Goal: Download file/media

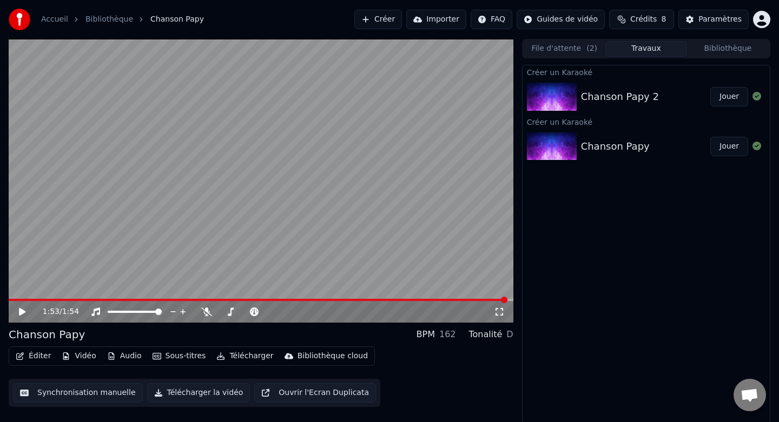
click at [726, 97] on button "Jouer" at bounding box center [729, 96] width 38 height 19
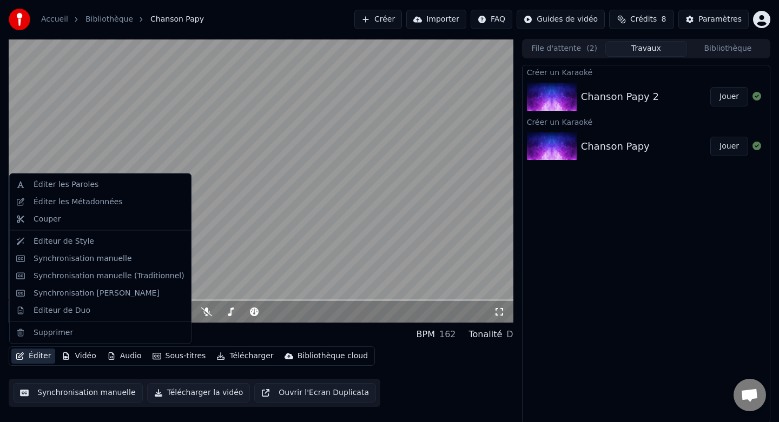
click at [36, 355] on button "Éditer" at bounding box center [33, 356] width 44 height 15
click at [80, 258] on div "Synchronisation manuelle" at bounding box center [83, 258] width 98 height 11
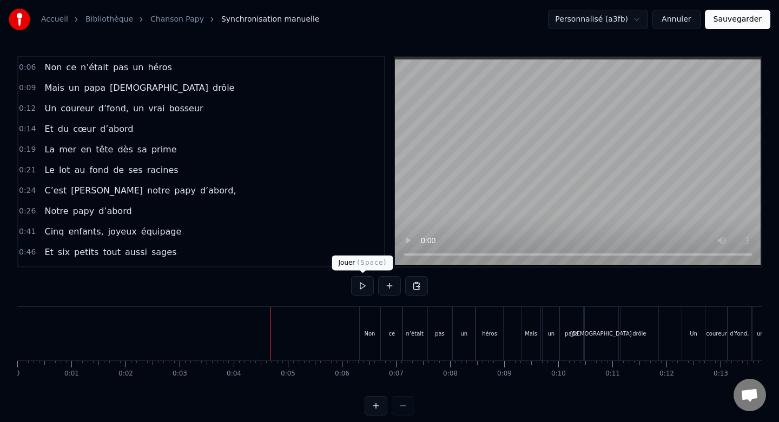
click at [360, 289] on button at bounding box center [362, 285] width 23 height 19
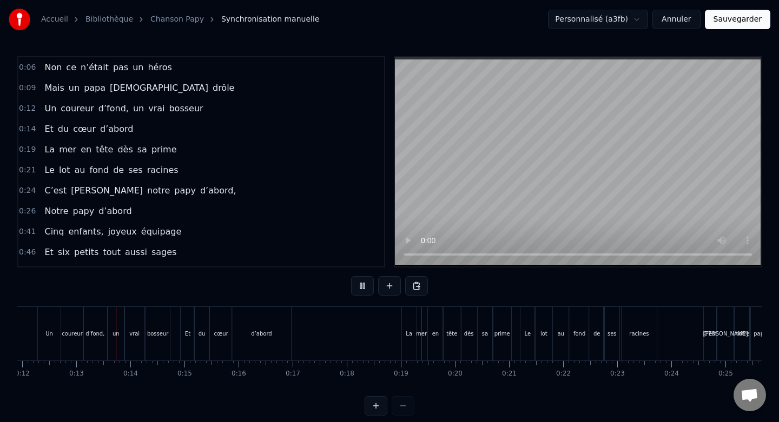
scroll to position [0, 647]
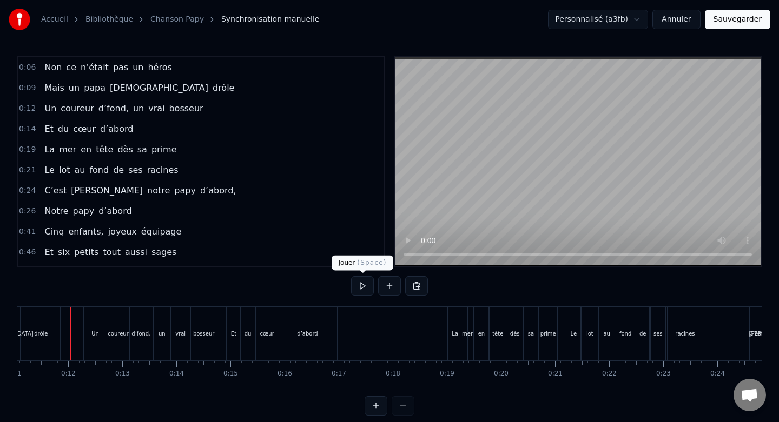
scroll to position [0, 597]
click at [350, 286] on div "0:06 Non ce n’était pas un héros 0:09 Mais un papa sacrément drôle 0:12 Un cour…" at bounding box center [389, 236] width 744 height 360
click at [358, 288] on button at bounding box center [362, 285] width 23 height 19
click at [362, 289] on button at bounding box center [362, 285] width 23 height 19
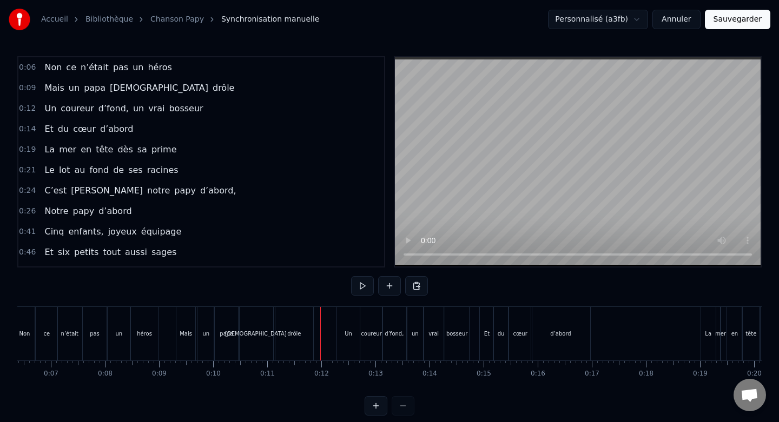
scroll to position [0, 342]
click at [363, 287] on button at bounding box center [362, 285] width 23 height 19
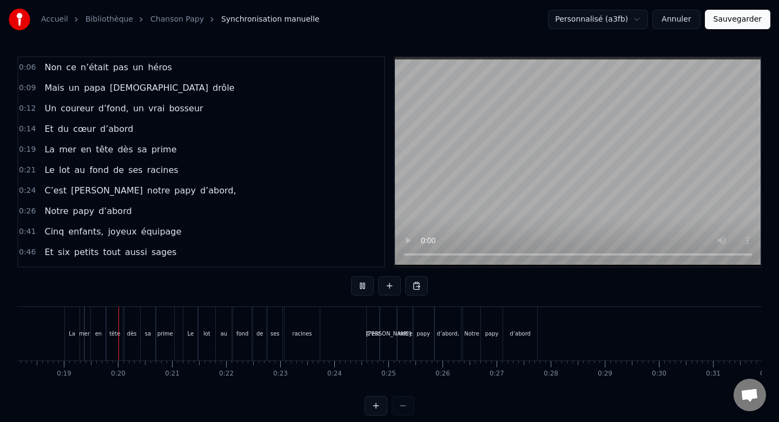
scroll to position [0, 988]
click at [363, 287] on button at bounding box center [362, 285] width 23 height 19
click at [358, 285] on button at bounding box center [362, 285] width 23 height 19
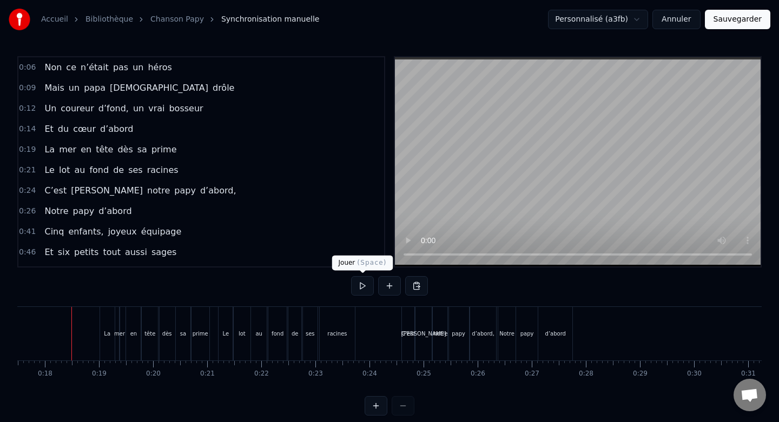
click at [360, 283] on button at bounding box center [362, 285] width 23 height 19
click at [363, 290] on button at bounding box center [362, 285] width 23 height 19
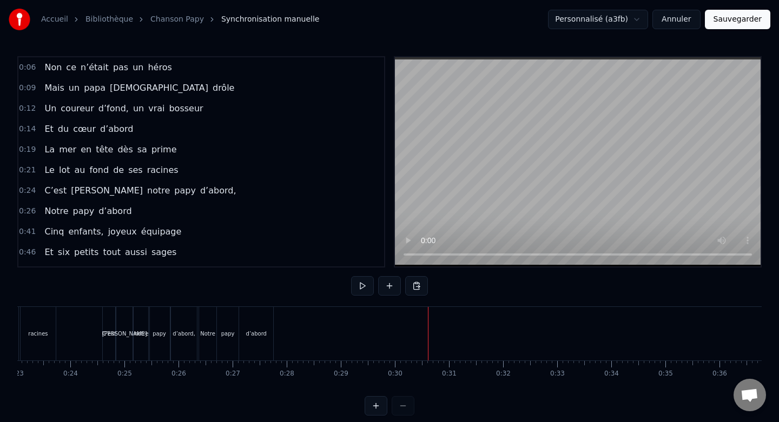
scroll to position [0, 1240]
click at [266, 329] on div "d’abord" at bounding box center [261, 334] width 34 height 54
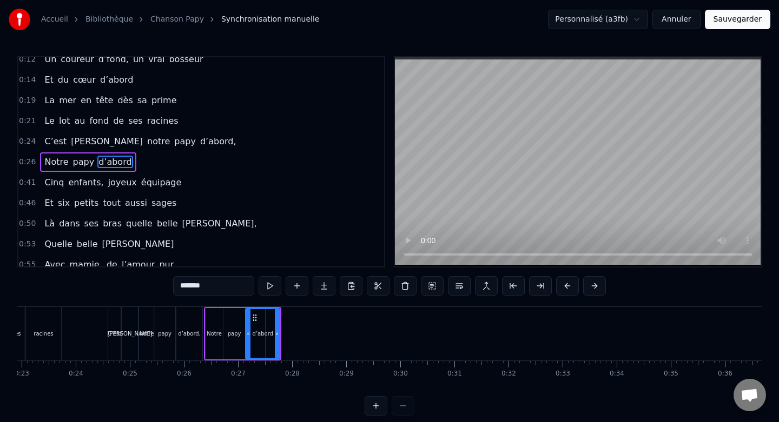
scroll to position [50, 0]
drag, startPoint x: 277, startPoint y: 334, endPoint x: 328, endPoint y: 337, distance: 51.5
click at [328, 337] on icon at bounding box center [328, 333] width 4 height 9
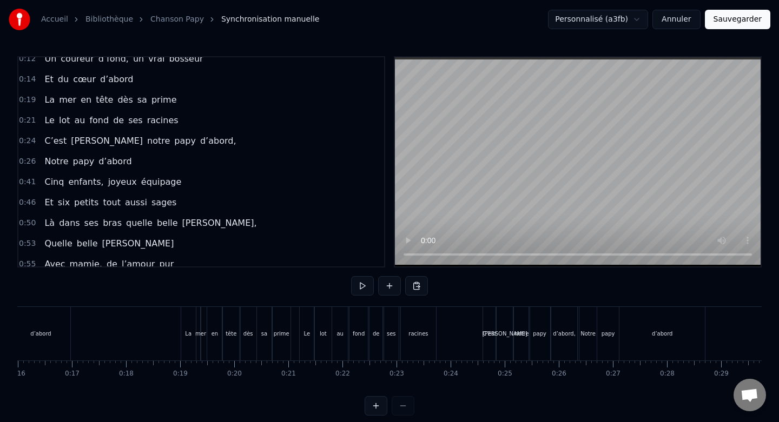
scroll to position [0, 861]
click at [352, 287] on button at bounding box center [362, 285] width 23 height 19
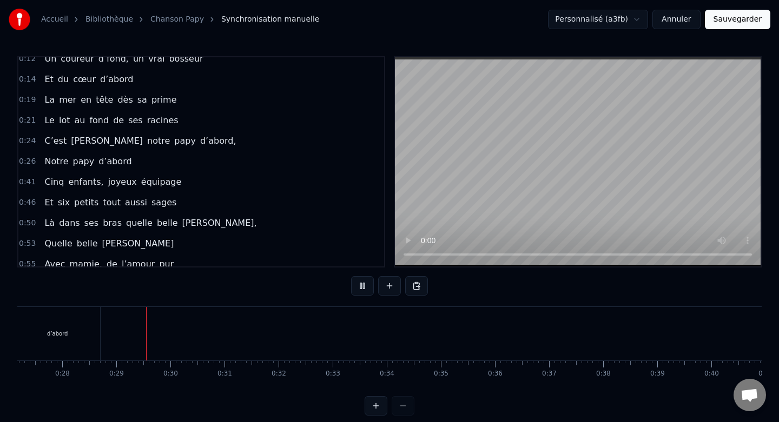
scroll to position [0, 1506]
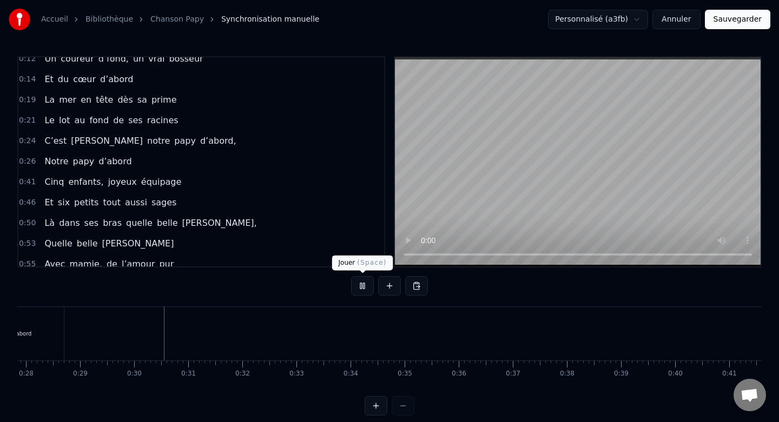
click at [366, 289] on button at bounding box center [362, 285] width 23 height 19
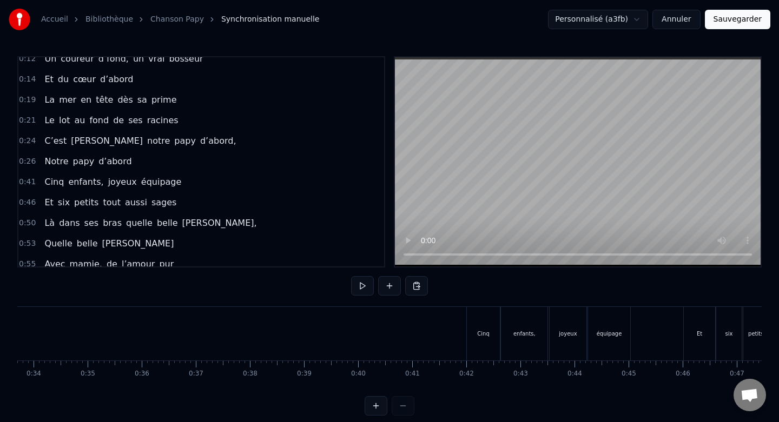
scroll to position [0, 1822]
click at [484, 323] on div "Cinq" at bounding box center [484, 334] width 34 height 54
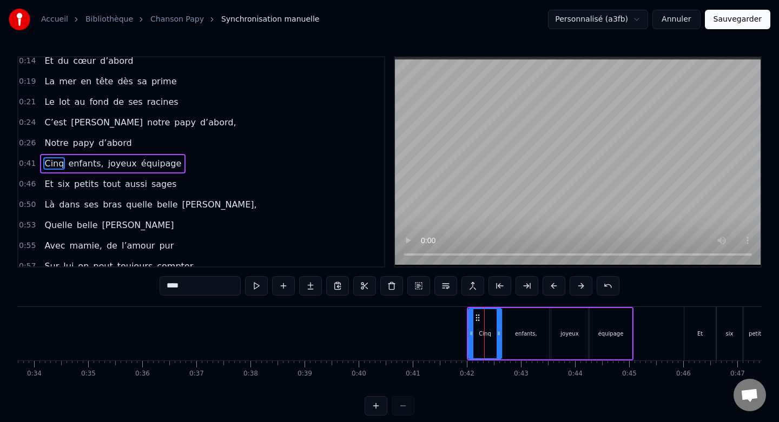
scroll to position [70, 0]
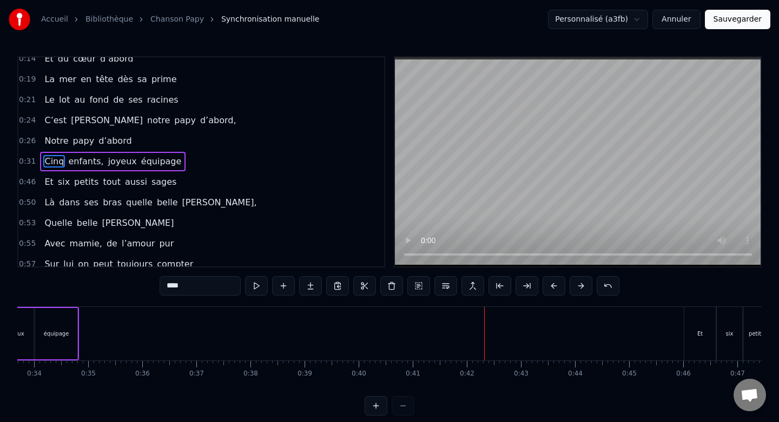
click at [709, 325] on div "Et" at bounding box center [699, 334] width 31 height 54
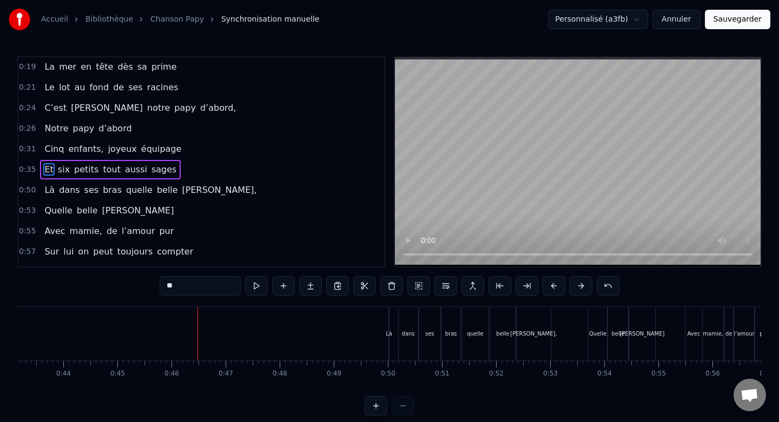
scroll to position [0, 2287]
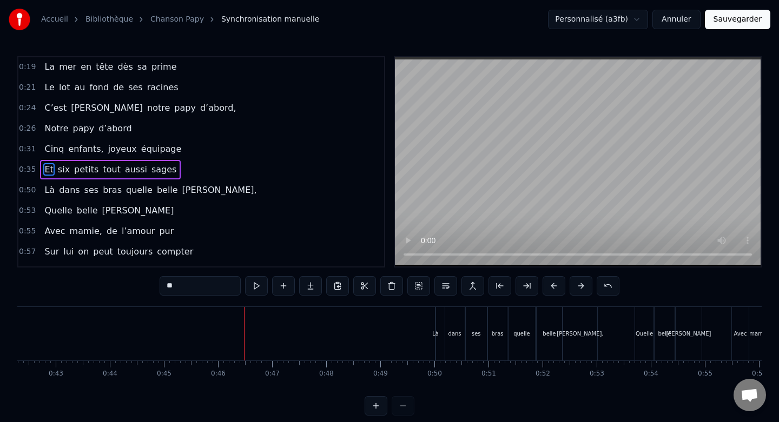
click at [436, 320] on div "Là" at bounding box center [435, 334] width 1 height 54
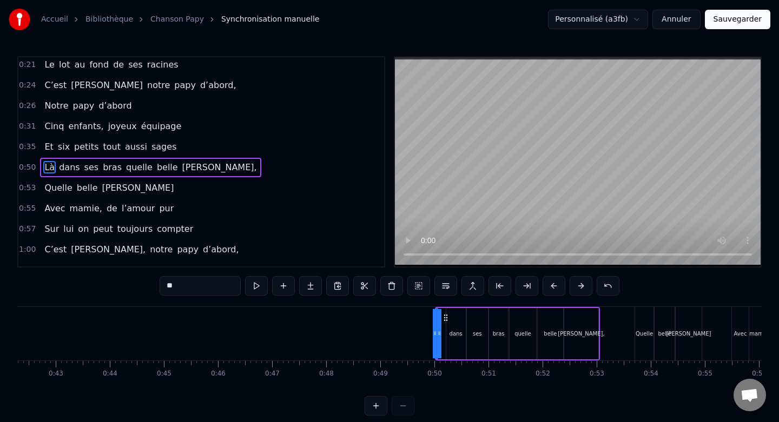
scroll to position [111, 0]
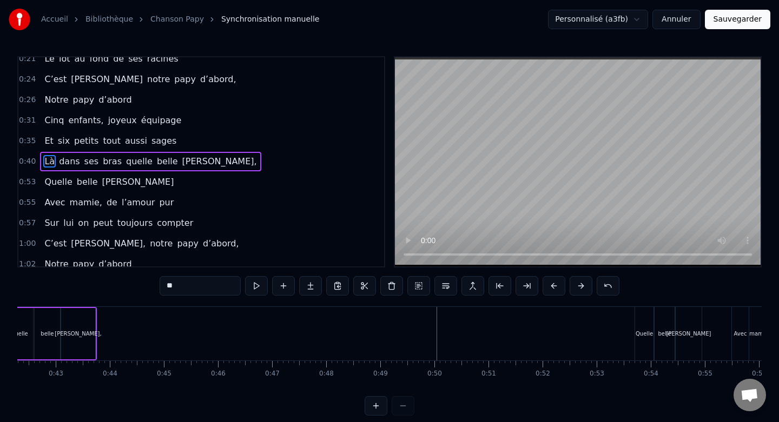
click at [646, 338] on div "Quelle" at bounding box center [644, 334] width 18 height 54
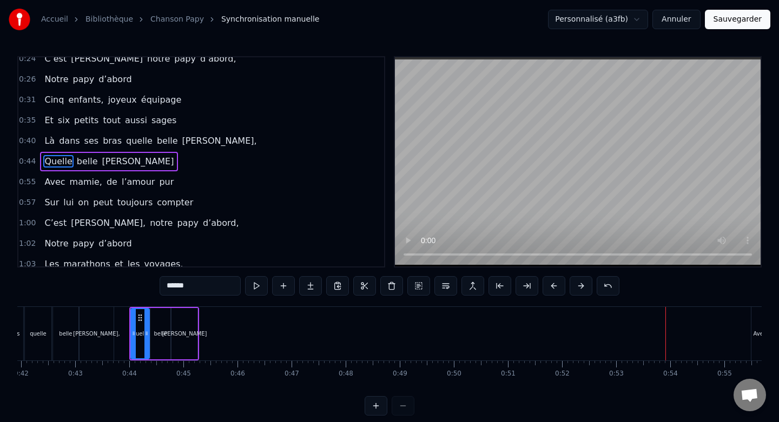
scroll to position [0, 2266]
click at [758, 331] on div "Avec" at bounding box center [762, 334] width 13 height 8
type input "****"
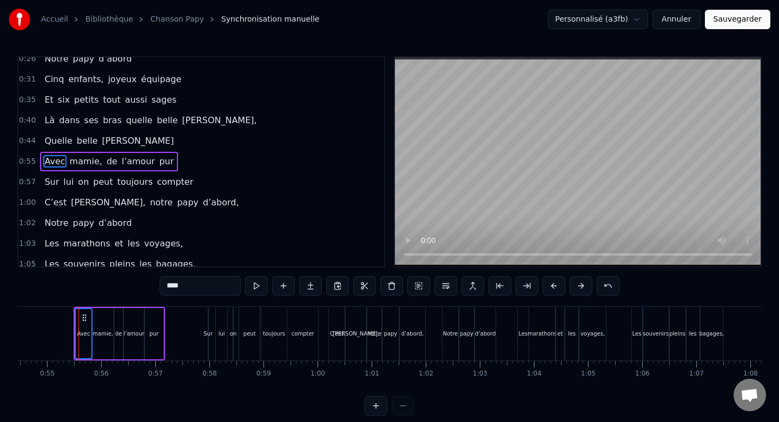
scroll to position [0, 2952]
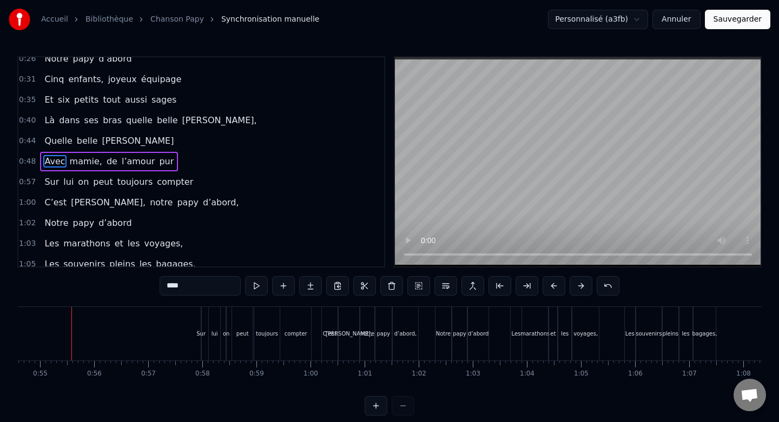
click at [204, 321] on div "Sur lui on peut toujours compter" at bounding box center [257, 334] width 113 height 54
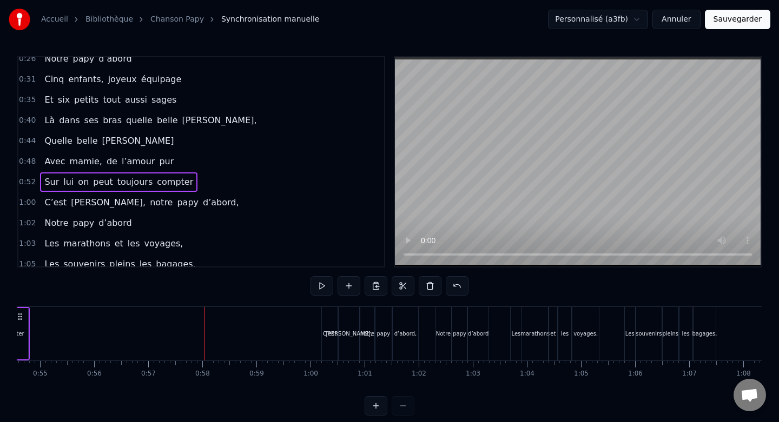
click at [331, 307] on div "C’est" at bounding box center [329, 334] width 17 height 54
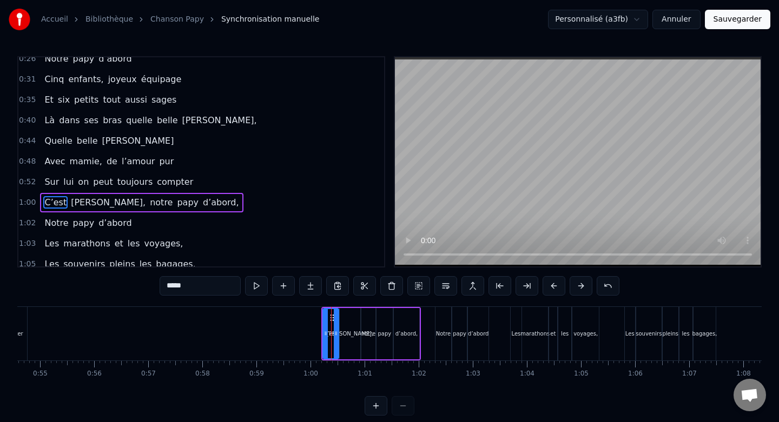
scroll to position [194, 0]
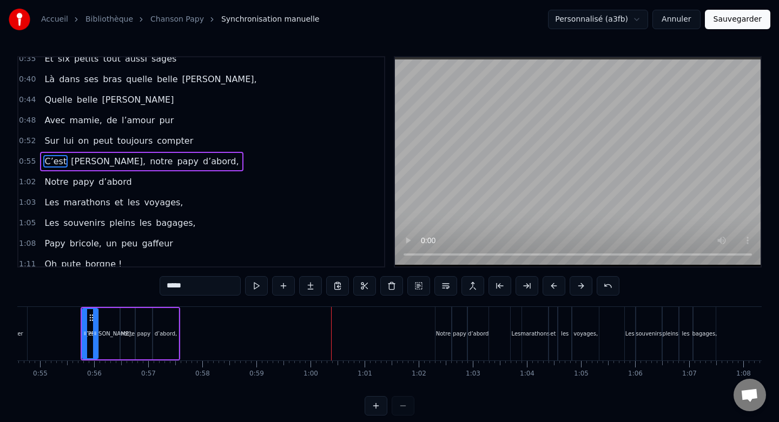
click at [445, 313] on div "Notre" at bounding box center [443, 334] width 16 height 54
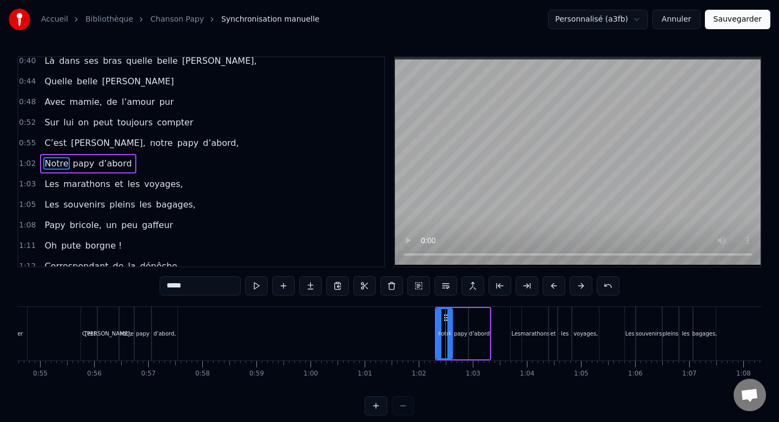
scroll to position [214, 0]
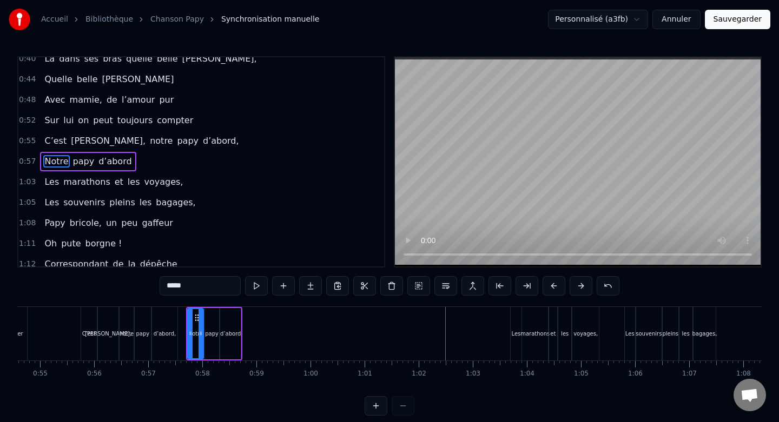
click at [513, 316] on div "Les" at bounding box center [516, 334] width 10 height 54
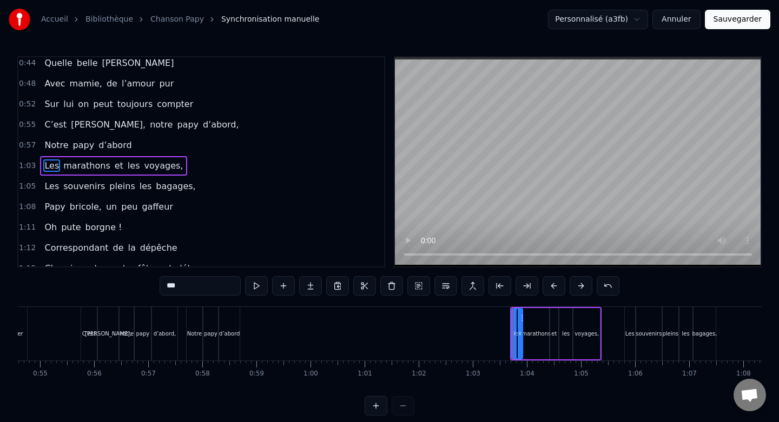
scroll to position [235, 0]
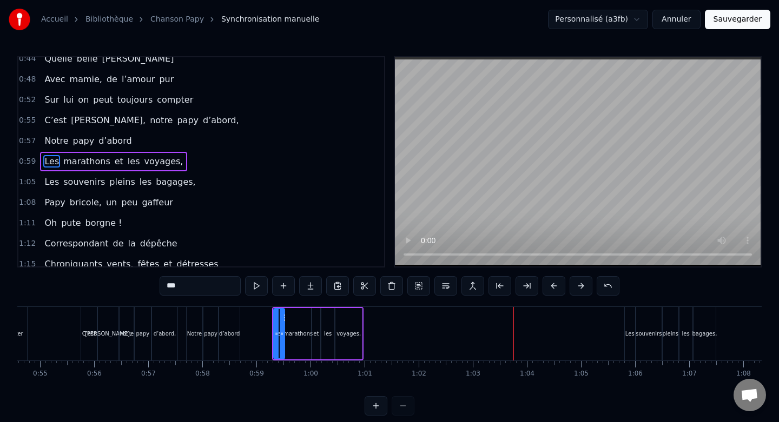
click at [630, 328] on div "Les" at bounding box center [630, 334] width 10 height 54
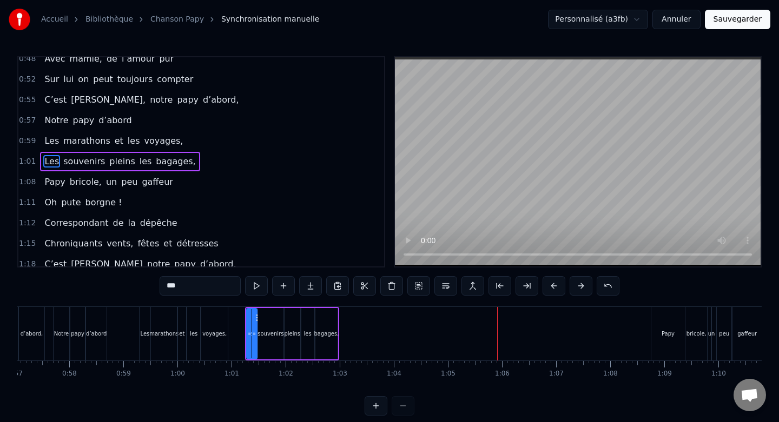
scroll to position [0, 3095]
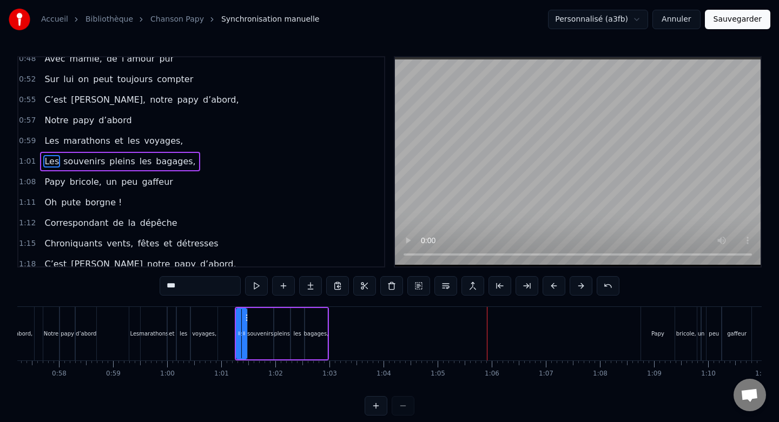
click at [654, 324] on div "Papy" at bounding box center [658, 334] width 34 height 54
type input "****"
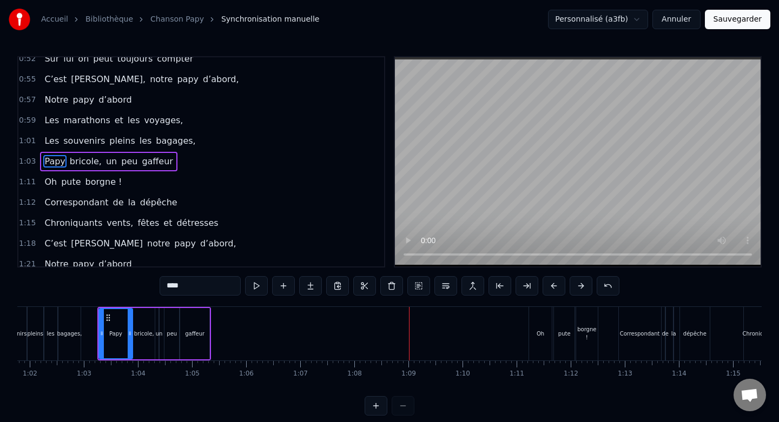
scroll to position [0, 3325]
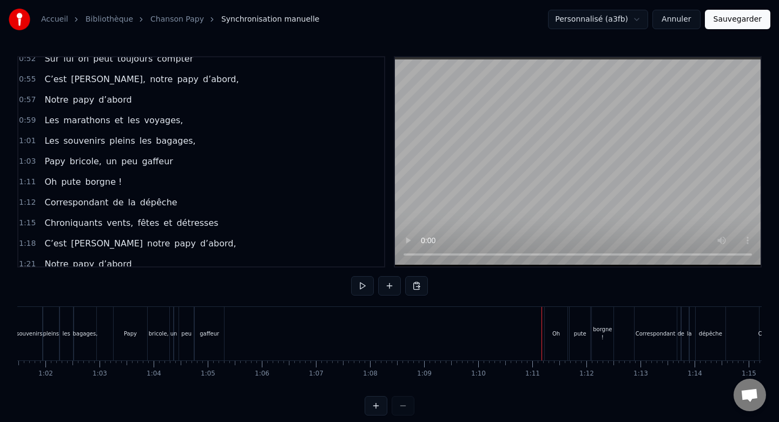
click at [552, 316] on div "Oh" at bounding box center [556, 334] width 23 height 54
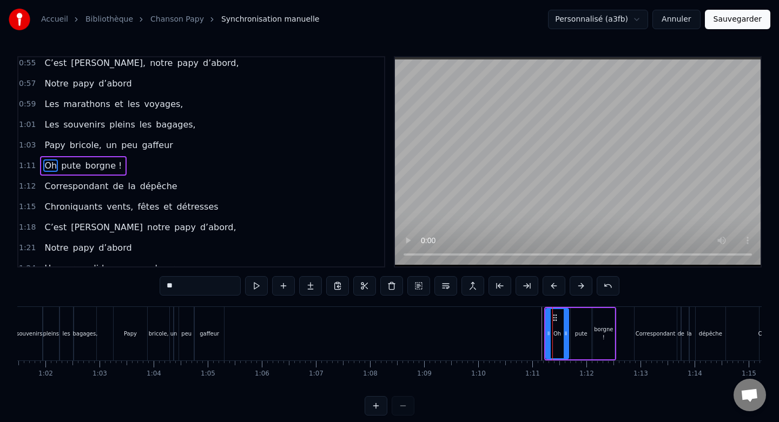
scroll to position [296, 0]
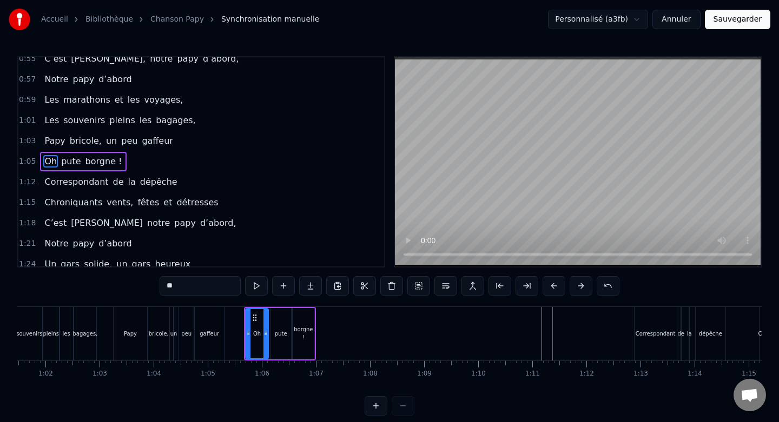
click at [643, 318] on div "Correspondant" at bounding box center [655, 334] width 42 height 54
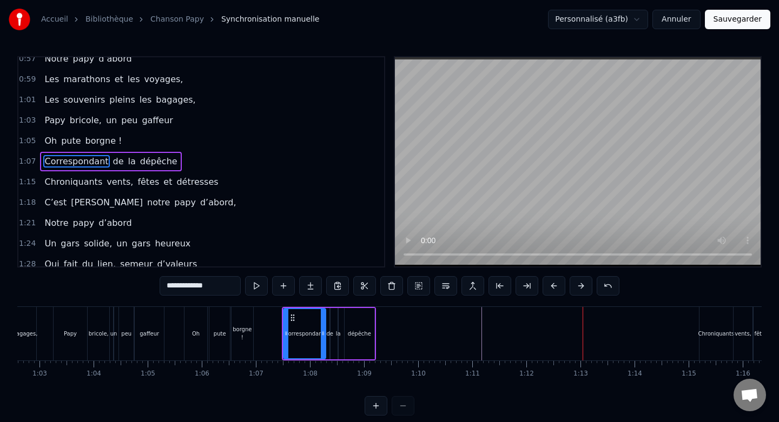
scroll to position [0, 3404]
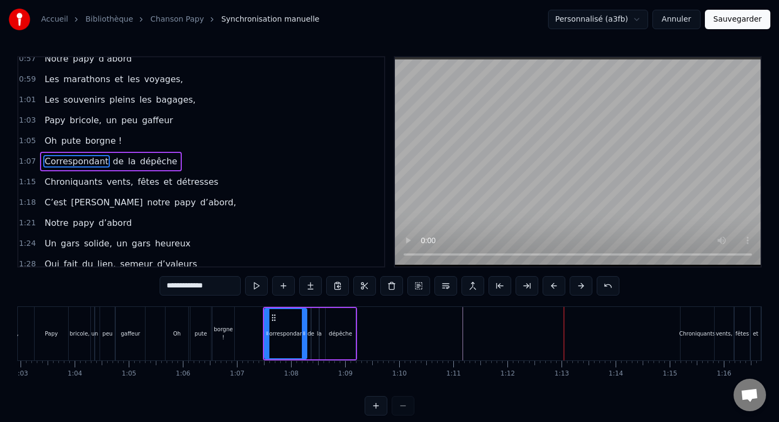
click at [694, 316] on div "Chroniquants" at bounding box center [696, 334] width 33 height 54
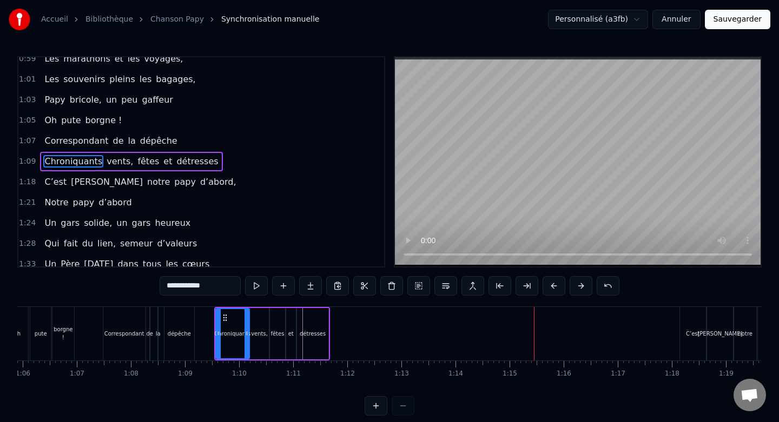
scroll to position [0, 3576]
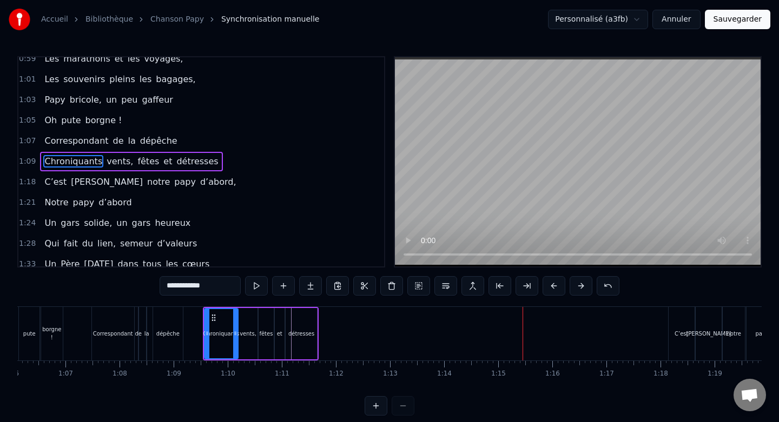
click at [678, 320] on div "C’est" at bounding box center [682, 334] width 26 height 54
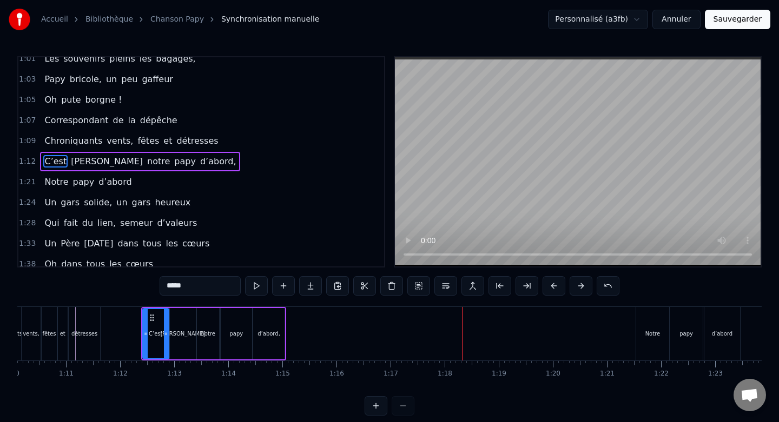
scroll to position [0, 3803]
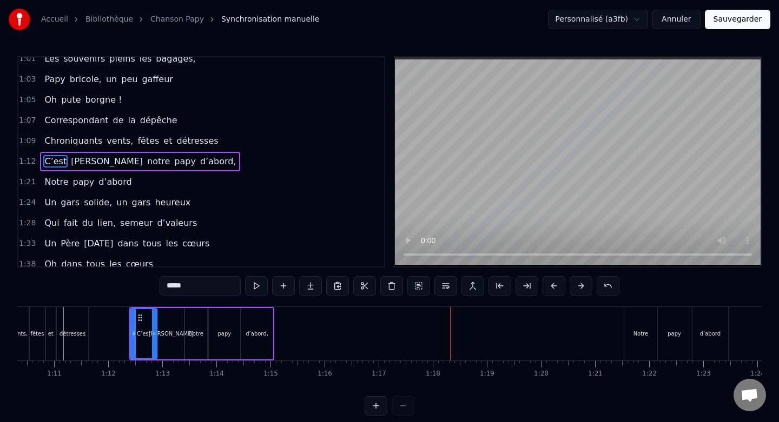
click at [645, 322] on div "Notre" at bounding box center [640, 334] width 33 height 54
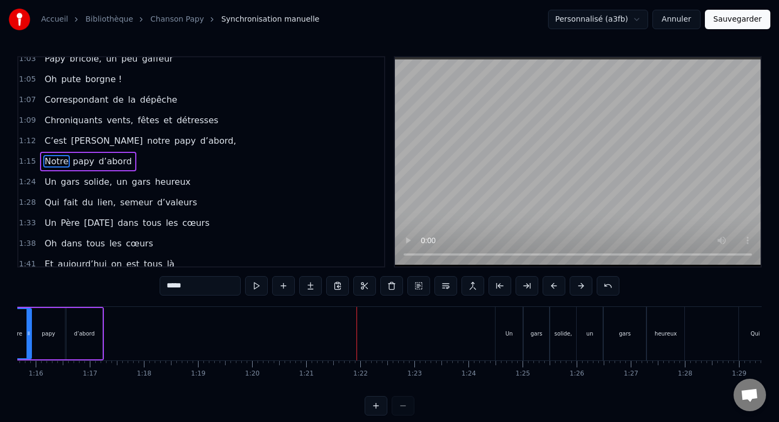
scroll to position [0, 4094]
click at [506, 315] on div "Un" at bounding box center [507, 334] width 27 height 54
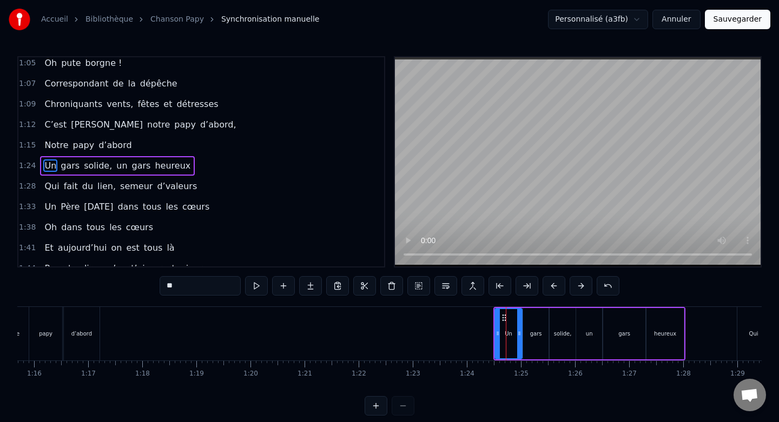
scroll to position [399, 0]
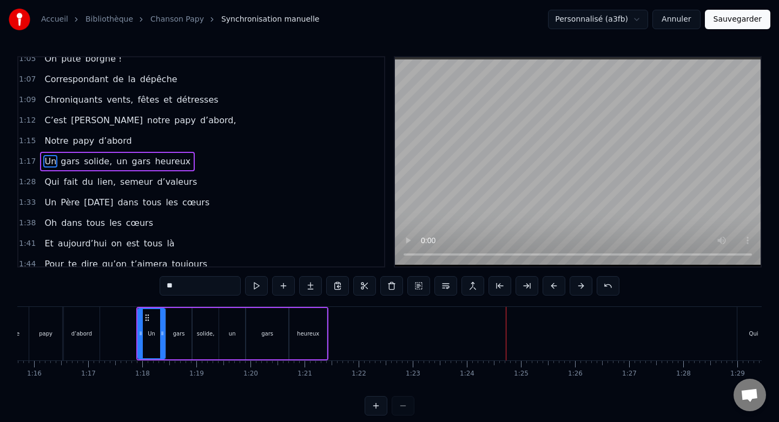
click at [753, 324] on div "Qui" at bounding box center [753, 334] width 32 height 54
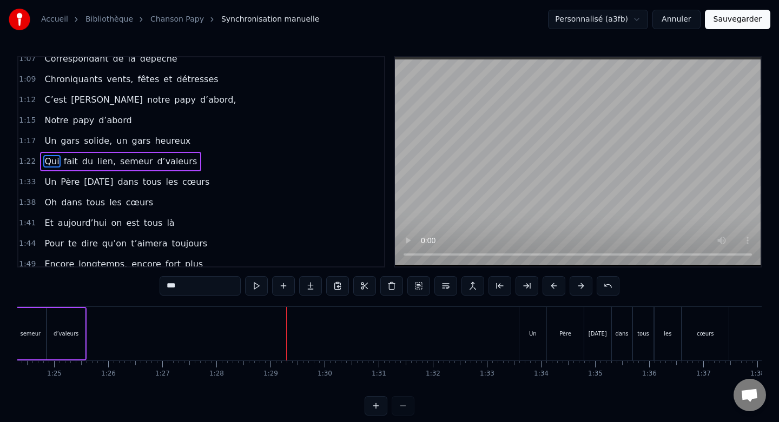
scroll to position [0, 4570]
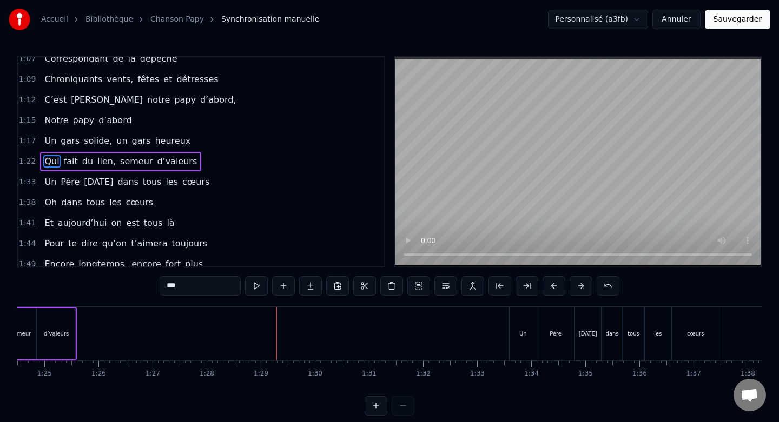
click at [523, 322] on div "Un" at bounding box center [523, 334] width 27 height 54
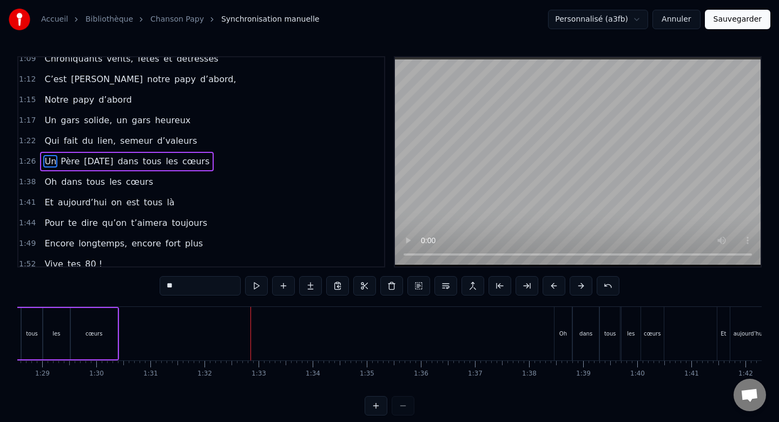
scroll to position [0, 4795]
click at [558, 321] on div "Oh" at bounding box center [556, 334] width 17 height 54
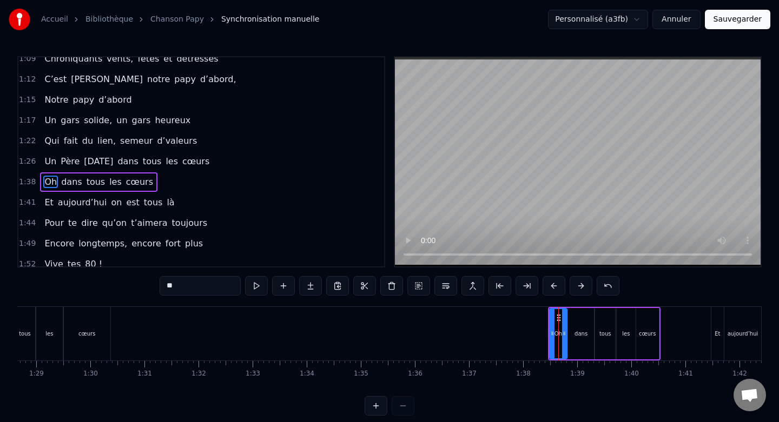
scroll to position [448, 0]
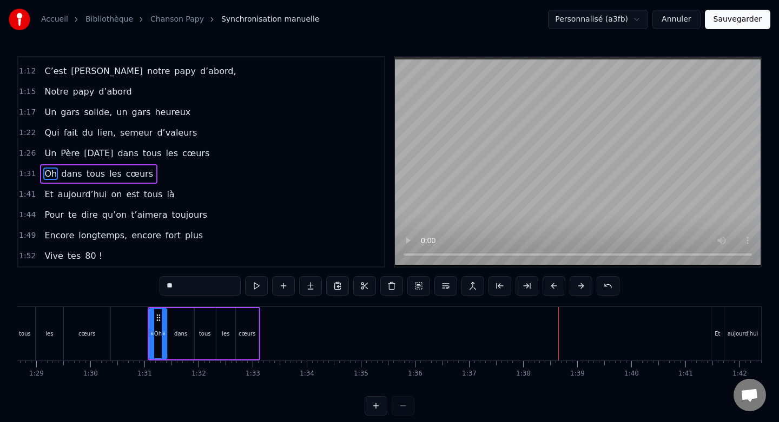
click at [723, 322] on div "Et" at bounding box center [717, 334] width 12 height 54
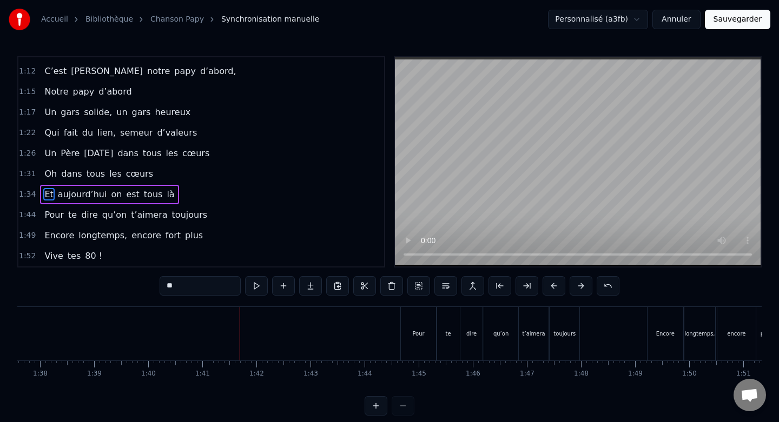
scroll to position [0, 5265]
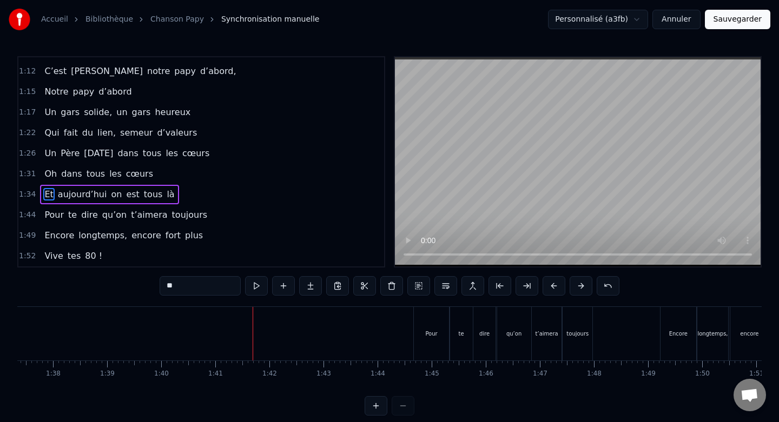
click at [431, 320] on div "Pour" at bounding box center [432, 334] width 36 height 54
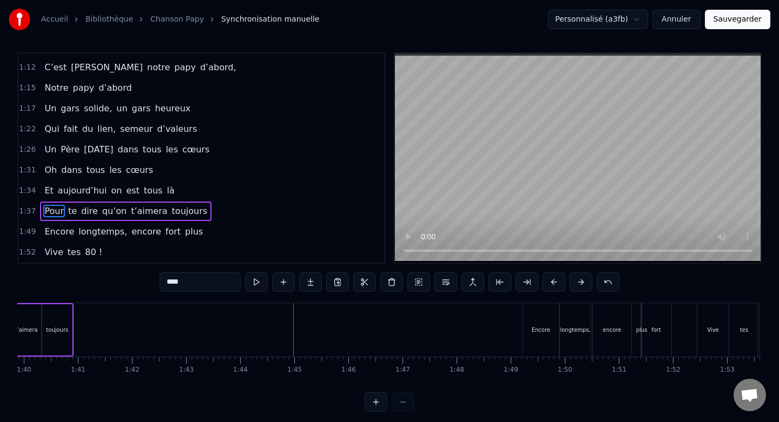
scroll to position [0, 5408]
click at [523, 322] on div "Encore" at bounding box center [534, 330] width 35 height 54
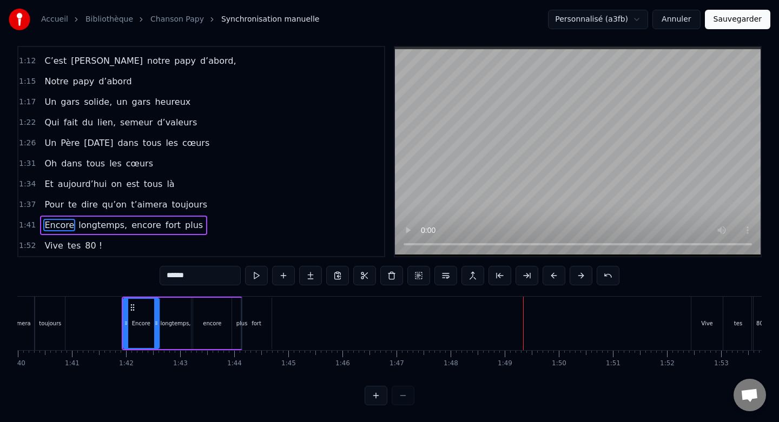
click at [706, 308] on div "Vive" at bounding box center [706, 324] width 31 height 54
type input "****"
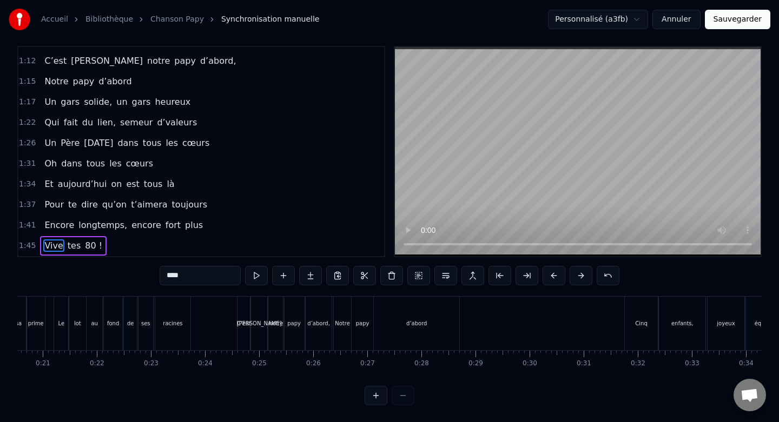
scroll to position [0, 1114]
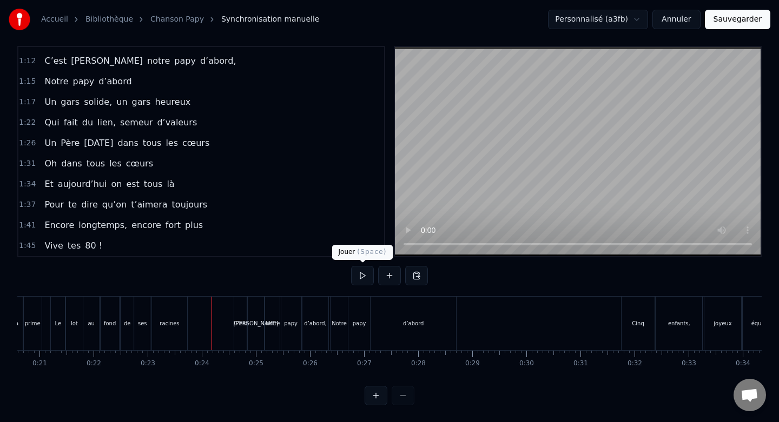
click at [359, 280] on button at bounding box center [362, 275] width 23 height 19
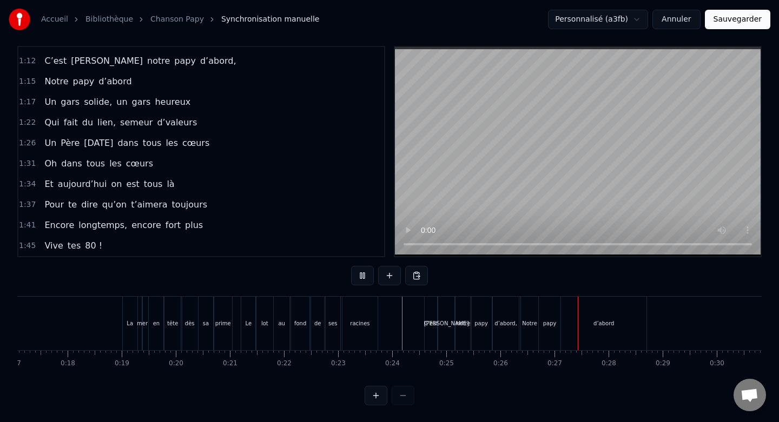
scroll to position [0, 923]
click at [358, 279] on button at bounding box center [362, 275] width 23 height 19
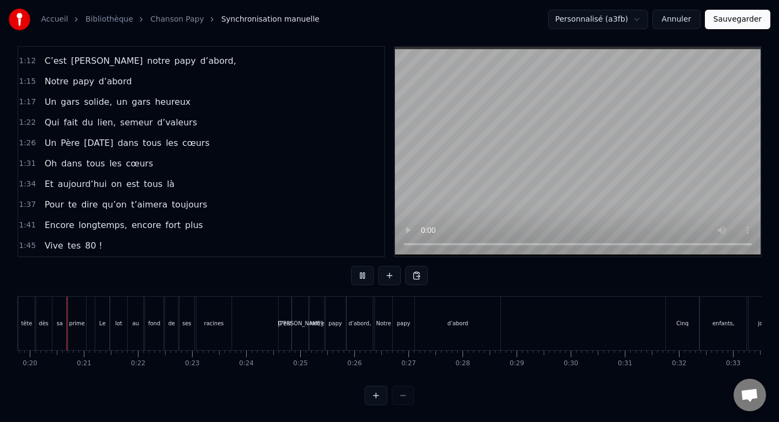
scroll to position [0, 1059]
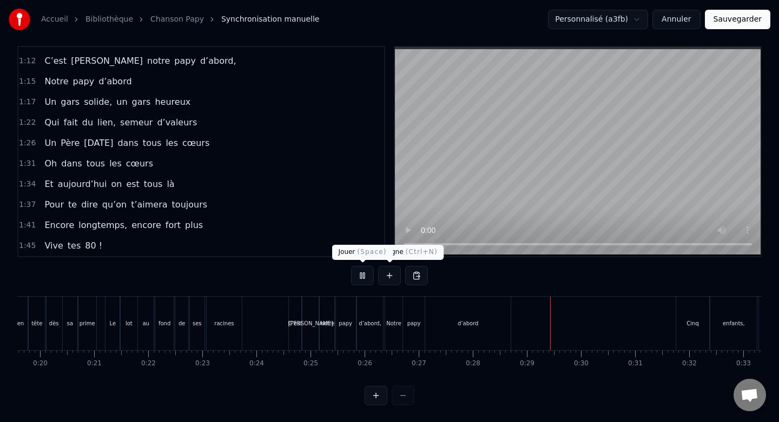
click at [362, 272] on button at bounding box center [362, 275] width 23 height 19
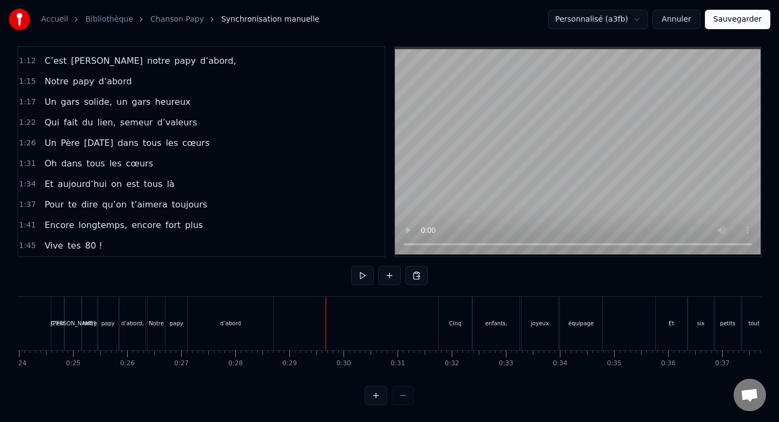
scroll to position [0, 1294]
click at [460, 309] on div "Cinq" at bounding box center [458, 324] width 34 height 54
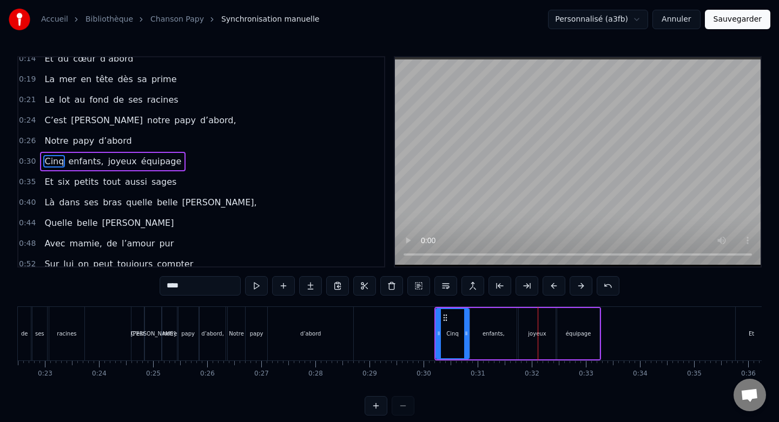
scroll to position [0, 1209]
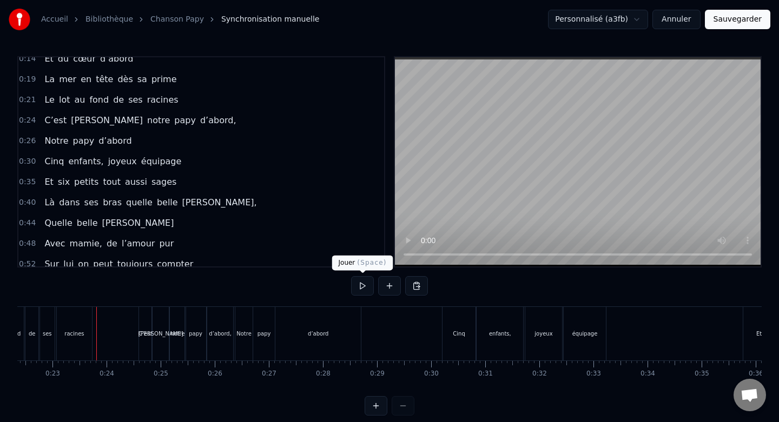
click at [353, 286] on button at bounding box center [362, 285] width 23 height 19
click at [363, 291] on button at bounding box center [362, 285] width 23 height 19
click at [364, 286] on button at bounding box center [362, 285] width 23 height 19
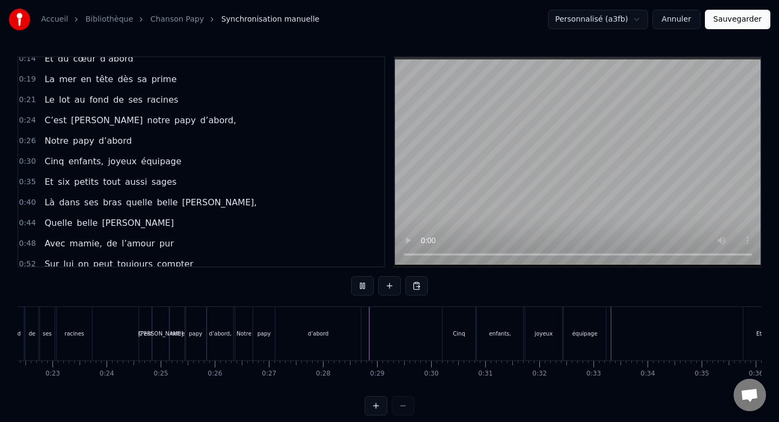
click at [364, 286] on button at bounding box center [362, 285] width 23 height 19
click at [361, 289] on button at bounding box center [362, 285] width 23 height 19
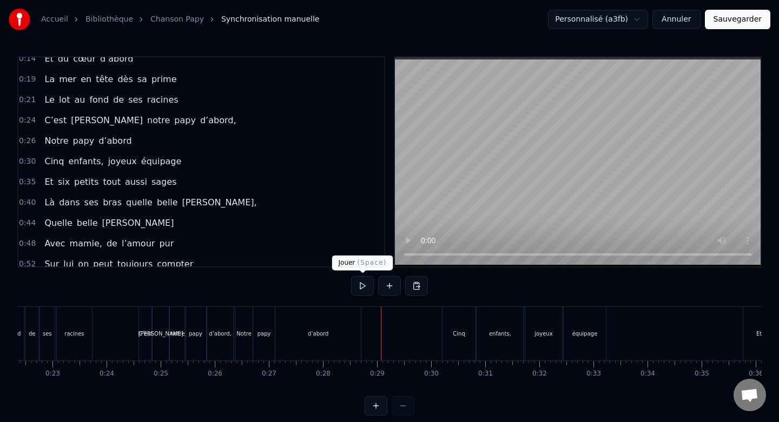
click at [366, 292] on button at bounding box center [362, 285] width 23 height 19
click at [452, 321] on div "Cinq" at bounding box center [459, 334] width 34 height 54
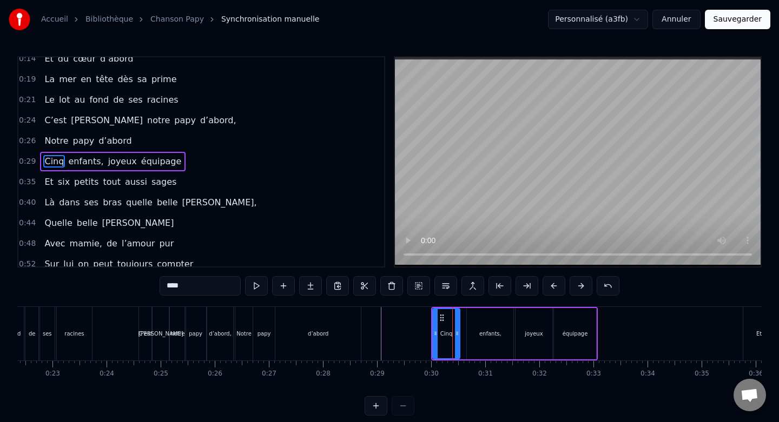
drag, startPoint x: 463, startPoint y: 334, endPoint x: 457, endPoint y: 334, distance: 5.9
click at [457, 334] on icon at bounding box center [457, 333] width 4 height 9
click at [491, 322] on div "enfants," at bounding box center [490, 333] width 47 height 51
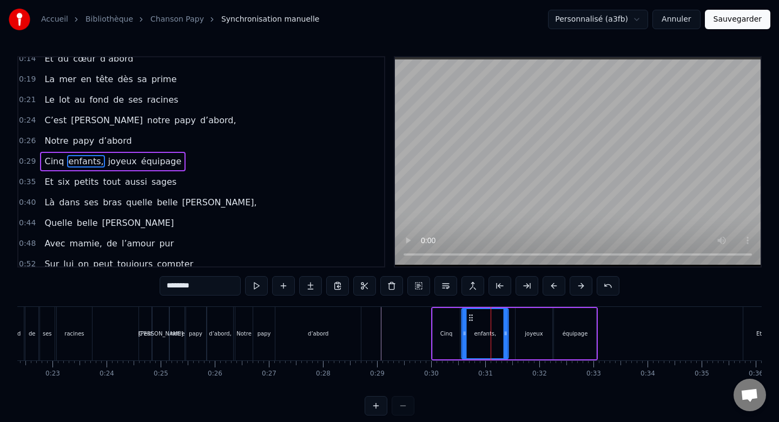
click at [471, 317] on icon at bounding box center [471, 318] width 9 height 9
drag, startPoint x: 507, startPoint y: 332, endPoint x: 498, endPoint y: 333, distance: 9.2
click at [498, 333] on div "enfants," at bounding box center [480, 333] width 38 height 51
click at [533, 320] on div "joyeux" at bounding box center [533, 333] width 37 height 51
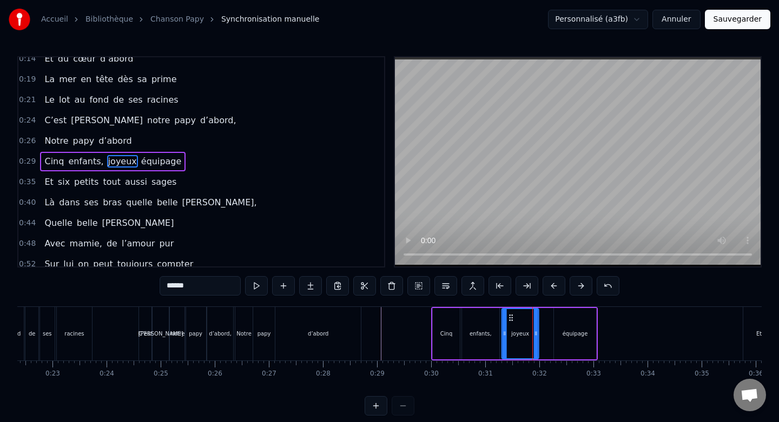
drag, startPoint x: 523, startPoint y: 318, endPoint x: 508, endPoint y: 319, distance: 14.6
click at [508, 319] on icon at bounding box center [510, 318] width 9 height 9
click at [563, 314] on div "équipage" at bounding box center [575, 333] width 43 height 51
type input "********"
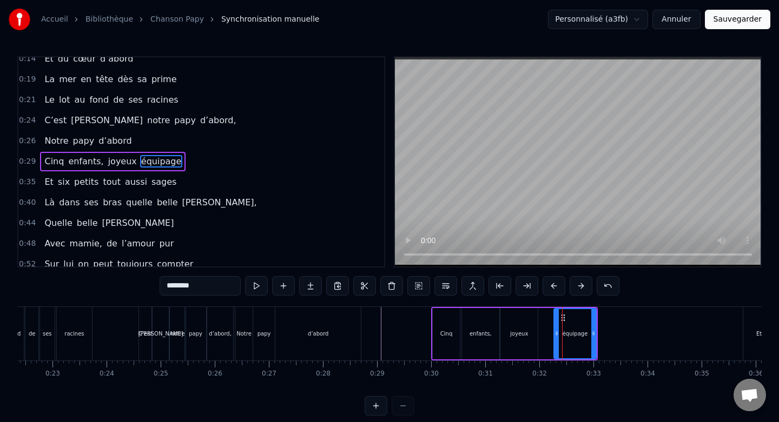
drag, startPoint x: 561, startPoint y: 316, endPoint x: 548, endPoint y: 318, distance: 13.1
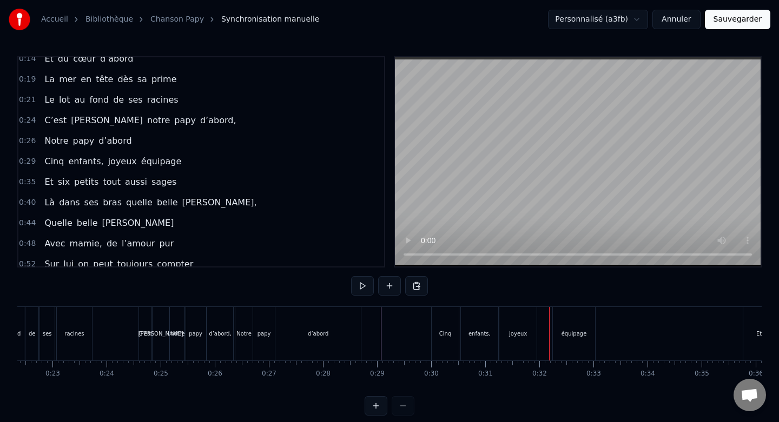
click at [561, 318] on div "équipage" at bounding box center [574, 334] width 43 height 54
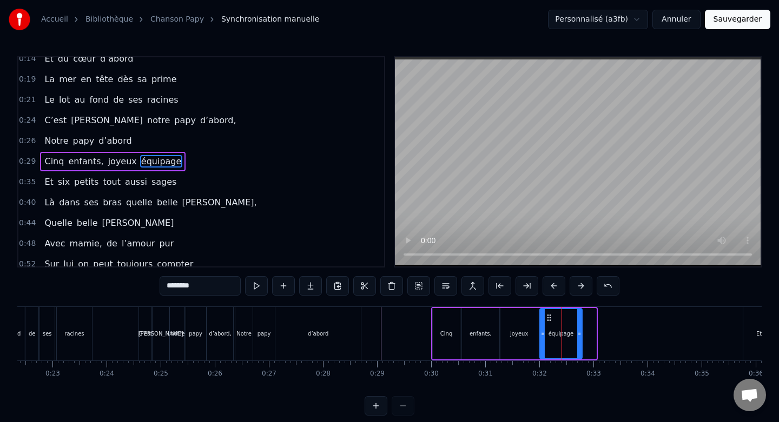
drag, startPoint x: 563, startPoint y: 317, endPoint x: 549, endPoint y: 319, distance: 14.2
click at [549, 319] on icon at bounding box center [549, 318] width 9 height 9
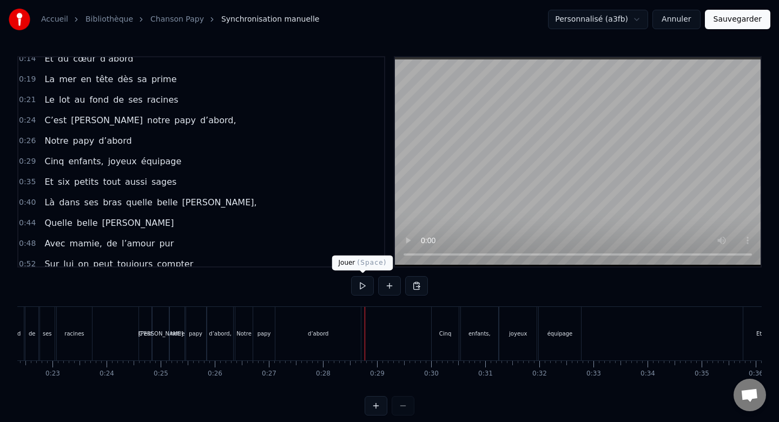
click at [360, 282] on button at bounding box center [362, 285] width 23 height 19
click at [356, 290] on button at bounding box center [362, 285] width 23 height 19
click at [364, 287] on button at bounding box center [362, 285] width 23 height 19
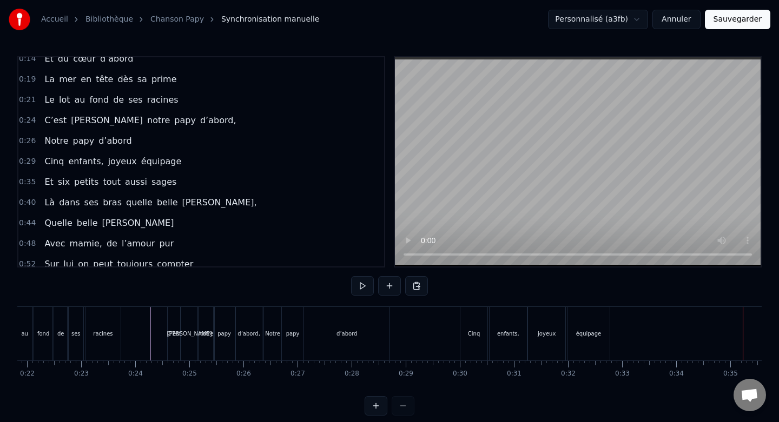
scroll to position [0, 1158]
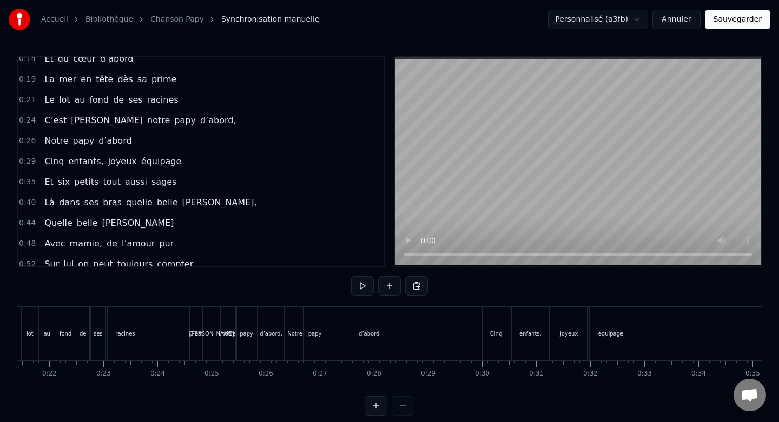
click at [366, 286] on button at bounding box center [362, 285] width 23 height 19
click at [364, 286] on button at bounding box center [362, 285] width 23 height 19
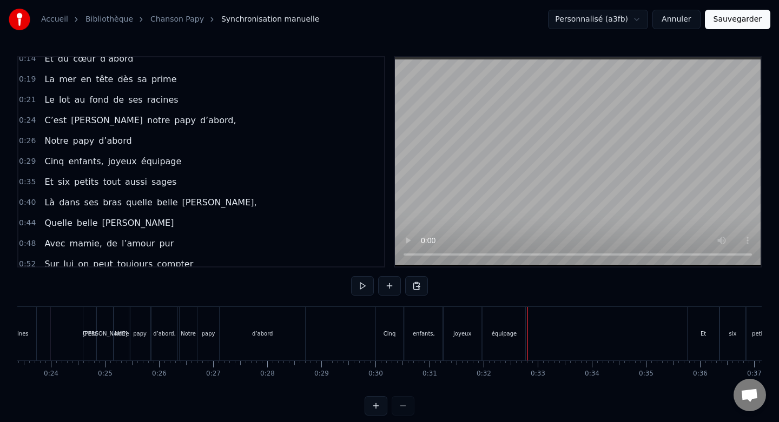
scroll to position [0, 1294]
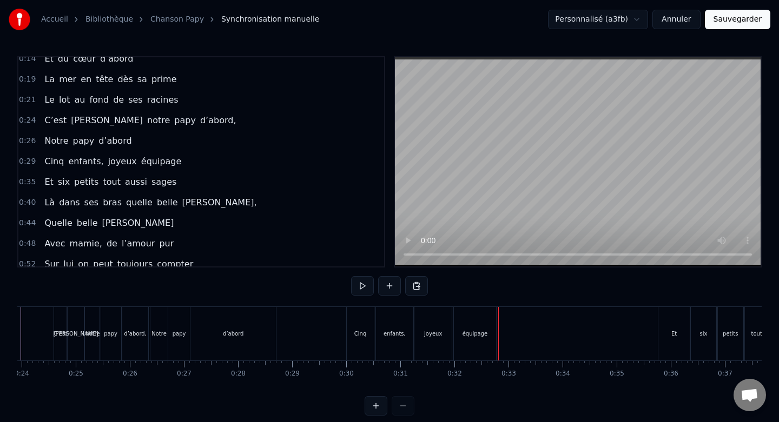
click at [369, 322] on div "Cinq" at bounding box center [361, 334] width 28 height 54
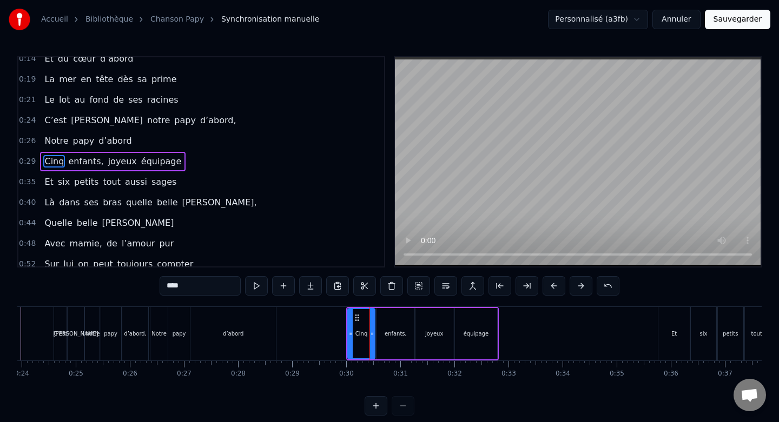
click at [400, 321] on div "enfants," at bounding box center [395, 333] width 37 height 51
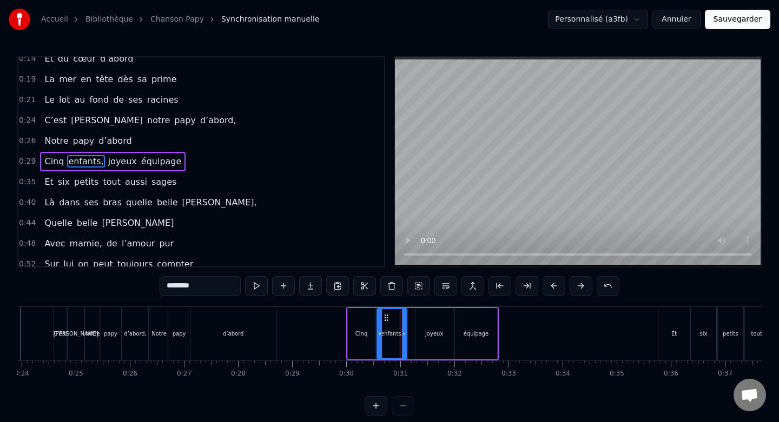
drag, startPoint x: 411, startPoint y: 332, endPoint x: 403, endPoint y: 332, distance: 7.6
click at [403, 332] on icon at bounding box center [404, 333] width 4 height 9
click at [436, 327] on div "joyeux" at bounding box center [433, 333] width 37 height 51
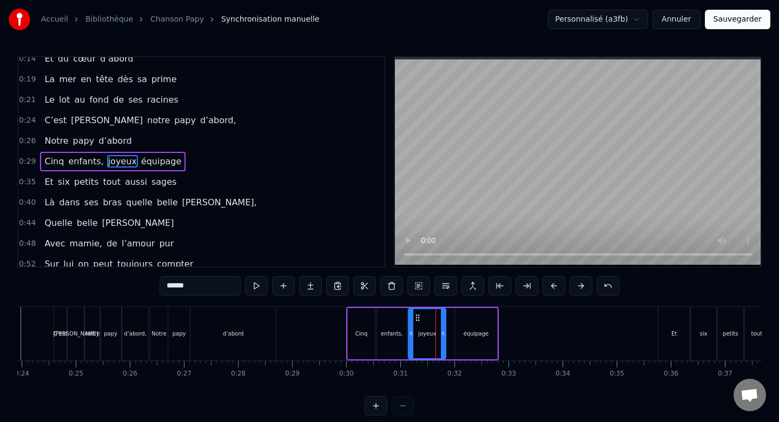
drag, startPoint x: 426, startPoint y: 320, endPoint x: 418, endPoint y: 320, distance: 7.6
click at [419, 320] on circle at bounding box center [419, 320] width 1 height 1
click at [439, 334] on icon at bounding box center [438, 333] width 4 height 9
click at [480, 327] on div "équipage" at bounding box center [476, 333] width 43 height 51
type input "********"
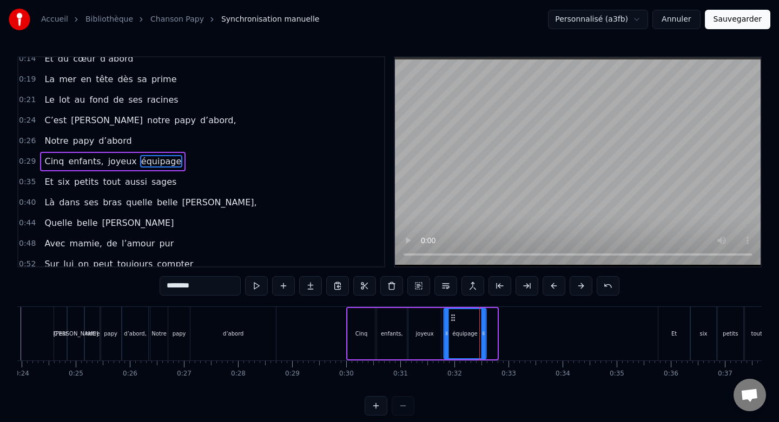
drag, startPoint x: 464, startPoint y: 319, endPoint x: 453, endPoint y: 320, distance: 10.9
click at [453, 320] on icon at bounding box center [452, 318] width 9 height 9
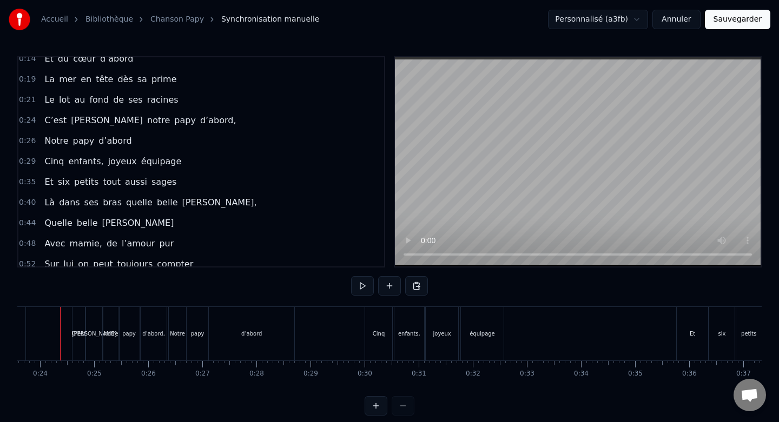
scroll to position [0, 1263]
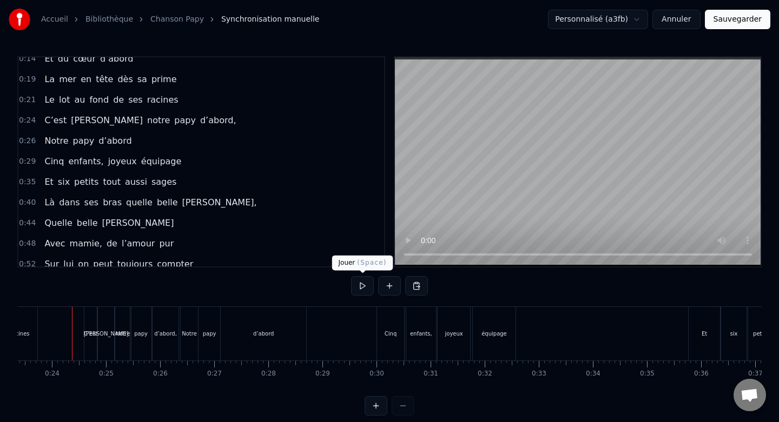
click at [359, 291] on button at bounding box center [362, 285] width 23 height 19
click at [363, 286] on button at bounding box center [362, 285] width 23 height 19
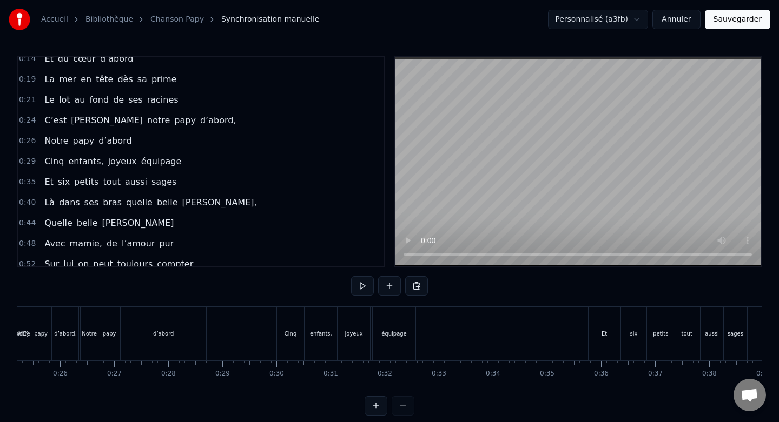
scroll to position [0, 1365]
click at [602, 319] on div "Et" at bounding box center [602, 334] width 31 height 54
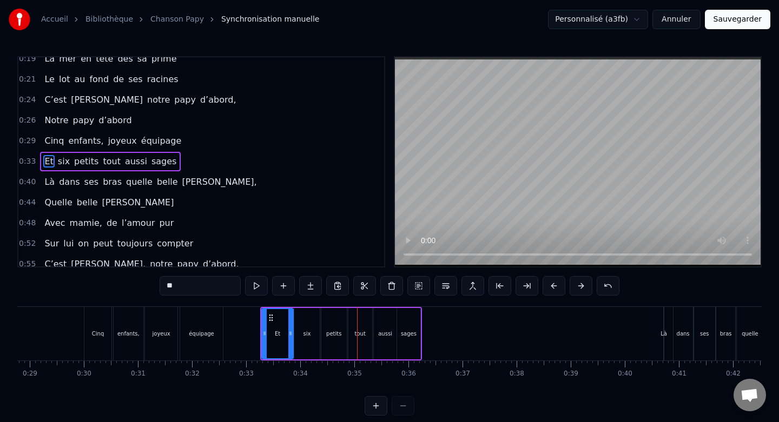
scroll to position [0, 1569]
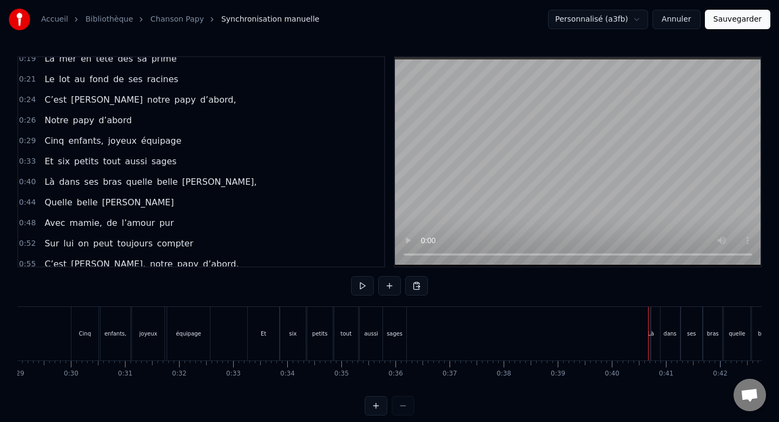
click at [658, 314] on div "Là dans ses bras quelle belle [PERSON_NAME]," at bounding box center [732, 334] width 165 height 54
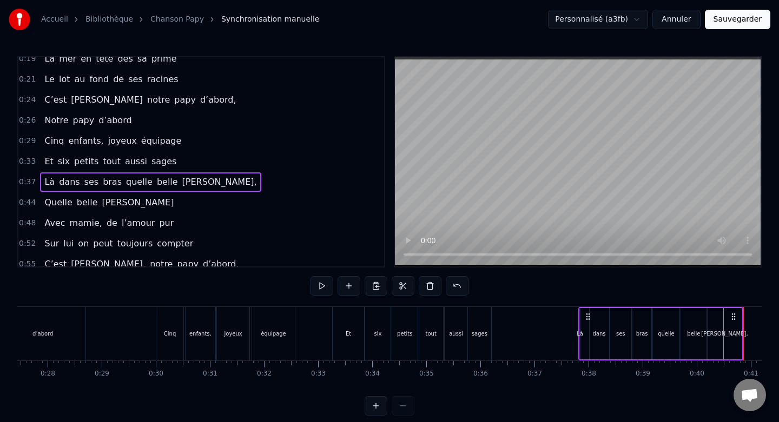
scroll to position [0, 1455]
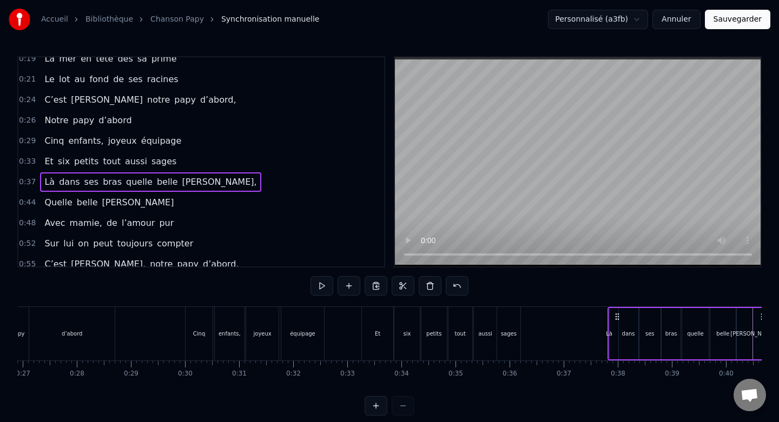
click at [153, 305] on div "0:06 Non ce n’était pas un héros 0:09 Mais un papa sacrément drôle 0:12 Un cour…" at bounding box center [389, 236] width 744 height 360
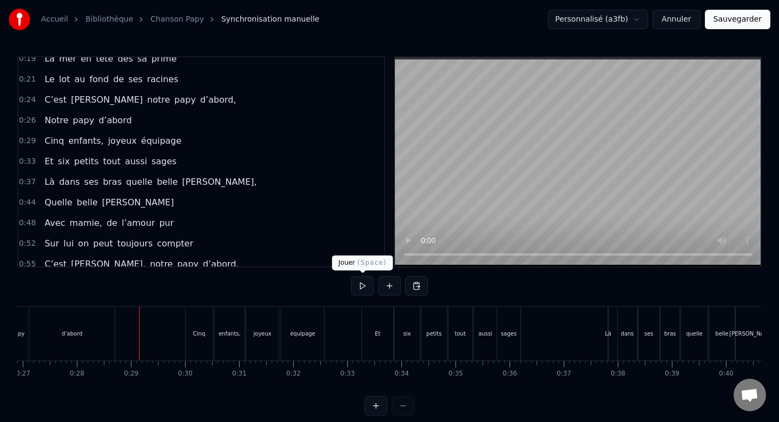
click at [372, 282] on button at bounding box center [362, 285] width 23 height 19
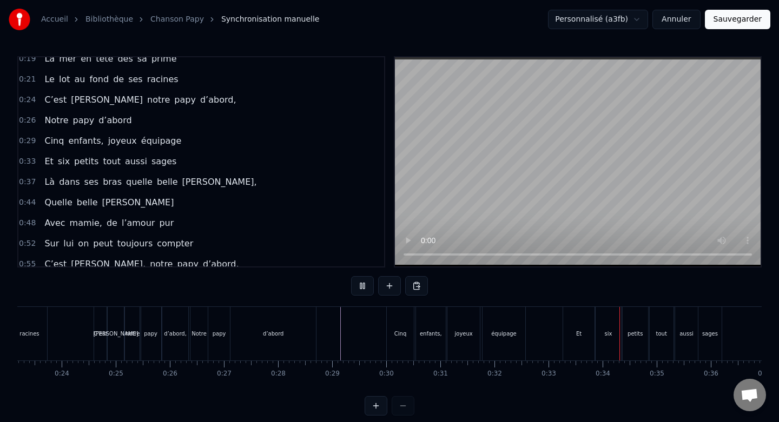
scroll to position [0, 1207]
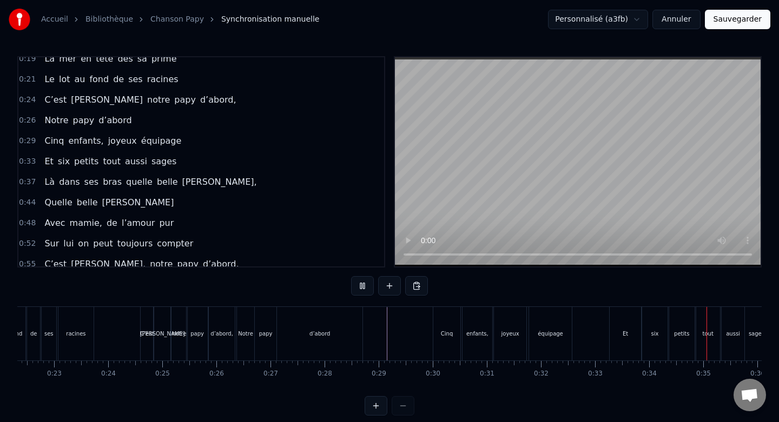
click at [364, 287] on button at bounding box center [362, 285] width 23 height 19
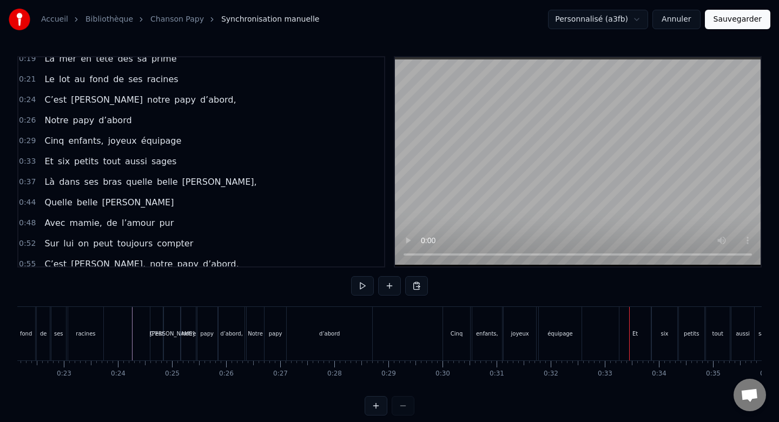
scroll to position [0, 1175]
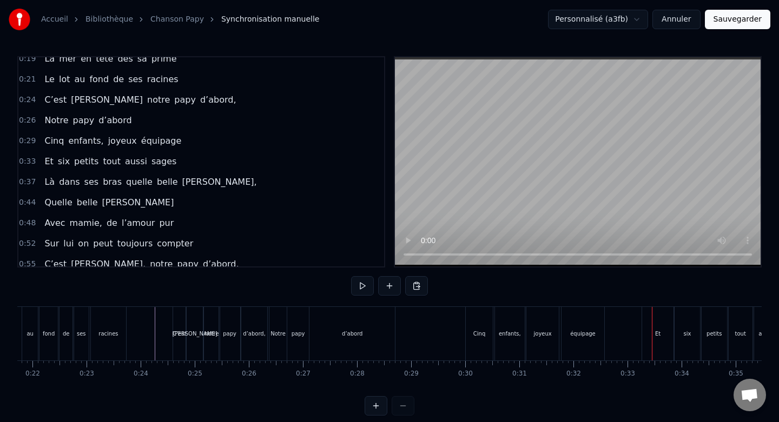
click at [665, 322] on div "Et" at bounding box center [657, 334] width 31 height 54
click at [358, 288] on button at bounding box center [362, 285] width 23 height 19
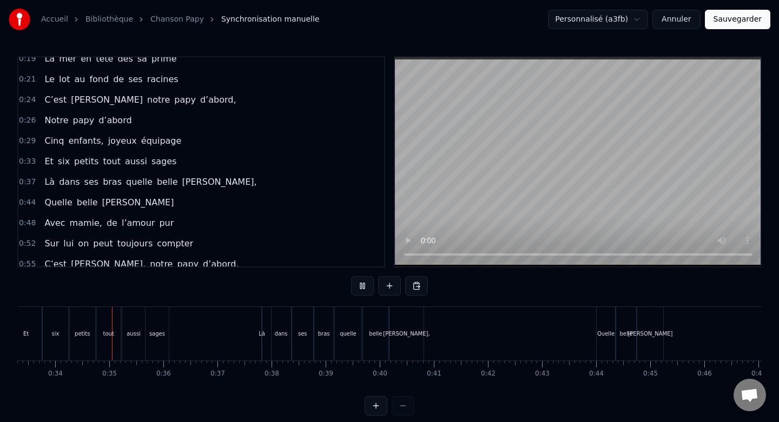
scroll to position [0, 1812]
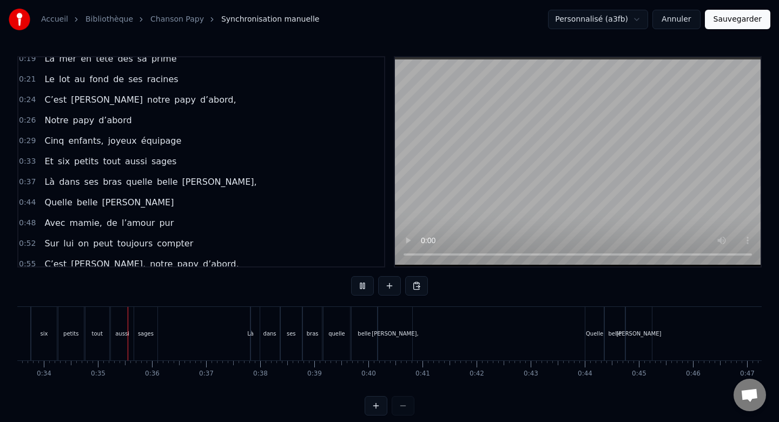
click at [358, 288] on button at bounding box center [362, 285] width 23 height 19
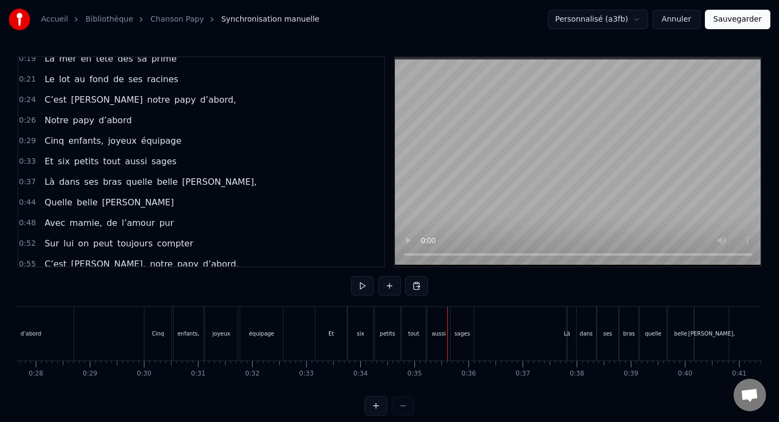
scroll to position [0, 1492]
click at [338, 333] on div "Et" at bounding box center [335, 334] width 31 height 54
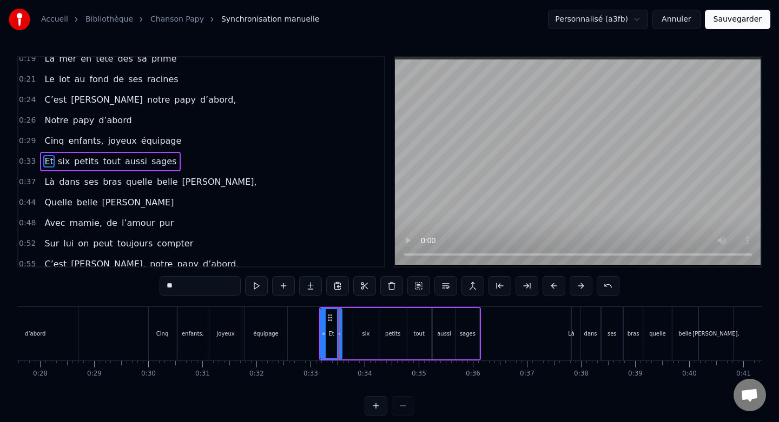
drag, startPoint x: 347, startPoint y: 333, endPoint x: 337, endPoint y: 333, distance: 10.3
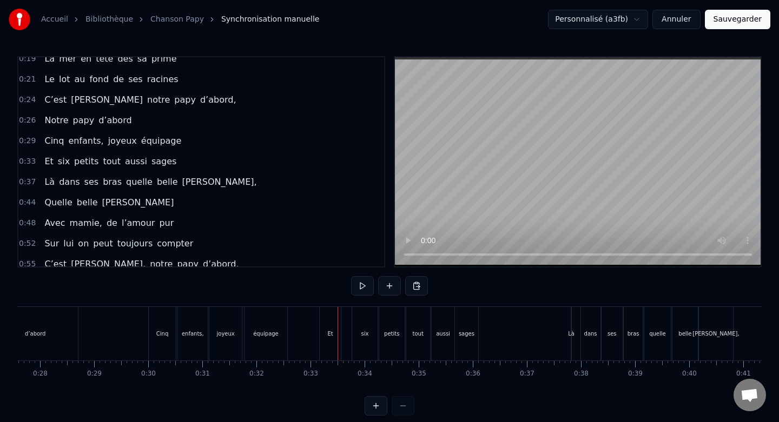
click at [363, 323] on div "six" at bounding box center [364, 334] width 25 height 54
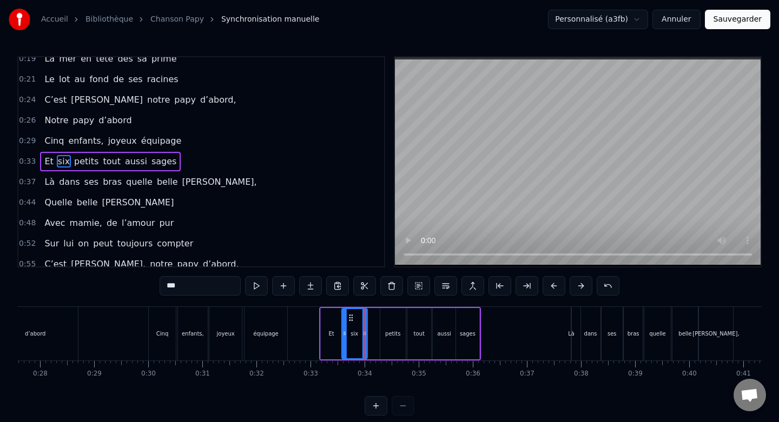
drag, startPoint x: 360, startPoint y: 318, endPoint x: 348, endPoint y: 319, distance: 11.9
click at [348, 319] on icon at bounding box center [351, 318] width 9 height 9
click at [359, 330] on icon at bounding box center [361, 333] width 4 height 9
click at [395, 325] on div "petits" at bounding box center [392, 333] width 25 height 51
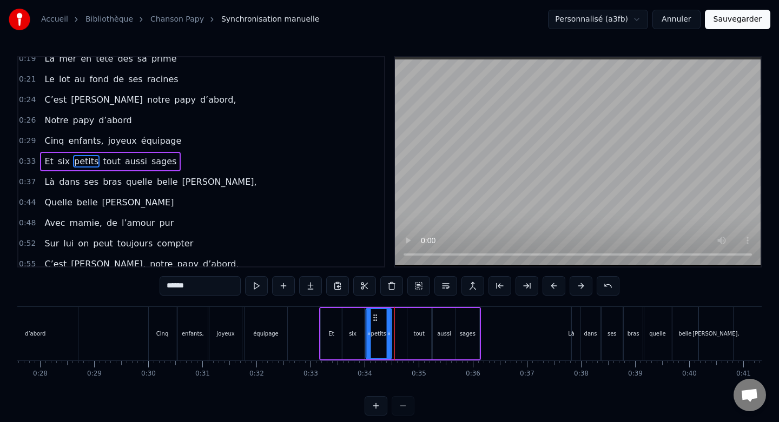
drag, startPoint x: 389, startPoint y: 317, endPoint x: 375, endPoint y: 317, distance: 14.6
click at [375, 317] on icon at bounding box center [374, 318] width 9 height 9
click at [386, 327] on div at bounding box center [386, 333] width 4 height 49
click at [420, 321] on div "tout" at bounding box center [419, 333] width 24 height 51
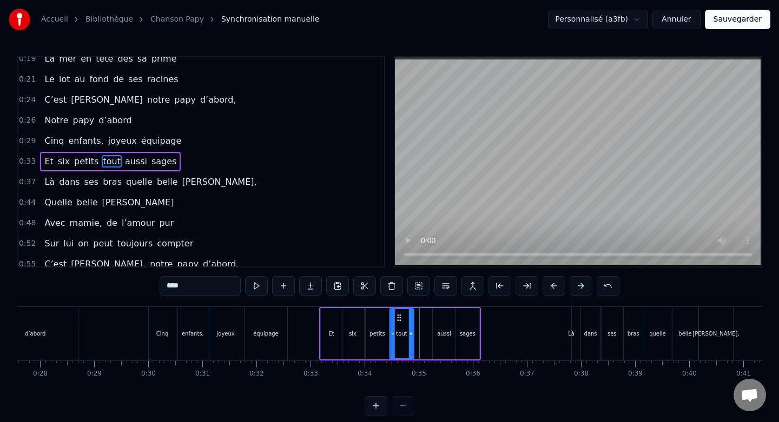
drag, startPoint x: 414, startPoint y: 315, endPoint x: 396, endPoint y: 316, distance: 17.9
click at [397, 316] on icon at bounding box center [399, 318] width 9 height 9
click at [406, 328] on div at bounding box center [406, 333] width 4 height 49
click at [442, 323] on div "aussi" at bounding box center [444, 333] width 23 height 51
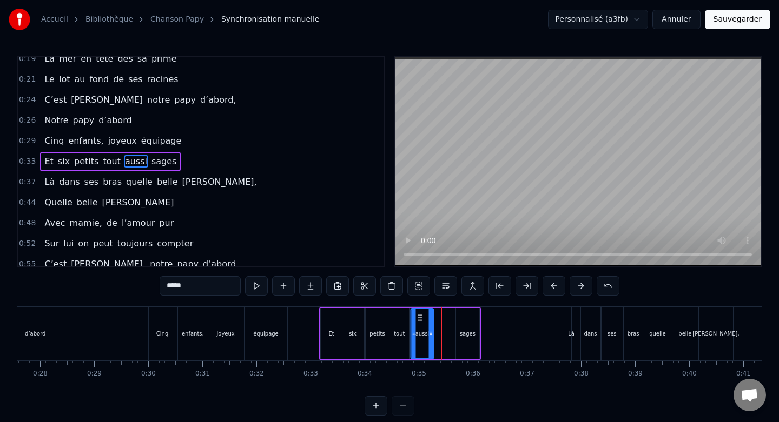
drag, startPoint x: 441, startPoint y: 316, endPoint x: 419, endPoint y: 319, distance: 22.3
click at [419, 319] on icon at bounding box center [420, 318] width 9 height 9
click at [466, 320] on div "sages" at bounding box center [467, 333] width 23 height 51
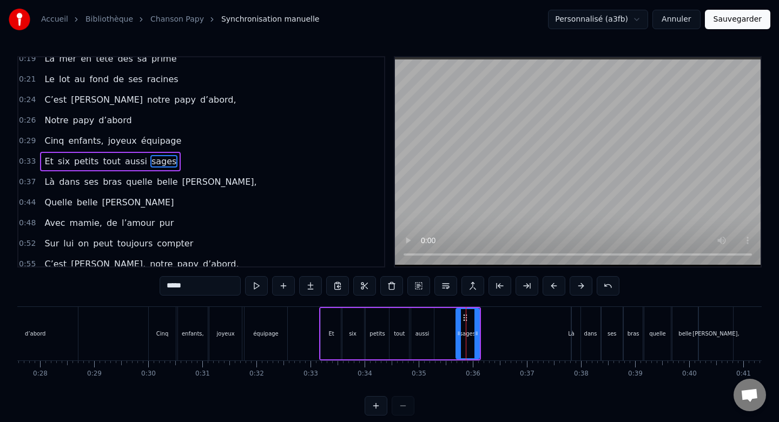
click at [425, 317] on div "aussi" at bounding box center [422, 333] width 23 height 51
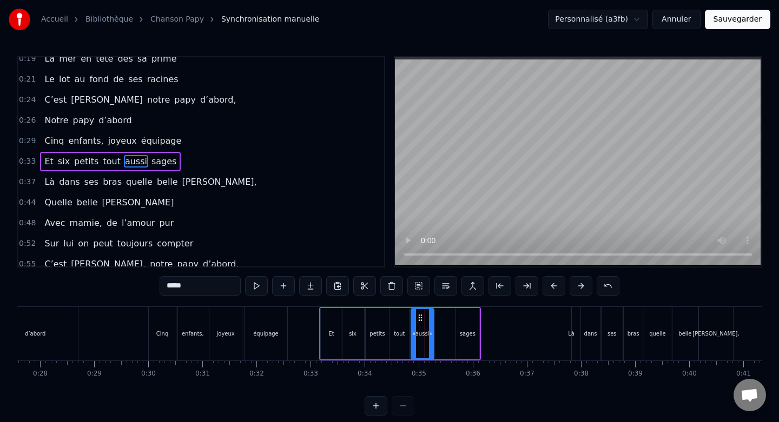
click at [433, 329] on div "aussi" at bounding box center [423, 333] width 24 height 51
click at [425, 329] on icon at bounding box center [426, 333] width 4 height 9
click at [464, 314] on div "sages" at bounding box center [467, 333] width 23 height 51
type input "*****"
drag, startPoint x: 465, startPoint y: 316, endPoint x: 439, endPoint y: 317, distance: 26.0
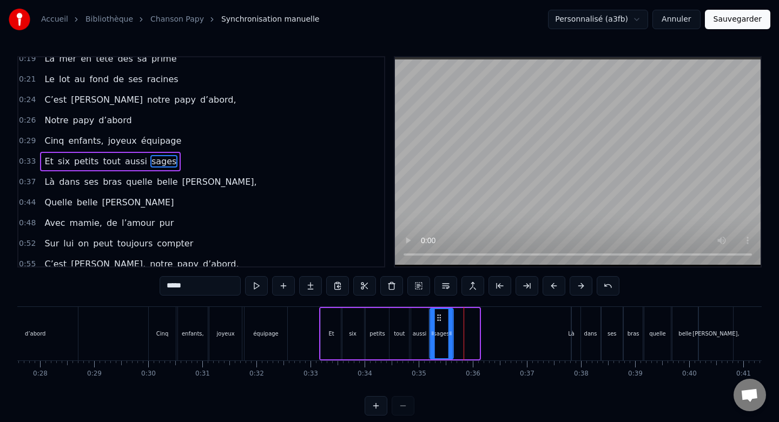
click at [439, 317] on icon at bounding box center [439, 318] width 9 height 9
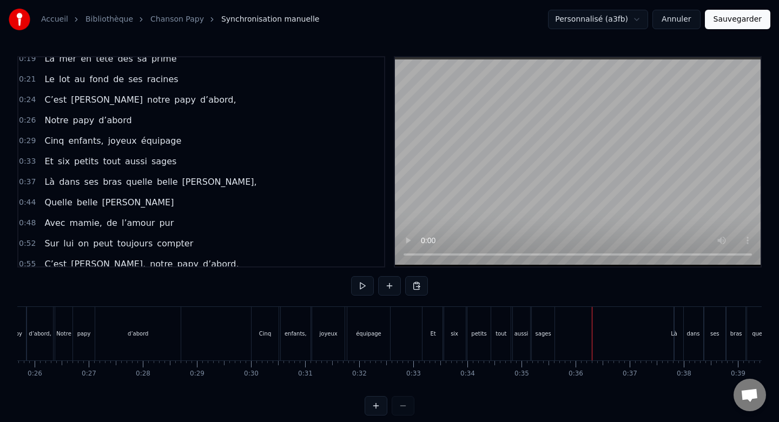
scroll to position [0, 1387]
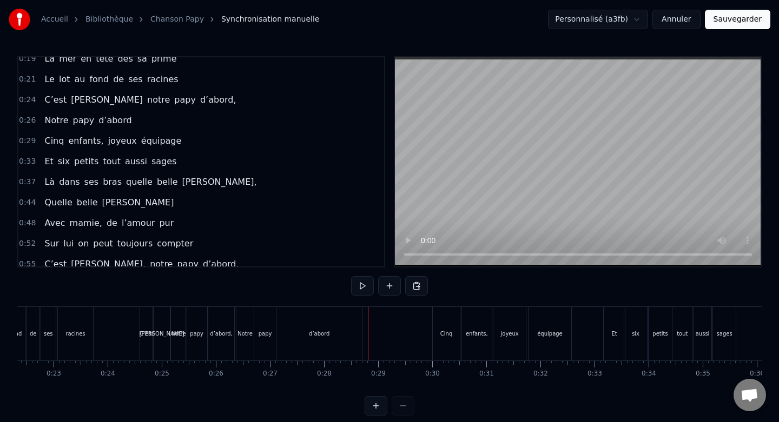
scroll to position [0, 1199]
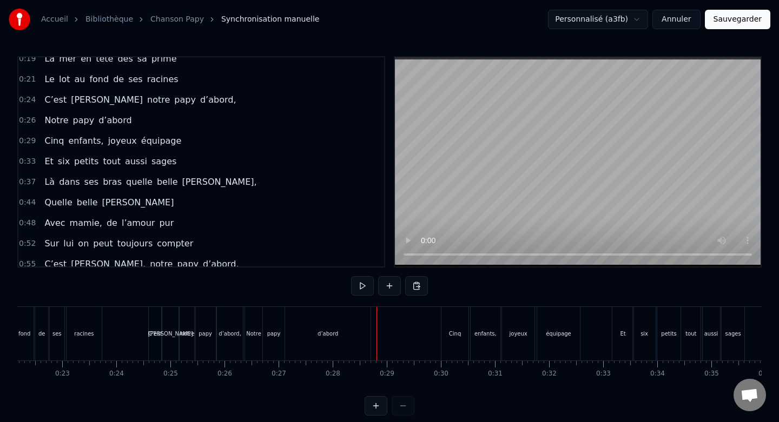
click at [360, 287] on button at bounding box center [362, 285] width 23 height 19
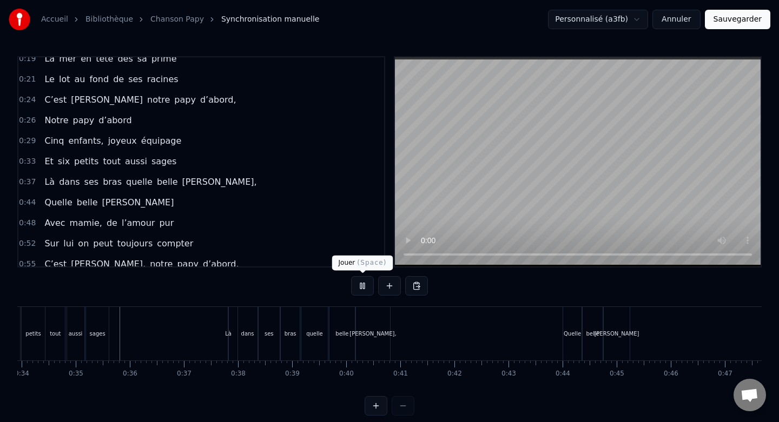
scroll to position [0, 1846]
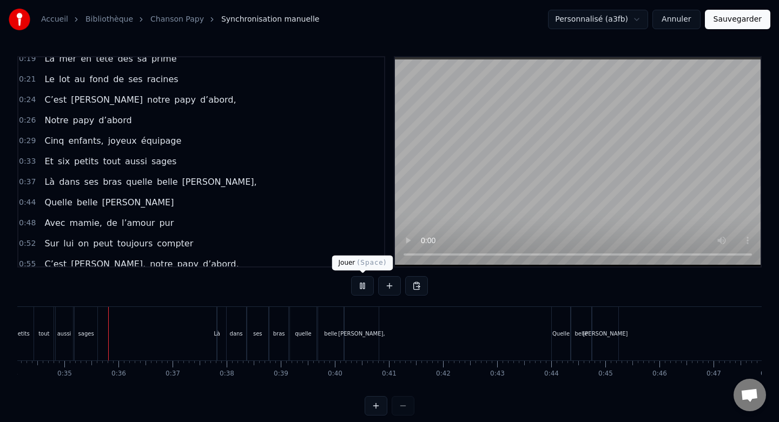
click at [361, 288] on button at bounding box center [362, 285] width 23 height 19
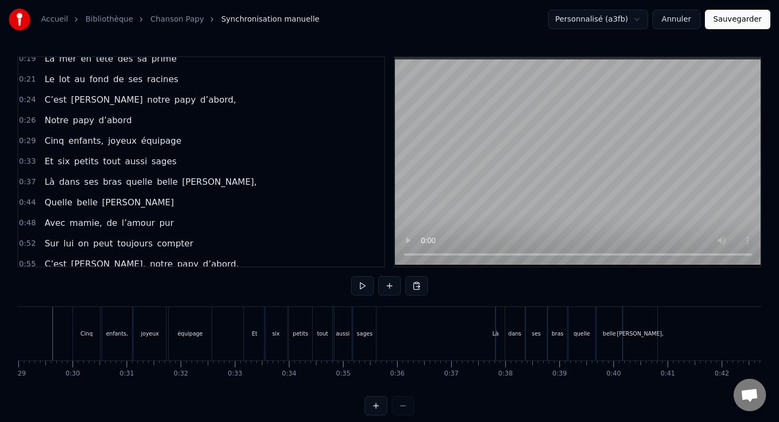
scroll to position [0, 1548]
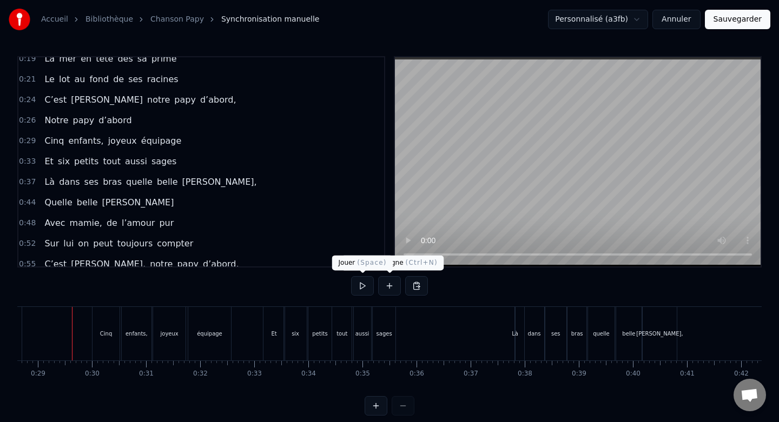
click at [365, 288] on button at bounding box center [362, 285] width 23 height 19
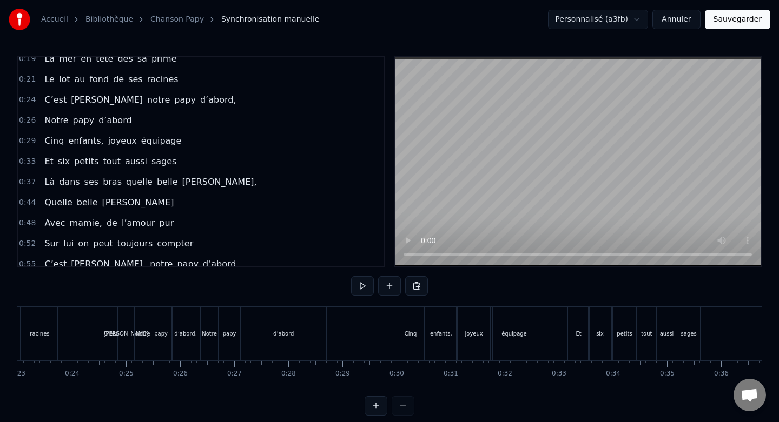
scroll to position [0, 1218]
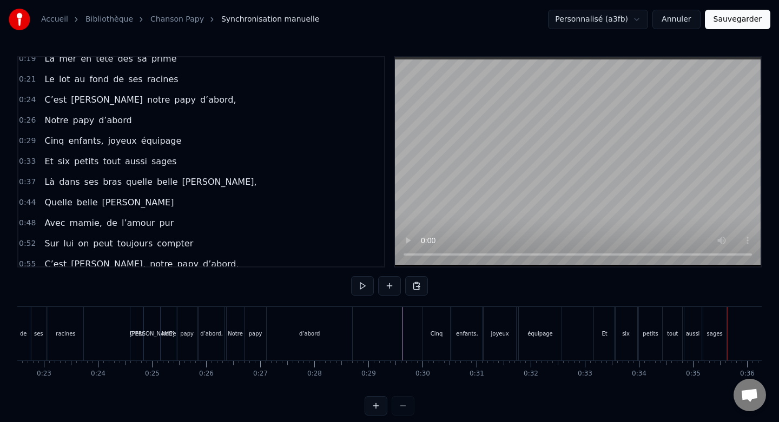
click at [361, 293] on button at bounding box center [362, 285] width 23 height 19
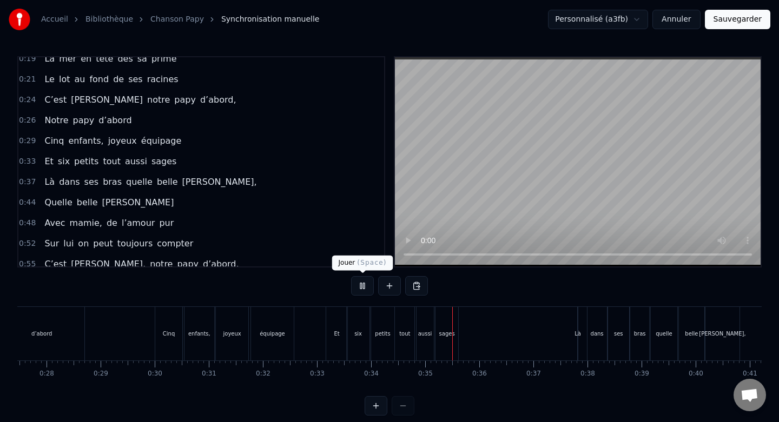
click at [361, 286] on button at bounding box center [362, 285] width 23 height 19
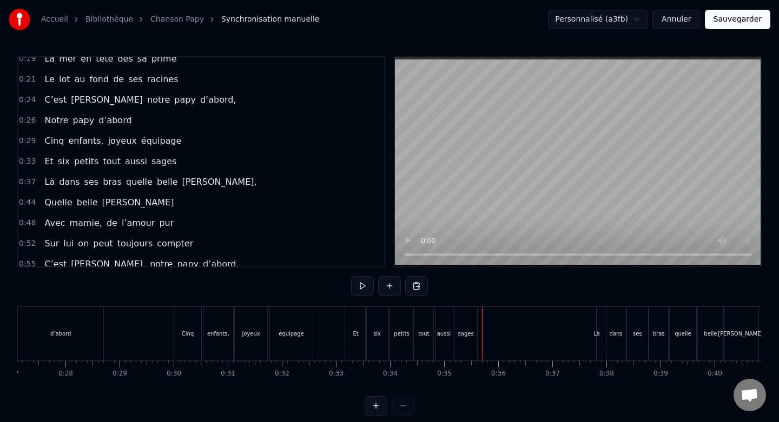
scroll to position [0, 1462]
click at [363, 287] on button at bounding box center [362, 285] width 23 height 19
click at [362, 283] on button at bounding box center [362, 285] width 23 height 19
click at [361, 283] on button at bounding box center [362, 285] width 23 height 19
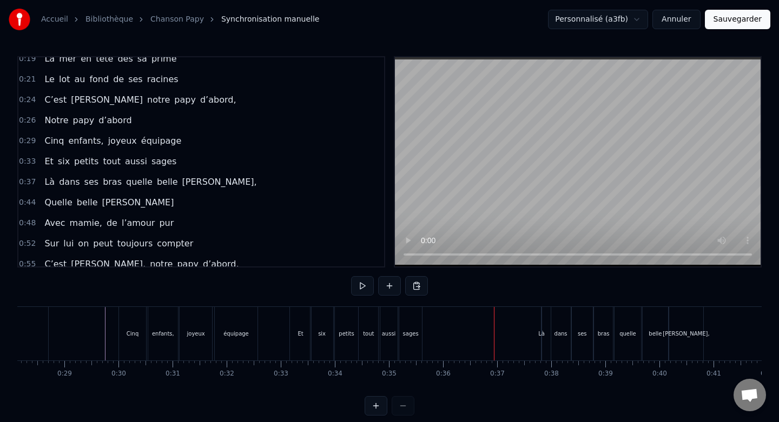
scroll to position [0, 1522]
click at [551, 314] on div "dans" at bounding box center [560, 334] width 19 height 54
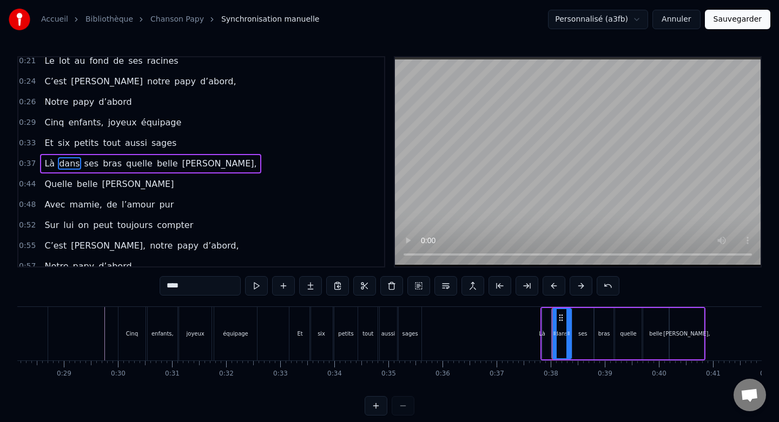
scroll to position [111, 0]
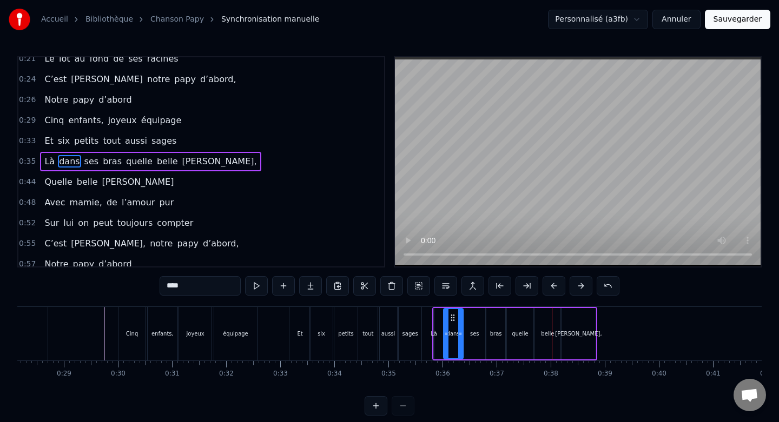
click at [480, 340] on div "ses" at bounding box center [474, 333] width 21 height 51
click at [452, 326] on div "dans" at bounding box center [453, 333] width 19 height 51
click at [456, 332] on icon at bounding box center [457, 333] width 4 height 9
click at [472, 326] on div "ses" at bounding box center [474, 333] width 21 height 51
click at [469, 317] on icon at bounding box center [469, 318] width 9 height 9
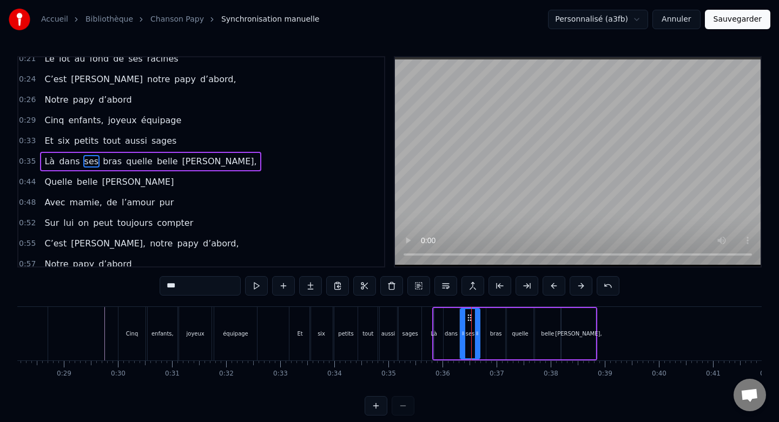
click at [475, 329] on icon at bounding box center [477, 333] width 4 height 9
click at [500, 321] on div "bras" at bounding box center [495, 333] width 19 height 51
click at [489, 317] on icon at bounding box center [490, 318] width 9 height 9
click at [452, 319] on div "dans" at bounding box center [452, 333] width 16 height 51
click at [454, 321] on div at bounding box center [456, 333] width 4 height 49
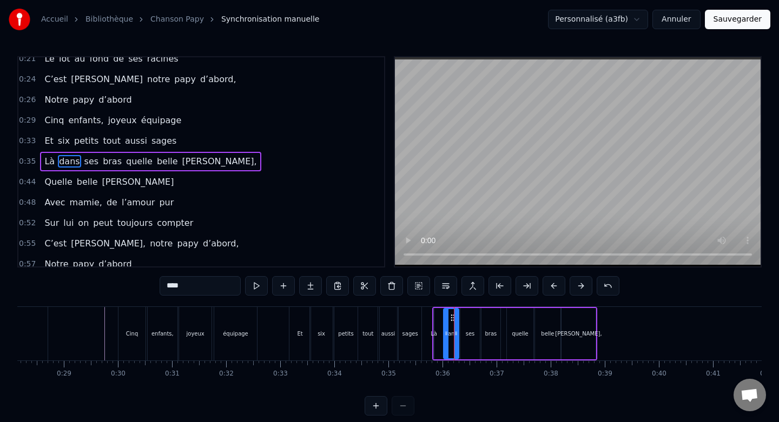
click at [471, 322] on div "ses" at bounding box center [469, 333] width 19 height 51
click at [466, 317] on circle at bounding box center [466, 317] width 1 height 1
click at [473, 322] on div at bounding box center [473, 333] width 4 height 49
click at [489, 322] on div "bras" at bounding box center [490, 333] width 19 height 51
click at [486, 315] on circle at bounding box center [486, 315] width 1 height 1
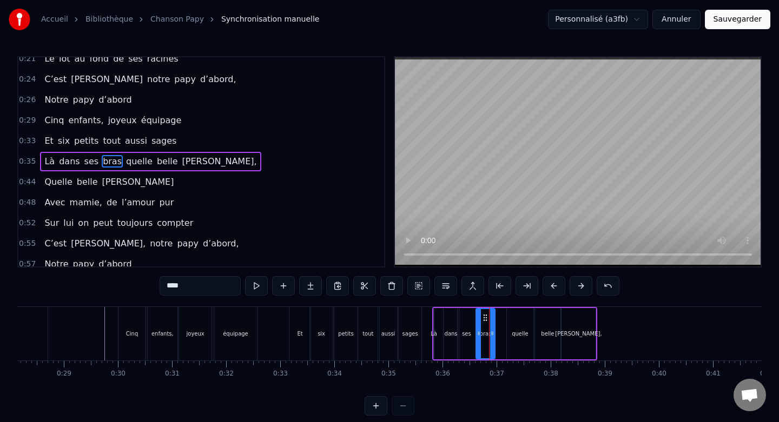
click at [512, 317] on div "quelle" at bounding box center [520, 333] width 27 height 51
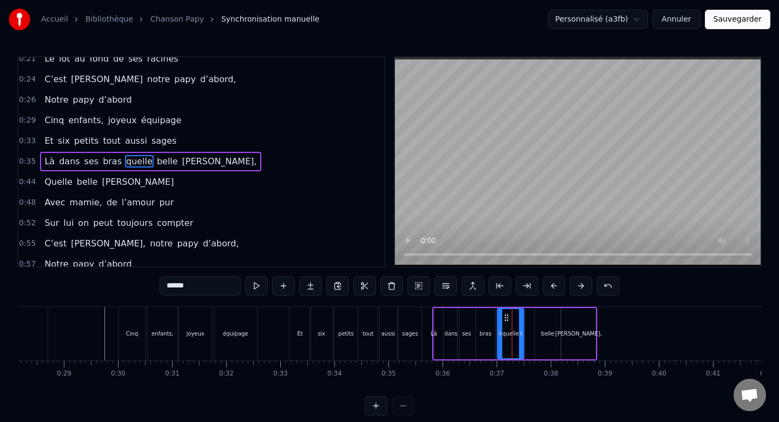
drag, startPoint x: 515, startPoint y: 316, endPoint x: 506, endPoint y: 316, distance: 9.8
click at [506, 316] on icon at bounding box center [506, 318] width 9 height 9
click at [517, 322] on div at bounding box center [518, 333] width 4 height 49
click at [546, 322] on div "belle" at bounding box center [547, 333] width 25 height 51
drag, startPoint x: 542, startPoint y: 319, endPoint x: 531, endPoint y: 319, distance: 11.9
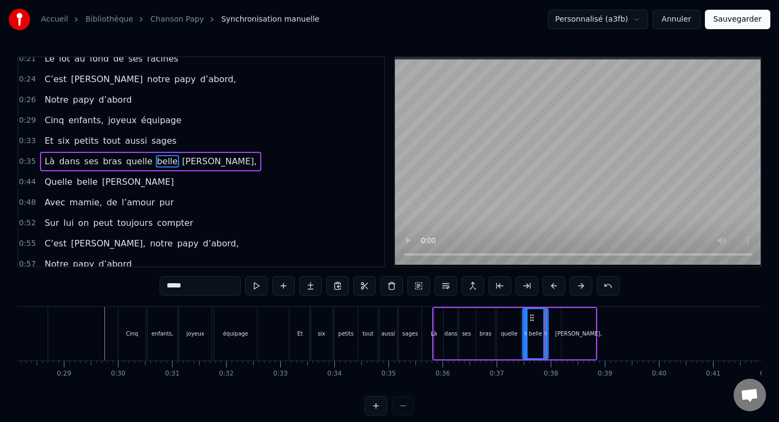
click at [531, 319] on icon at bounding box center [531, 318] width 9 height 9
click at [503, 321] on div "quelle" at bounding box center [509, 333] width 24 height 51
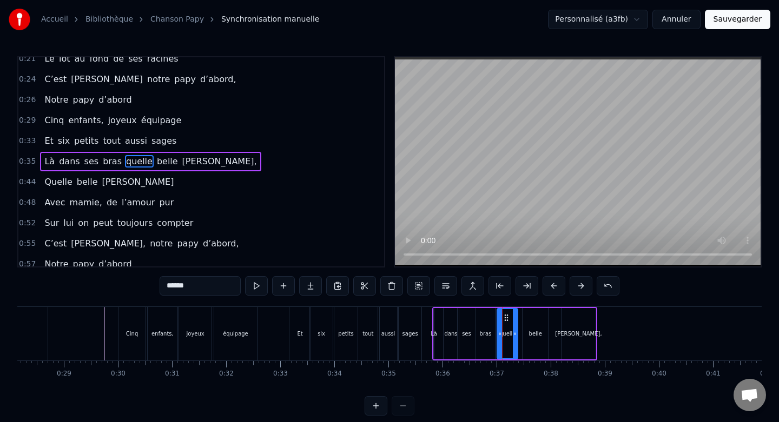
click at [514, 326] on div at bounding box center [515, 333] width 4 height 49
click at [534, 323] on div "belle" at bounding box center [534, 333] width 25 height 51
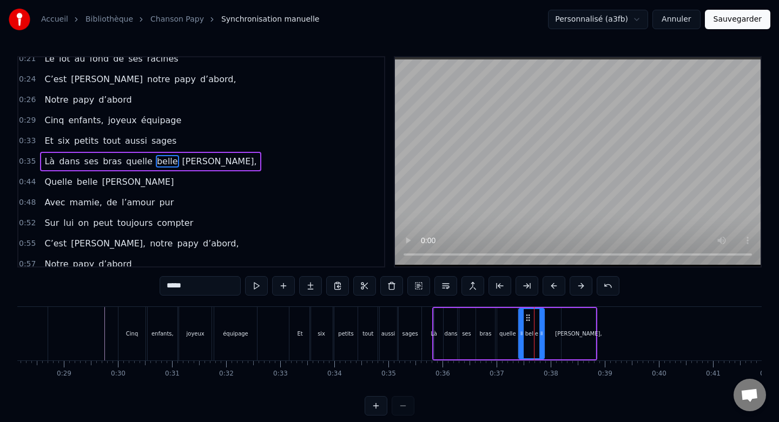
click at [527, 315] on circle at bounding box center [527, 315] width 1 height 1
click at [537, 325] on div at bounding box center [537, 333] width 4 height 49
click at [572, 323] on div "[PERSON_NAME]," at bounding box center [578, 333] width 34 height 51
type input "********"
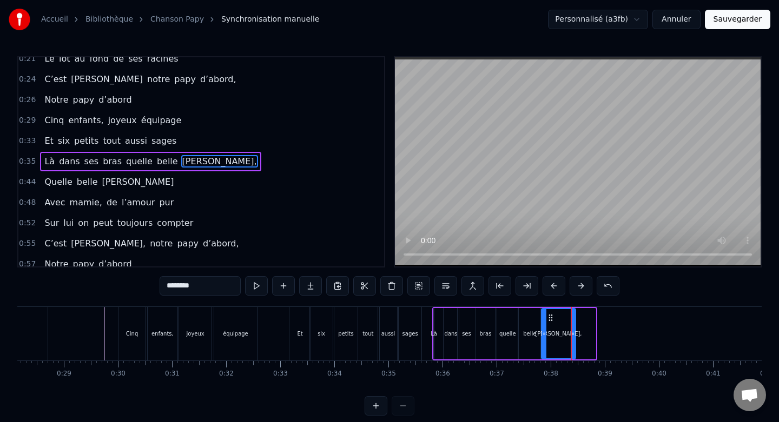
drag, startPoint x: 570, startPoint y: 316, endPoint x: 550, endPoint y: 317, distance: 20.0
click at [550, 317] on icon at bounding box center [550, 318] width 9 height 9
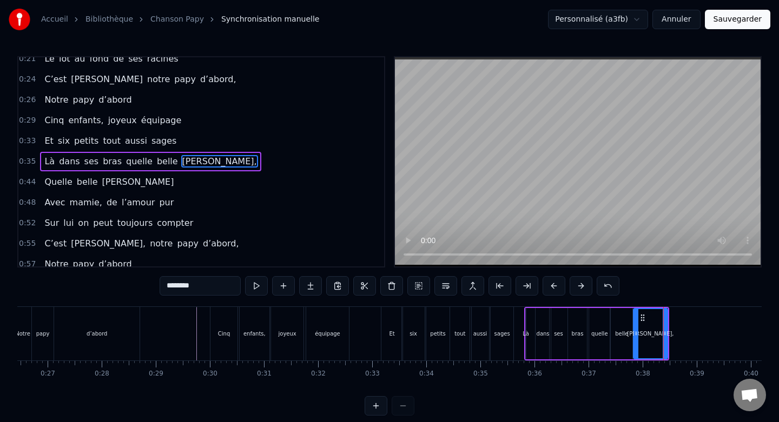
scroll to position [0, 1429]
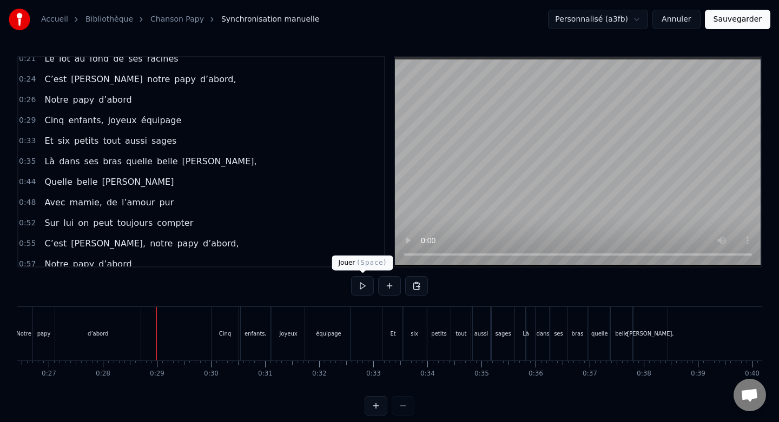
click at [354, 287] on button at bounding box center [362, 285] width 23 height 19
click at [367, 284] on button at bounding box center [362, 285] width 23 height 19
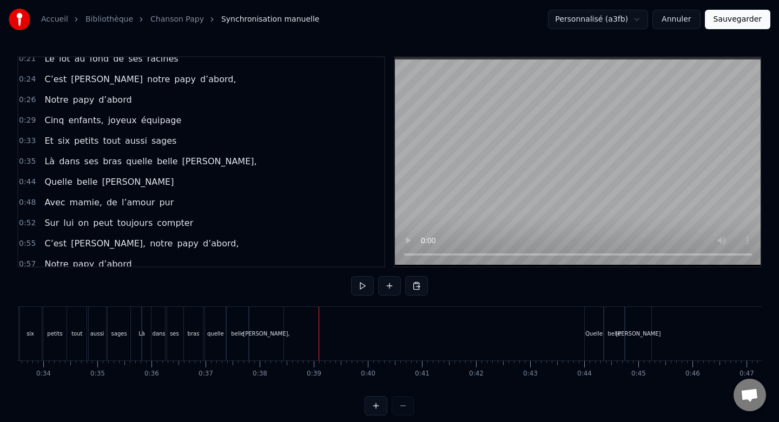
scroll to position [0, 1828]
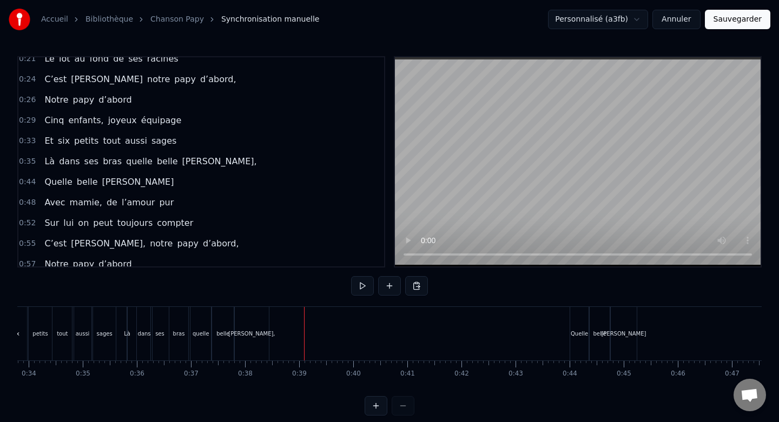
click at [576, 325] on div "Quelle" at bounding box center [579, 334] width 18 height 54
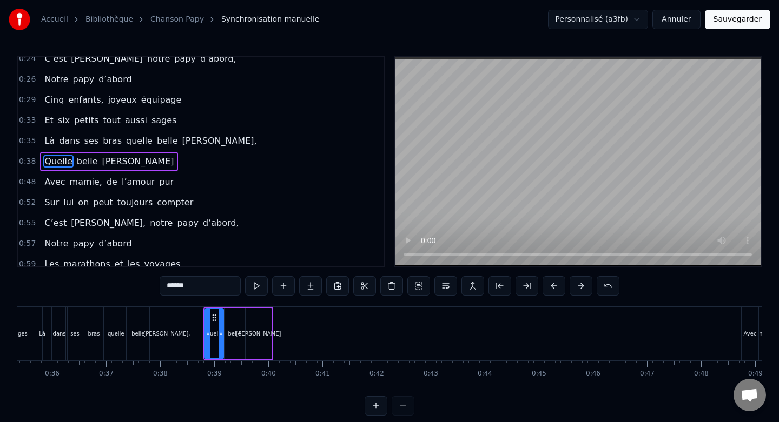
scroll to position [0, 1991]
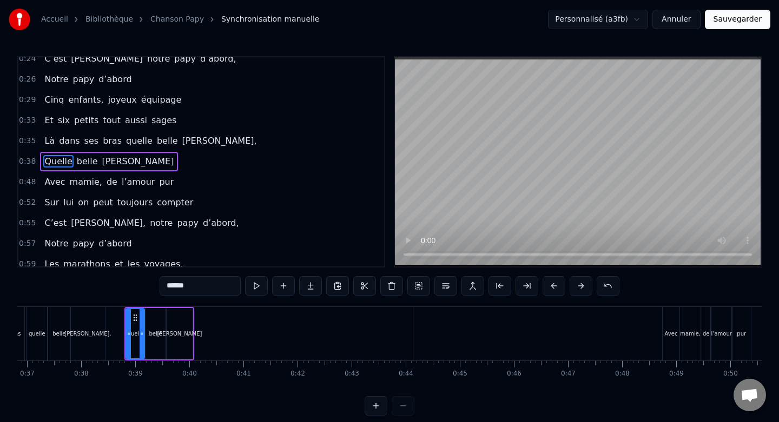
click at [668, 320] on div "Avec" at bounding box center [671, 334] width 17 height 54
type input "****"
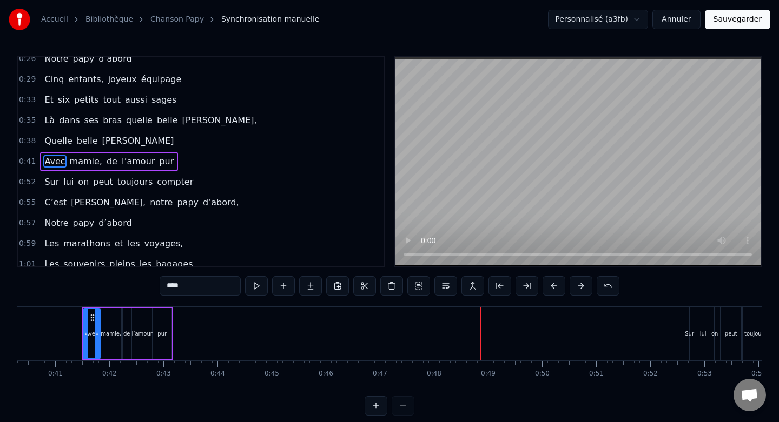
scroll to position [0, 2187]
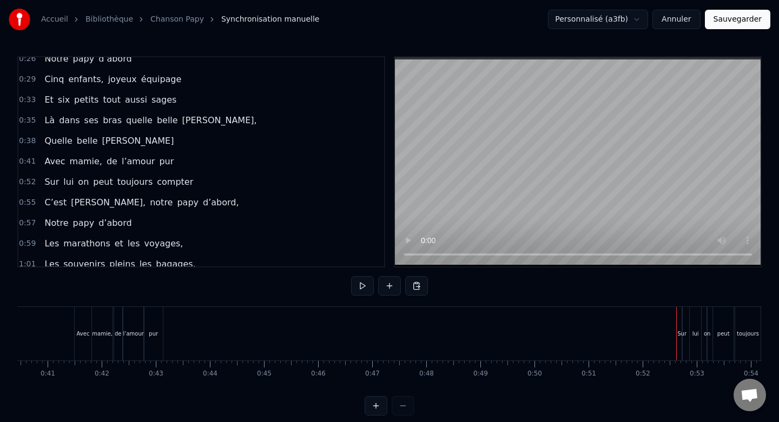
click at [685, 325] on div "Sur lui on peut toujours compter" at bounding box center [737, 334] width 113 height 54
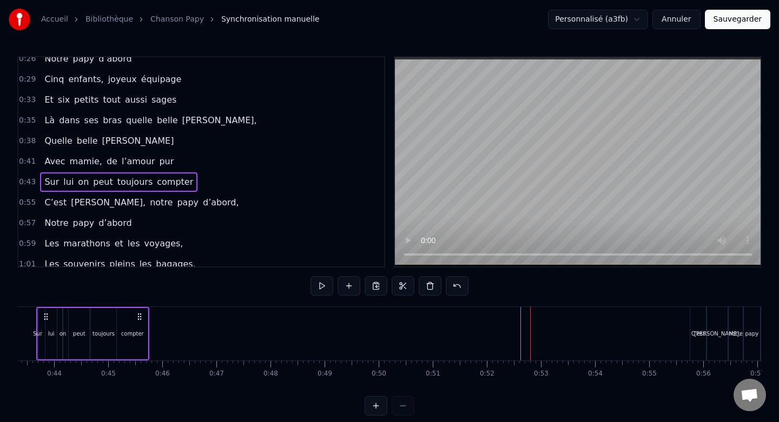
scroll to position [0, 2361]
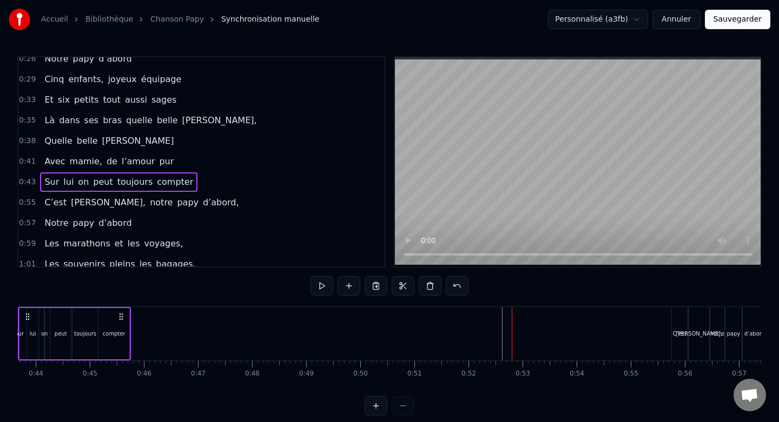
click at [679, 317] on div "C’est" at bounding box center [680, 334] width 16 height 54
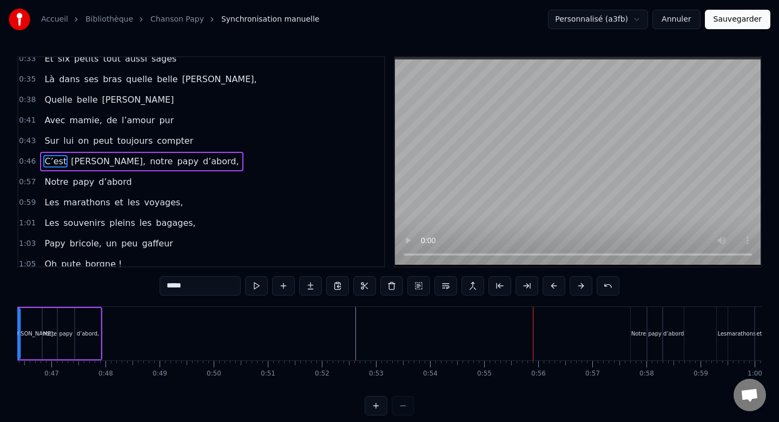
scroll to position [0, 2539]
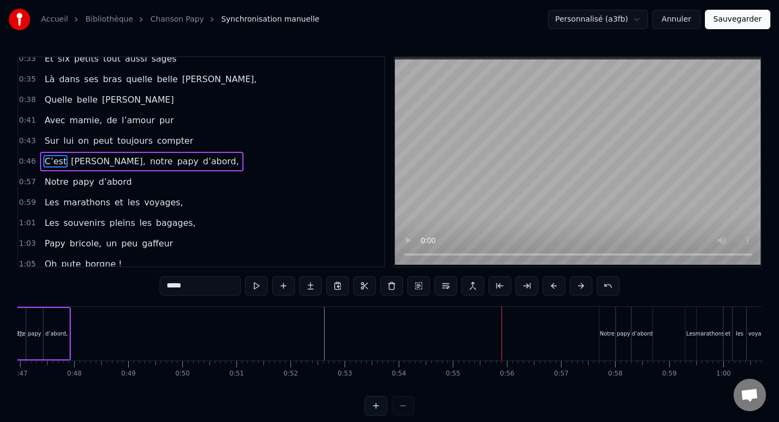
click at [609, 316] on div "Notre" at bounding box center [607, 334] width 16 height 54
type input "*****"
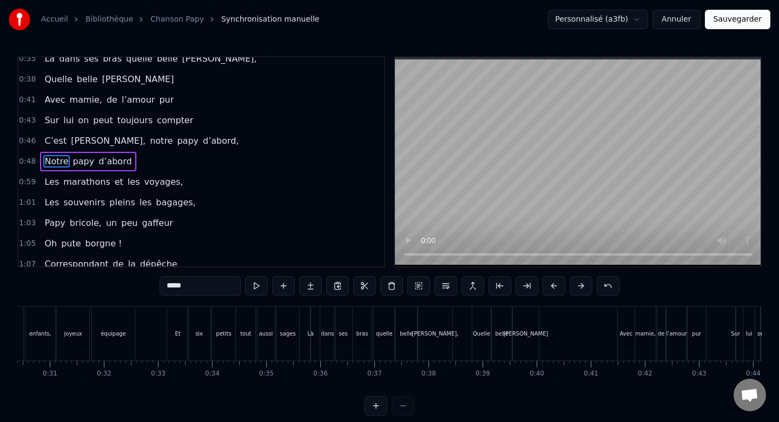
scroll to position [0, 1632]
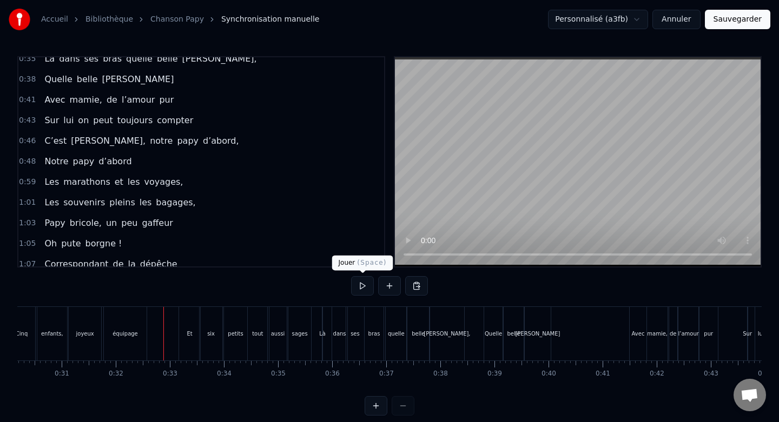
click at [359, 290] on button at bounding box center [362, 285] width 23 height 19
click at [361, 292] on button at bounding box center [362, 285] width 23 height 19
click at [488, 317] on div "Quelle" at bounding box center [493, 334] width 18 height 54
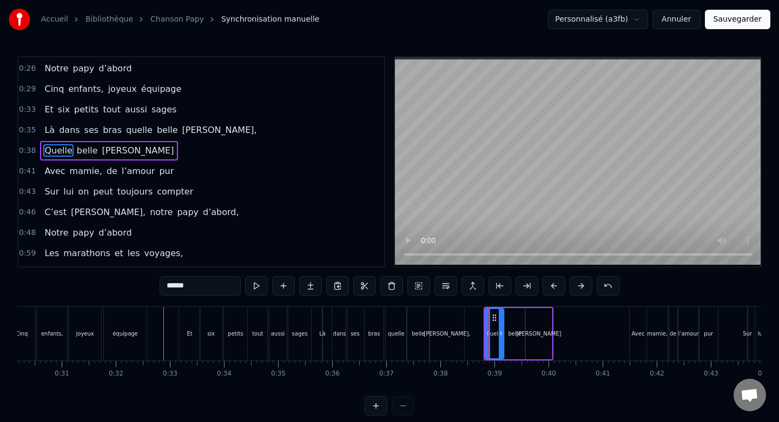
scroll to position [132, 0]
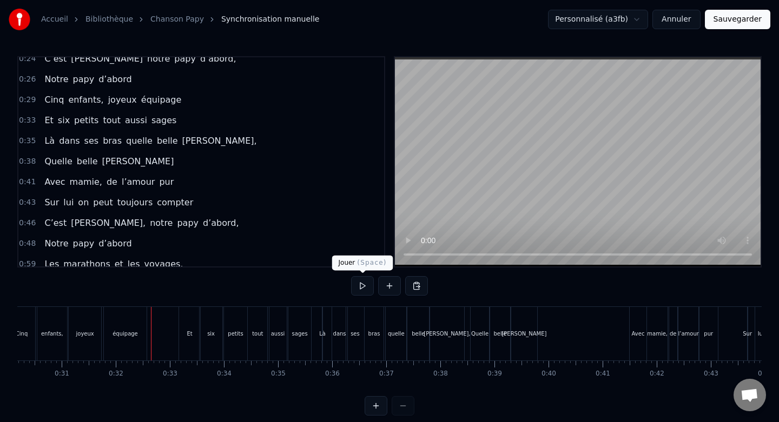
click at [365, 279] on button at bounding box center [362, 285] width 23 height 19
click at [361, 283] on button at bounding box center [362, 285] width 23 height 19
click at [363, 286] on button at bounding box center [362, 285] width 23 height 19
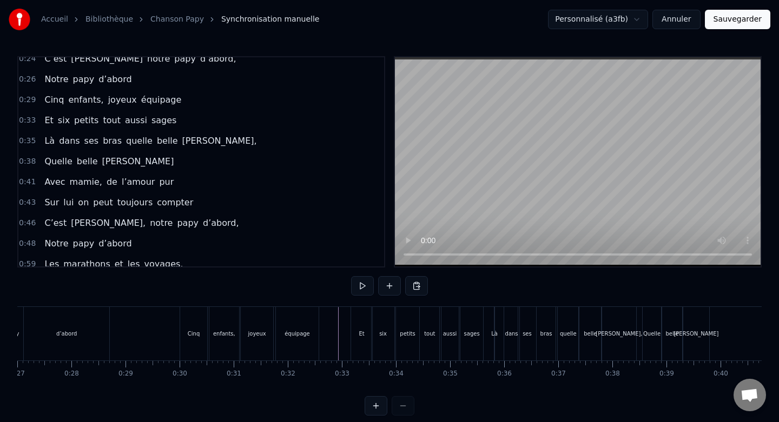
scroll to position [0, 1458]
click at [356, 282] on button at bounding box center [362, 285] width 23 height 19
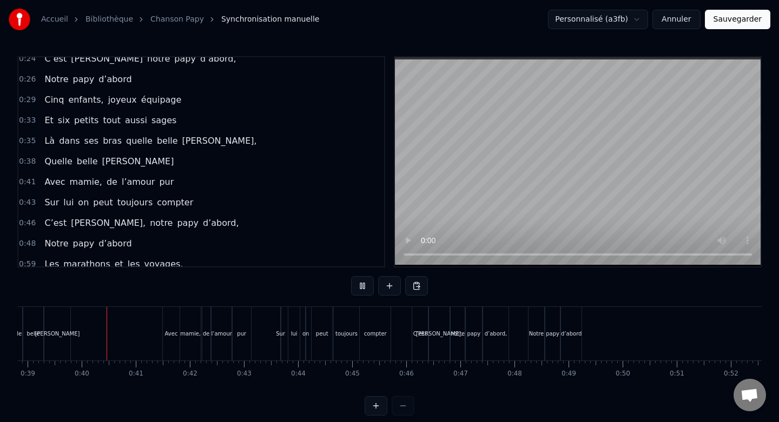
scroll to position [0, 2102]
click at [364, 284] on button at bounding box center [362, 285] width 23 height 19
click at [360, 284] on button at bounding box center [362, 285] width 23 height 19
click at [535, 322] on div "Notre" at bounding box center [534, 334] width 16 height 54
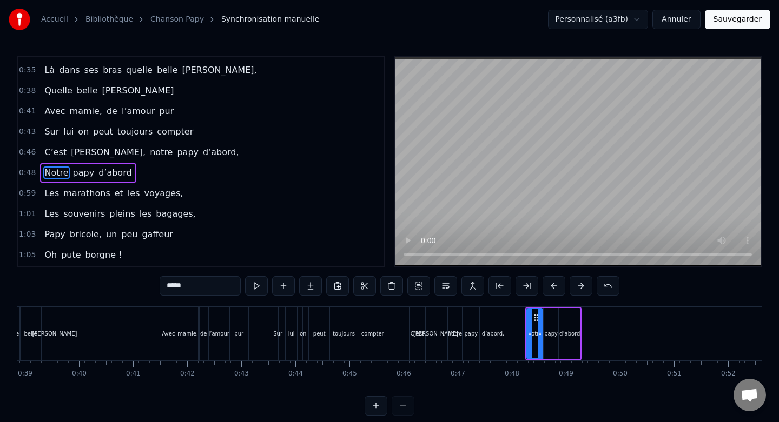
scroll to position [214, 0]
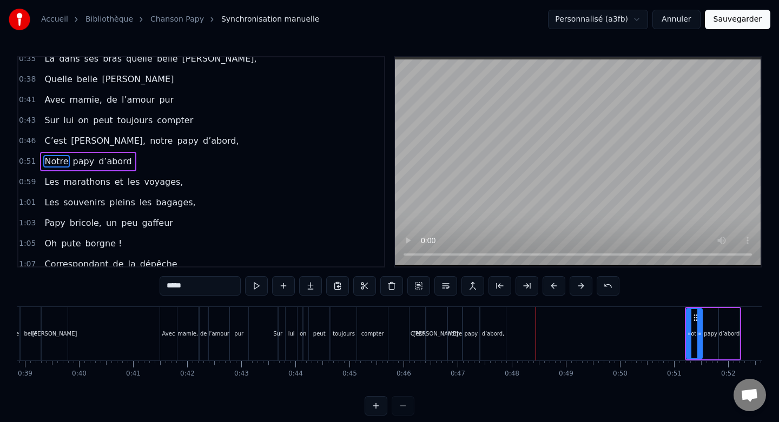
click at [416, 322] on div "C’est" at bounding box center [417, 334] width 16 height 54
type input "*****"
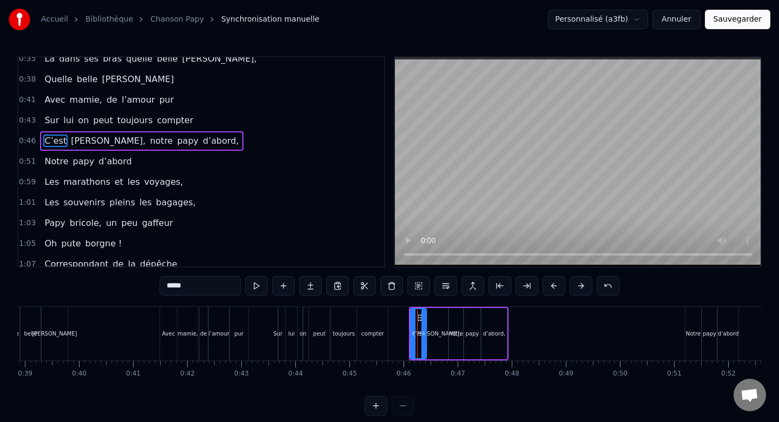
scroll to position [194, 0]
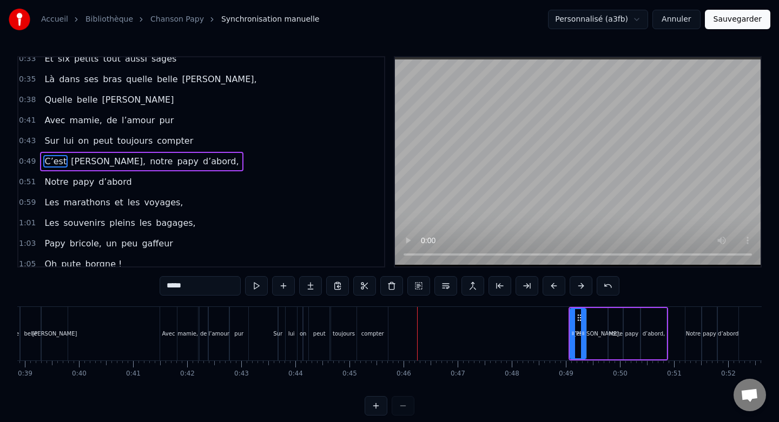
click at [279, 319] on div "Sur lui on peut toujours compter" at bounding box center [333, 334] width 113 height 54
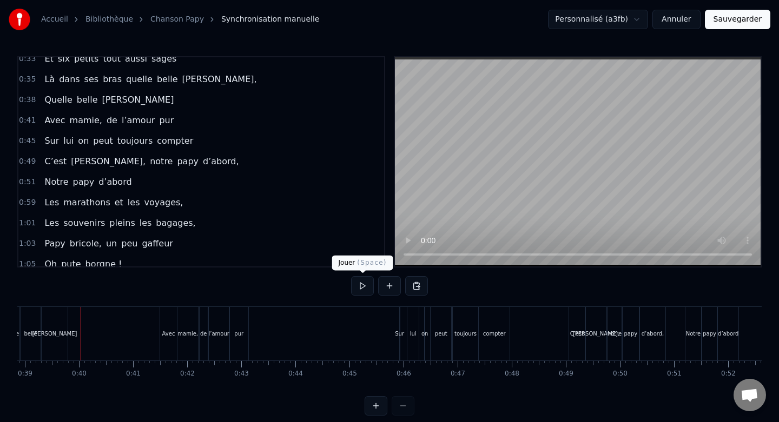
click at [365, 287] on button at bounding box center [362, 285] width 23 height 19
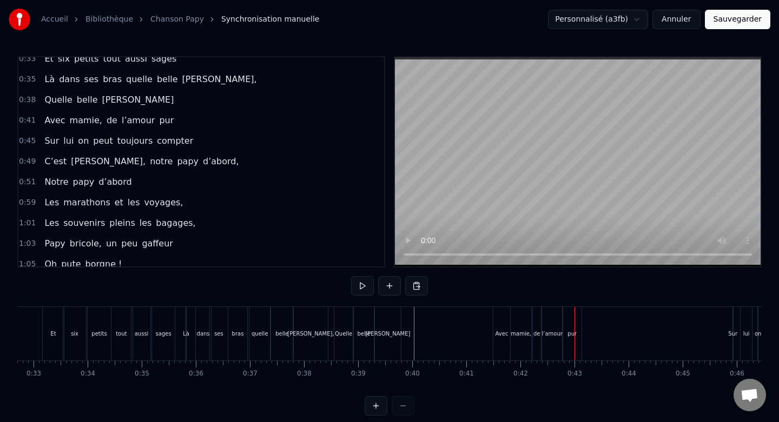
scroll to position [0, 1762]
click at [369, 287] on button at bounding box center [362, 285] width 23 height 19
click at [502, 320] on div "Avec" at bounding box center [508, 334] width 17 height 54
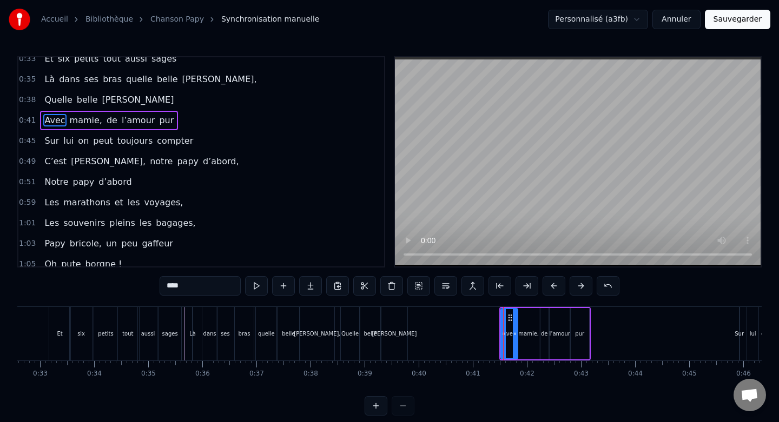
scroll to position [153, 0]
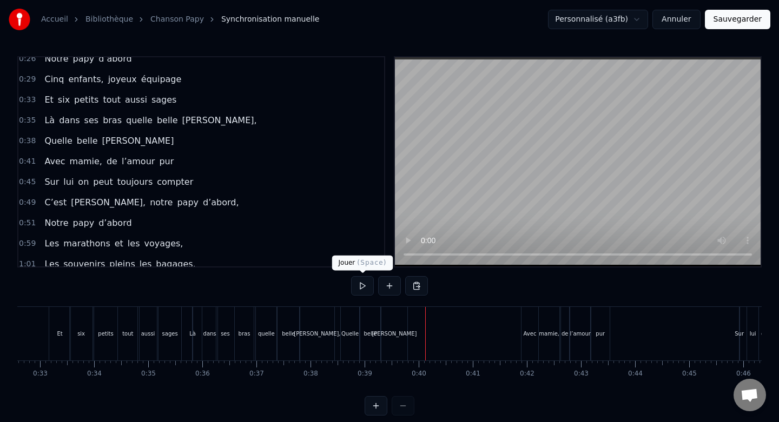
click at [357, 283] on button at bounding box center [362, 285] width 23 height 19
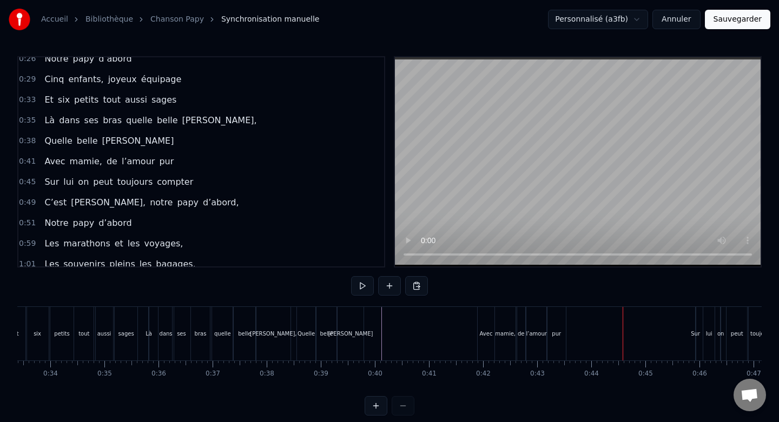
scroll to position [0, 1820]
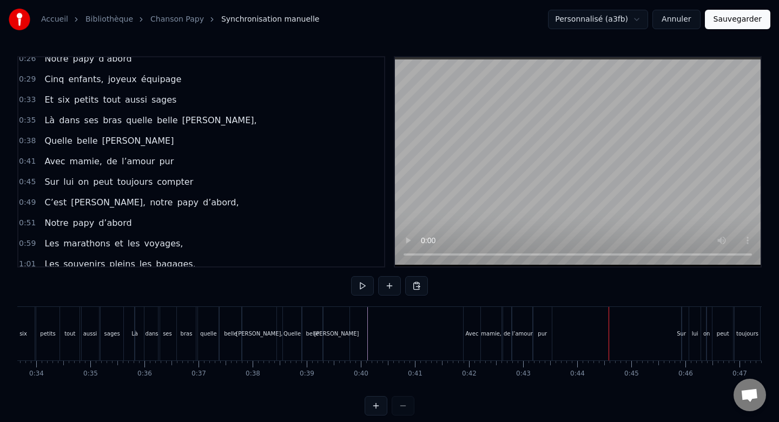
click at [472, 319] on div "Avec" at bounding box center [472, 334] width 17 height 54
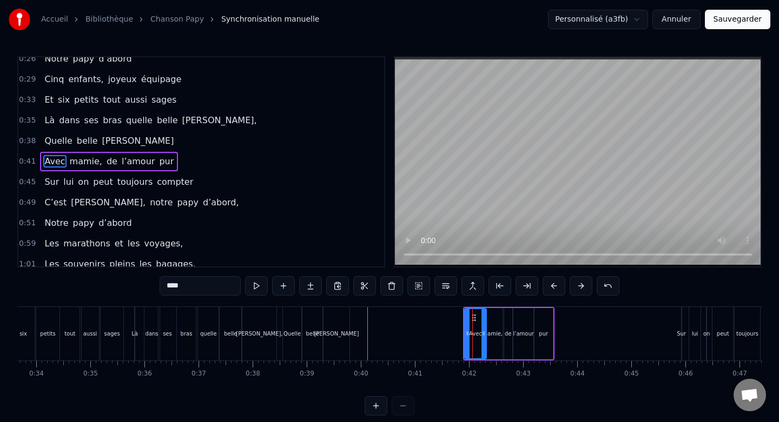
click at [483, 320] on div at bounding box center [483, 333] width 4 height 49
click at [495, 321] on div "mamie," at bounding box center [492, 333] width 21 height 51
click at [541, 325] on div "pur" at bounding box center [543, 333] width 18 height 51
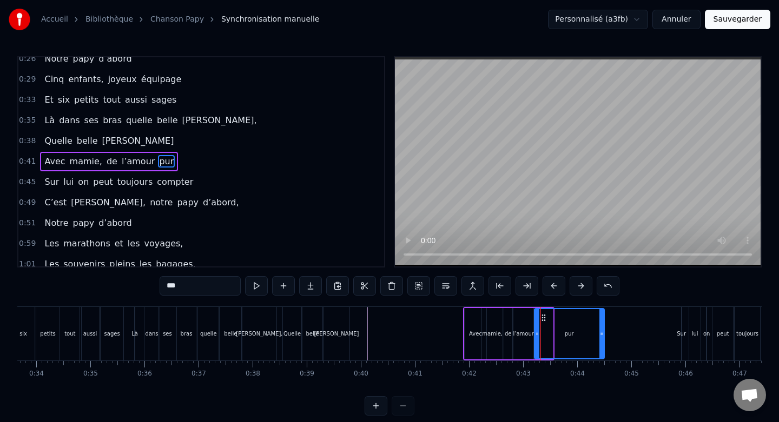
drag, startPoint x: 549, startPoint y: 328, endPoint x: 600, endPoint y: 331, distance: 51.5
click at [600, 331] on div at bounding box center [601, 333] width 4 height 49
drag, startPoint x: 535, startPoint y: 332, endPoint x: 565, endPoint y: 333, distance: 29.2
click at [565, 333] on icon at bounding box center [565, 333] width 4 height 9
click at [525, 324] on div "l’amour" at bounding box center [523, 333] width 21 height 51
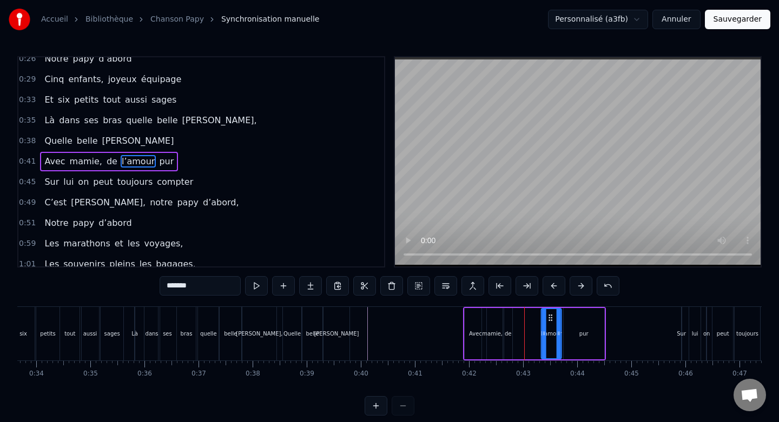
drag, startPoint x: 522, startPoint y: 316, endPoint x: 550, endPoint y: 317, distance: 27.6
click at [550, 317] on icon at bounding box center [550, 318] width 9 height 9
click at [537, 332] on icon at bounding box center [538, 333] width 4 height 9
click at [510, 325] on div "de" at bounding box center [508, 333] width 8 height 51
drag, startPoint x: 513, startPoint y: 316, endPoint x: 534, endPoint y: 319, distance: 21.2
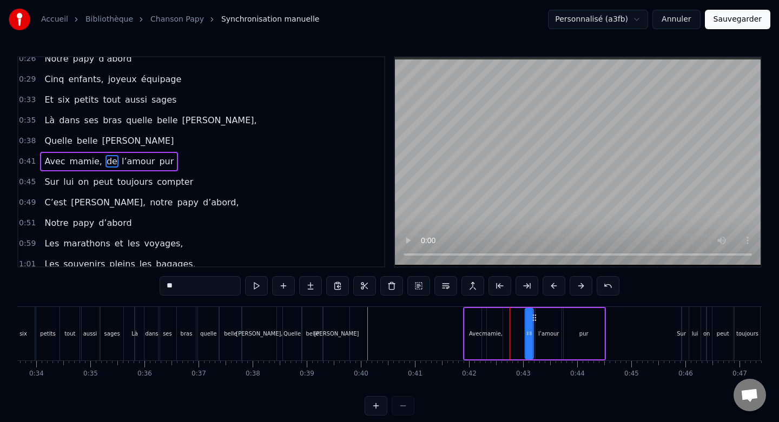
click at [534, 319] on icon at bounding box center [534, 318] width 9 height 9
drag, startPoint x: 526, startPoint y: 333, endPoint x: 520, endPoint y: 333, distance: 5.9
click at [520, 333] on icon at bounding box center [522, 333] width 4 height 9
click at [488, 324] on div "mamie," at bounding box center [492, 333] width 21 height 51
type input "******"
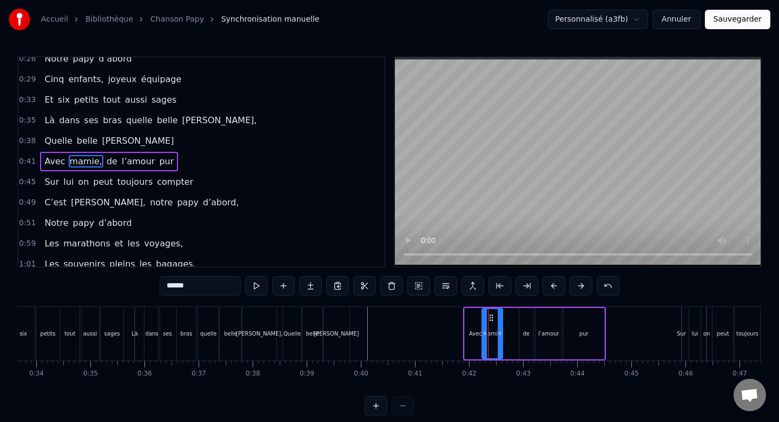
click at [488, 324] on div "mamie," at bounding box center [491, 333] width 19 height 49
drag, startPoint x: 490, startPoint y: 316, endPoint x: 496, endPoint y: 316, distance: 6.0
click at [496, 316] on icon at bounding box center [496, 318] width 9 height 9
drag, startPoint x: 506, startPoint y: 335, endPoint x: 514, endPoint y: 337, distance: 8.8
click at [514, 337] on icon at bounding box center [514, 333] width 4 height 9
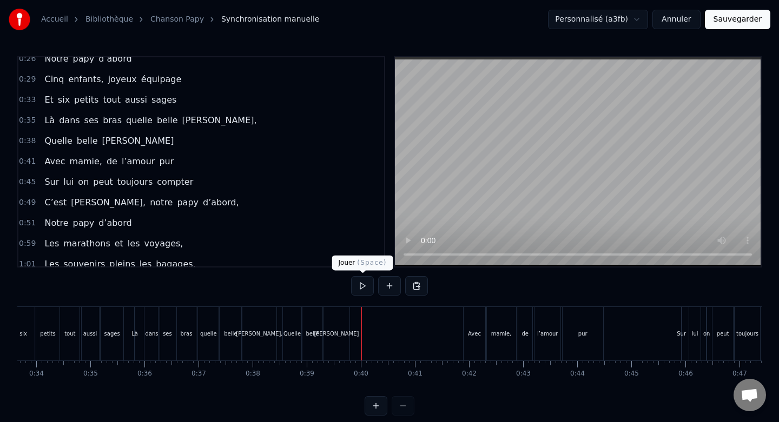
click at [359, 288] on button at bounding box center [362, 285] width 23 height 19
click at [359, 284] on button at bounding box center [362, 285] width 23 height 19
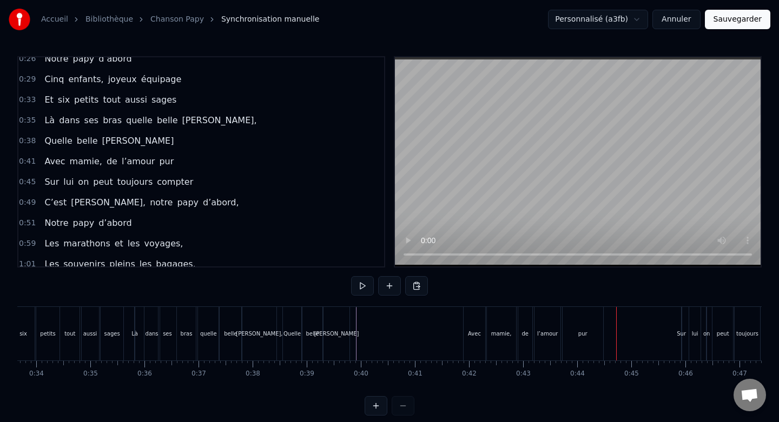
click at [587, 316] on div "pur" at bounding box center [583, 334] width 41 height 54
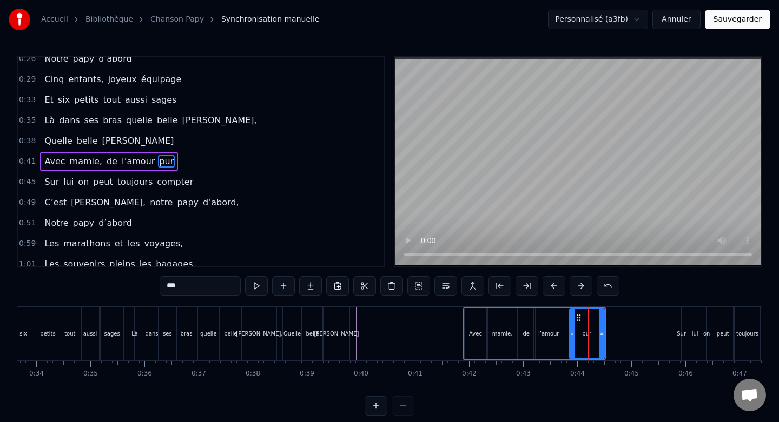
drag, startPoint x: 565, startPoint y: 333, endPoint x: 571, endPoint y: 333, distance: 5.9
click at [571, 333] on icon at bounding box center [572, 333] width 4 height 9
click at [552, 326] on div "l’amour" at bounding box center [548, 333] width 26 height 51
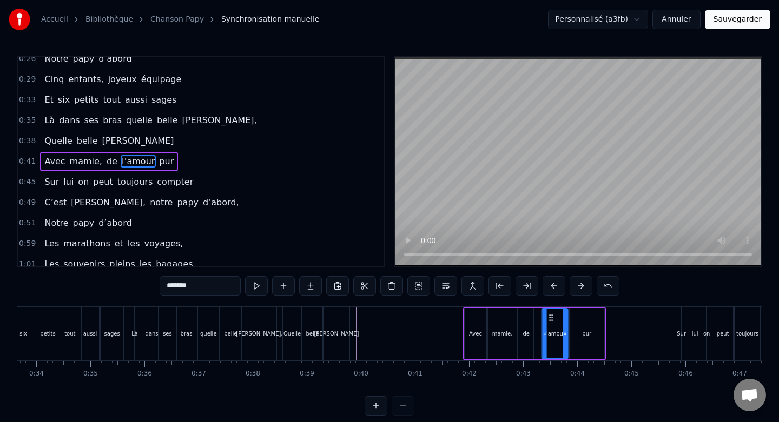
drag, startPoint x: 546, startPoint y: 319, endPoint x: 552, endPoint y: 319, distance: 6.5
click at [552, 319] on icon at bounding box center [551, 318] width 9 height 9
click at [527, 320] on div "de" at bounding box center [526, 333] width 14 height 51
type input "**"
drag, startPoint x: 527, startPoint y: 316, endPoint x: 534, endPoint y: 316, distance: 7.0
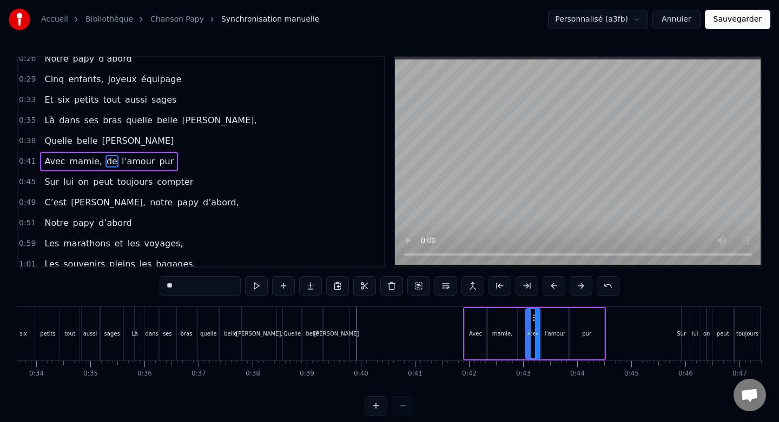
click at [534, 316] on icon at bounding box center [535, 318] width 9 height 9
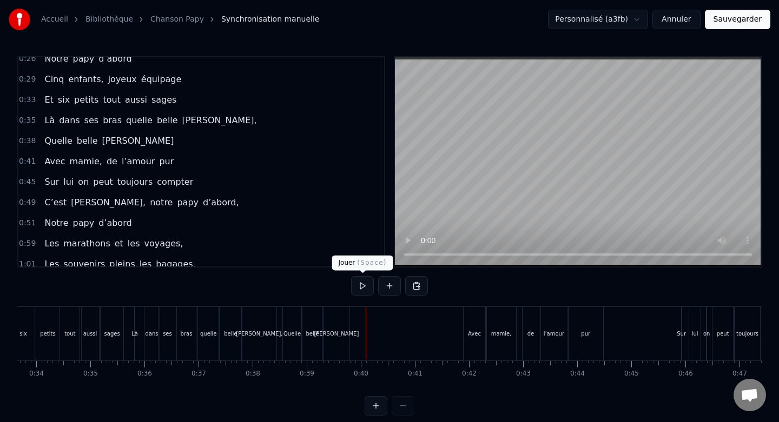
click at [359, 284] on button at bounding box center [362, 285] width 23 height 19
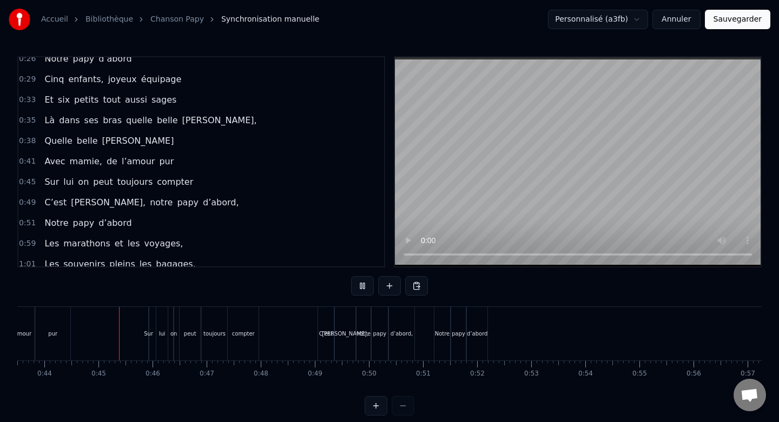
scroll to position [0, 2338]
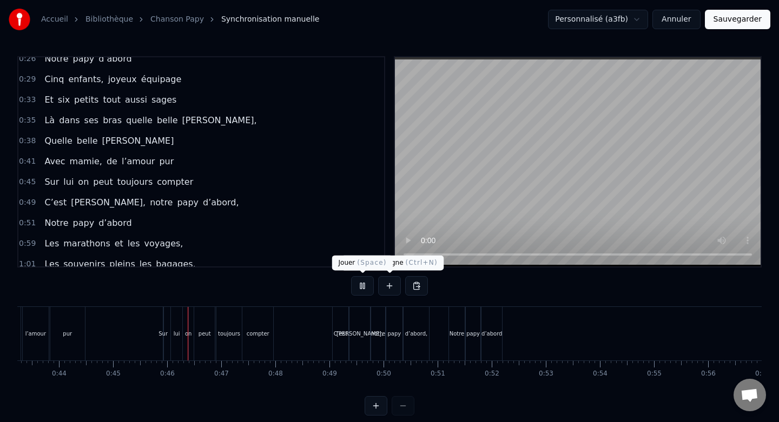
click at [367, 286] on button at bounding box center [362, 285] width 23 height 19
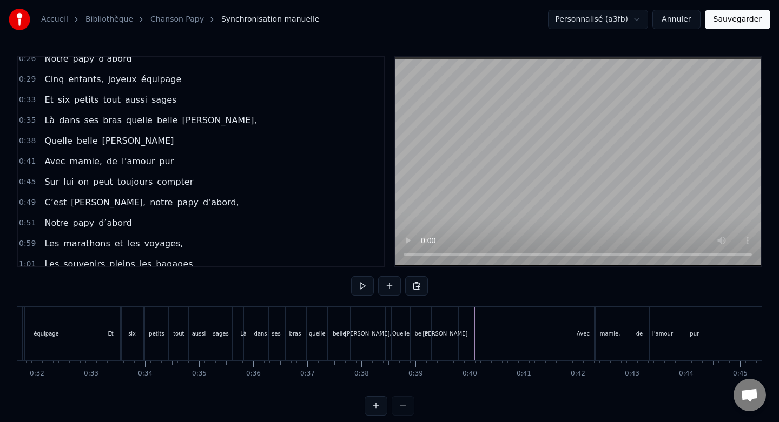
scroll to position [0, 1706]
click at [361, 281] on button at bounding box center [362, 285] width 23 height 19
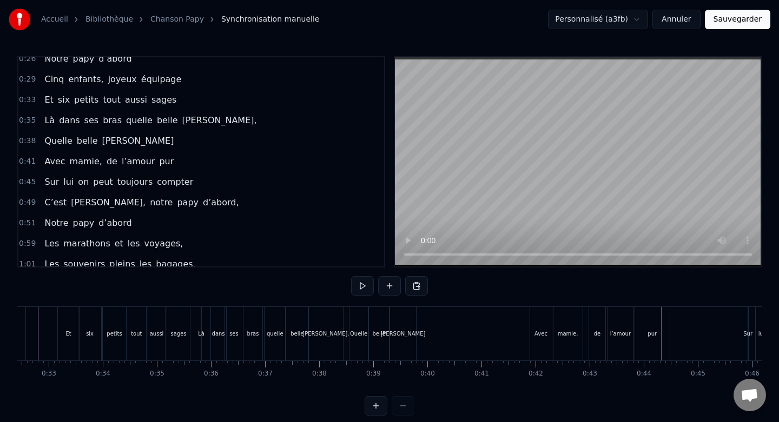
scroll to position [0, 1703]
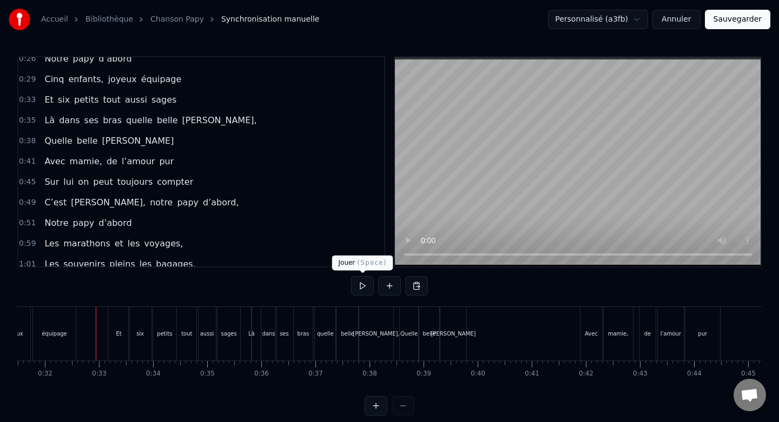
click at [356, 291] on button at bounding box center [362, 285] width 23 height 19
click at [361, 285] on button at bounding box center [362, 285] width 23 height 19
click at [585, 323] on div "Avec" at bounding box center [591, 334] width 22 height 54
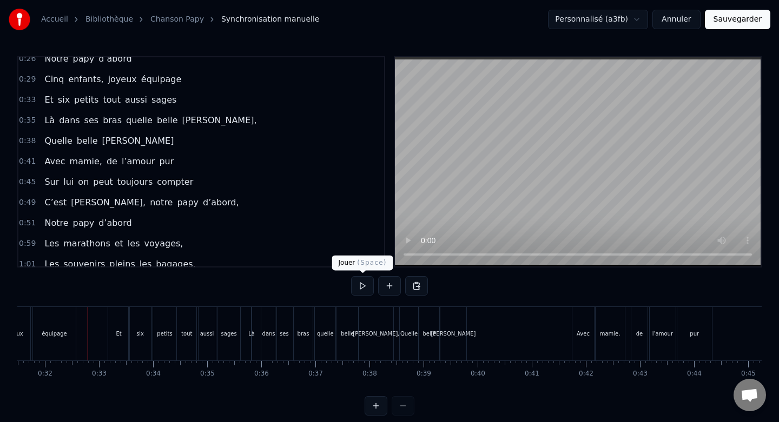
click at [370, 286] on button at bounding box center [362, 285] width 23 height 19
click at [366, 285] on button at bounding box center [362, 285] width 23 height 19
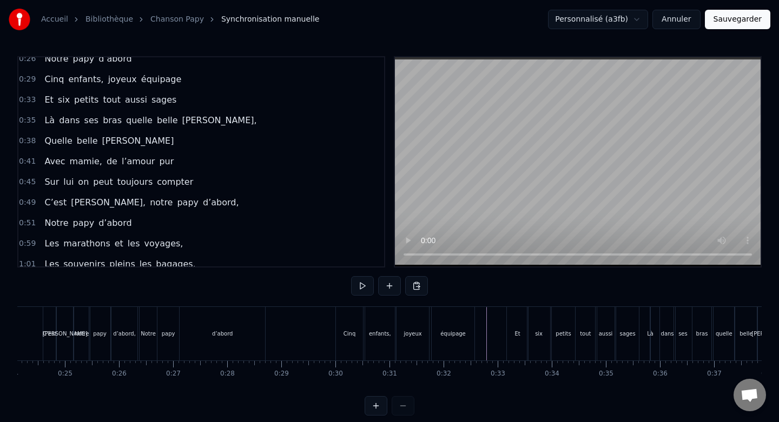
scroll to position [0, 1316]
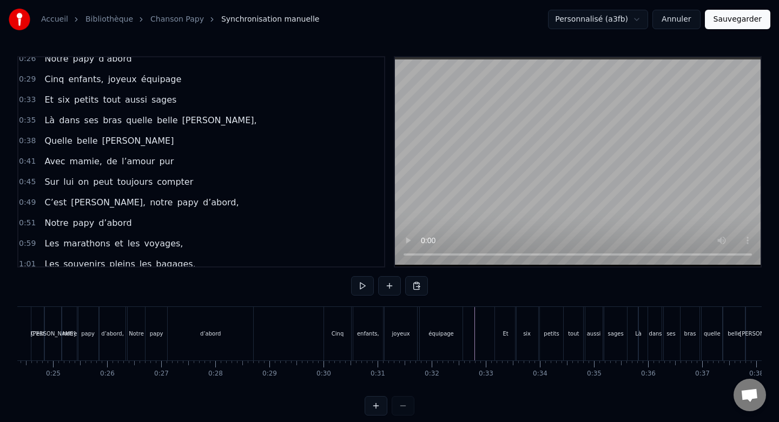
click at [360, 286] on button at bounding box center [362, 285] width 23 height 19
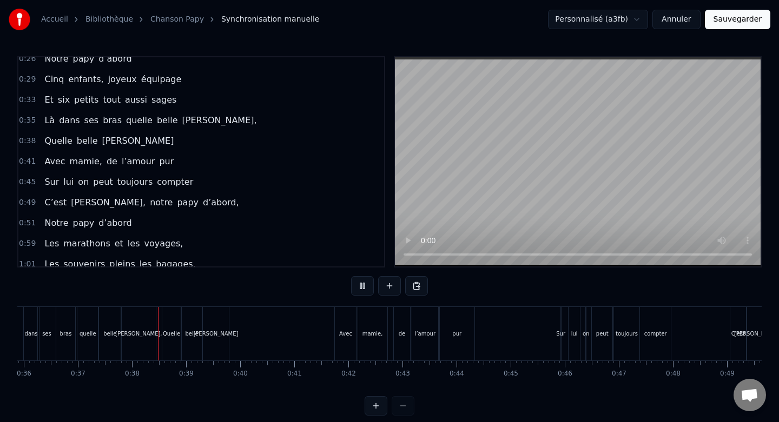
scroll to position [0, 1943]
click at [364, 286] on button at bounding box center [362, 285] width 23 height 19
click at [363, 292] on button at bounding box center [362, 285] width 23 height 19
click at [345, 325] on div "Avec" at bounding box center [343, 334] width 22 height 54
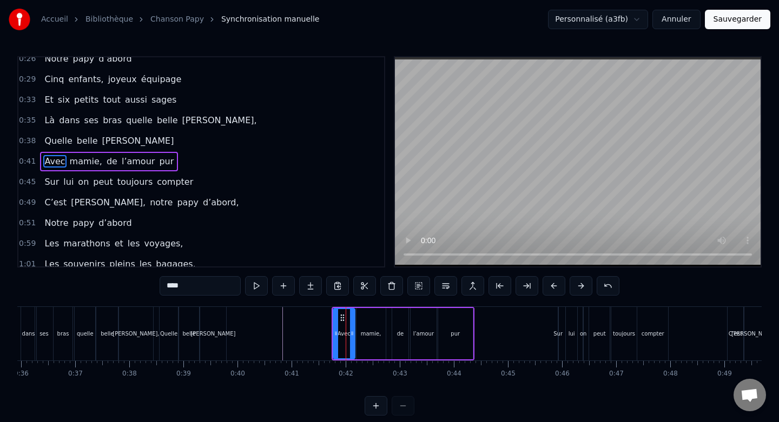
click at [367, 327] on div "mamie," at bounding box center [370, 333] width 29 height 51
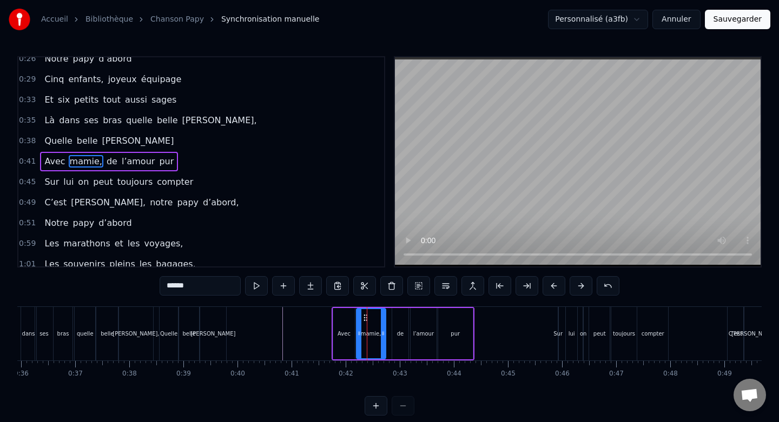
click at [398, 330] on div "de" at bounding box center [400, 334] width 7 height 8
type input "**"
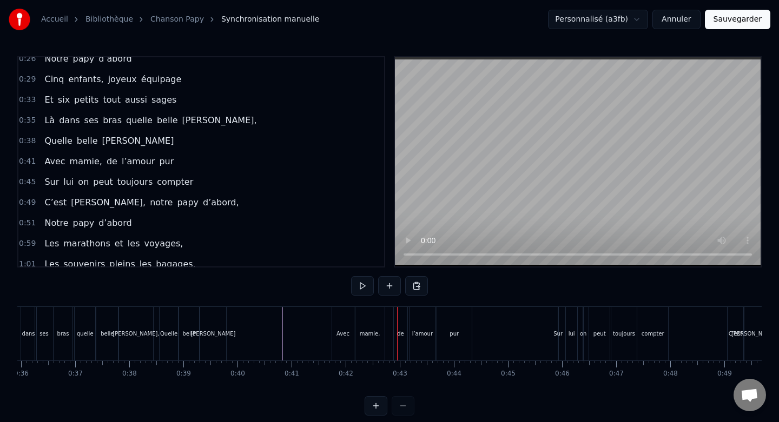
click at [372, 321] on div "mamie," at bounding box center [369, 334] width 29 height 54
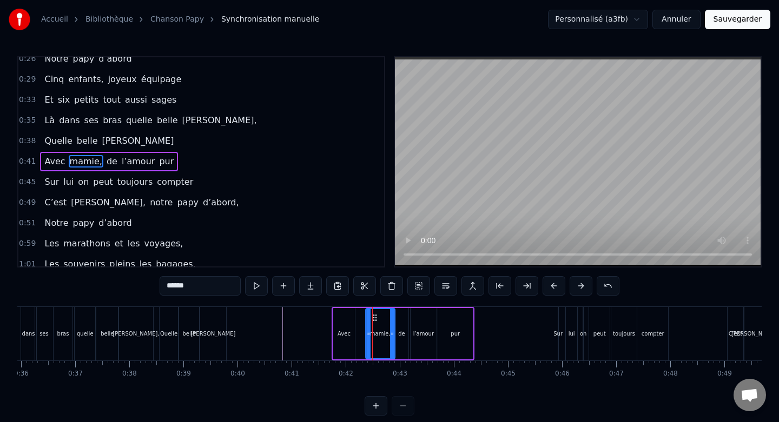
drag, startPoint x: 364, startPoint y: 315, endPoint x: 374, endPoint y: 315, distance: 9.7
click at [374, 315] on circle at bounding box center [373, 315] width 1 height 1
click at [373, 326] on div at bounding box center [373, 333] width 4 height 49
click at [347, 322] on div "Avec" at bounding box center [344, 333] width 22 height 51
type input "****"
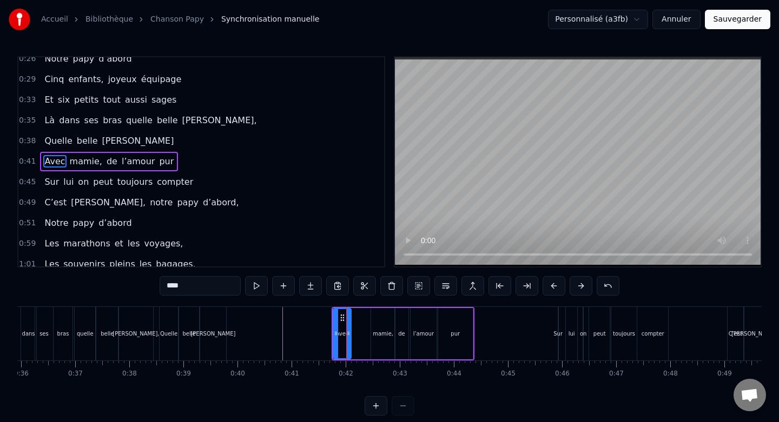
click at [349, 325] on div "Avec" at bounding box center [342, 333] width 19 height 51
drag, startPoint x: 341, startPoint y: 319, endPoint x: 359, endPoint y: 320, distance: 17.9
click at [359, 320] on icon at bounding box center [360, 318] width 9 height 9
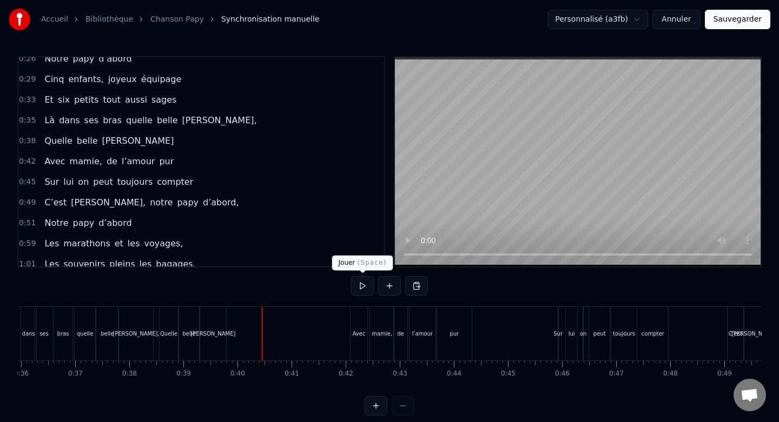
click at [367, 286] on button at bounding box center [362, 285] width 23 height 19
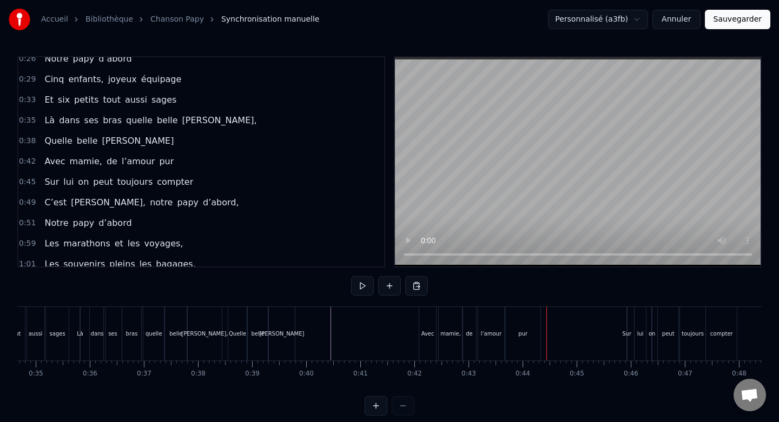
scroll to position [0, 1856]
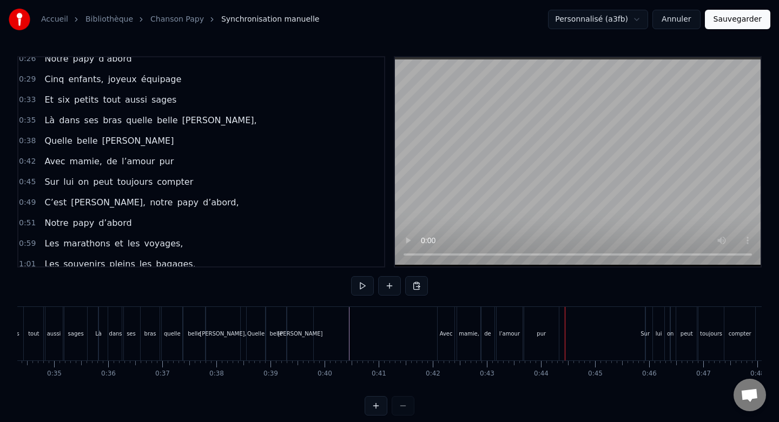
click at [241, 314] on div "Là dans ses bras quelle belle [PERSON_NAME]," at bounding box center [170, 334] width 145 height 54
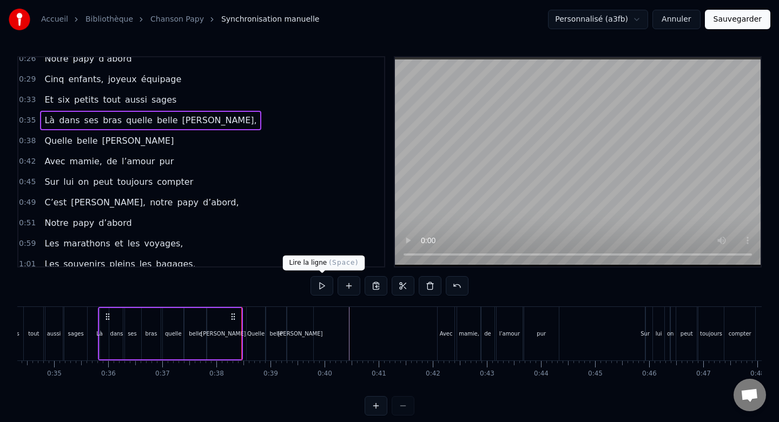
click at [321, 288] on button at bounding box center [321, 285] width 23 height 19
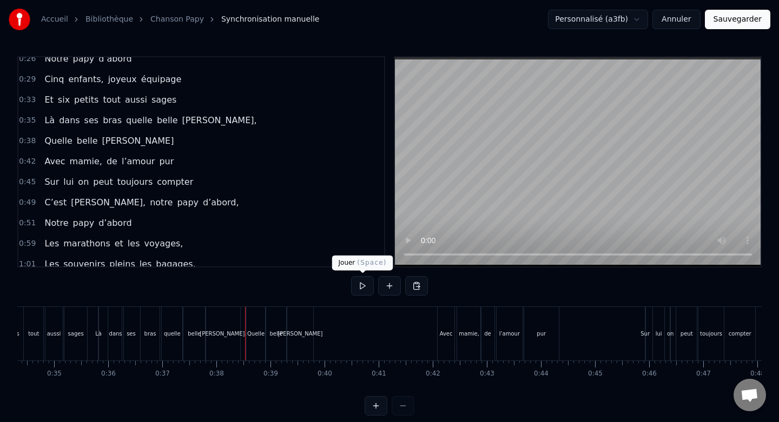
click at [365, 284] on button at bounding box center [362, 285] width 23 height 19
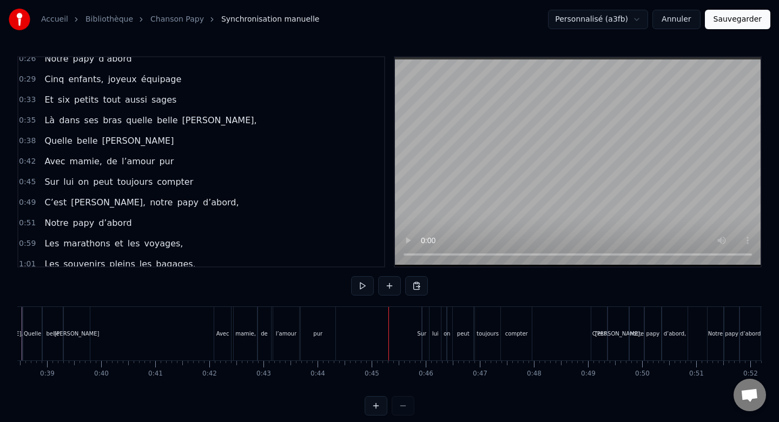
scroll to position [0, 2097]
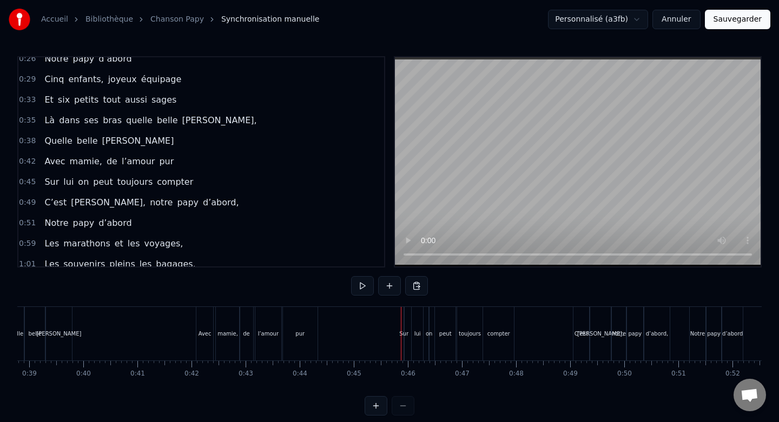
click at [403, 316] on div "Sur" at bounding box center [403, 334] width 1 height 54
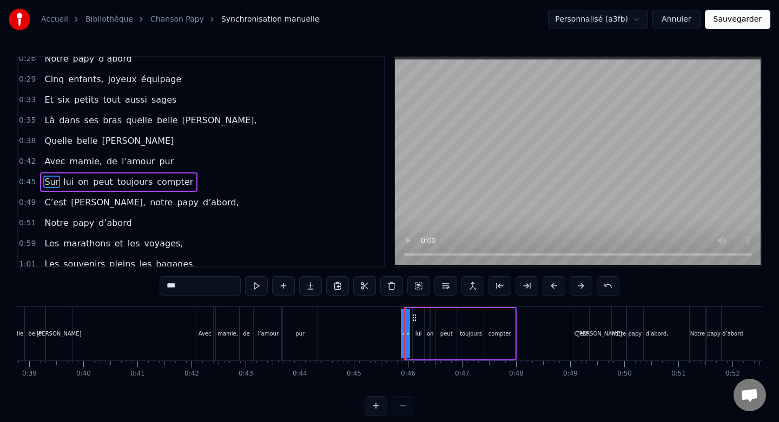
scroll to position [173, 0]
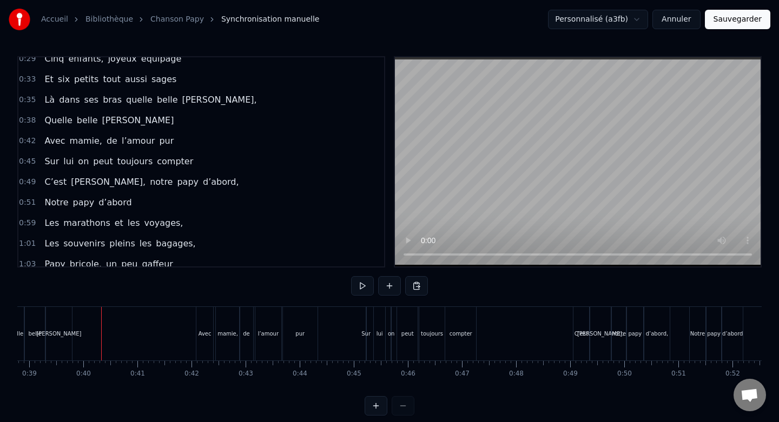
click at [345, 288] on div "0:06 Non ce n’était pas un héros 0:09 Mais un papa sacrément drôle 0:12 Un cour…" at bounding box center [389, 236] width 744 height 360
click at [368, 288] on button at bounding box center [362, 285] width 23 height 19
click at [366, 287] on button at bounding box center [362, 285] width 23 height 19
click at [365, 286] on button at bounding box center [362, 285] width 23 height 19
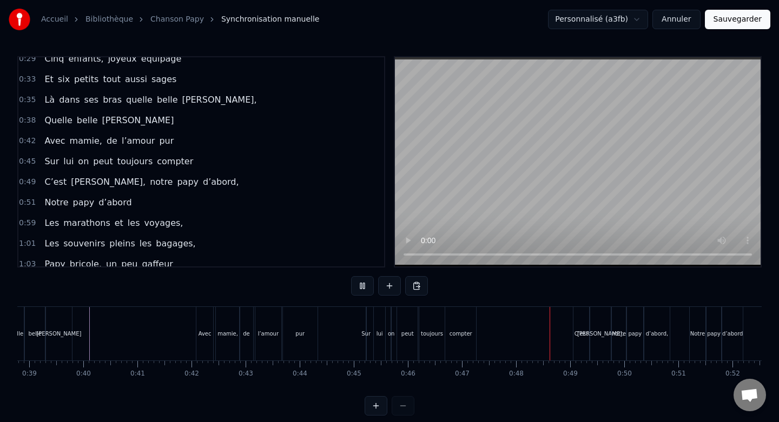
click at [355, 283] on button at bounding box center [362, 285] width 23 height 19
click at [579, 325] on div "C’est" at bounding box center [581, 334] width 16 height 54
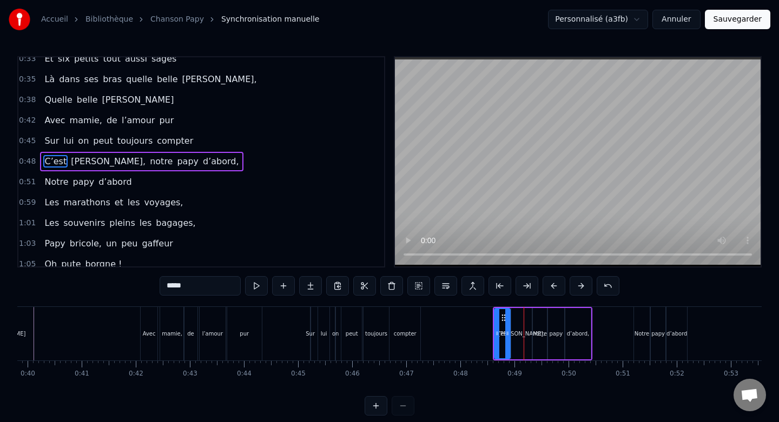
scroll to position [0, 2211]
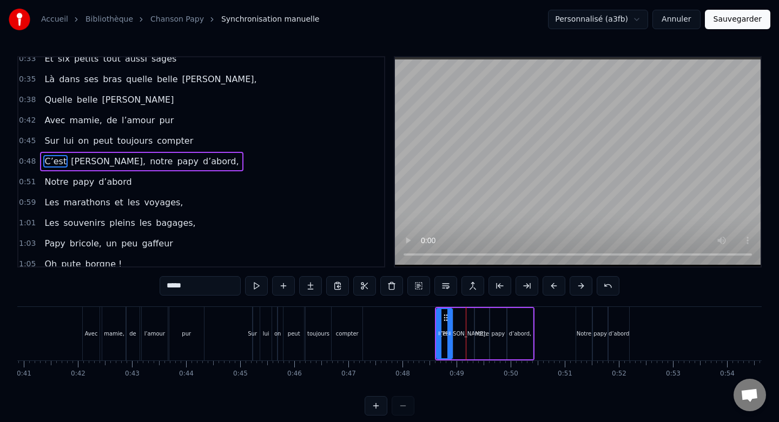
click at [583, 323] on div "Notre" at bounding box center [584, 334] width 16 height 54
type input "*****"
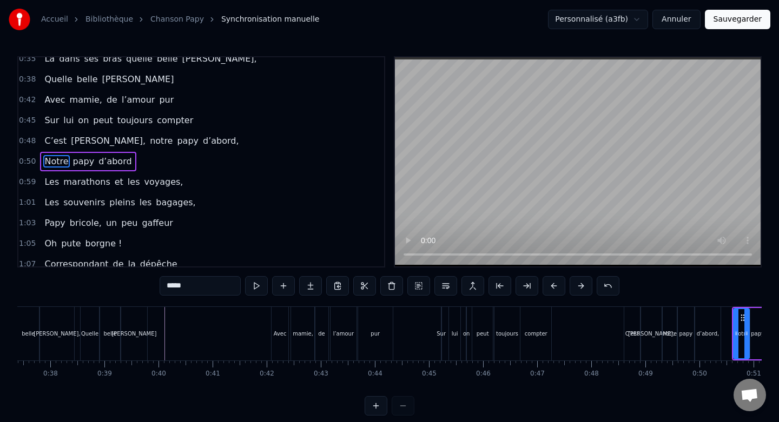
scroll to position [0, 2018]
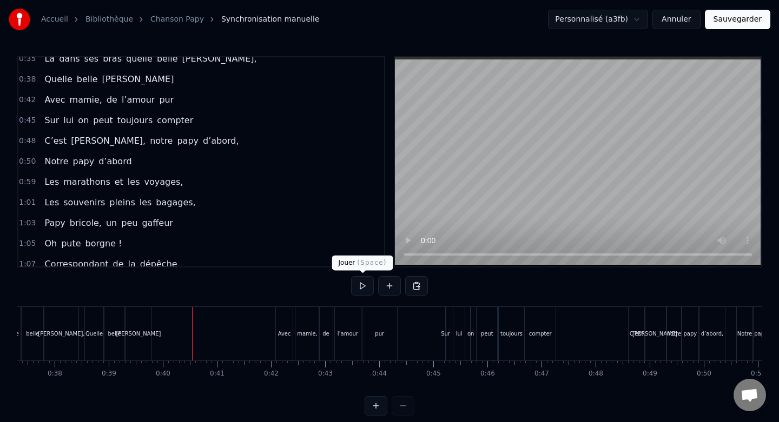
click at [363, 289] on button at bounding box center [362, 285] width 23 height 19
click at [637, 321] on div "C’est" at bounding box center [636, 334] width 16 height 54
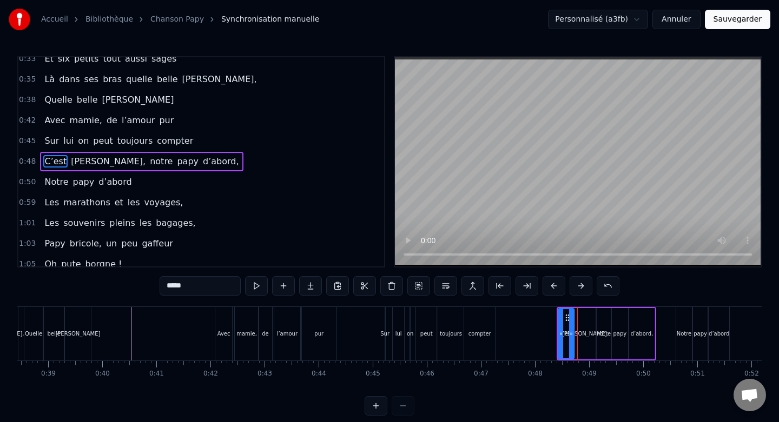
scroll to position [0, 2119]
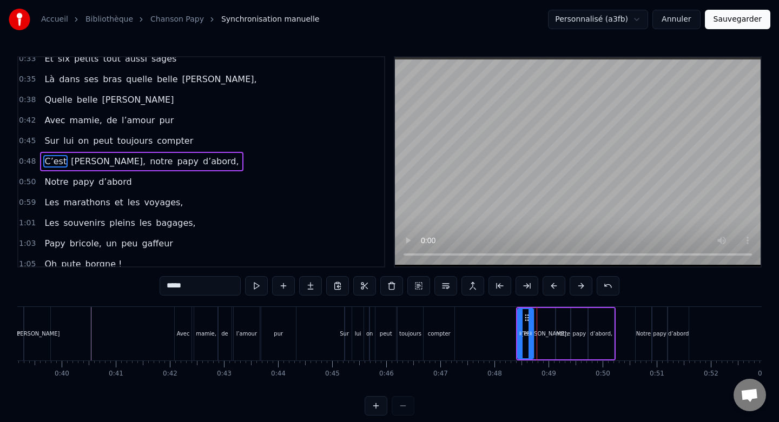
click at [641, 319] on div "Notre" at bounding box center [644, 334] width 16 height 54
type input "*****"
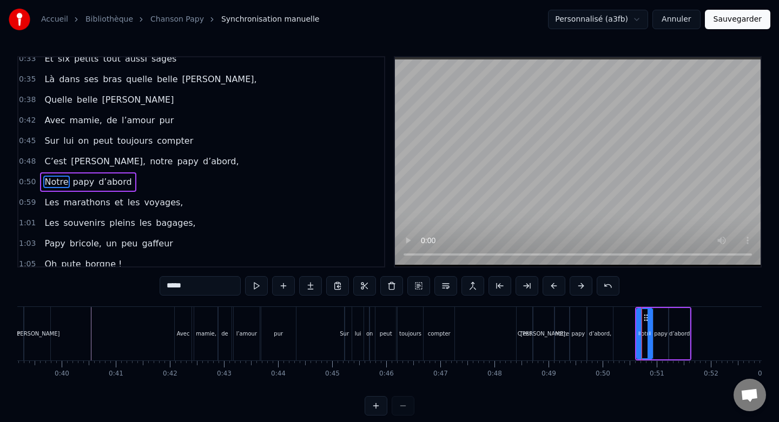
scroll to position [214, 0]
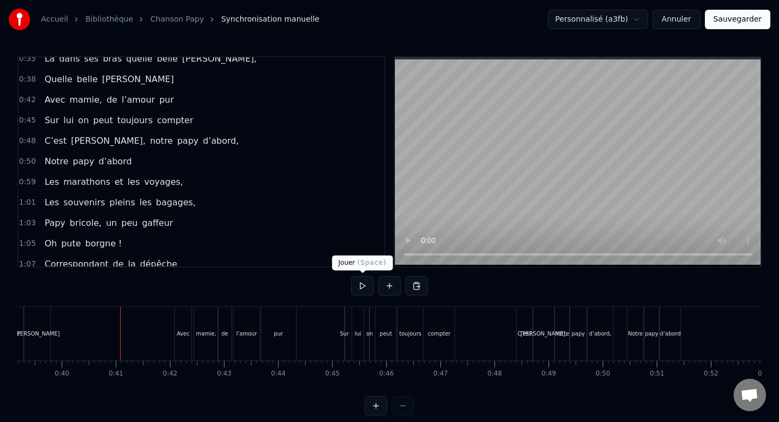
click at [358, 286] on button at bounding box center [362, 285] width 23 height 19
click at [361, 286] on button at bounding box center [362, 285] width 23 height 19
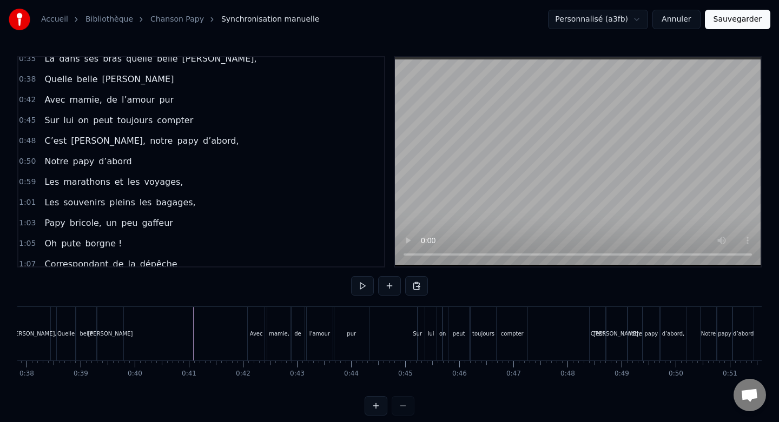
scroll to position [0, 2032]
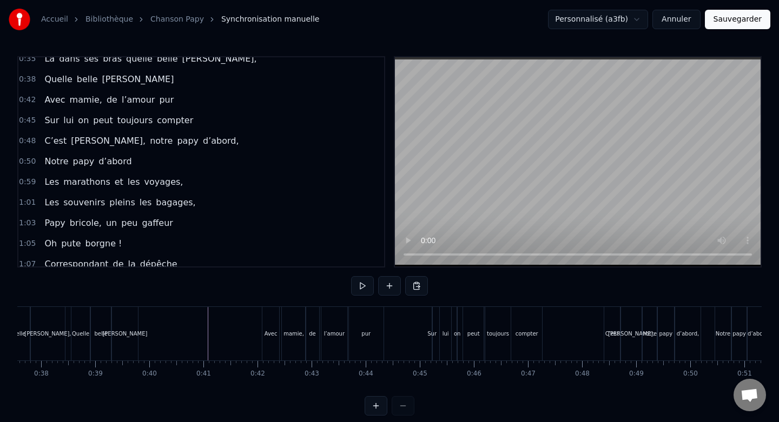
click at [361, 290] on button at bounding box center [362, 285] width 23 height 19
click at [607, 315] on div "C’est" at bounding box center [612, 334] width 16 height 54
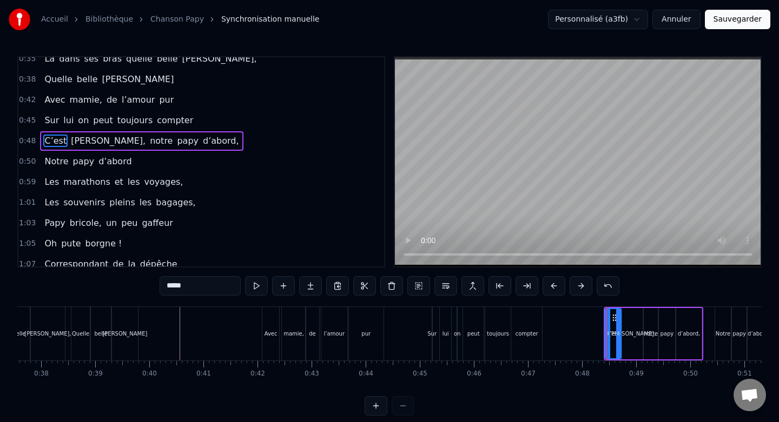
scroll to position [194, 0]
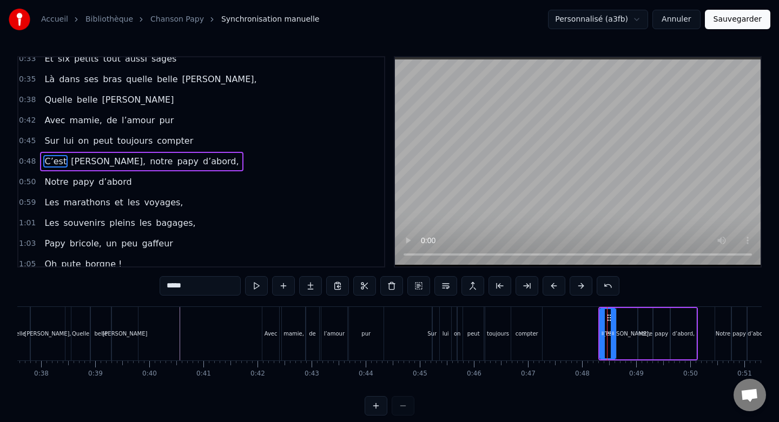
click at [726, 322] on div "Notre" at bounding box center [723, 334] width 16 height 54
type input "*****"
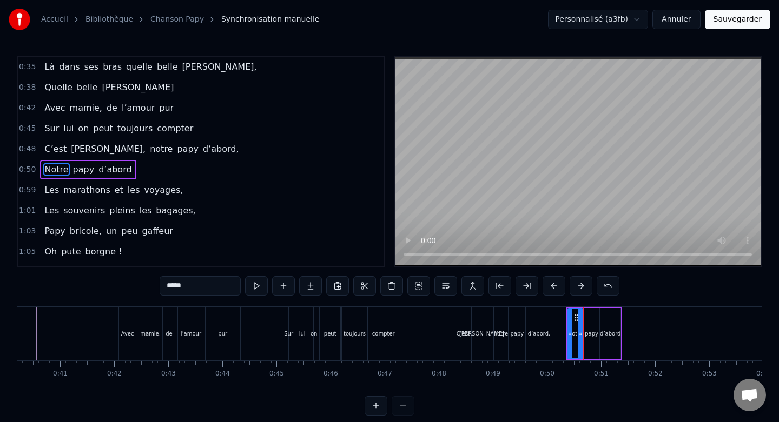
scroll to position [0, 2174]
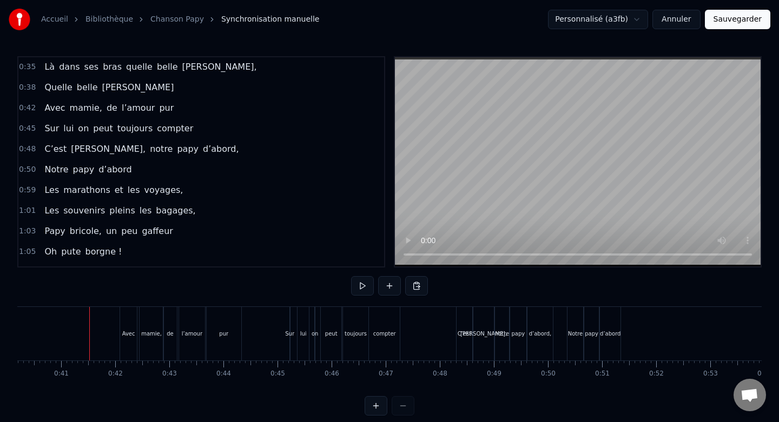
click at [351, 290] on button at bounding box center [362, 285] width 23 height 19
click at [362, 286] on button at bounding box center [362, 285] width 23 height 19
click at [591, 317] on div "papy" at bounding box center [591, 334] width 15 height 54
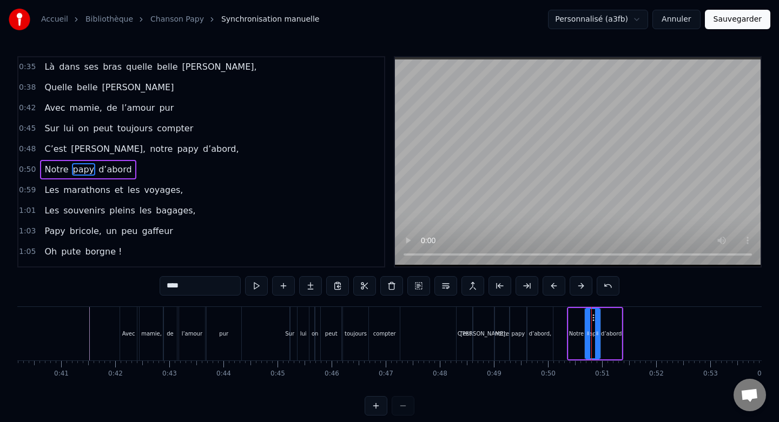
scroll to position [214, 0]
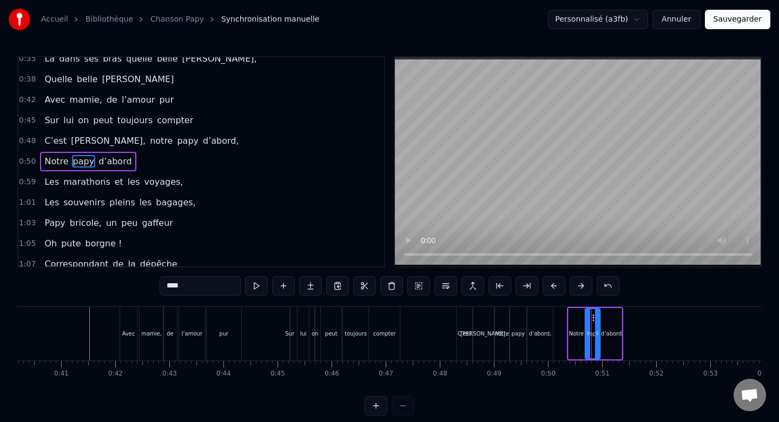
click at [608, 321] on div "d’abord" at bounding box center [611, 333] width 21 height 51
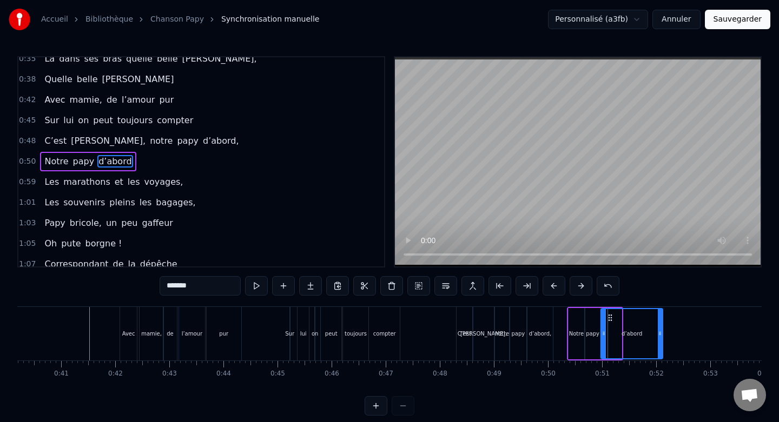
drag, startPoint x: 618, startPoint y: 328, endPoint x: 659, endPoint y: 332, distance: 41.3
click at [659, 332] on div at bounding box center [660, 333] width 4 height 49
drag, startPoint x: 603, startPoint y: 333, endPoint x: 611, endPoint y: 333, distance: 7.6
click at [611, 333] on icon at bounding box center [610, 333] width 4 height 9
click at [593, 325] on div "papy" at bounding box center [592, 333] width 15 height 51
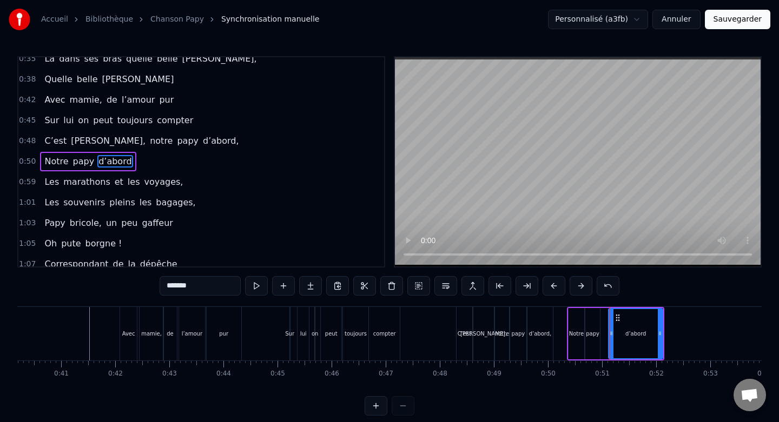
type input "****"
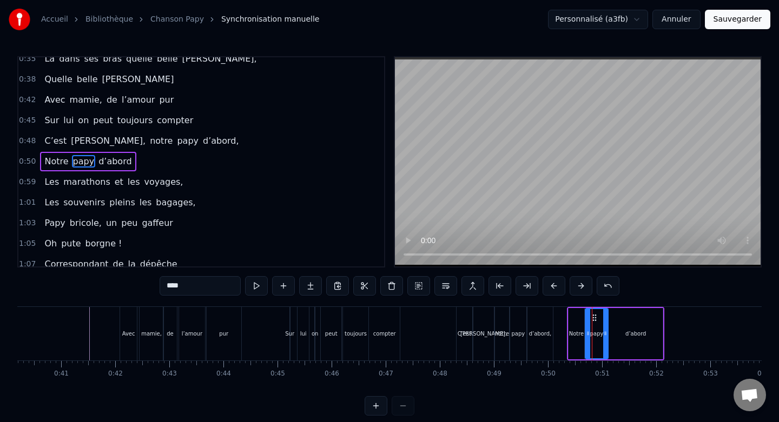
drag, startPoint x: 596, startPoint y: 329, endPoint x: 604, endPoint y: 329, distance: 8.1
click at [604, 329] on icon at bounding box center [605, 333] width 4 height 9
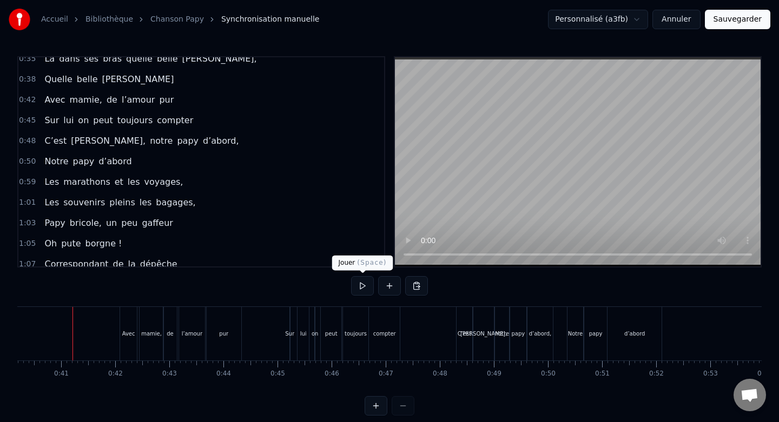
click at [354, 288] on button at bounding box center [362, 285] width 23 height 19
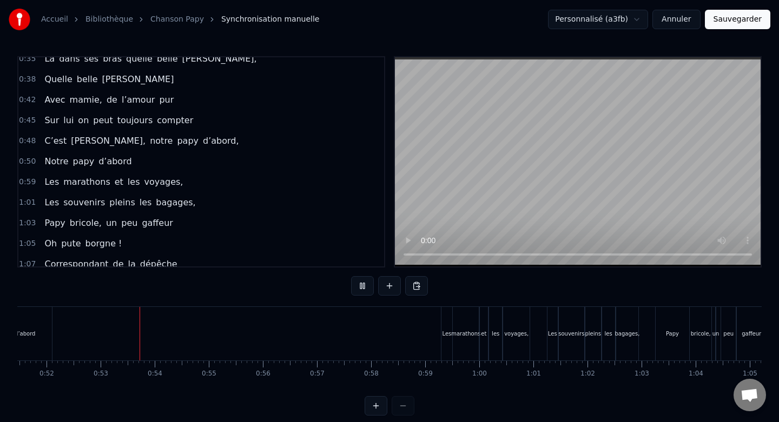
scroll to position [0, 2819]
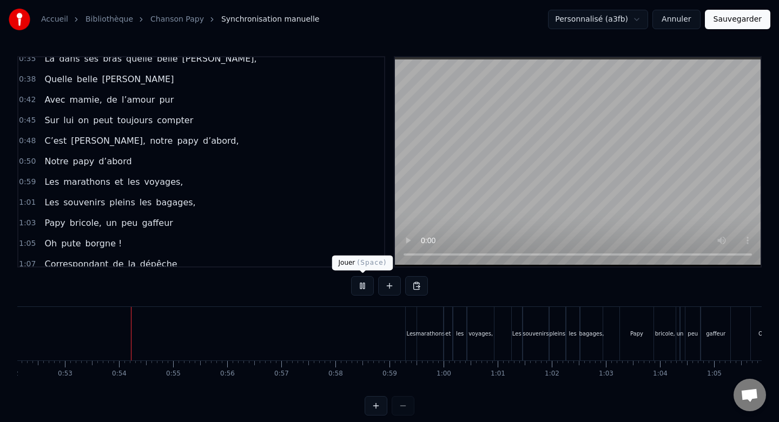
click at [362, 284] on button at bounding box center [362, 285] width 23 height 19
click at [408, 316] on div "Les" at bounding box center [411, 334] width 10 height 54
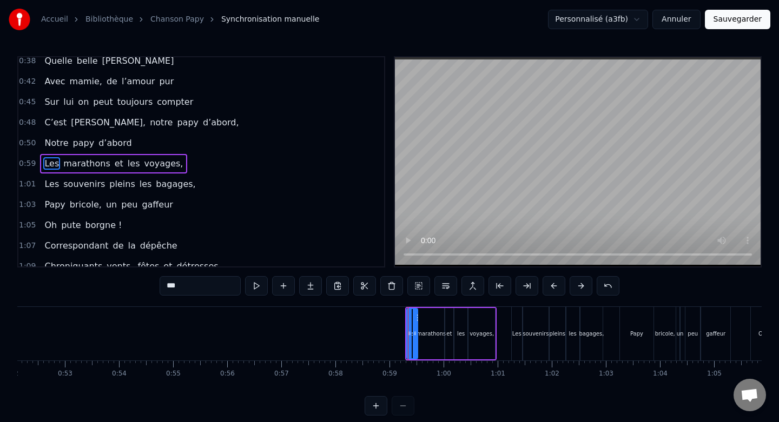
scroll to position [235, 0]
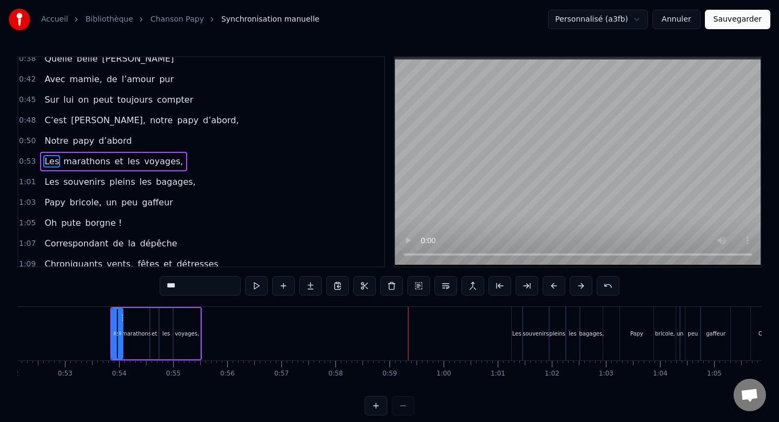
click at [518, 314] on div "Les" at bounding box center [517, 334] width 10 height 54
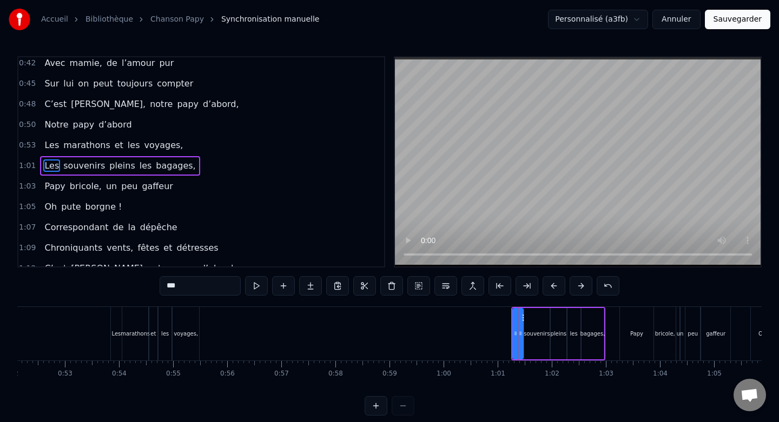
scroll to position [255, 0]
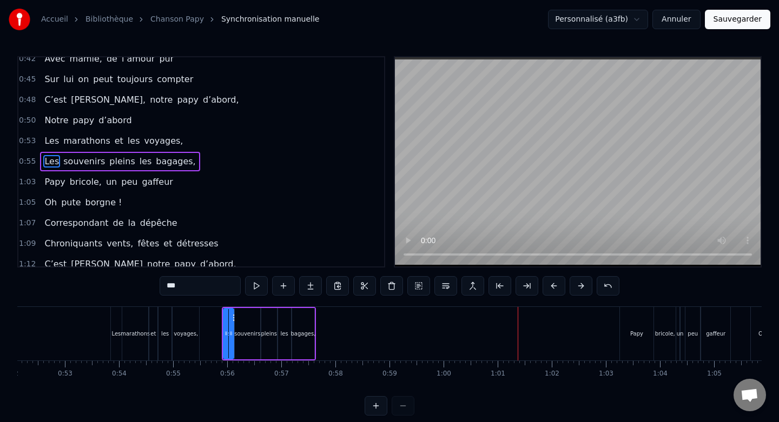
click at [638, 325] on div "Papy" at bounding box center [637, 334] width 34 height 54
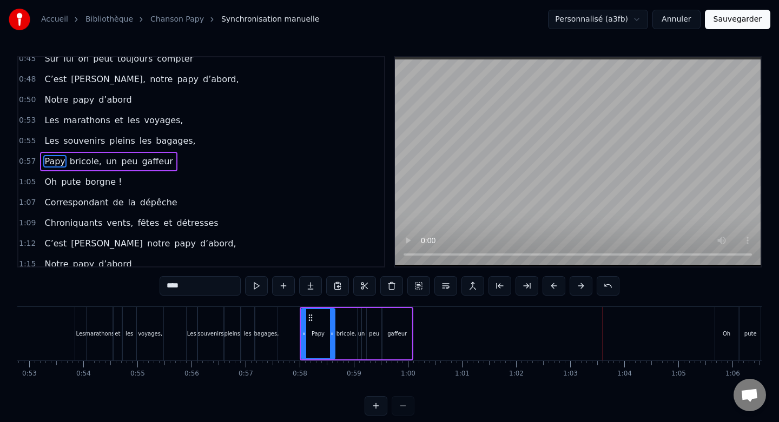
scroll to position [0, 2855]
click at [723, 317] on div "Oh" at bounding box center [725, 334] width 23 height 54
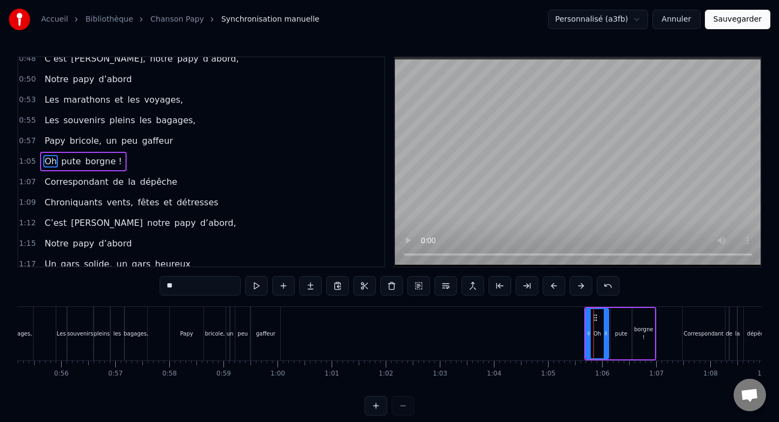
scroll to position [0, 3030]
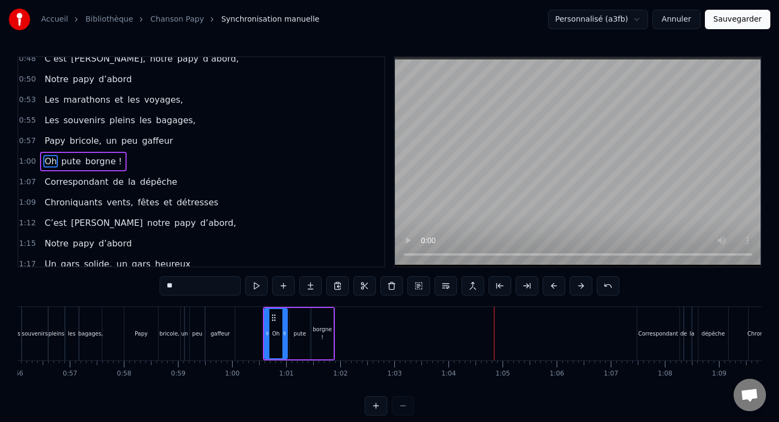
click at [658, 317] on div "Correspondant" at bounding box center [658, 334] width 42 height 54
type input "**********"
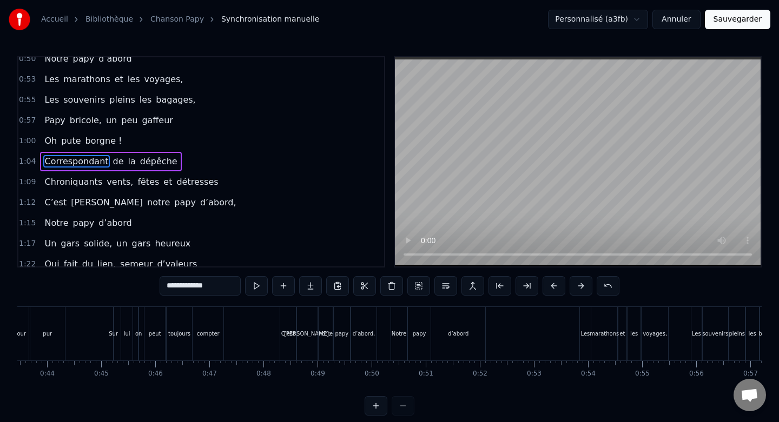
scroll to position [0, 2321]
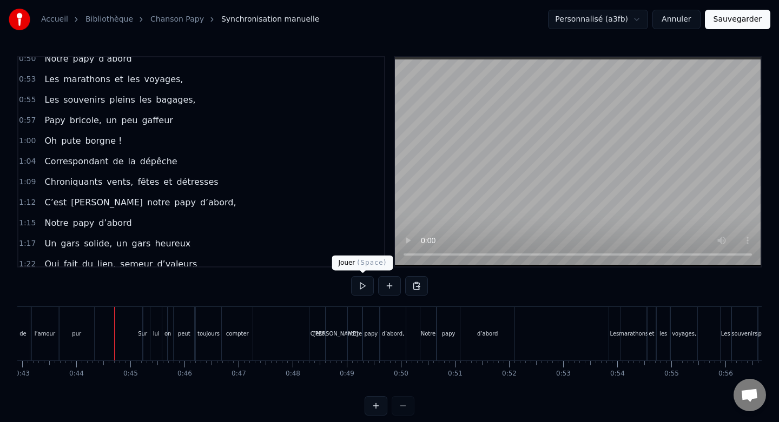
click at [358, 288] on button at bounding box center [362, 285] width 23 height 19
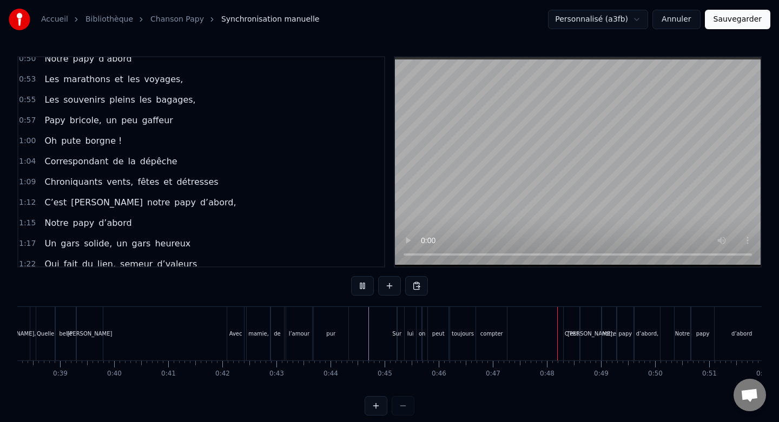
scroll to position [0, 2021]
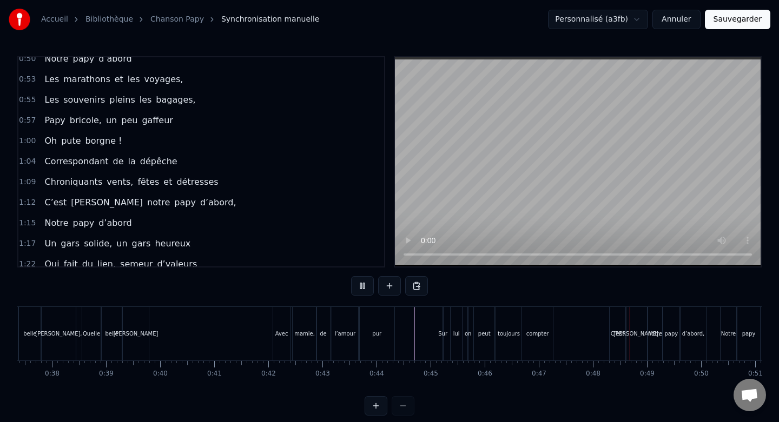
click at [363, 281] on button at bounding box center [362, 285] width 23 height 19
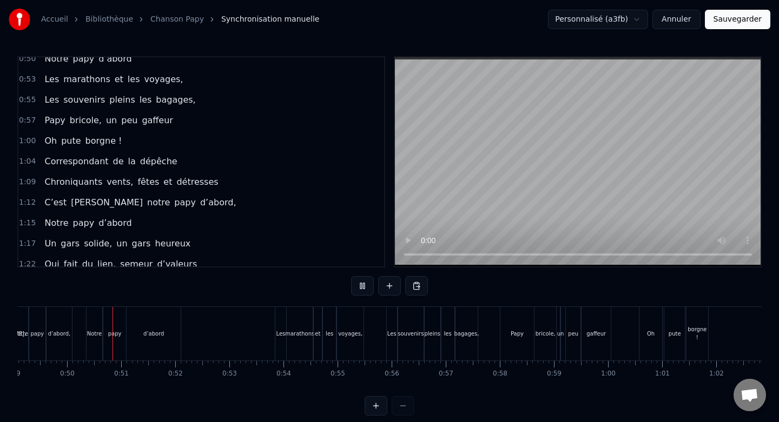
scroll to position [0, 2661]
click at [362, 288] on button at bounding box center [362, 285] width 23 height 19
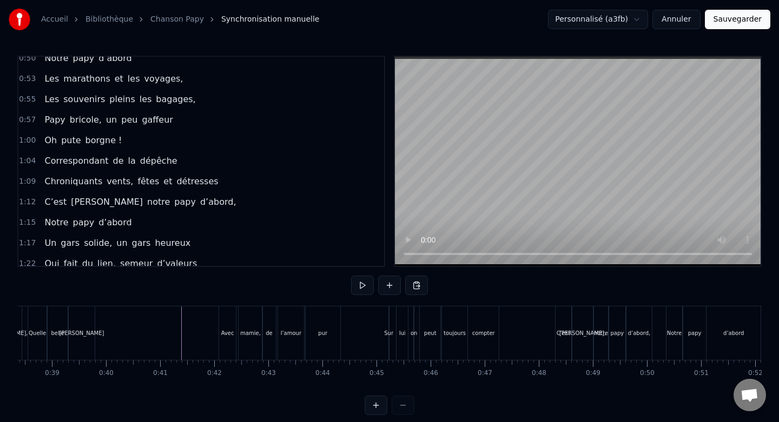
scroll to position [0, 2060]
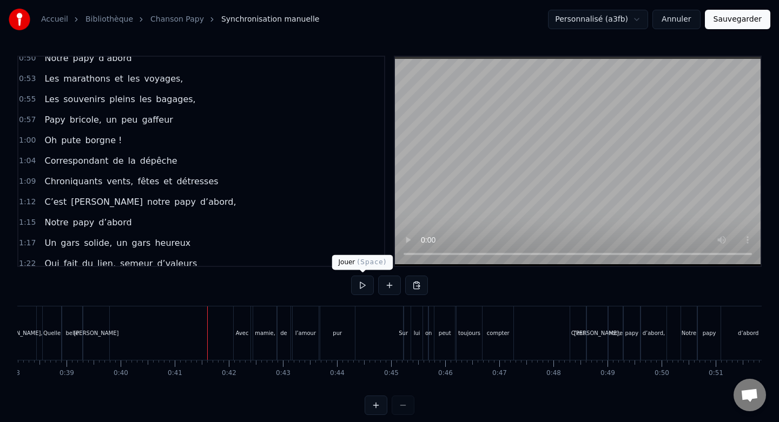
click at [364, 289] on button at bounding box center [362, 285] width 23 height 19
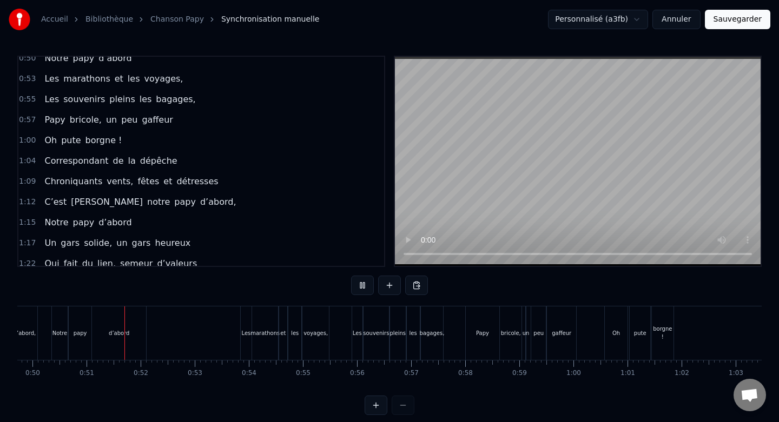
scroll to position [0, 2701]
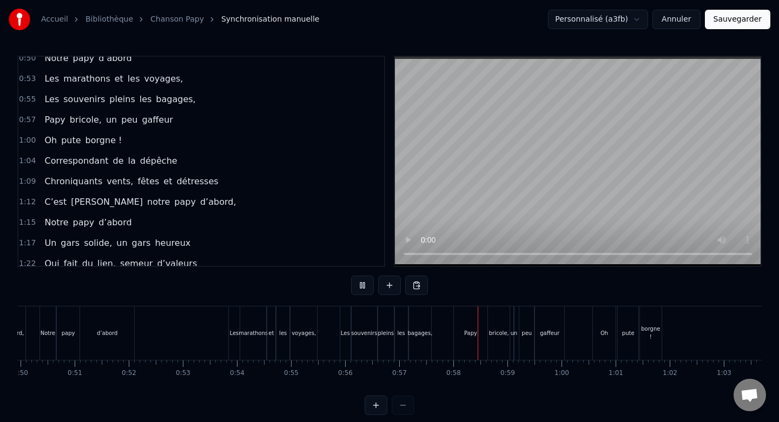
click at [364, 288] on button at bounding box center [362, 285] width 23 height 19
click at [471, 316] on div "Papy" at bounding box center [471, 334] width 34 height 54
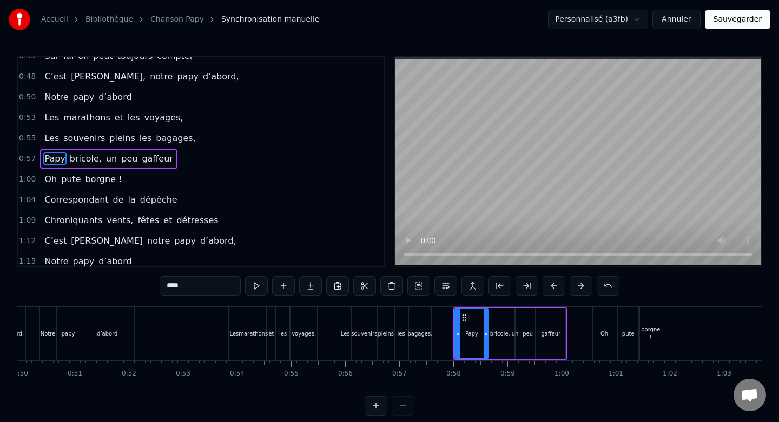
scroll to position [276, 0]
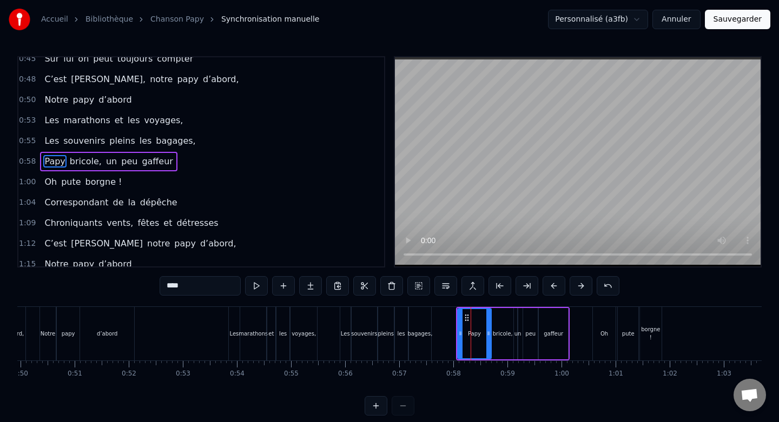
click at [605, 314] on div "Oh" at bounding box center [604, 334] width 23 height 54
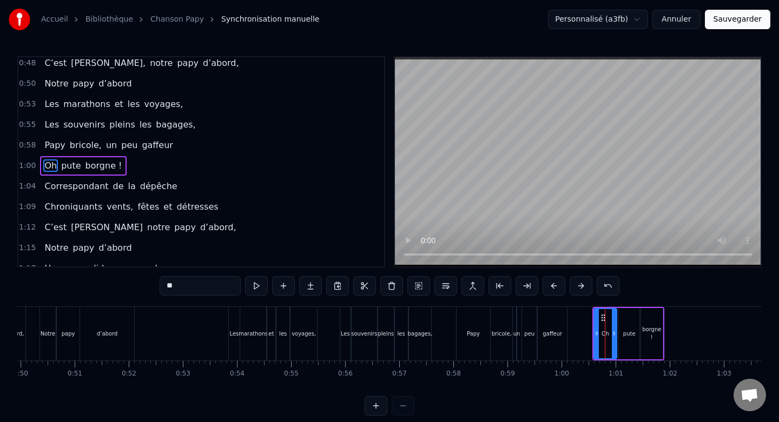
scroll to position [296, 0]
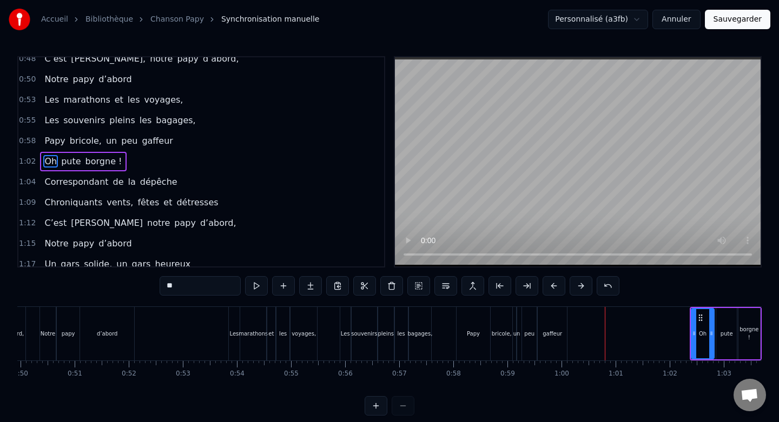
click at [480, 318] on div "Papy" at bounding box center [473, 334] width 34 height 54
type input "****"
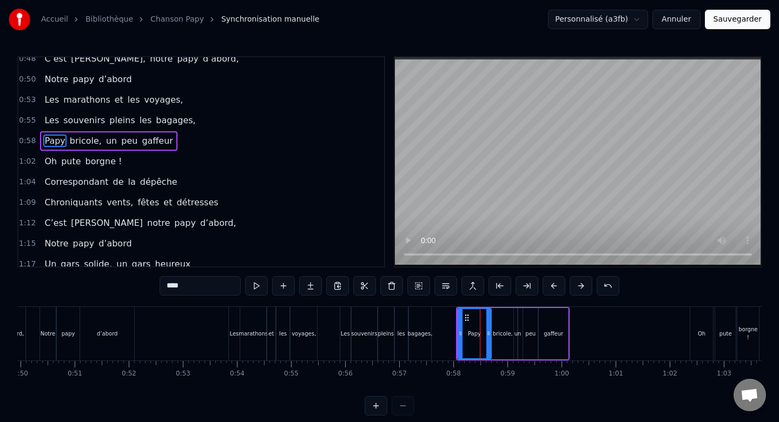
scroll to position [276, 0]
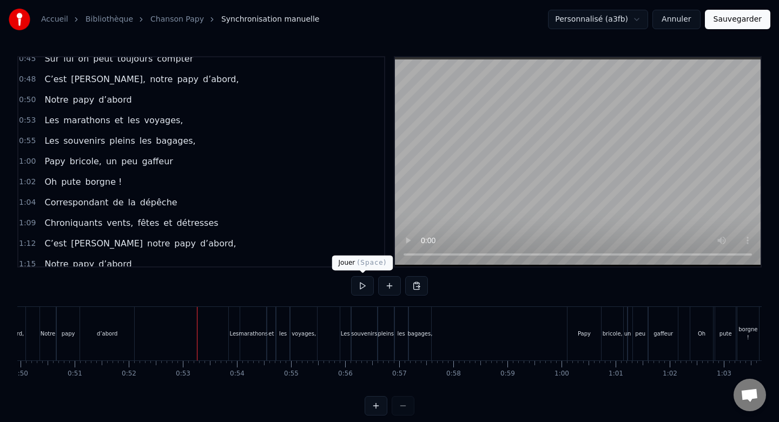
click at [362, 288] on button at bounding box center [362, 285] width 23 height 19
click at [347, 315] on div "Les" at bounding box center [345, 334] width 10 height 54
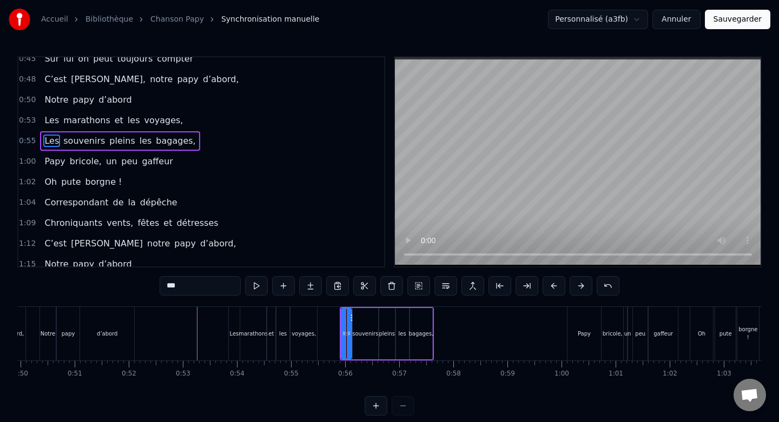
scroll to position [255, 0]
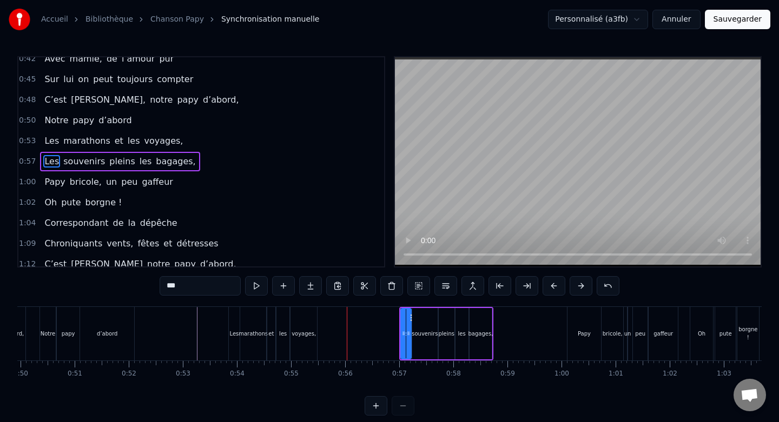
click at [142, 325] on div at bounding box center [425, 334] width 6218 height 54
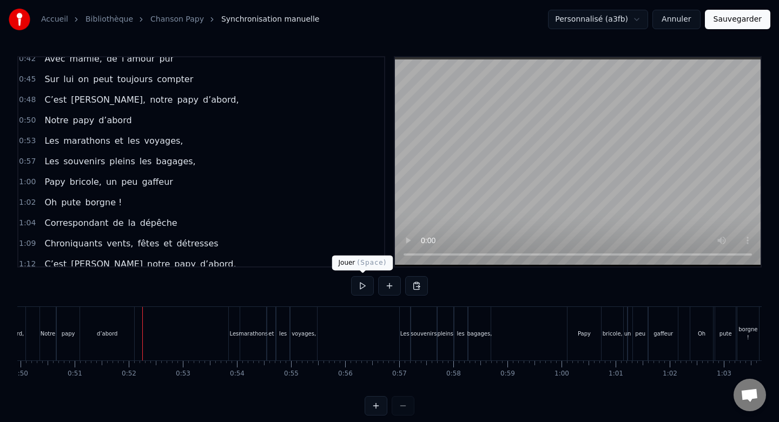
click at [369, 291] on button at bounding box center [362, 285] width 23 height 19
click at [307, 345] on div "voyages," at bounding box center [303, 334] width 26 height 54
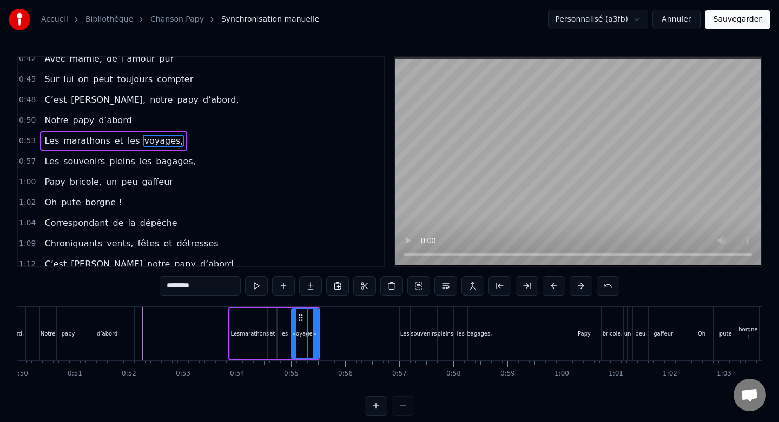
scroll to position [235, 0]
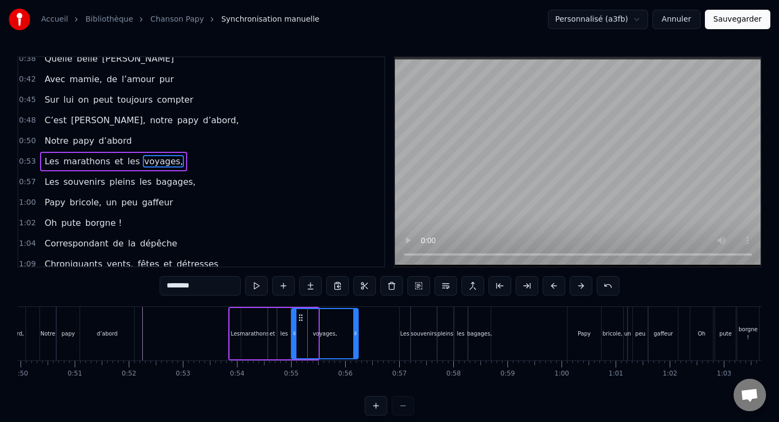
drag, startPoint x: 316, startPoint y: 332, endPoint x: 356, endPoint y: 332, distance: 40.0
click at [356, 332] on icon at bounding box center [355, 333] width 4 height 9
drag, startPoint x: 294, startPoint y: 333, endPoint x: 312, endPoint y: 333, distance: 18.4
click at [312, 333] on icon at bounding box center [312, 333] width 4 height 9
click at [286, 332] on div "les" at bounding box center [284, 334] width 8 height 8
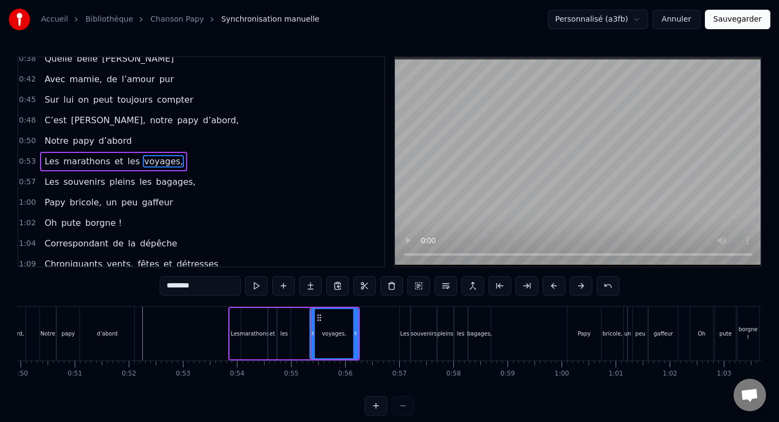
type input "***"
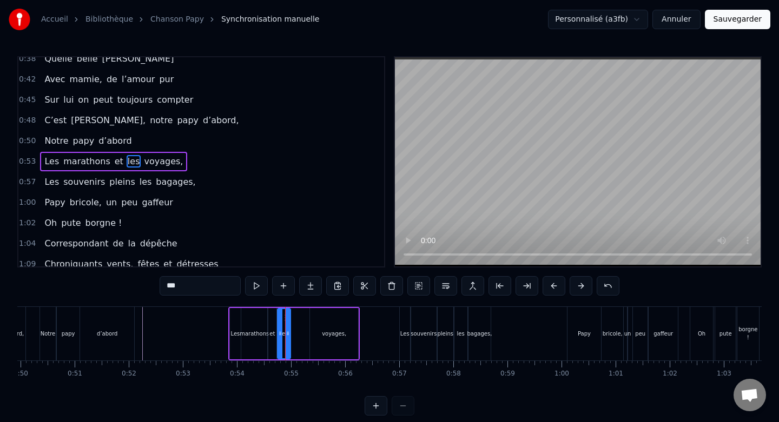
drag, startPoint x: 285, startPoint y: 317, endPoint x: 301, endPoint y: 319, distance: 15.8
click at [301, 319] on div "Non ce n’était pas un héros Mais un papa sacrément drôle Un coureur d’fond, un …" at bounding box center [425, 334] width 6218 height 54
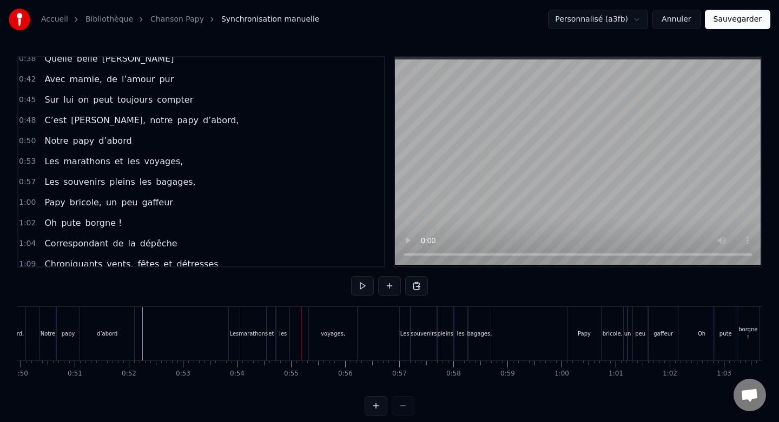
click at [285, 317] on div "les" at bounding box center [282, 334] width 13 height 54
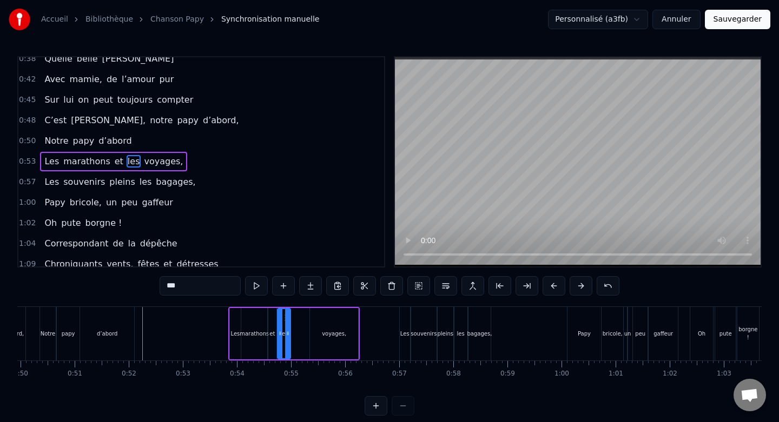
click at [284, 316] on div "Non ce n’était pas un héros Mais un papa sacrément drôle Un coureur d’fond, un …" at bounding box center [425, 334] width 6218 height 54
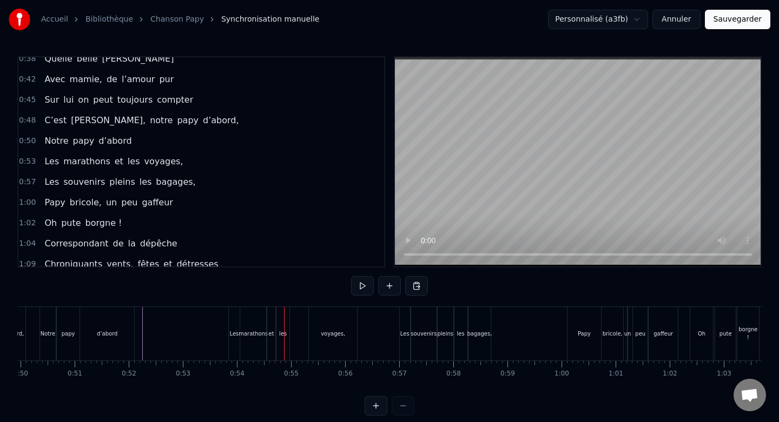
click at [281, 325] on div "les" at bounding box center [282, 334] width 13 height 54
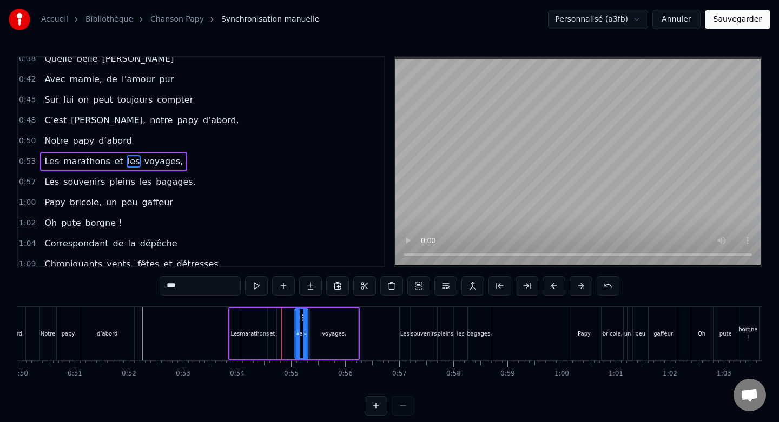
drag, startPoint x: 284, startPoint y: 318, endPoint x: 301, endPoint y: 318, distance: 17.3
click at [301, 318] on icon at bounding box center [304, 318] width 9 height 9
click at [296, 326] on div at bounding box center [295, 333] width 4 height 49
click at [272, 323] on div "et" at bounding box center [272, 333] width 8 height 51
drag, startPoint x: 278, startPoint y: 316, endPoint x: 290, endPoint y: 317, distance: 12.5
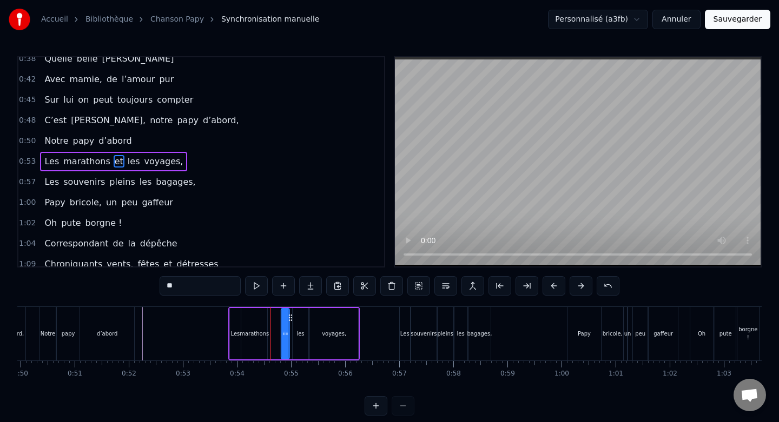
click at [290, 317] on icon at bounding box center [290, 318] width 9 height 9
click at [292, 316] on icon at bounding box center [291, 318] width 9 height 9
click at [252, 319] on div "marathons" at bounding box center [254, 333] width 26 height 51
type input "*********"
drag, startPoint x: 266, startPoint y: 329, endPoint x: 277, endPoint y: 330, distance: 11.4
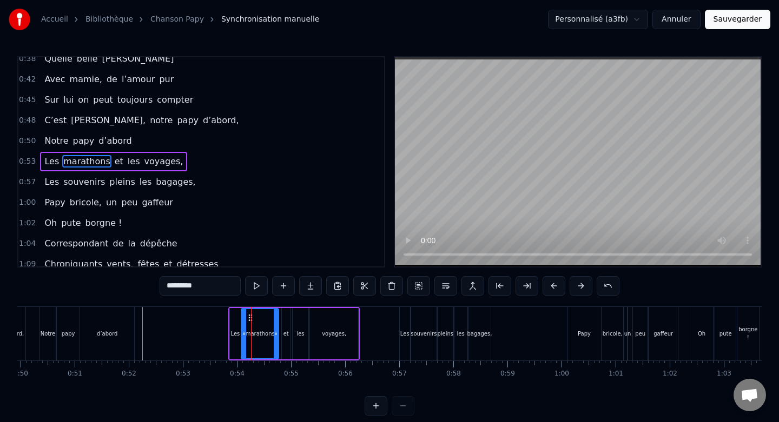
click at [277, 330] on icon at bounding box center [276, 333] width 4 height 9
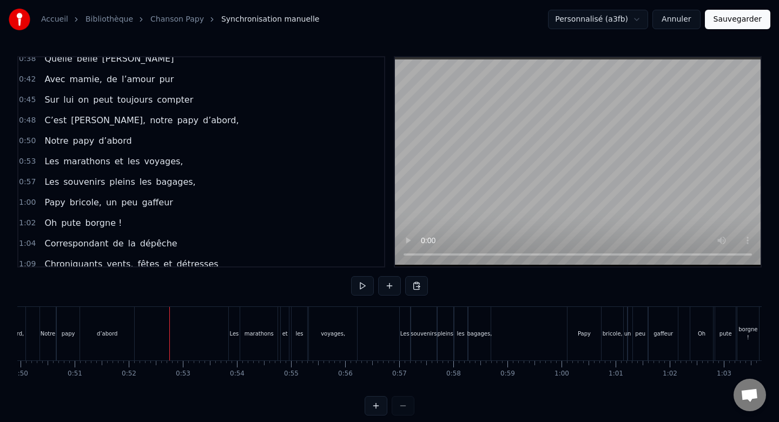
click at [138, 322] on div at bounding box center [425, 334] width 6218 height 54
click at [361, 282] on button at bounding box center [362, 285] width 23 height 19
click at [365, 286] on button at bounding box center [362, 285] width 23 height 19
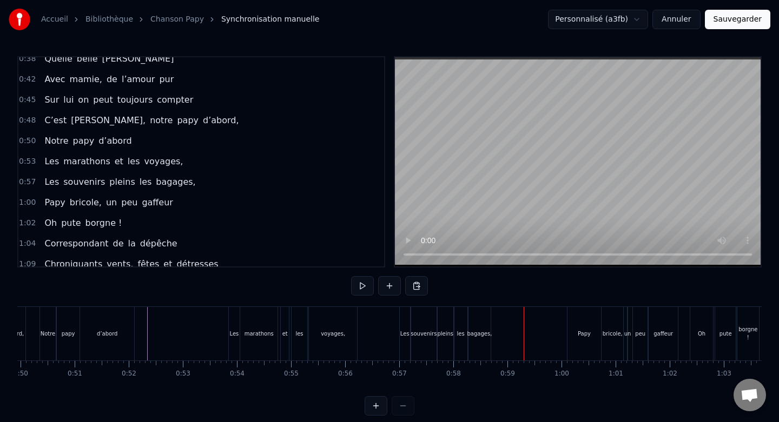
click at [478, 320] on div "bagages," at bounding box center [479, 334] width 22 height 54
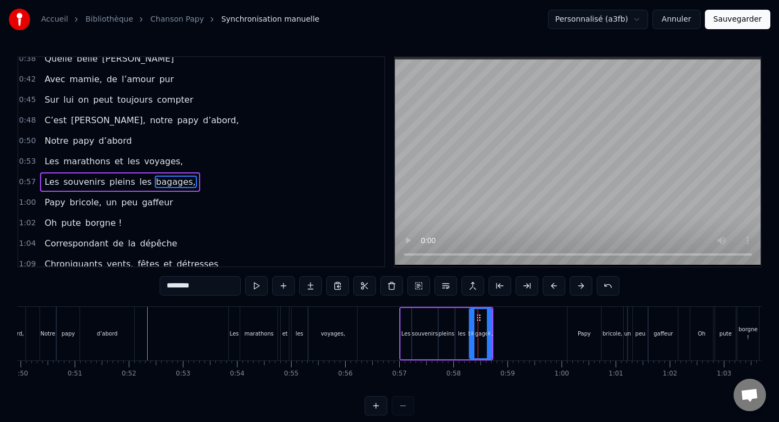
scroll to position [255, 0]
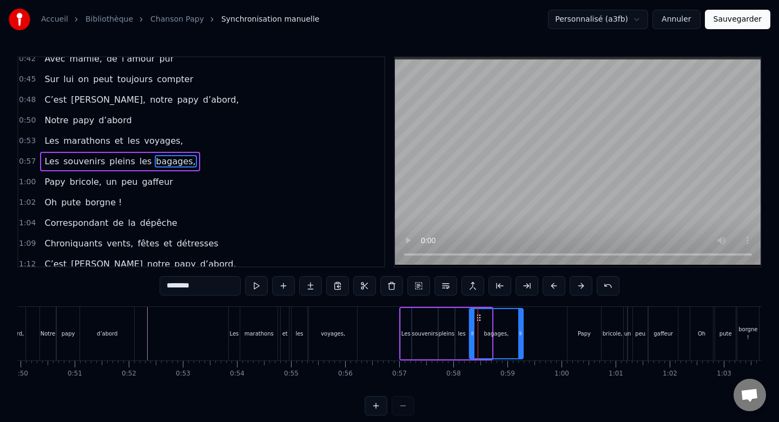
drag, startPoint x: 491, startPoint y: 331, endPoint x: 522, endPoint y: 333, distance: 32.0
click at [522, 333] on icon at bounding box center [520, 333] width 4 height 9
drag, startPoint x: 472, startPoint y: 333, endPoint x: 483, endPoint y: 333, distance: 10.8
click at [483, 334] on circle at bounding box center [483, 334] width 1 height 1
click at [459, 327] on div "les" at bounding box center [461, 333] width 13 height 51
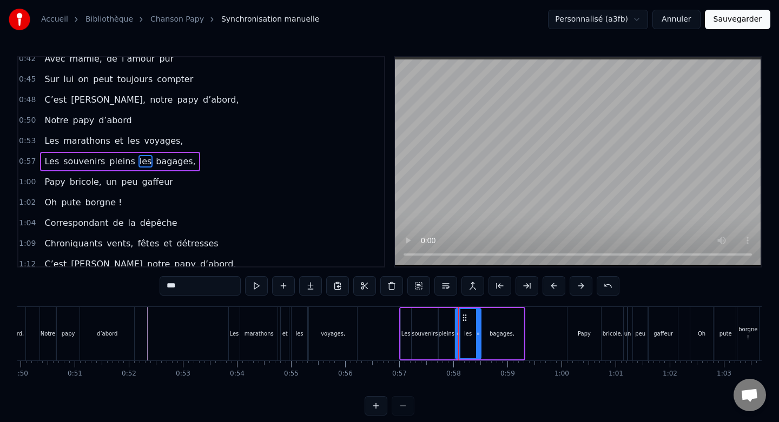
drag, startPoint x: 463, startPoint y: 318, endPoint x: 475, endPoint y: 318, distance: 12.4
click at [476, 318] on div at bounding box center [478, 333] width 4 height 49
click at [463, 321] on div at bounding box center [462, 333] width 4 height 49
click at [467, 321] on div at bounding box center [467, 333] width 4 height 49
click at [448, 321] on div "pleins" at bounding box center [447, 333] width 16 height 51
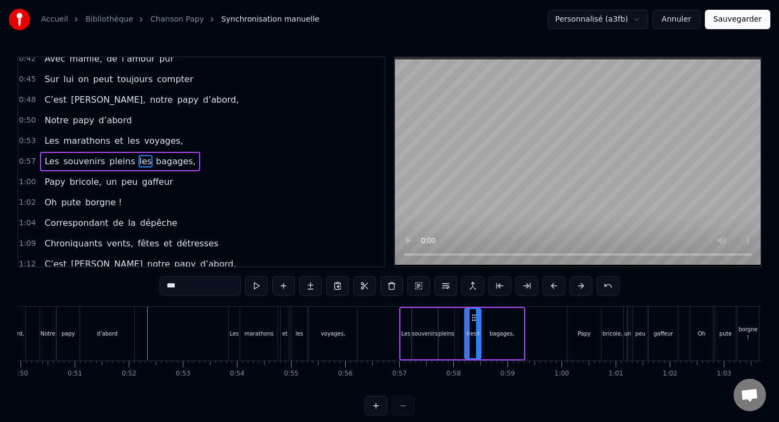
type input "******"
drag, startPoint x: 447, startPoint y: 317, endPoint x: 454, endPoint y: 317, distance: 7.6
click at [454, 317] on circle at bounding box center [454, 317] width 1 height 1
click at [447, 319] on div "Non ce n’était pas un héros Mais un papa sacrément drôle Un coureur d’fond, un …" at bounding box center [425, 334] width 6218 height 54
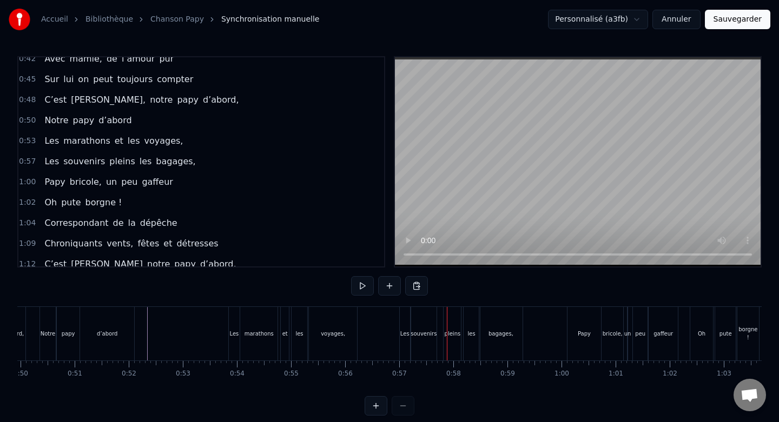
click at [430, 319] on div "souvenirs" at bounding box center [424, 334] width 26 height 54
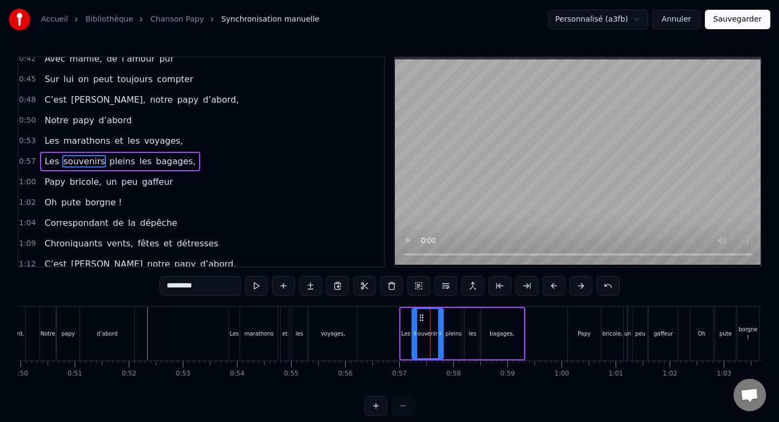
drag, startPoint x: 436, startPoint y: 322, endPoint x: 442, endPoint y: 323, distance: 5.4
click at [442, 323] on div at bounding box center [440, 333] width 4 height 49
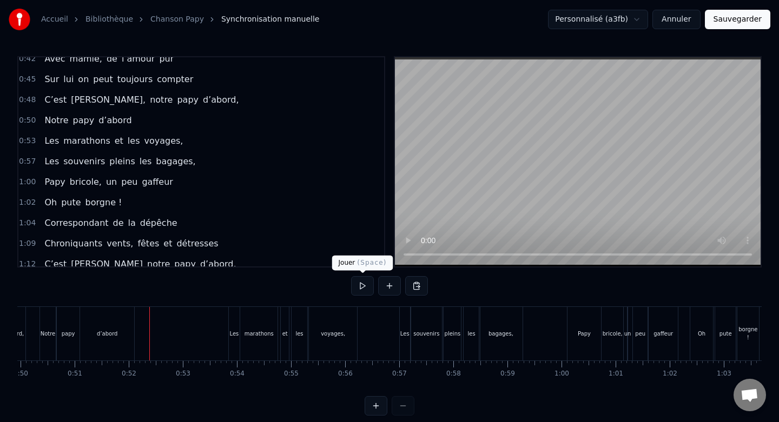
click at [362, 284] on button at bounding box center [362, 285] width 23 height 19
click at [365, 285] on button at bounding box center [362, 285] width 23 height 19
click at [572, 317] on div "Papy" at bounding box center [584, 334] width 34 height 54
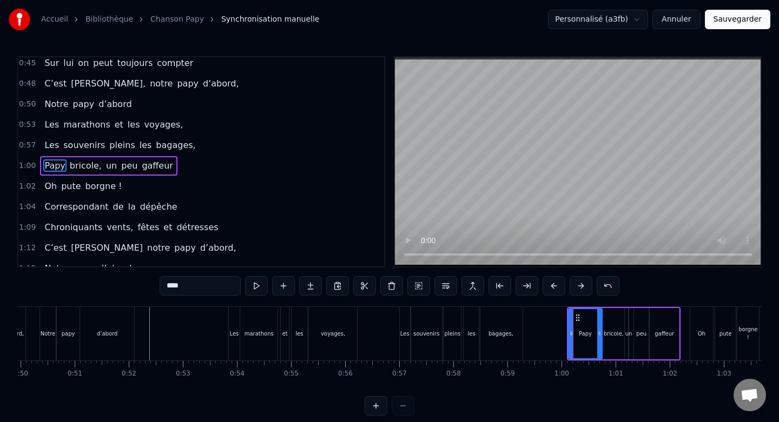
scroll to position [276, 0]
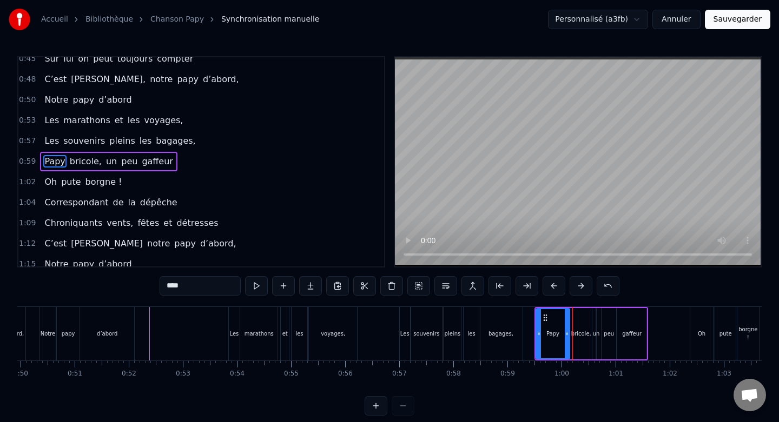
click at [701, 318] on div "Oh" at bounding box center [701, 334] width 23 height 54
type input "**"
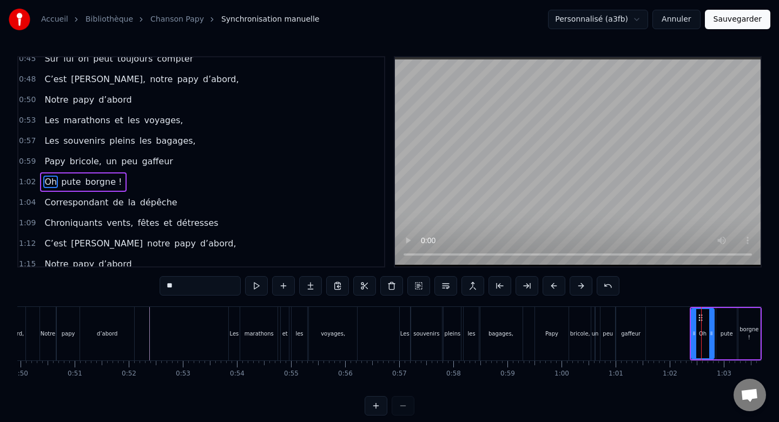
scroll to position [296, 0]
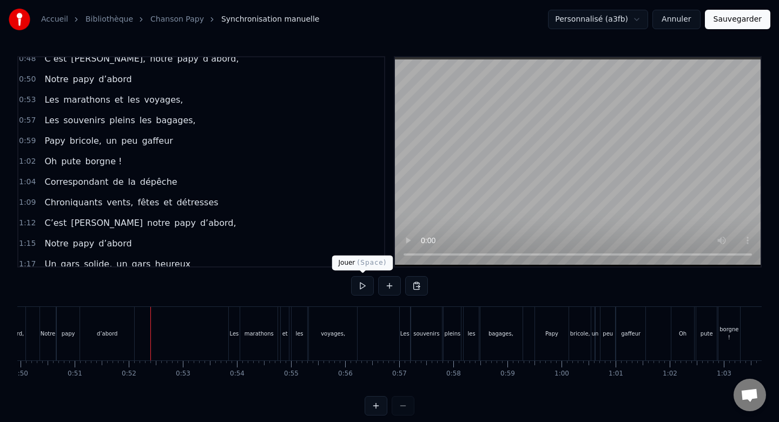
click at [359, 290] on button at bounding box center [362, 285] width 23 height 19
click at [362, 289] on button at bounding box center [362, 285] width 23 height 19
click at [361, 281] on button at bounding box center [362, 285] width 23 height 19
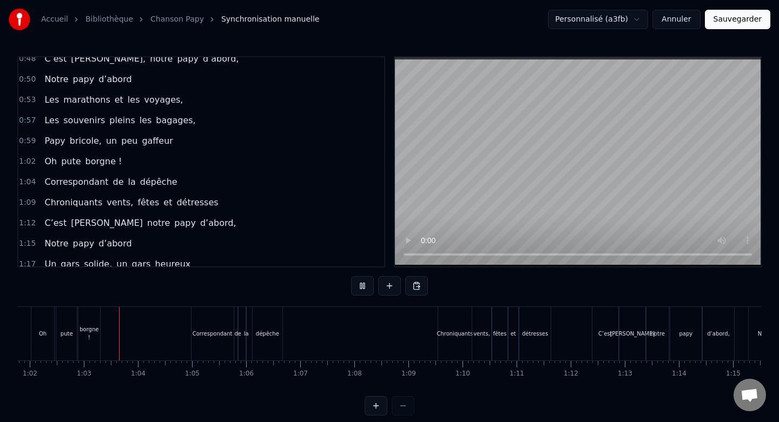
scroll to position [0, 3347]
click at [361, 281] on button at bounding box center [362, 285] width 23 height 19
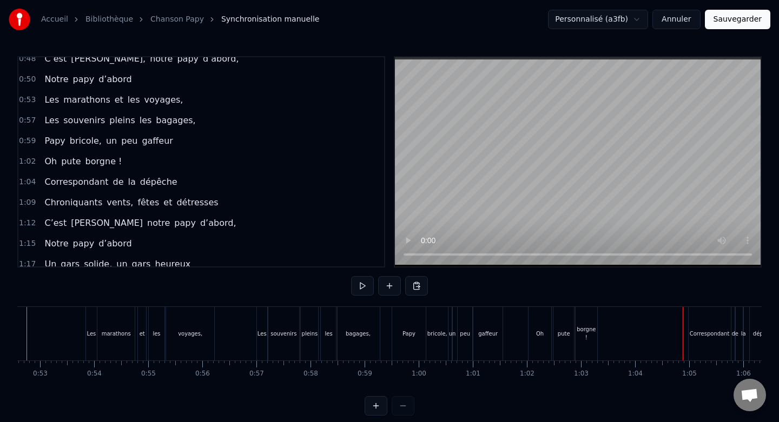
scroll to position [0, 2779]
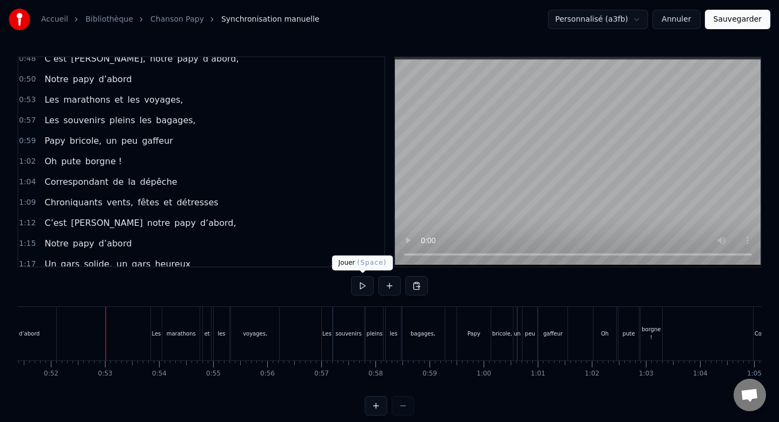
click at [366, 287] on button at bounding box center [362, 285] width 23 height 19
click at [359, 293] on button at bounding box center [362, 285] width 23 height 19
click at [363, 287] on button at bounding box center [362, 285] width 23 height 19
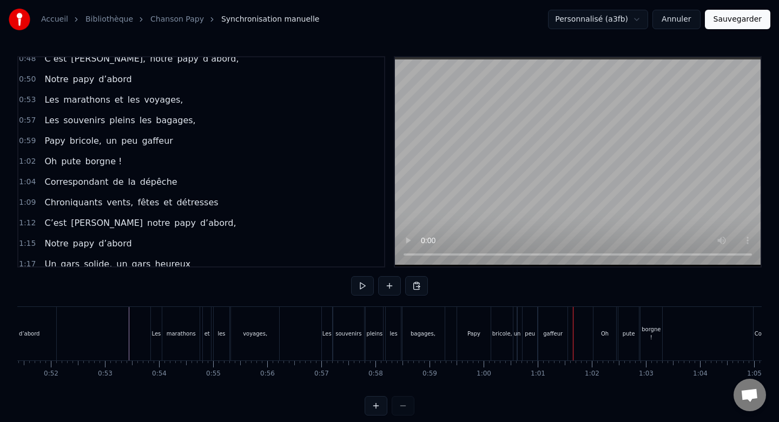
click at [363, 287] on button at bounding box center [362, 285] width 23 height 19
click at [608, 321] on div "Oh" at bounding box center [604, 334] width 23 height 54
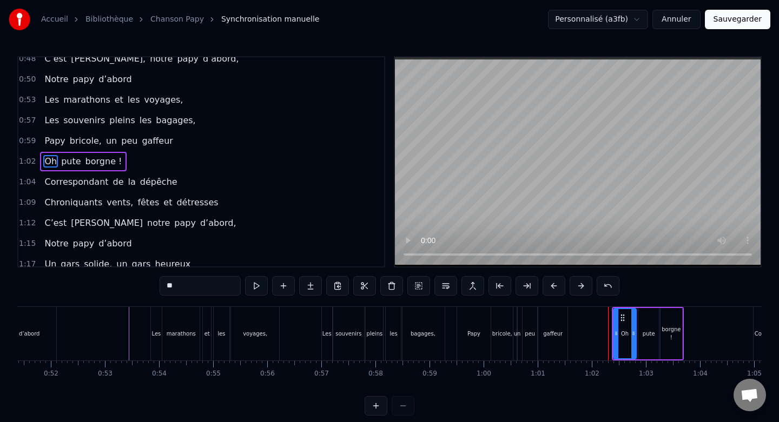
click at [110, 323] on div at bounding box center [347, 334] width 6218 height 54
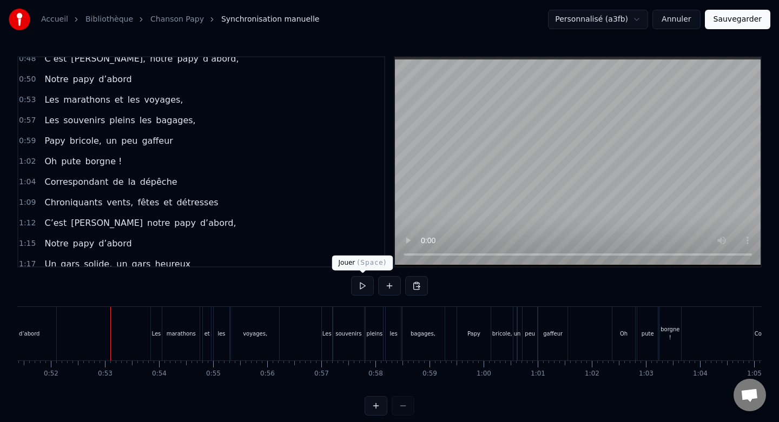
click at [365, 289] on button at bounding box center [362, 285] width 23 height 19
click at [553, 322] on div "gaffeur" at bounding box center [553, 334] width 30 height 54
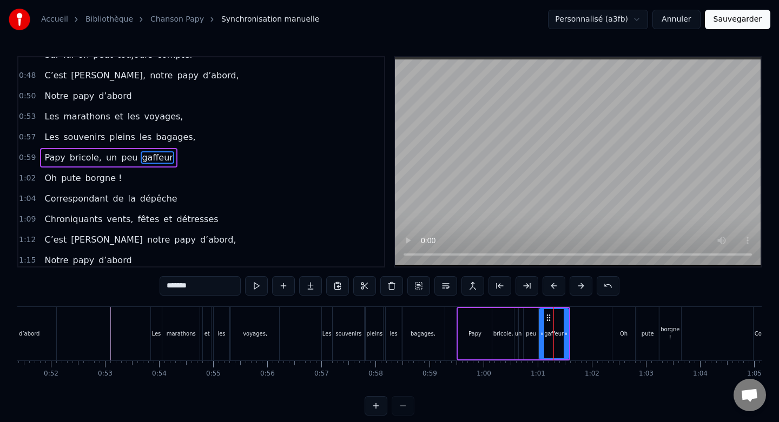
scroll to position [276, 0]
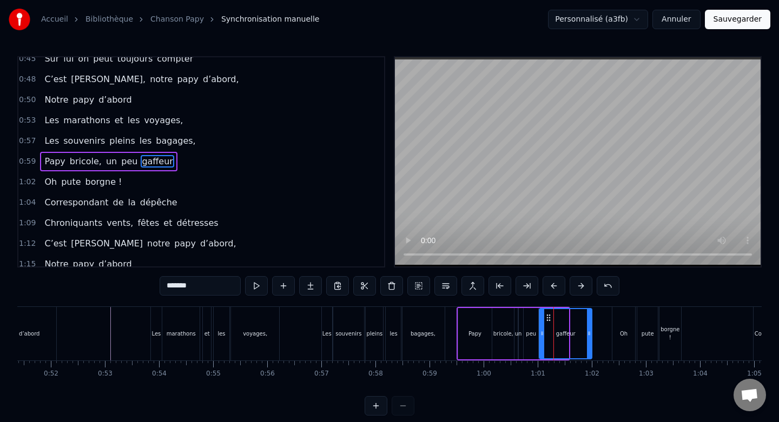
drag, startPoint x: 567, startPoint y: 331, endPoint x: 590, endPoint y: 333, distance: 23.4
click at [590, 333] on icon at bounding box center [589, 333] width 4 height 9
drag, startPoint x: 541, startPoint y: 332, endPoint x: 556, endPoint y: 333, distance: 14.6
click at [556, 333] on icon at bounding box center [556, 333] width 4 height 9
click at [529, 323] on div "peu" at bounding box center [531, 333] width 15 height 51
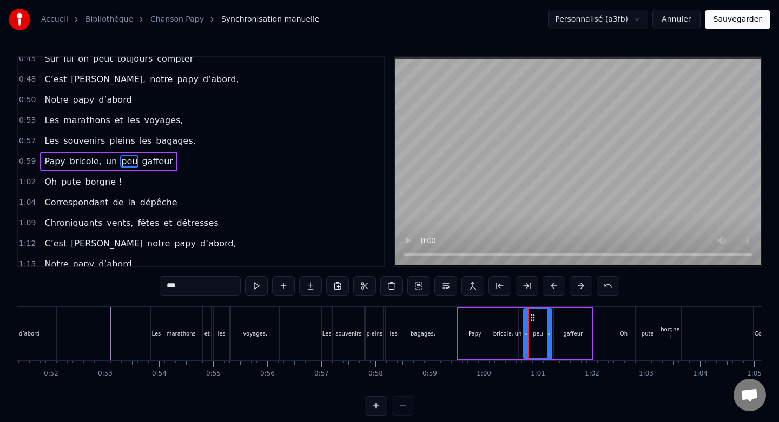
drag, startPoint x: 534, startPoint y: 326, endPoint x: 548, endPoint y: 326, distance: 13.5
click at [548, 326] on div at bounding box center [549, 333] width 4 height 49
drag, startPoint x: 526, startPoint y: 332, endPoint x: 538, endPoint y: 333, distance: 11.9
click at [538, 333] on icon at bounding box center [538, 333] width 4 height 9
click at [518, 326] on div "un" at bounding box center [518, 333] width 1 height 51
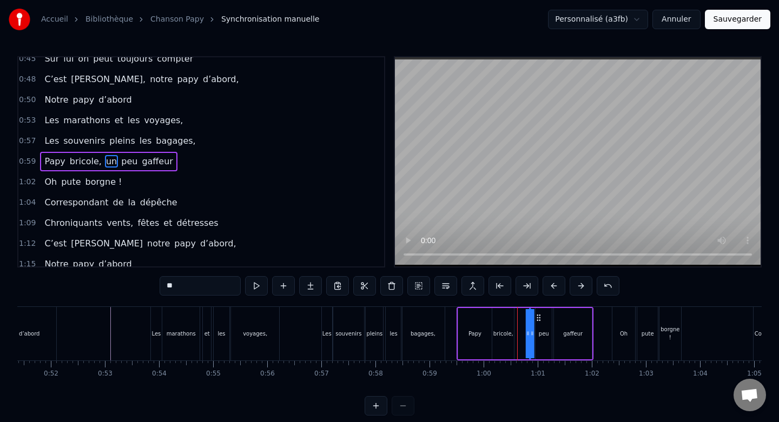
drag, startPoint x: 527, startPoint y: 318, endPoint x: 538, endPoint y: 318, distance: 10.8
click at [538, 318] on icon at bounding box center [538, 318] width 9 height 9
click at [506, 322] on div "bricole," at bounding box center [503, 333] width 22 height 51
type input "********"
drag, startPoint x: 512, startPoint y: 325, endPoint x: 524, endPoint y: 326, distance: 11.9
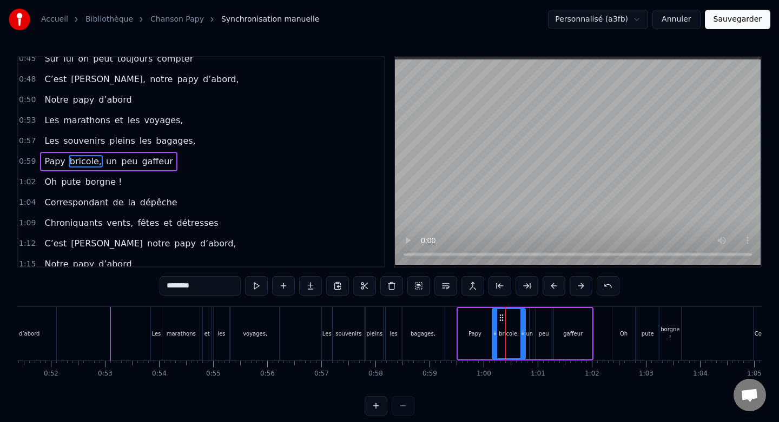
click at [524, 326] on div at bounding box center [522, 333] width 4 height 49
click at [83, 324] on div at bounding box center [347, 334] width 6218 height 54
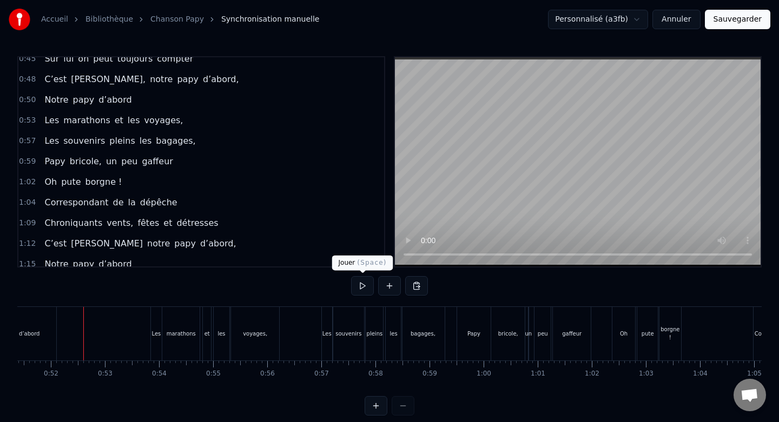
click at [356, 286] on button at bounding box center [362, 285] width 23 height 19
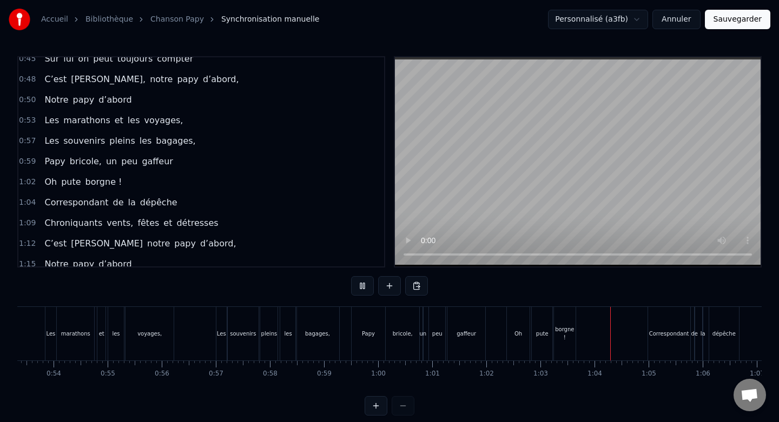
click at [363, 284] on button at bounding box center [362, 285] width 23 height 19
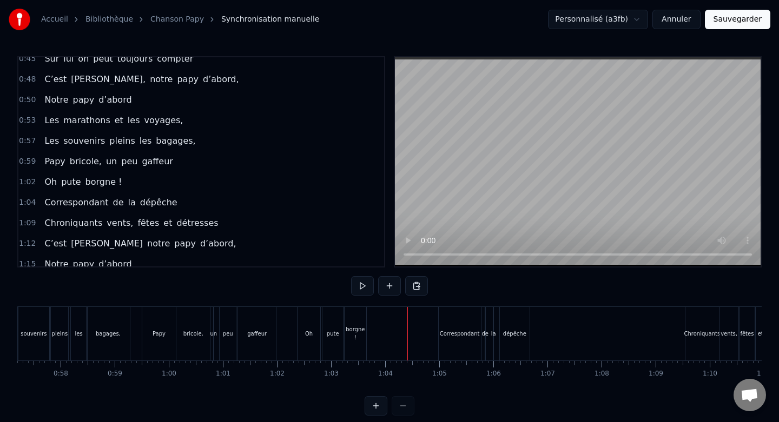
scroll to position [0, 3092]
click at [355, 315] on div "borgne !" at bounding box center [357, 334] width 22 height 54
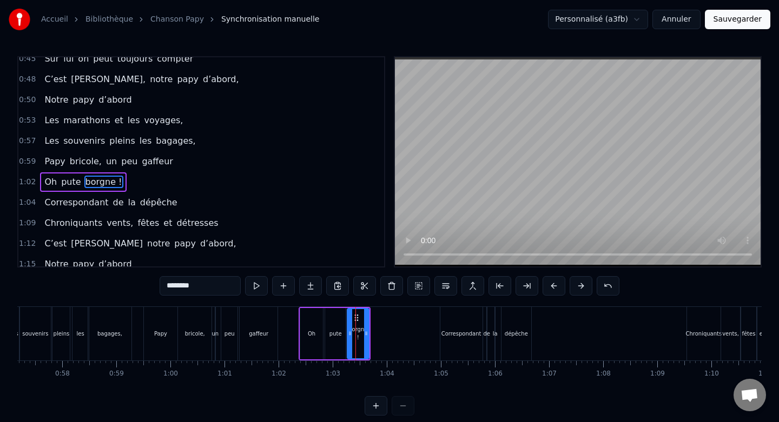
scroll to position [296, 0]
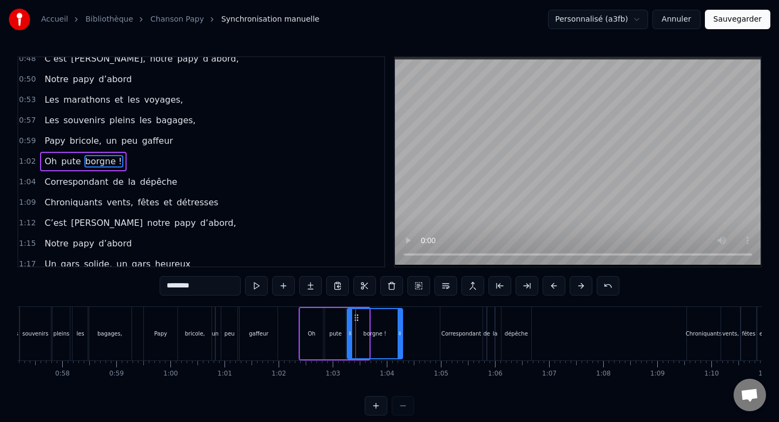
drag, startPoint x: 366, startPoint y: 325, endPoint x: 399, endPoint y: 328, distance: 33.7
click at [399, 328] on div at bounding box center [400, 333] width 4 height 49
drag, startPoint x: 349, startPoint y: 330, endPoint x: 356, endPoint y: 330, distance: 7.1
click at [356, 330] on icon at bounding box center [356, 333] width 4 height 9
click at [331, 324] on div "pute" at bounding box center [335, 333] width 21 height 51
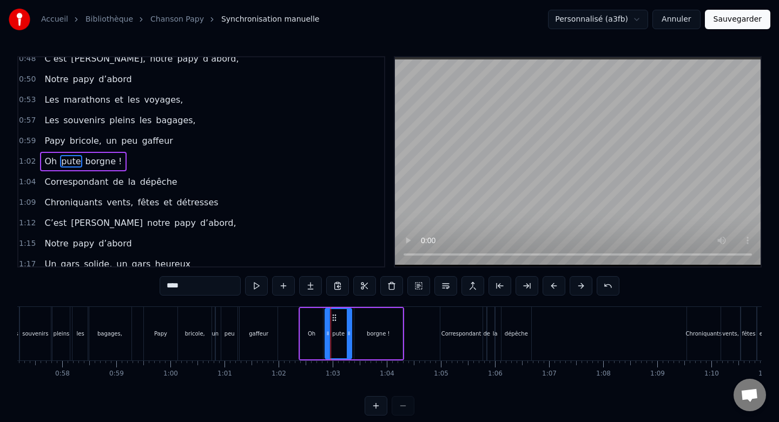
drag, startPoint x: 345, startPoint y: 327, endPoint x: 350, endPoint y: 328, distance: 6.0
click at [350, 328] on div "pute" at bounding box center [339, 333] width 28 height 51
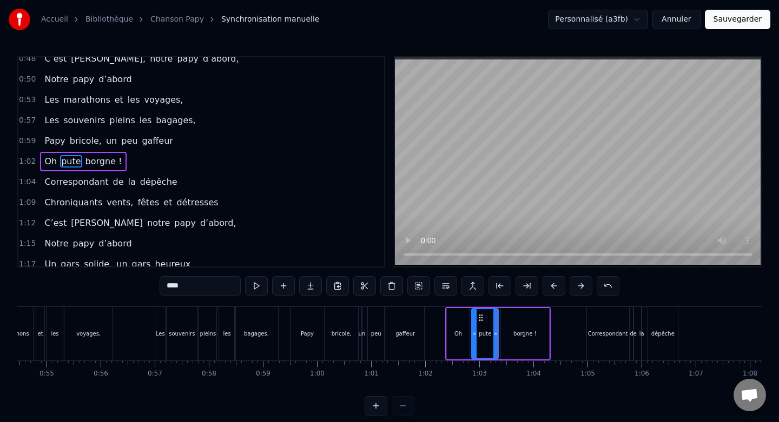
scroll to position [0, 2917]
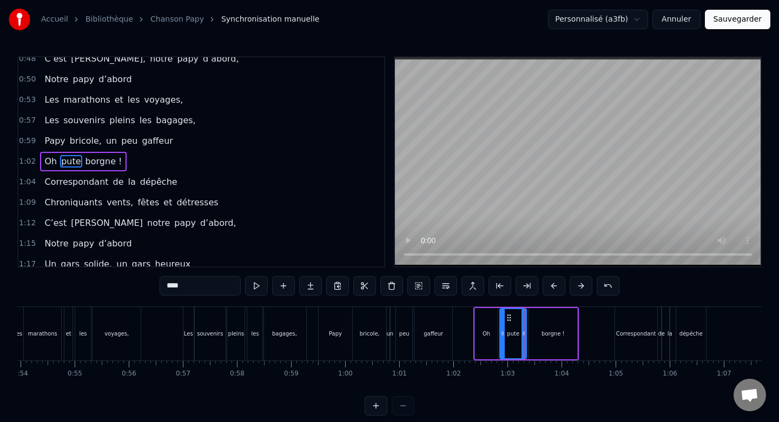
click at [135, 319] on div "voyages," at bounding box center [116, 334] width 48 height 54
type input "********"
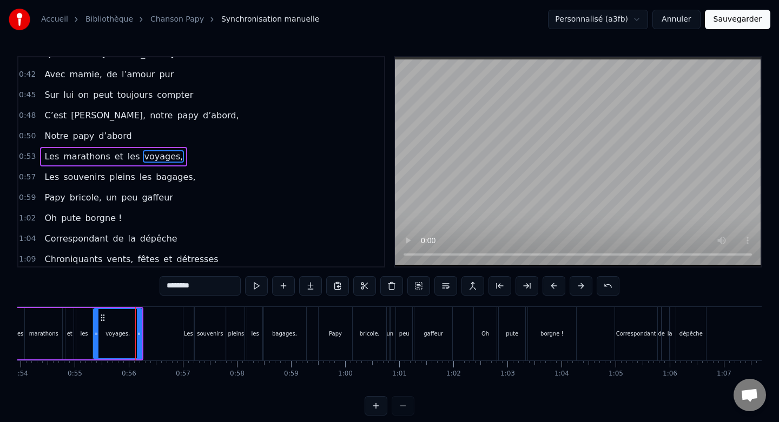
scroll to position [235, 0]
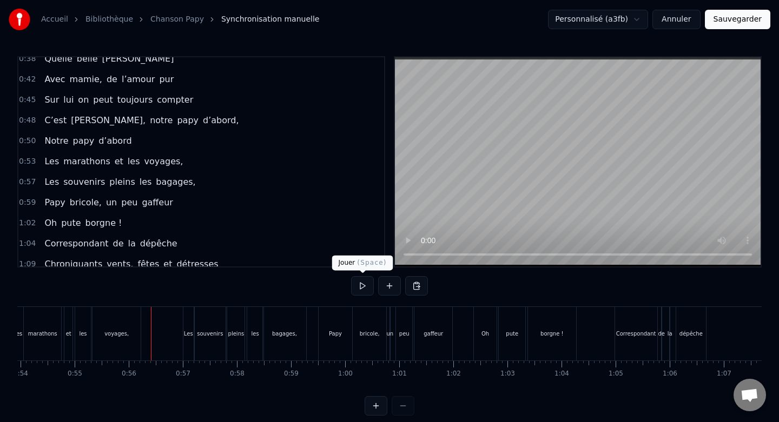
click at [359, 285] on button at bounding box center [362, 285] width 23 height 19
click at [486, 327] on div "Oh" at bounding box center [485, 334] width 23 height 54
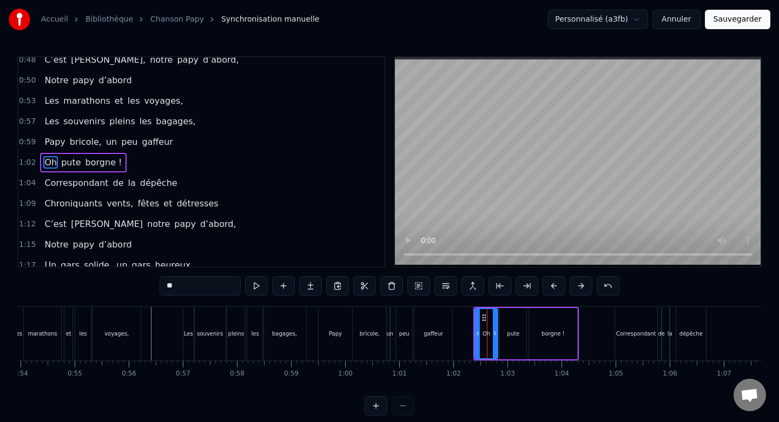
scroll to position [296, 0]
drag, startPoint x: 475, startPoint y: 325, endPoint x: 467, endPoint y: 325, distance: 8.7
click at [467, 325] on div at bounding box center [469, 333] width 4 height 49
click at [145, 319] on div at bounding box center [209, 334] width 6218 height 54
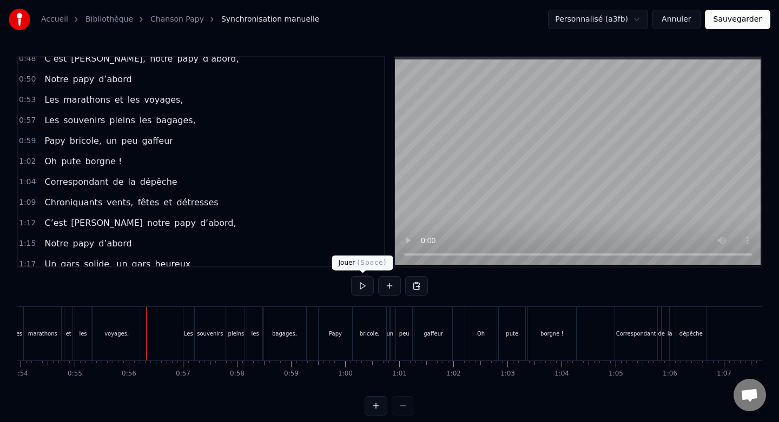
click at [365, 287] on button at bounding box center [362, 285] width 23 height 19
click at [360, 285] on button at bounding box center [362, 285] width 23 height 19
click at [508, 316] on div "pute" at bounding box center [512, 334] width 27 height 54
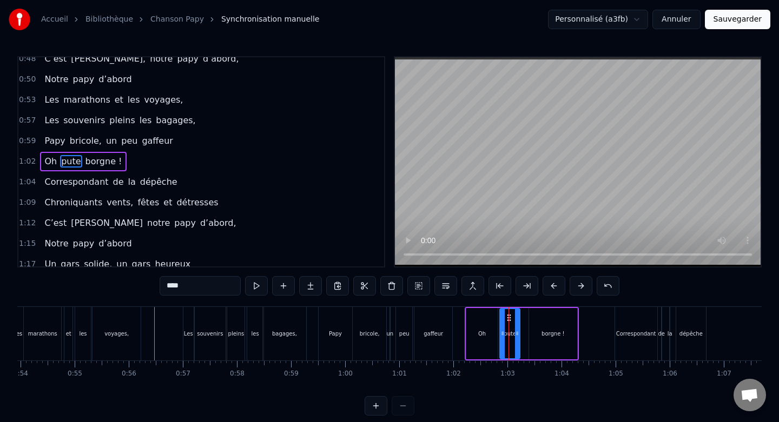
drag, startPoint x: 523, startPoint y: 321, endPoint x: 517, endPoint y: 321, distance: 6.5
click at [517, 321] on div at bounding box center [517, 333] width 4 height 49
click at [550, 321] on div "borgne !" at bounding box center [553, 333] width 48 height 51
type input "********"
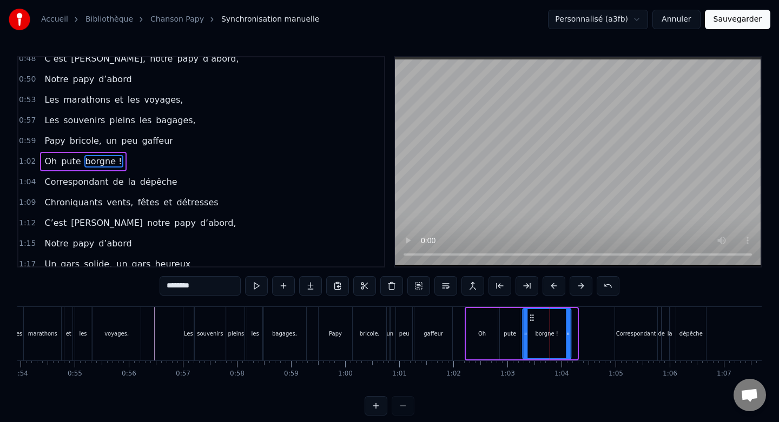
drag, startPoint x: 537, startPoint y: 318, endPoint x: 530, endPoint y: 318, distance: 7.0
click at [531, 318] on circle at bounding box center [531, 317] width 1 height 1
click at [148, 318] on div at bounding box center [209, 334] width 6218 height 54
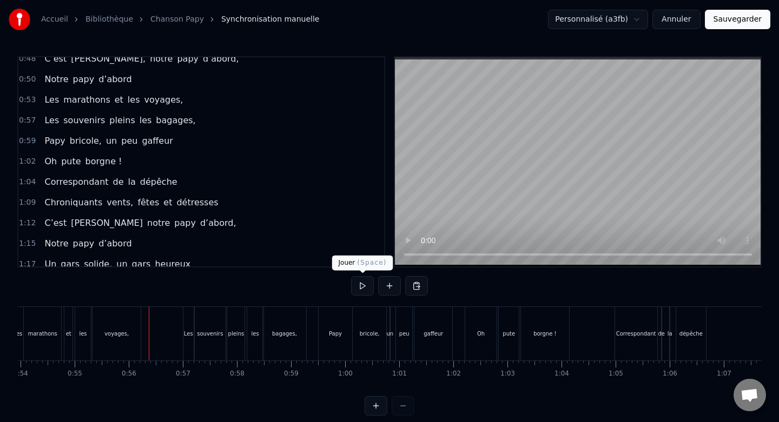
click at [358, 287] on button at bounding box center [362, 285] width 23 height 19
click at [648, 321] on div "Correspondant" at bounding box center [636, 334] width 42 height 54
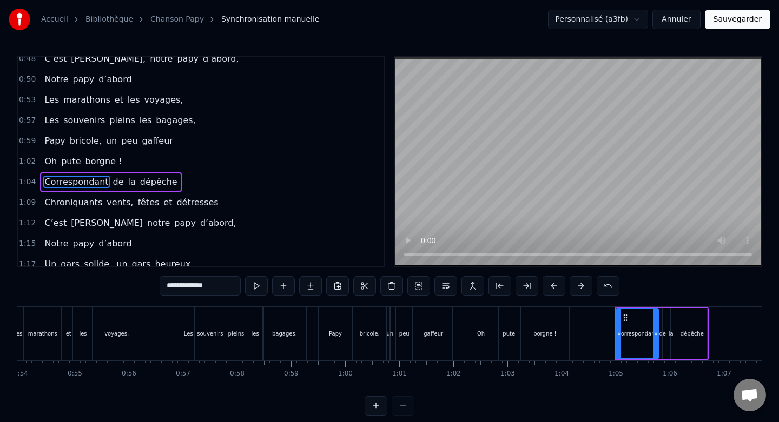
scroll to position [317, 0]
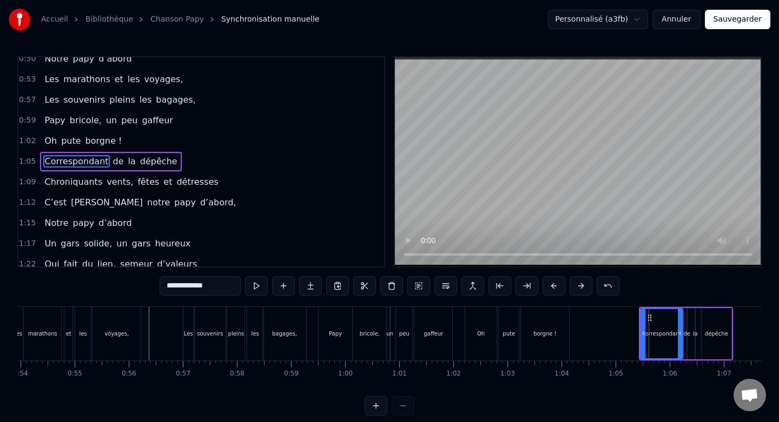
click at [147, 322] on div at bounding box center [209, 334] width 6218 height 54
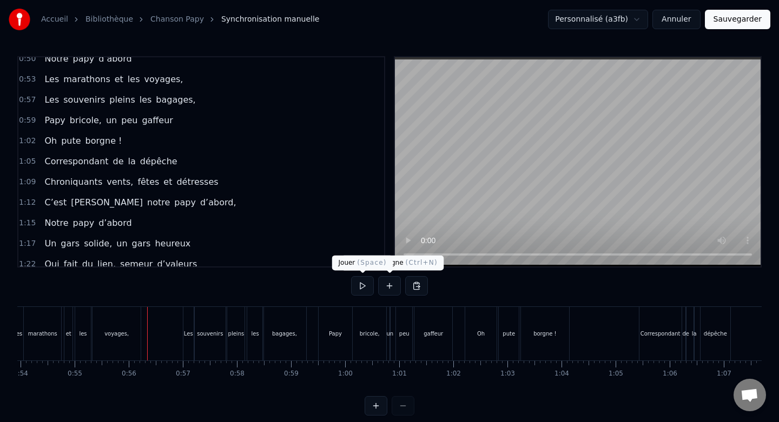
click at [368, 288] on button at bounding box center [362, 285] width 23 height 19
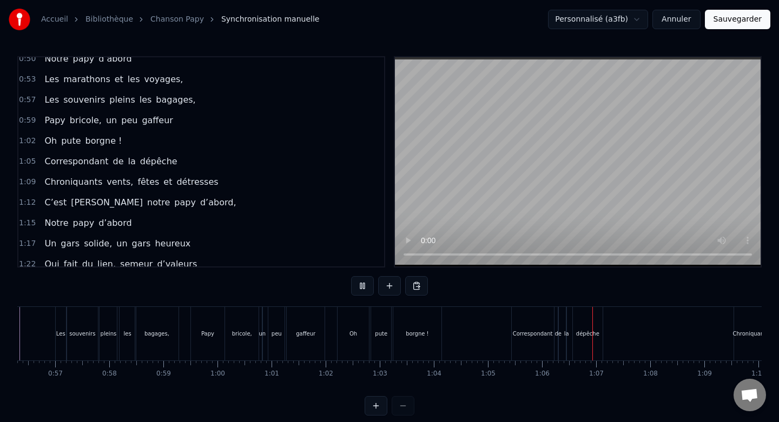
click at [368, 288] on button at bounding box center [362, 285] width 23 height 19
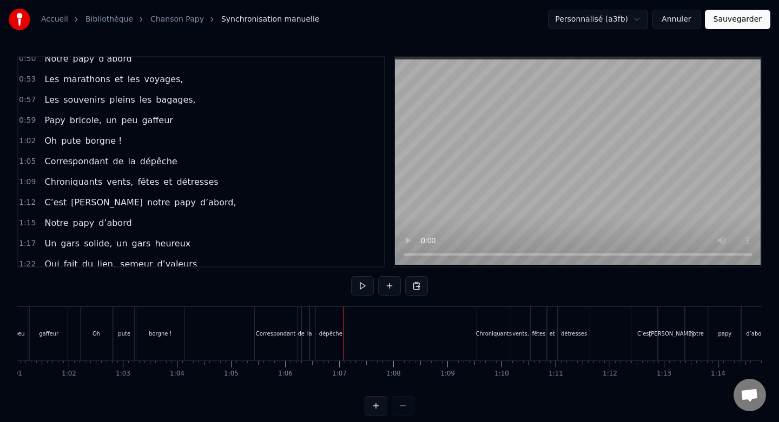
scroll to position [0, 3290]
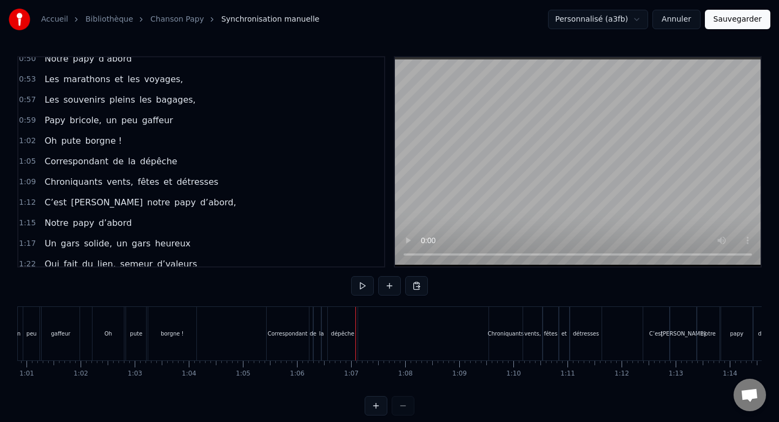
click at [287, 322] on div "Correspondant" at bounding box center [288, 334] width 42 height 54
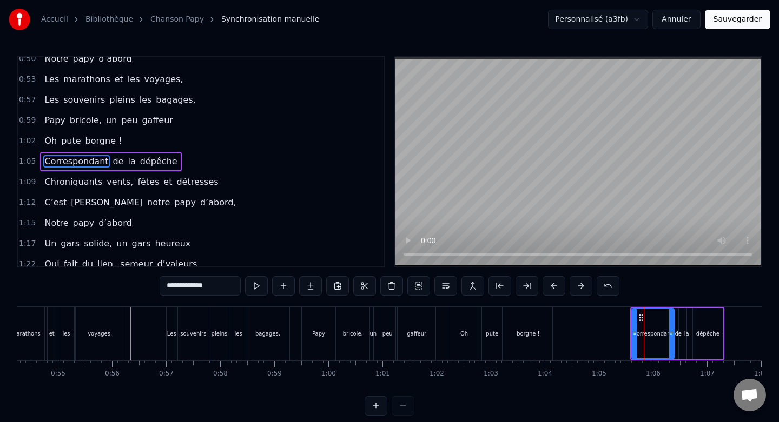
scroll to position [0, 2922]
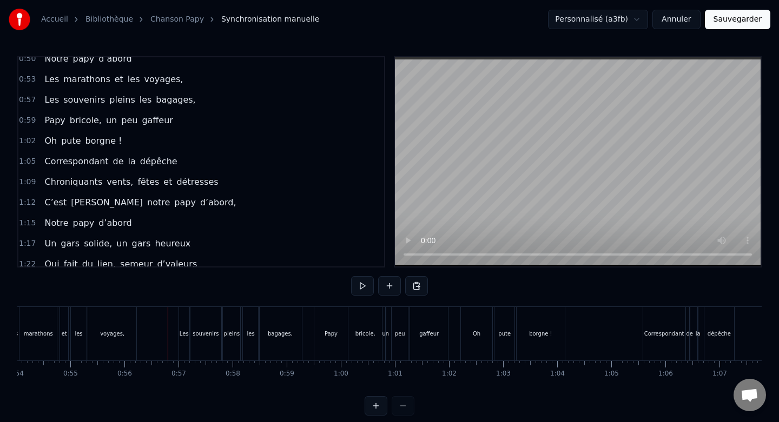
click at [350, 287] on div "0:06 Non ce n’était pas un héros 0:09 Mais un papa sacrément drôle 0:12 Un cour…" at bounding box center [389, 236] width 744 height 360
click at [367, 290] on button at bounding box center [362, 285] width 23 height 19
click at [361, 286] on button at bounding box center [362, 285] width 23 height 19
click at [661, 318] on div "Correspondant" at bounding box center [664, 334] width 42 height 54
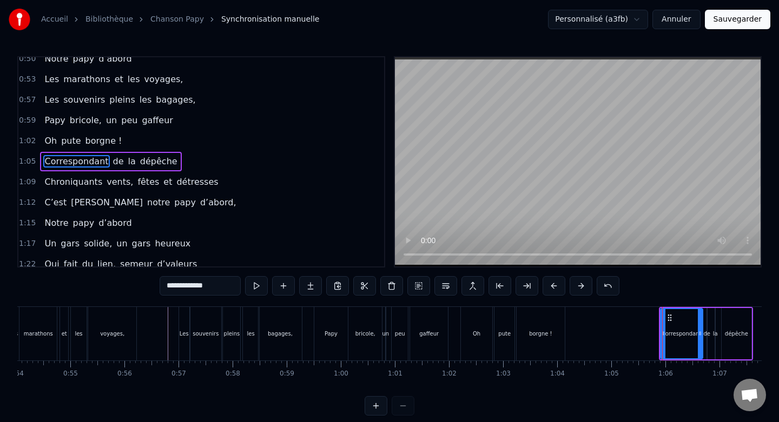
click at [153, 320] on div at bounding box center [205, 334] width 6218 height 54
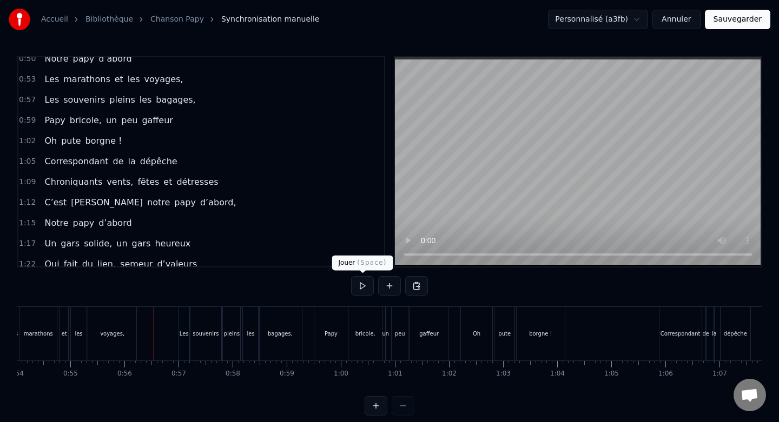
click at [360, 289] on button at bounding box center [362, 285] width 23 height 19
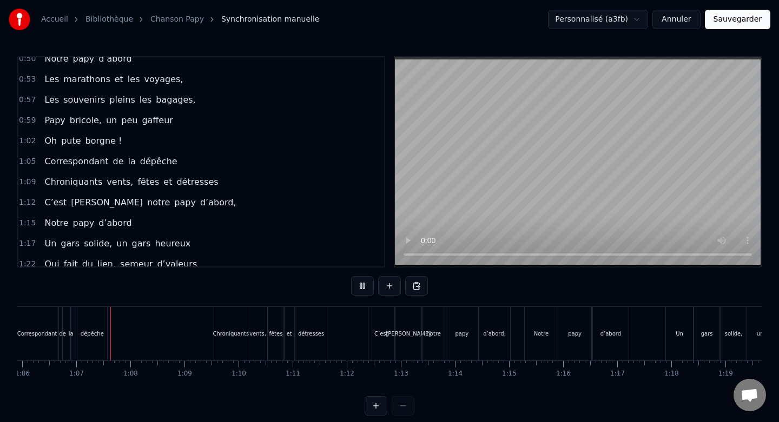
scroll to position [0, 3566]
click at [362, 288] on button at bounding box center [362, 285] width 23 height 19
click at [226, 328] on div "Chroniquants" at bounding box center [229, 334] width 33 height 54
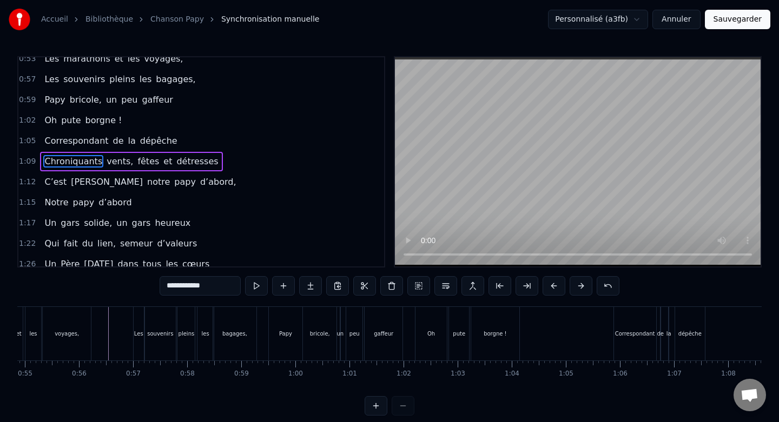
scroll to position [0, 2890]
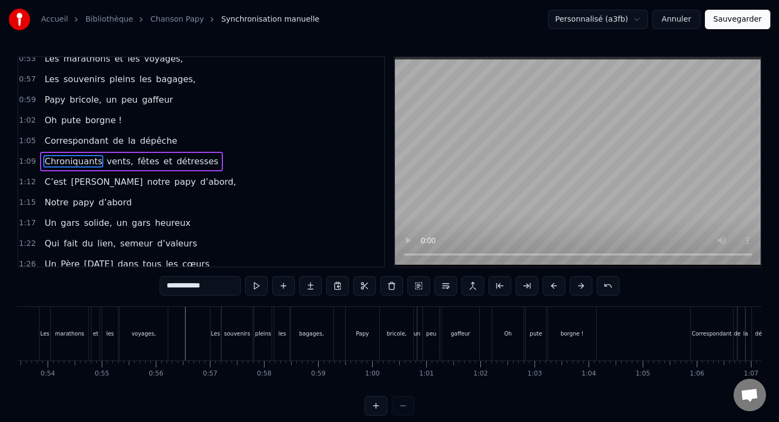
click at [168, 327] on div "Les marathons et les voyages," at bounding box center [104, 334] width 131 height 54
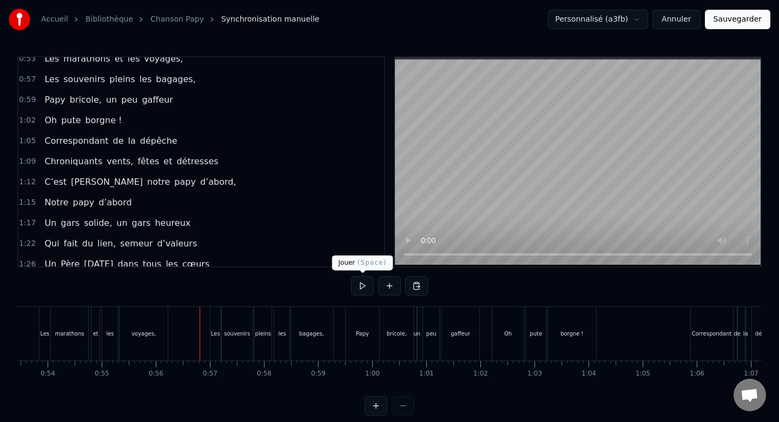
click at [366, 287] on button at bounding box center [362, 285] width 23 height 19
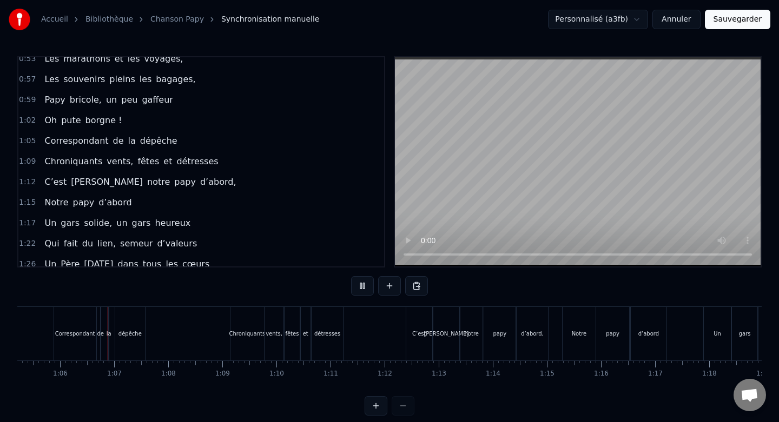
scroll to position [0, 3534]
click at [366, 287] on button at bounding box center [362, 285] width 23 height 19
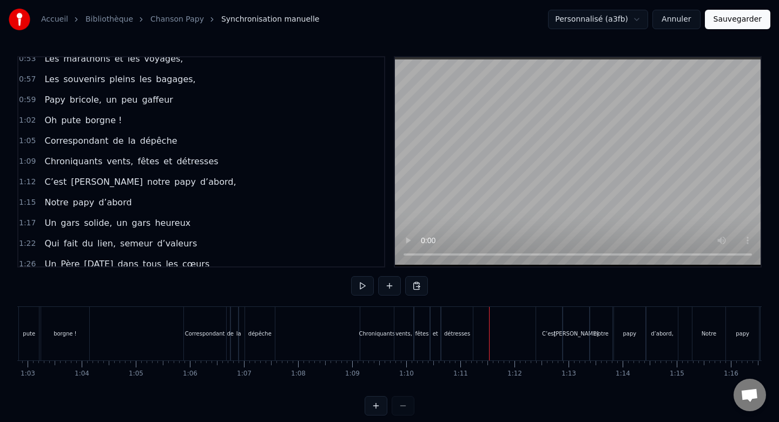
scroll to position [0, 3386]
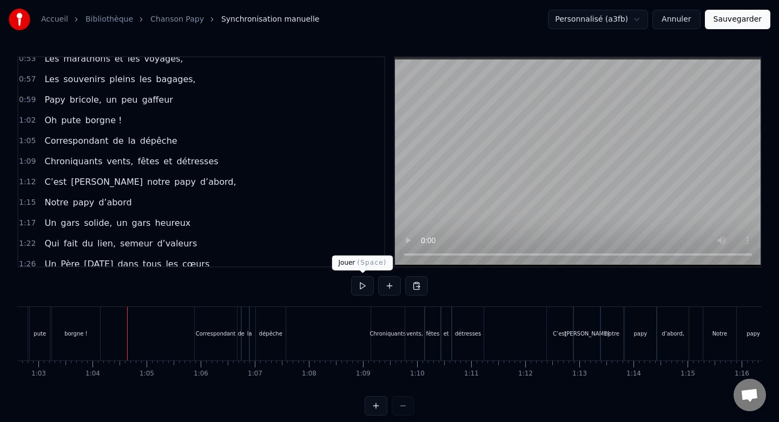
click at [360, 286] on button at bounding box center [362, 285] width 23 height 19
click at [355, 284] on button at bounding box center [362, 285] width 23 height 19
click at [364, 284] on button at bounding box center [362, 285] width 23 height 19
click at [378, 320] on div "Chroniquants" at bounding box center [387, 334] width 33 height 54
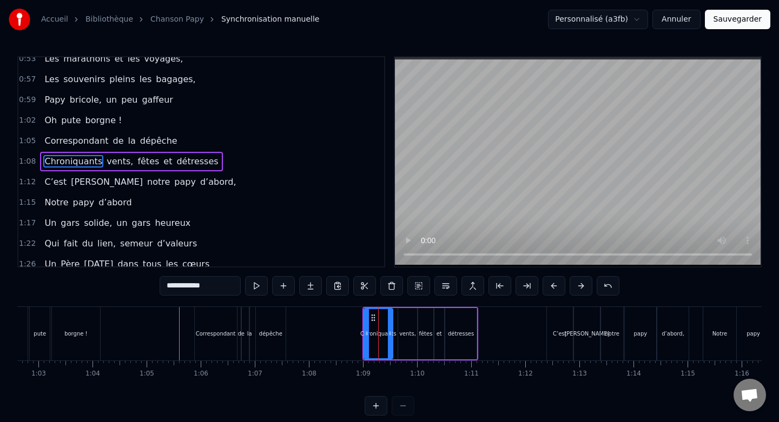
click at [388, 326] on div at bounding box center [390, 333] width 4 height 49
click at [413, 326] on div "vents," at bounding box center [407, 333] width 19 height 51
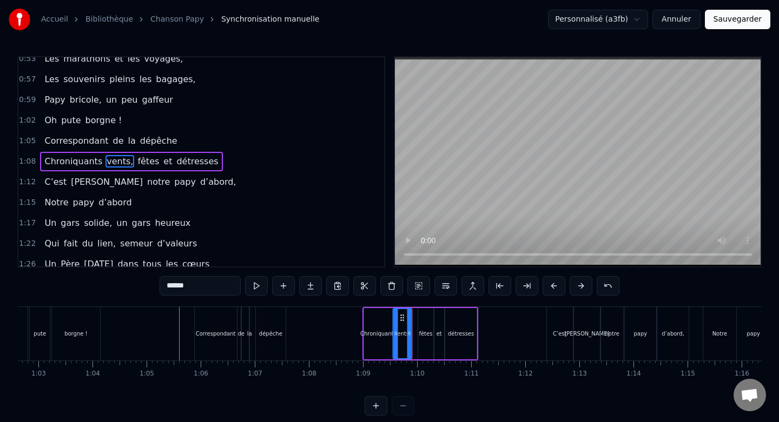
click at [402, 317] on icon at bounding box center [402, 318] width 9 height 9
click at [427, 317] on div "fêtes" at bounding box center [425, 333] width 15 height 51
drag, startPoint x: 427, startPoint y: 317, endPoint x: 421, endPoint y: 317, distance: 5.9
click at [421, 317] on icon at bounding box center [422, 318] width 9 height 9
click at [440, 318] on div "et" at bounding box center [439, 333] width 10 height 51
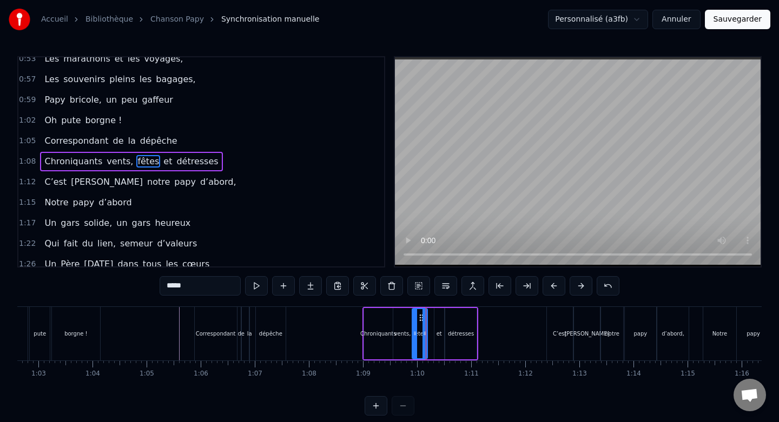
type input "**"
click at [442, 317] on div at bounding box center [443, 333] width 4 height 49
click at [441, 316] on div at bounding box center [441, 334] width 1 height 54
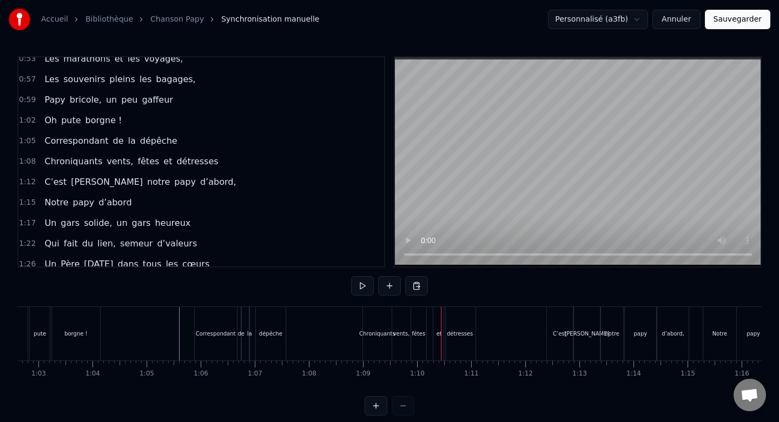
click at [437, 317] on div "et" at bounding box center [439, 334] width 12 height 54
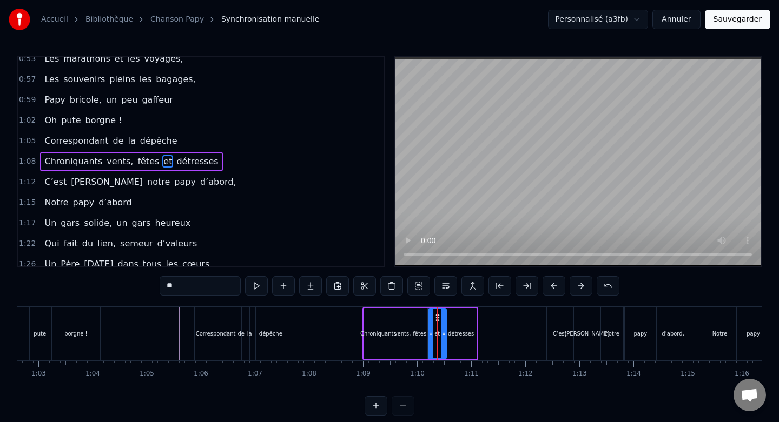
drag, startPoint x: 439, startPoint y: 317, endPoint x: 433, endPoint y: 317, distance: 5.9
click at [433, 317] on div at bounding box center [431, 333] width 4 height 49
click at [442, 322] on div at bounding box center [441, 333] width 4 height 49
click at [459, 322] on div "détresses" at bounding box center [461, 333] width 32 height 51
type input "*********"
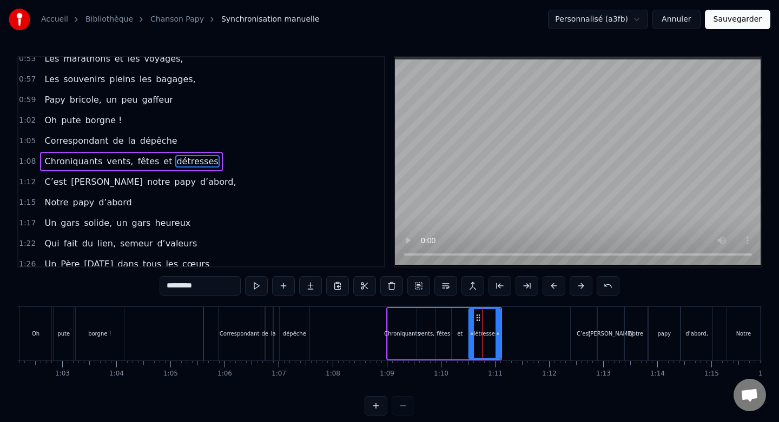
scroll to position [0, 3362]
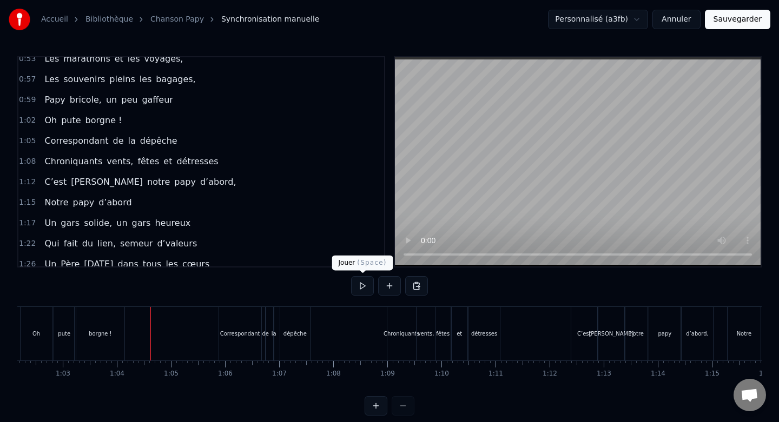
click at [370, 286] on button at bounding box center [362, 285] width 23 height 19
click at [360, 286] on button at bounding box center [362, 285] width 23 height 19
click at [405, 316] on div "Chroniquants" at bounding box center [401, 334] width 28 height 54
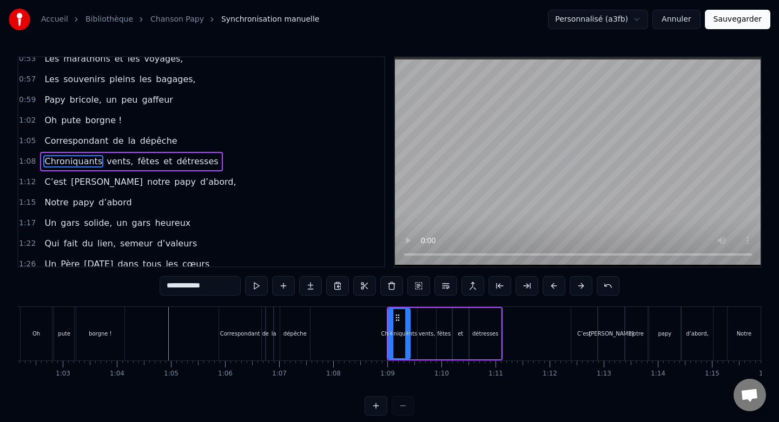
drag, startPoint x: 413, startPoint y: 320, endPoint x: 406, endPoint y: 320, distance: 7.6
click at [406, 320] on div at bounding box center [407, 333] width 4 height 49
click at [429, 320] on div "vents," at bounding box center [427, 333] width 19 height 51
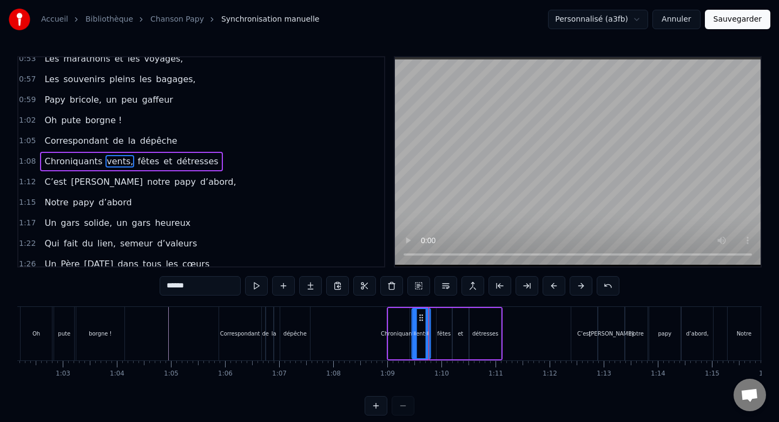
drag, startPoint x: 426, startPoint y: 316, endPoint x: 420, endPoint y: 317, distance: 5.4
click at [420, 317] on icon at bounding box center [420, 318] width 9 height 9
click at [441, 317] on div "fêtes" at bounding box center [443, 333] width 15 height 51
drag, startPoint x: 445, startPoint y: 315, endPoint x: 440, endPoint y: 315, distance: 5.4
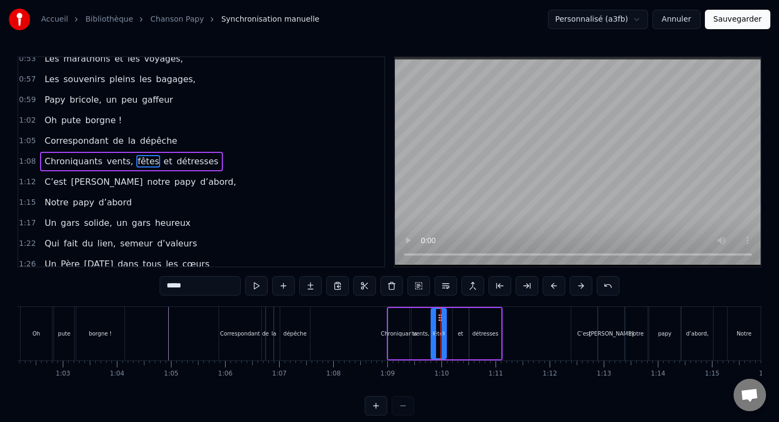
click at [461, 317] on div "et" at bounding box center [461, 333] width 16 height 51
click at [456, 317] on icon at bounding box center [457, 318] width 9 height 9
click at [462, 317] on div at bounding box center [462, 333] width 4 height 49
click at [474, 317] on div "détresses" at bounding box center [485, 333] width 32 height 51
type input "*********"
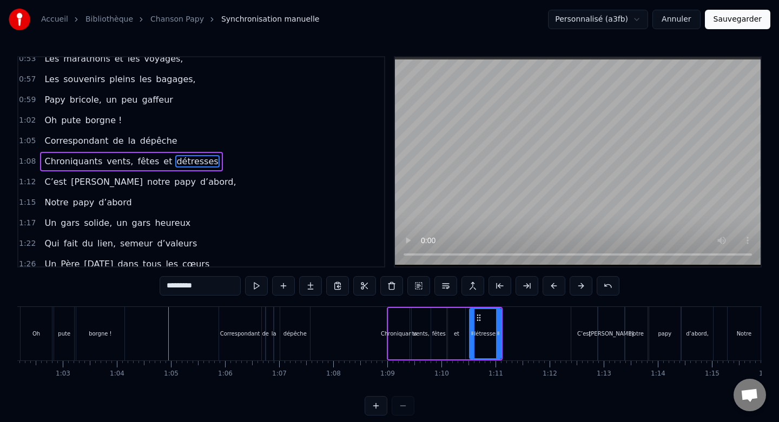
click at [473, 320] on div at bounding box center [473, 334] width 1 height 54
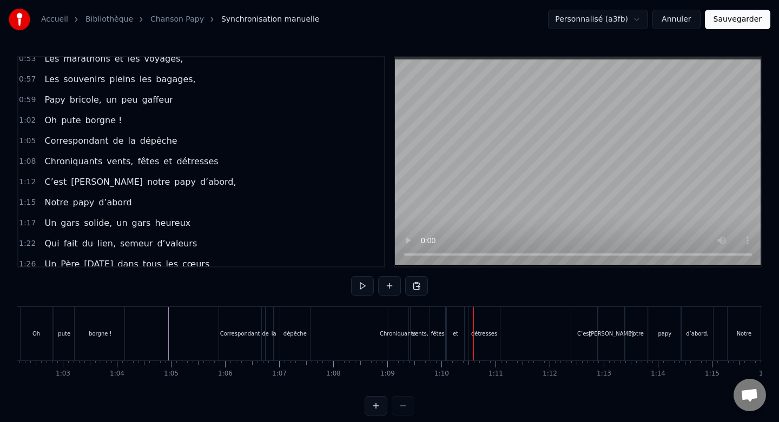
click at [473, 320] on div at bounding box center [473, 334] width 1 height 54
click at [486, 322] on div "détresses" at bounding box center [484, 334] width 32 height 54
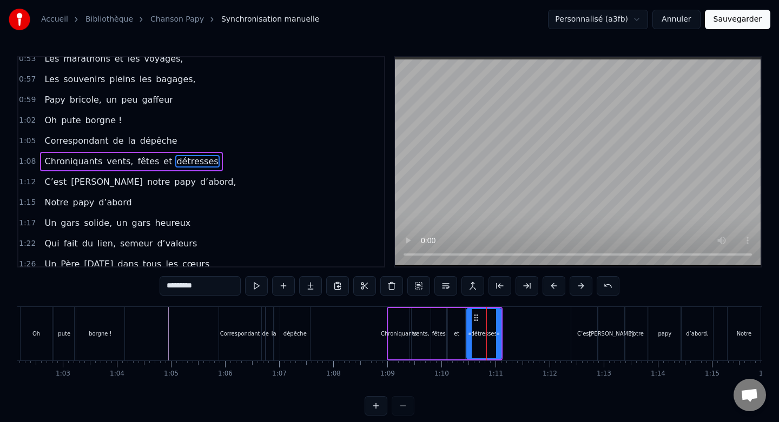
click at [469, 320] on div at bounding box center [469, 333] width 4 height 49
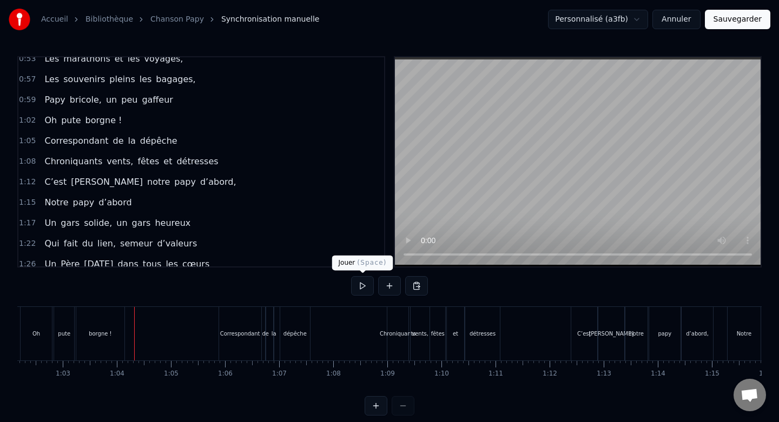
click at [359, 284] on button at bounding box center [362, 285] width 23 height 19
click at [370, 287] on button at bounding box center [362, 285] width 23 height 19
click at [358, 283] on button at bounding box center [362, 285] width 23 height 19
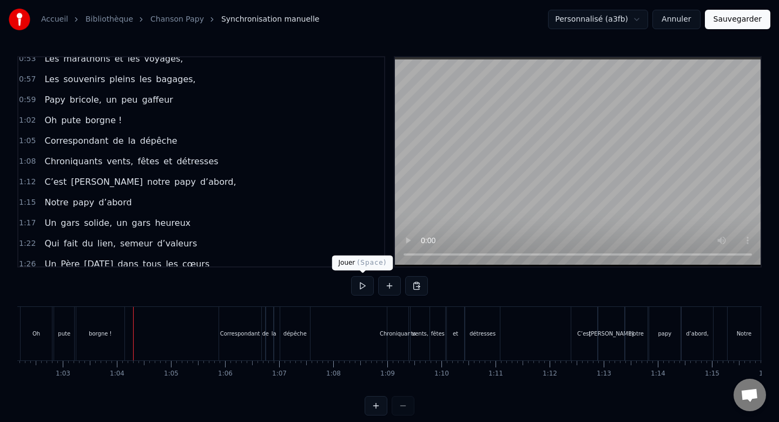
click at [366, 281] on button at bounding box center [362, 285] width 23 height 19
click at [363, 286] on button at bounding box center [362, 285] width 23 height 19
click at [349, 285] on div "0:06 Non ce n’était pas un héros 0:09 Mais un papa sacrément drôle 0:12 Un cour…" at bounding box center [389, 236] width 744 height 360
click at [362, 285] on button at bounding box center [362, 285] width 23 height 19
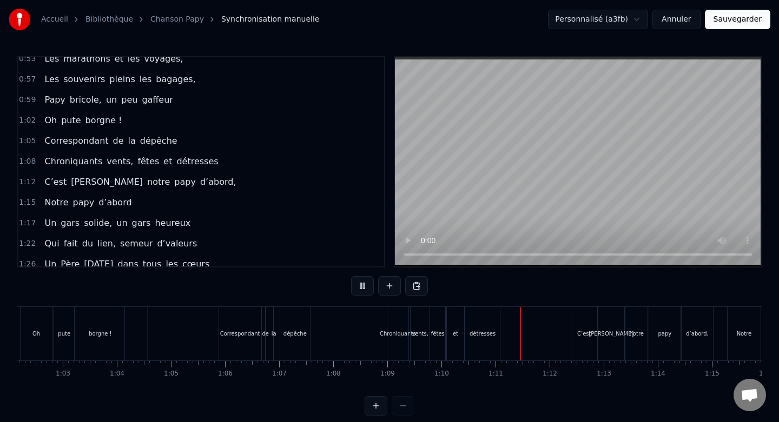
click at [362, 285] on button at bounding box center [362, 285] width 23 height 19
click at [366, 284] on button at bounding box center [362, 285] width 23 height 19
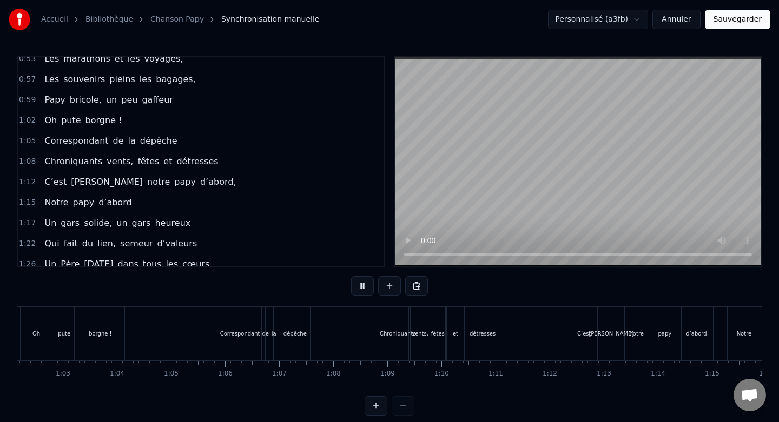
click at [366, 284] on button at bounding box center [362, 285] width 23 height 19
click at [580, 316] on div "C’est" at bounding box center [584, 334] width 26 height 54
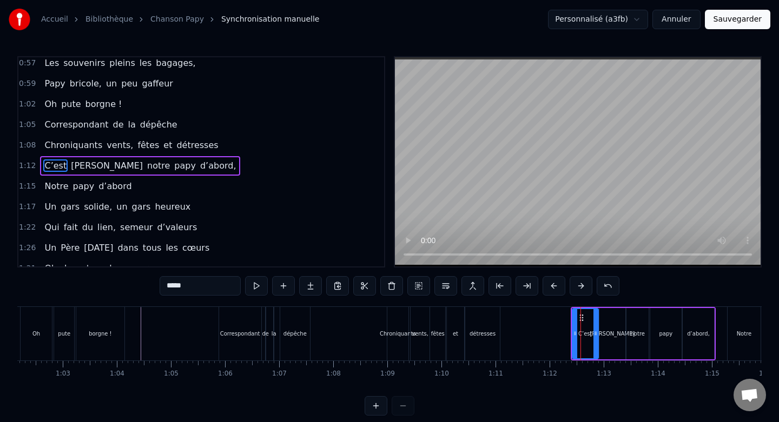
scroll to position [358, 0]
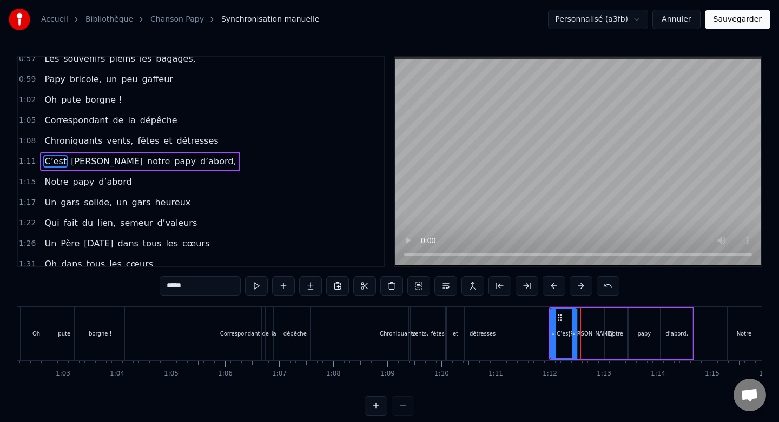
click at [737, 320] on div "Notre" at bounding box center [743, 334] width 33 height 54
type input "*****"
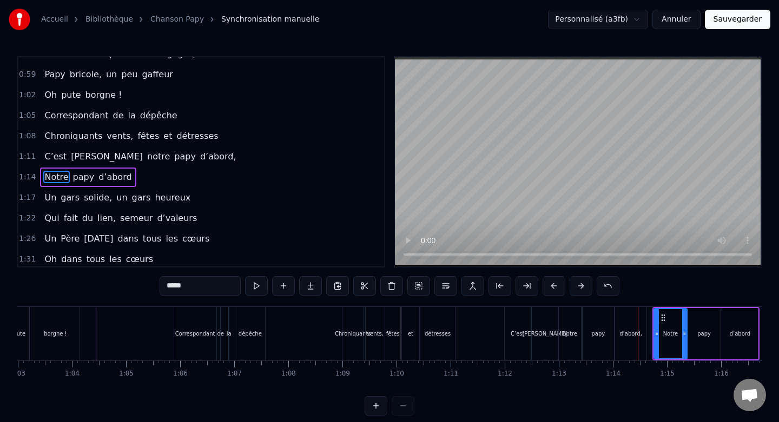
scroll to position [0, 3386]
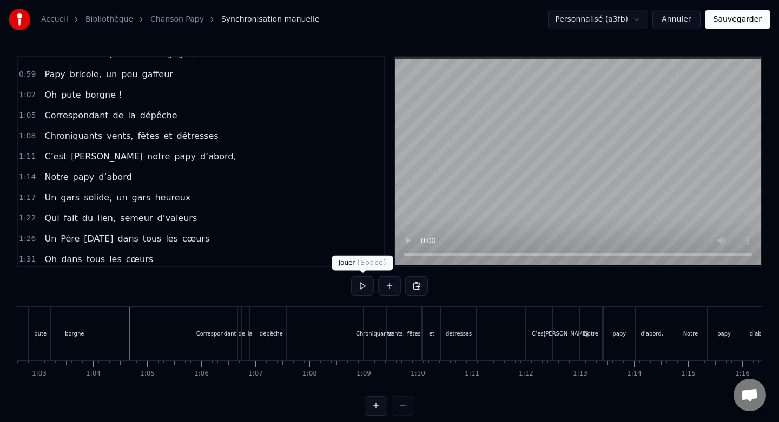
click at [367, 287] on button at bounding box center [362, 285] width 23 height 19
click at [361, 286] on button at bounding box center [362, 285] width 23 height 19
click at [357, 284] on button at bounding box center [362, 285] width 23 height 19
click at [362, 284] on button at bounding box center [362, 285] width 23 height 19
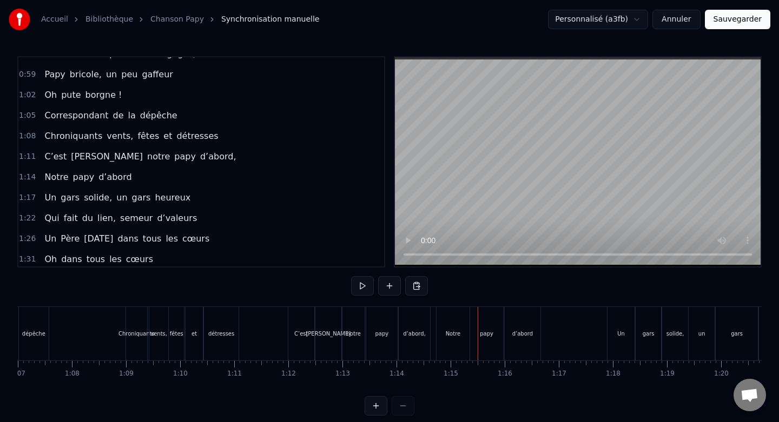
scroll to position [0, 3622]
click at [302, 317] on div "C’est" at bounding box center [303, 334] width 26 height 54
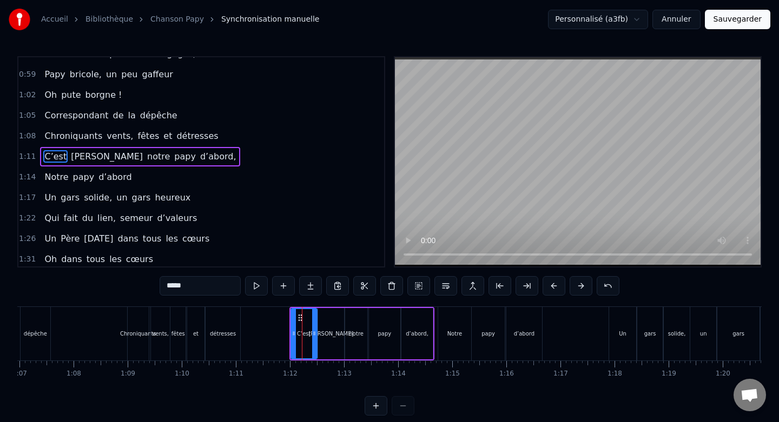
scroll to position [358, 0]
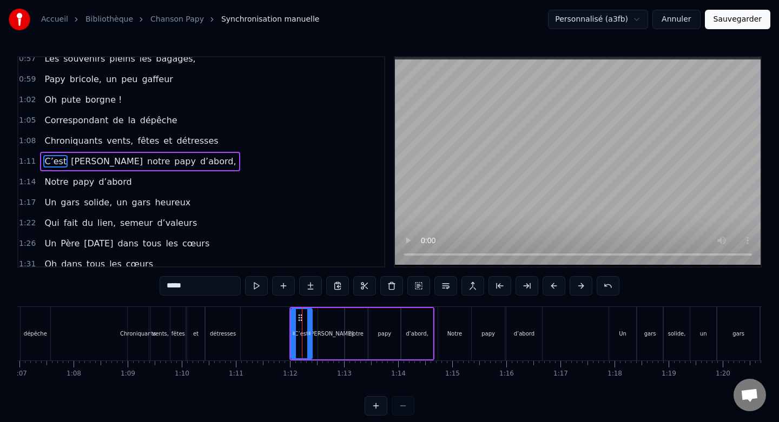
drag, startPoint x: 314, startPoint y: 322, endPoint x: 307, endPoint y: 322, distance: 7.0
click at [307, 322] on div at bounding box center [309, 333] width 4 height 49
click at [333, 321] on div "[PERSON_NAME]" at bounding box center [331, 333] width 26 height 51
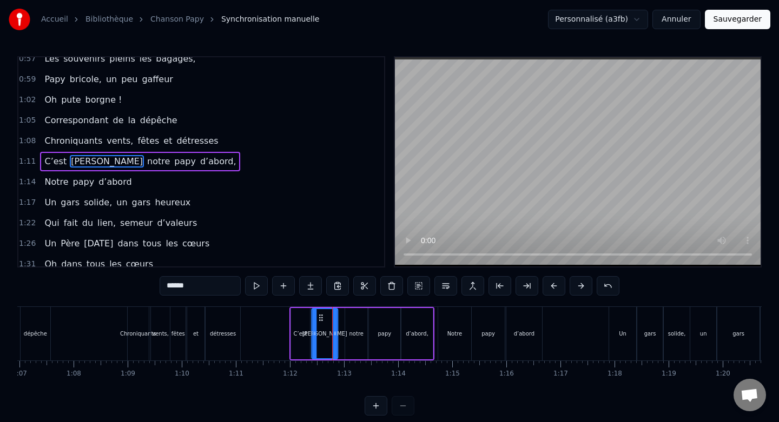
drag, startPoint x: 327, startPoint y: 316, endPoint x: 320, endPoint y: 316, distance: 7.0
click at [320, 316] on icon at bounding box center [320, 318] width 9 height 9
click at [359, 317] on div "notre" at bounding box center [356, 333] width 22 height 51
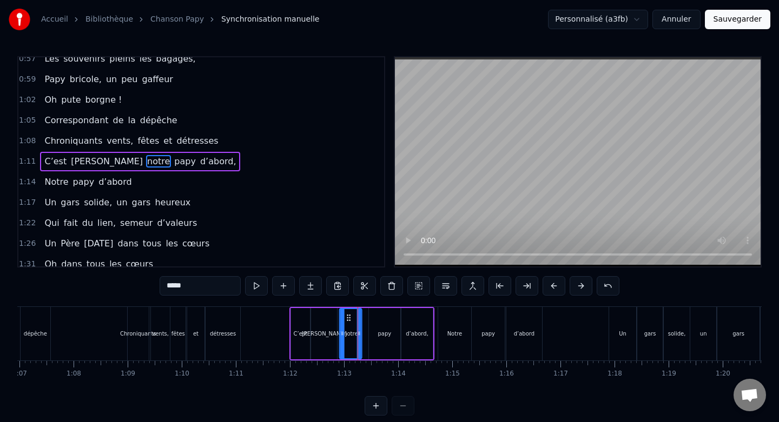
drag, startPoint x: 355, startPoint y: 316, endPoint x: 349, endPoint y: 316, distance: 5.9
click at [349, 316] on icon at bounding box center [349, 318] width 9 height 9
click at [356, 321] on div at bounding box center [356, 333] width 4 height 49
click at [384, 321] on div "papy" at bounding box center [384, 333] width 31 height 51
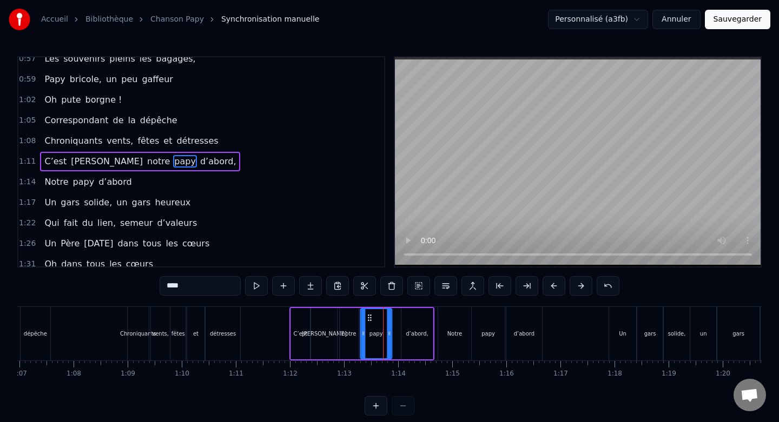
drag, startPoint x: 377, startPoint y: 316, endPoint x: 369, endPoint y: 316, distance: 8.1
click at [369, 316] on icon at bounding box center [369, 318] width 9 height 9
click at [386, 325] on div at bounding box center [385, 333] width 4 height 49
click at [421, 324] on div "d’abord," at bounding box center [416, 333] width 31 height 51
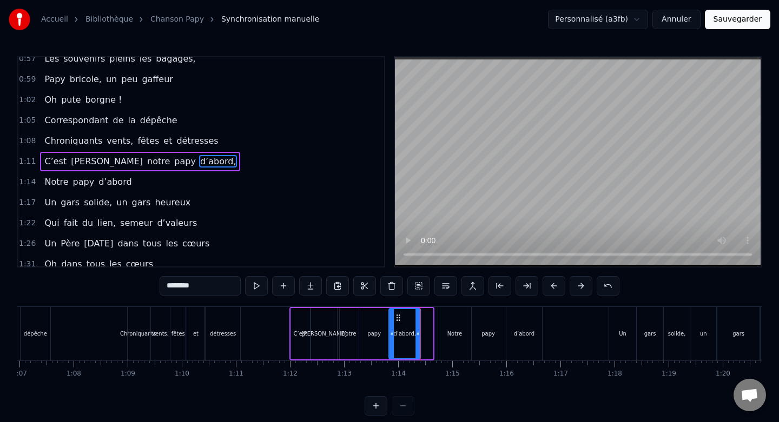
drag, startPoint x: 412, startPoint y: 317, endPoint x: 399, endPoint y: 317, distance: 12.4
click at [399, 317] on circle at bounding box center [399, 317] width 1 height 1
click at [453, 316] on div "Notre" at bounding box center [454, 334] width 33 height 54
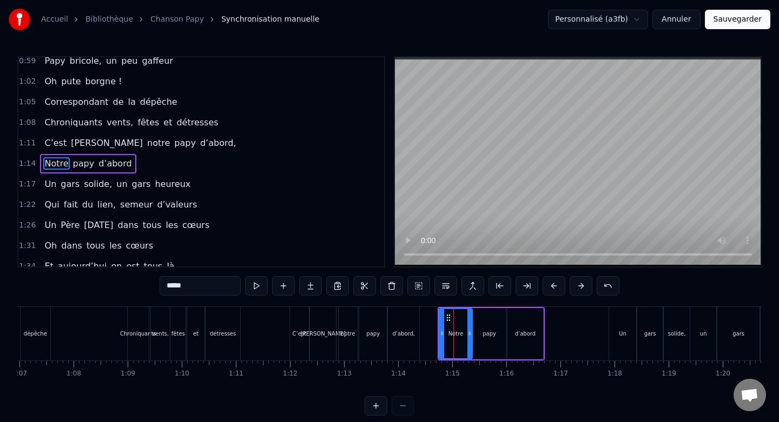
scroll to position [379, 0]
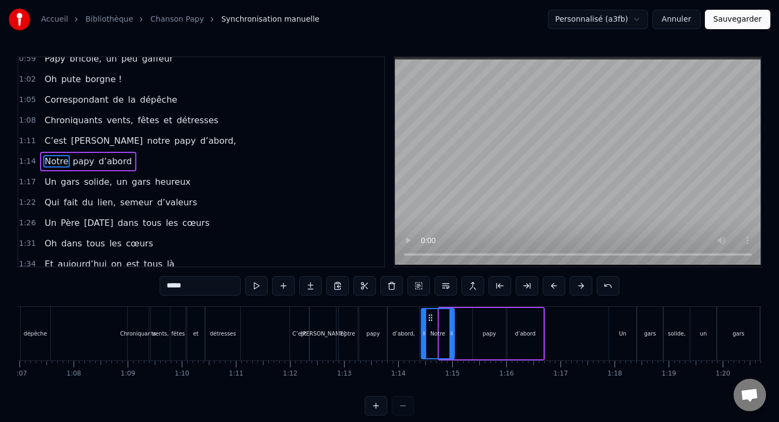
drag, startPoint x: 448, startPoint y: 316, endPoint x: 429, endPoint y: 316, distance: 18.4
click at [429, 316] on icon at bounding box center [430, 318] width 9 height 9
click at [477, 316] on div "papy" at bounding box center [489, 333] width 33 height 51
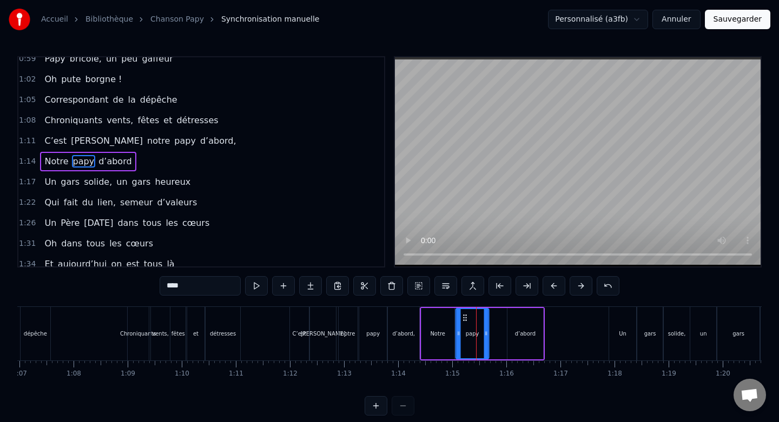
drag, startPoint x: 481, startPoint y: 317, endPoint x: 464, endPoint y: 317, distance: 17.3
click at [464, 317] on icon at bounding box center [465, 318] width 9 height 9
click at [446, 317] on div "Notre" at bounding box center [437, 333] width 33 height 51
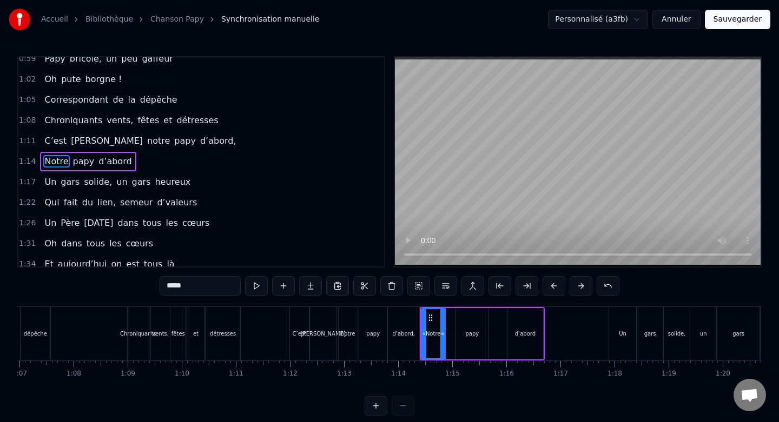
drag, startPoint x: 451, startPoint y: 319, endPoint x: 441, endPoint y: 319, distance: 9.7
click at [441, 319] on div at bounding box center [442, 333] width 4 height 49
click at [467, 320] on div "papy" at bounding box center [472, 333] width 33 height 51
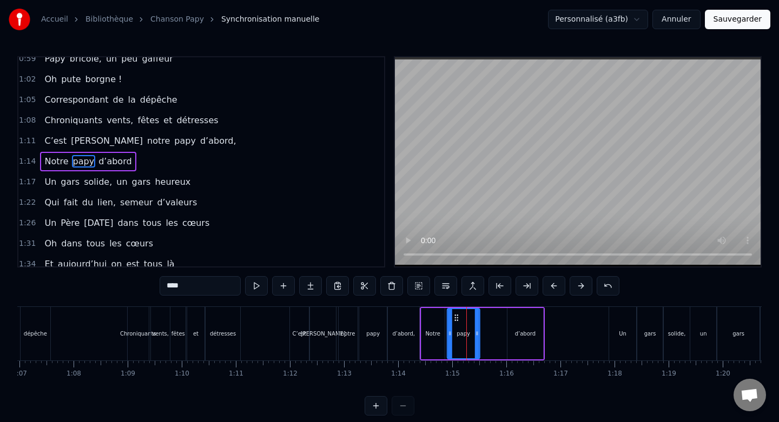
drag, startPoint x: 465, startPoint y: 317, endPoint x: 456, endPoint y: 317, distance: 9.2
click at [456, 317] on icon at bounding box center [456, 318] width 9 height 9
click at [479, 323] on div "papy" at bounding box center [463, 333] width 34 height 51
drag, startPoint x: 478, startPoint y: 322, endPoint x: 469, endPoint y: 322, distance: 8.7
click at [469, 322] on div at bounding box center [468, 333] width 4 height 49
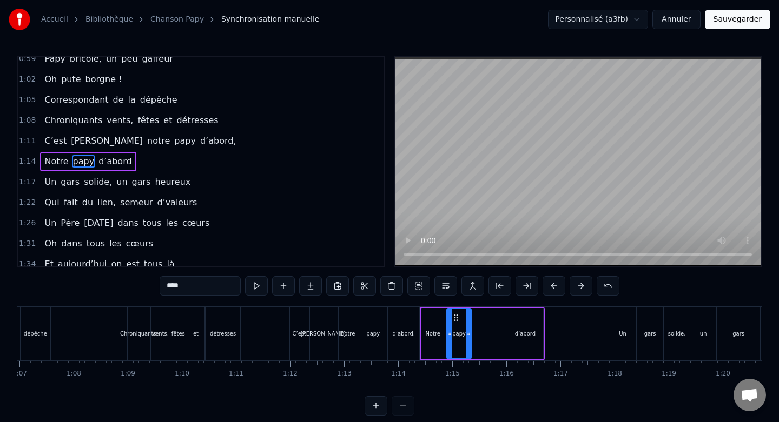
click at [518, 320] on div "d’abord" at bounding box center [525, 333] width 36 height 51
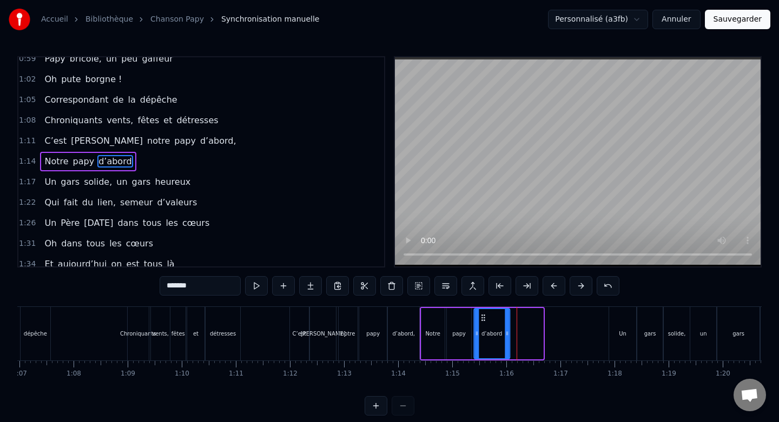
drag, startPoint x: 516, startPoint y: 319, endPoint x: 482, endPoint y: 319, distance: 33.5
click at [482, 319] on icon at bounding box center [483, 318] width 9 height 9
click at [459, 319] on div "papy" at bounding box center [459, 333] width 24 height 51
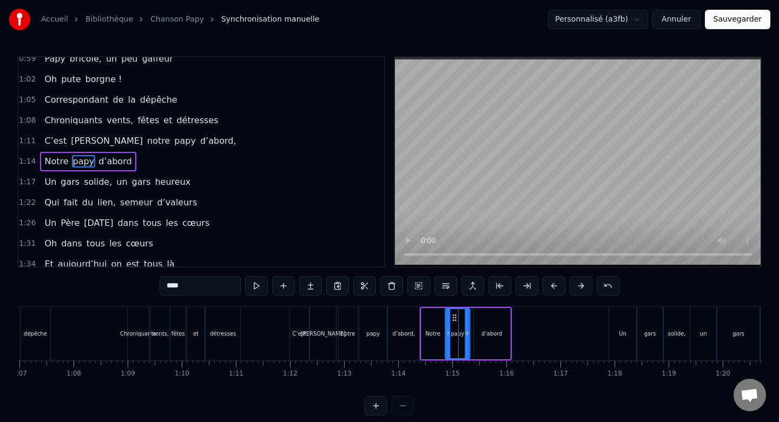
click at [453, 317] on circle at bounding box center [453, 317] width 1 height 1
click at [487, 317] on div "d’abord" at bounding box center [492, 333] width 36 height 51
type input "*******"
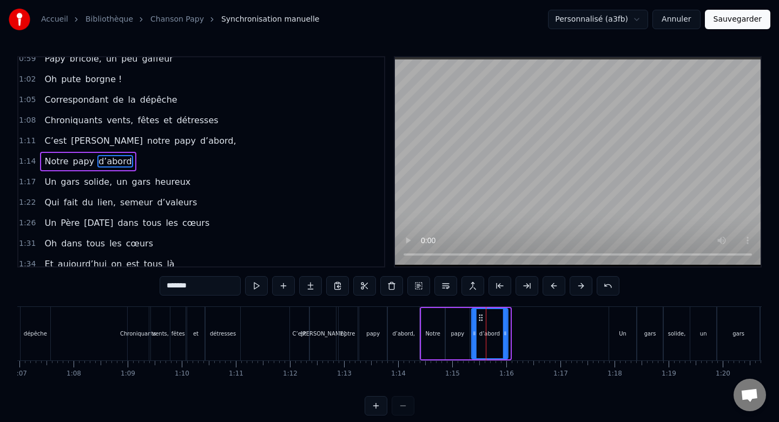
click at [481, 317] on icon at bounding box center [481, 318] width 9 height 9
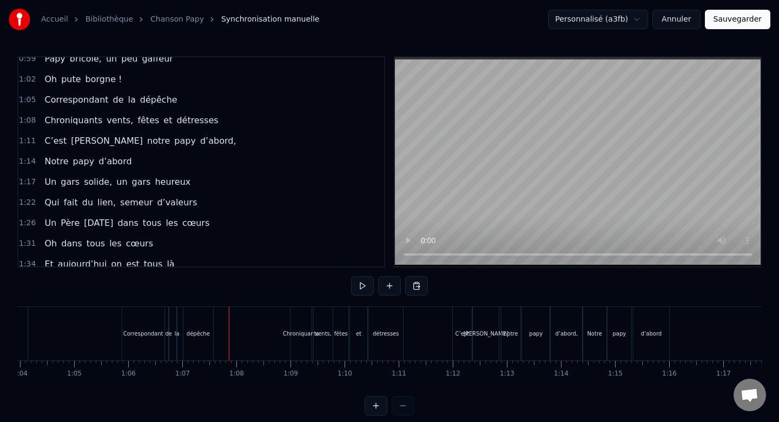
scroll to position [0, 3380]
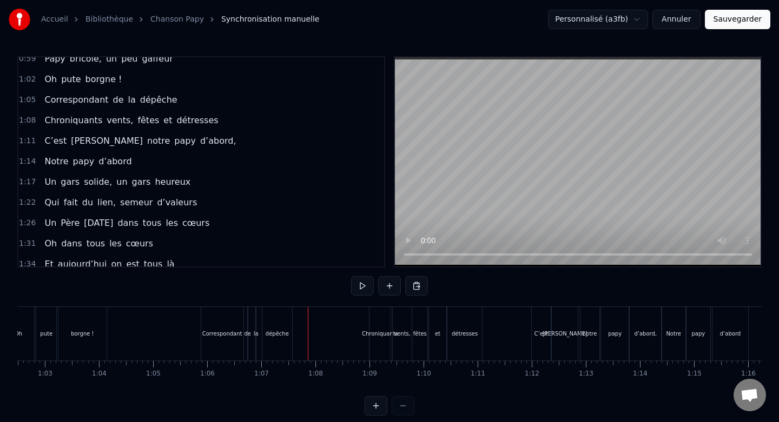
click at [363, 289] on button at bounding box center [362, 285] width 23 height 19
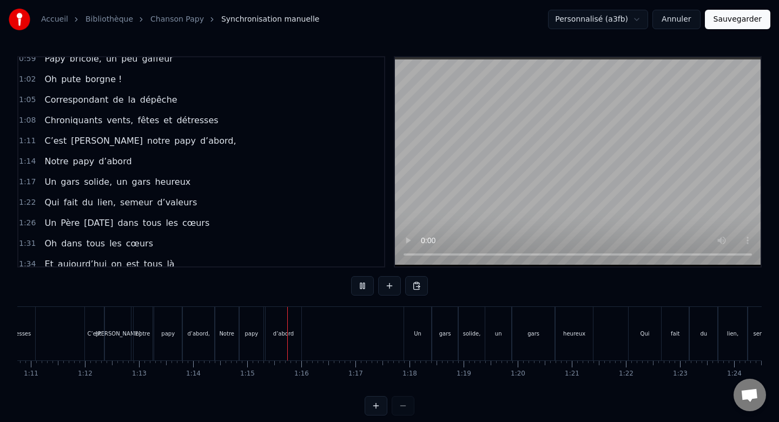
click at [363, 289] on button at bounding box center [362, 285] width 23 height 19
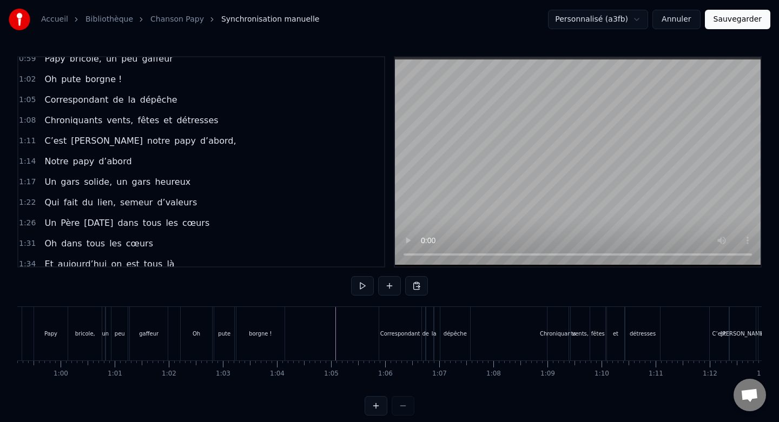
scroll to position [0, 3190]
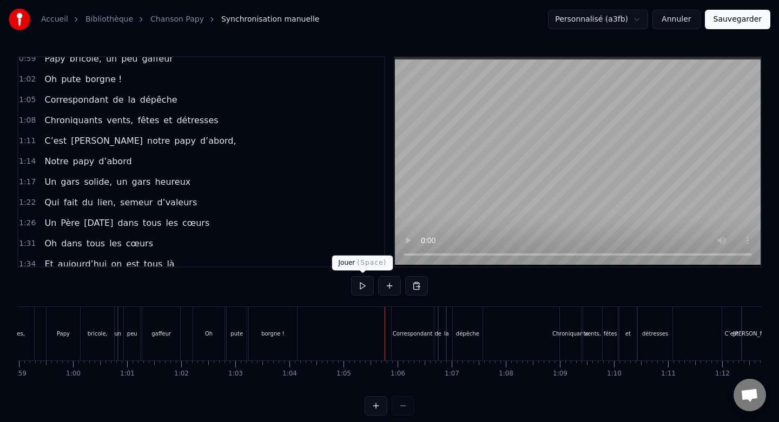
click at [360, 289] on button at bounding box center [362, 285] width 23 height 19
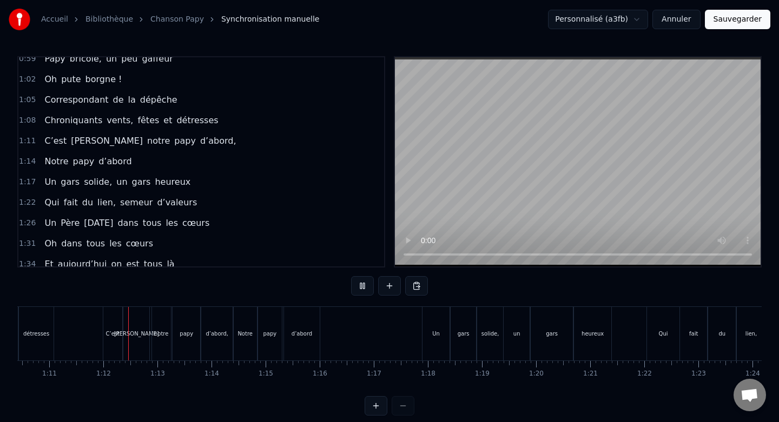
click at [360, 289] on button at bounding box center [362, 285] width 23 height 19
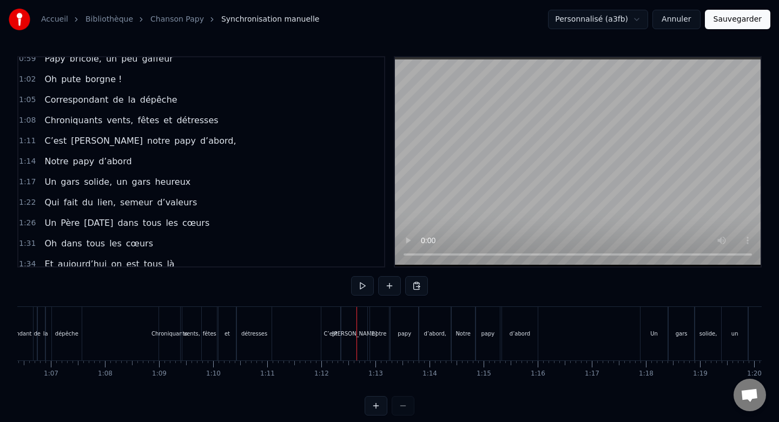
scroll to position [0, 3609]
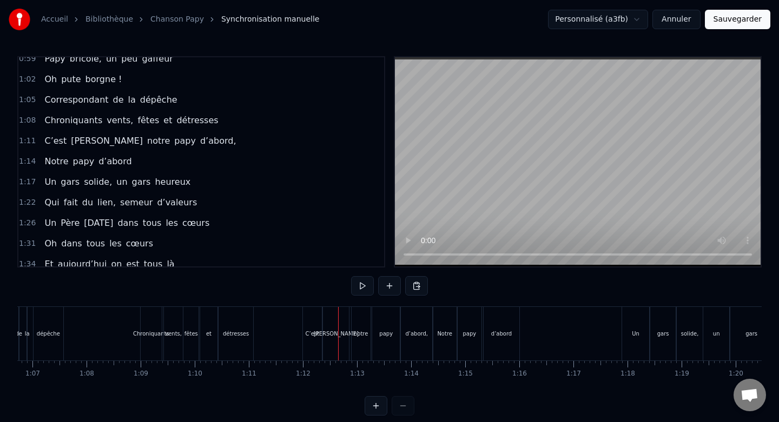
click at [307, 318] on div "C’est" at bounding box center [312, 334] width 19 height 54
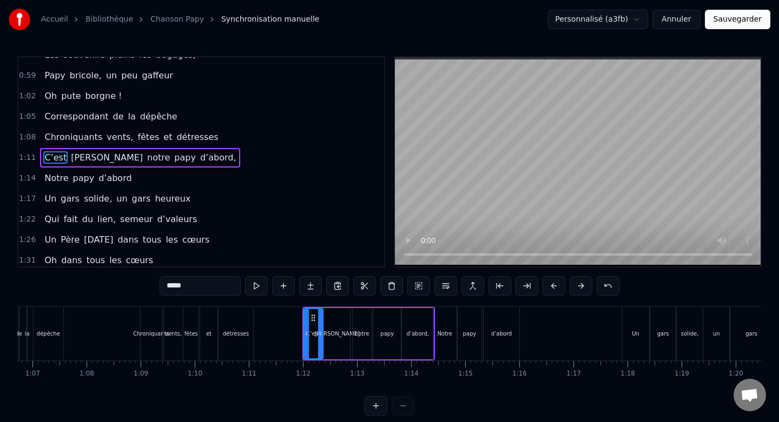
scroll to position [358, 0]
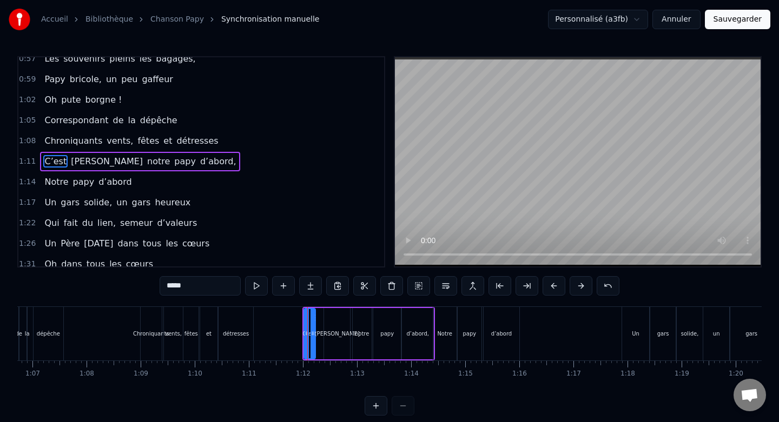
drag, startPoint x: 320, startPoint y: 325, endPoint x: 313, endPoint y: 325, distance: 7.6
click at [313, 325] on div at bounding box center [312, 333] width 4 height 49
click at [341, 323] on div "[PERSON_NAME]" at bounding box center [337, 333] width 26 height 51
drag, startPoint x: 333, startPoint y: 318, endPoint x: 326, endPoint y: 318, distance: 7.0
click at [326, 318] on icon at bounding box center [326, 318] width 9 height 9
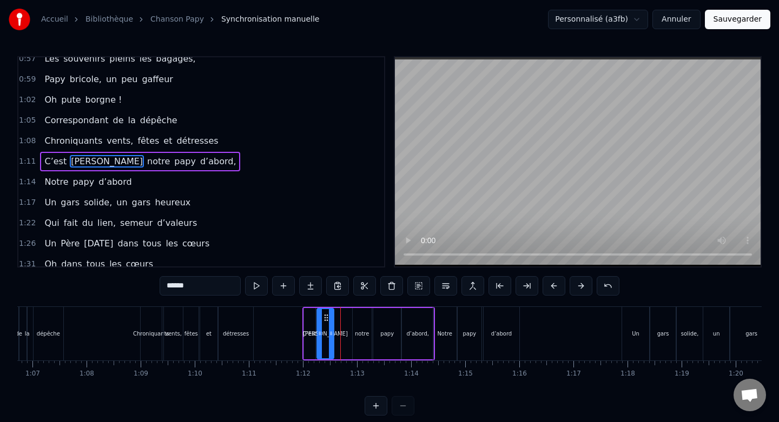
drag, startPoint x: 341, startPoint y: 329, endPoint x: 332, endPoint y: 329, distance: 9.2
click at [332, 329] on icon at bounding box center [331, 333] width 4 height 9
click at [363, 323] on div "notre" at bounding box center [362, 333] width 19 height 51
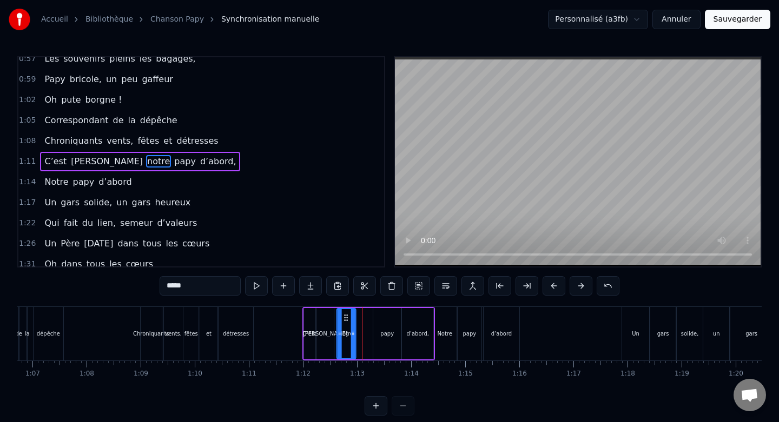
drag, startPoint x: 361, startPoint y: 318, endPoint x: 343, endPoint y: 317, distance: 17.3
click at [345, 317] on circle at bounding box center [345, 317] width 1 height 1
click at [385, 319] on div "papy" at bounding box center [387, 333] width 28 height 51
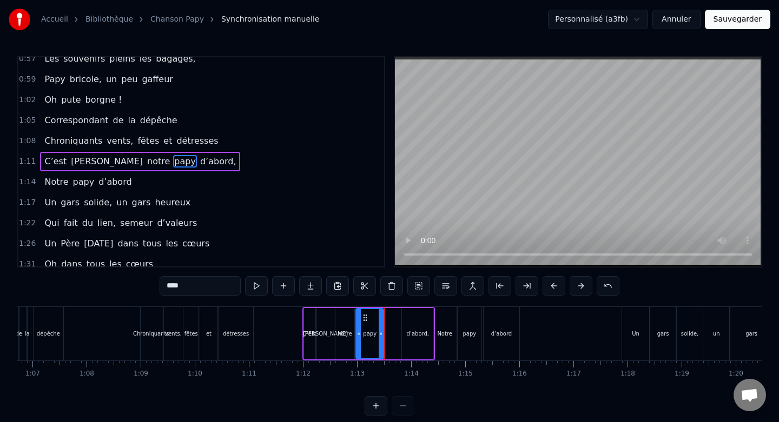
drag, startPoint x: 381, startPoint y: 317, endPoint x: 363, endPoint y: 317, distance: 17.9
click at [364, 317] on circle at bounding box center [364, 317] width 1 height 1
click at [343, 319] on div "notre" at bounding box center [344, 333] width 19 height 51
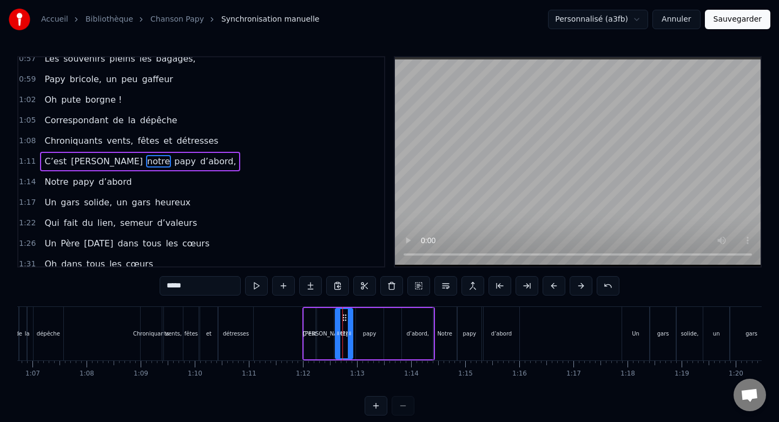
click at [349, 321] on div at bounding box center [350, 333] width 4 height 49
click at [372, 320] on div "papy" at bounding box center [370, 333] width 28 height 51
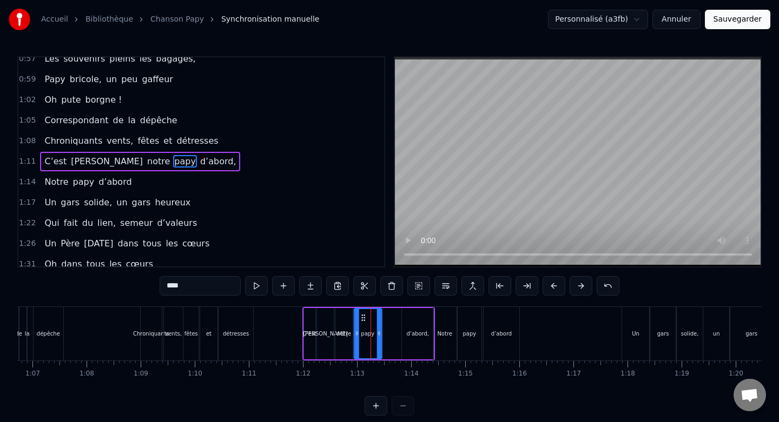
click at [363, 316] on icon at bounding box center [363, 318] width 9 height 9
drag, startPoint x: 380, startPoint y: 325, endPoint x: 373, endPoint y: 325, distance: 7.0
click at [373, 325] on div at bounding box center [372, 333] width 4 height 49
click at [418, 325] on div "d’abord," at bounding box center [417, 333] width 31 height 51
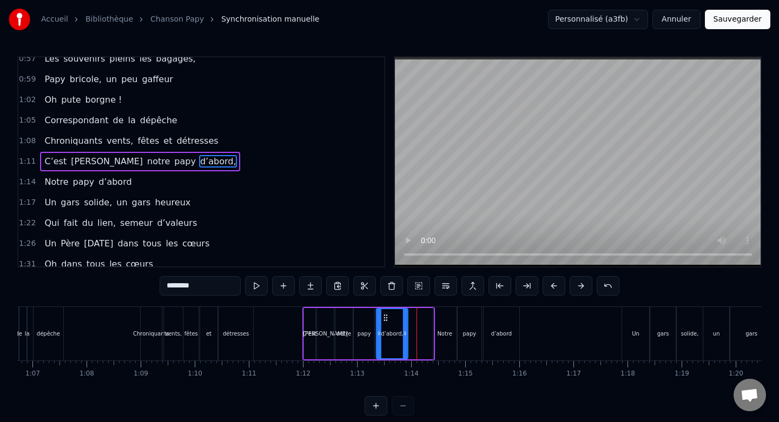
drag, startPoint x: 411, startPoint y: 320, endPoint x: 384, endPoint y: 320, distance: 26.5
click at [385, 320] on icon at bounding box center [385, 318] width 9 height 9
click at [438, 318] on div "Notre" at bounding box center [444, 334] width 23 height 54
type input "*****"
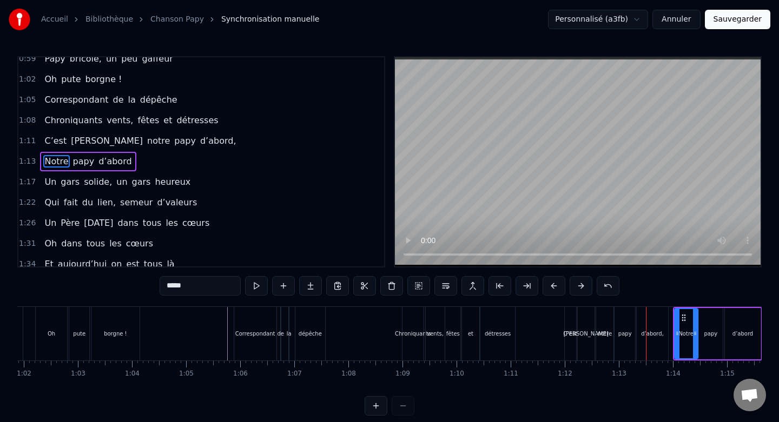
scroll to position [0, 3277]
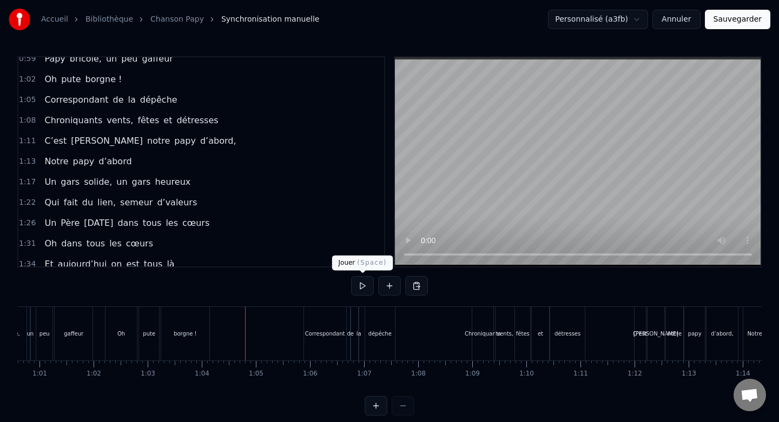
click at [360, 284] on button at bounding box center [362, 285] width 23 height 19
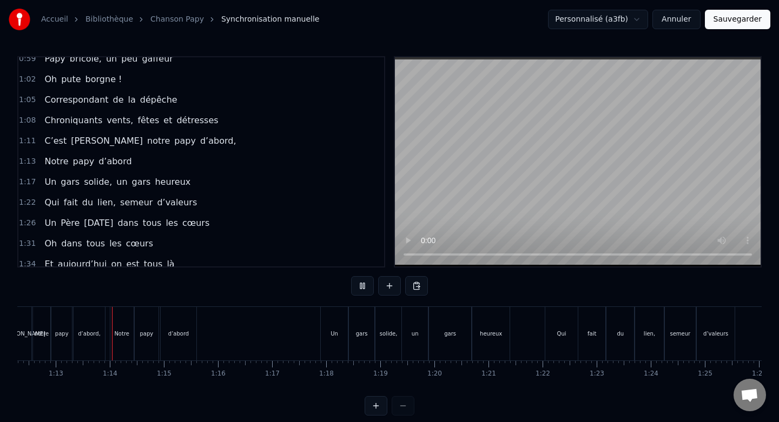
scroll to position [0, 3916]
click at [360, 284] on button at bounding box center [362, 285] width 23 height 19
click at [328, 322] on div "Un" at bounding box center [327, 334] width 27 height 54
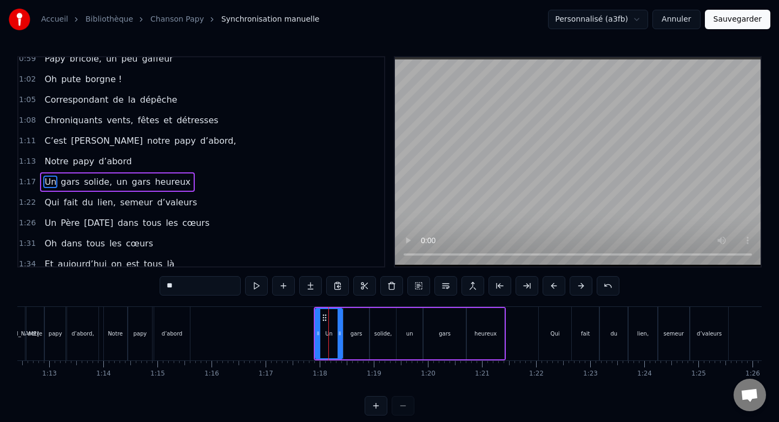
scroll to position [399, 0]
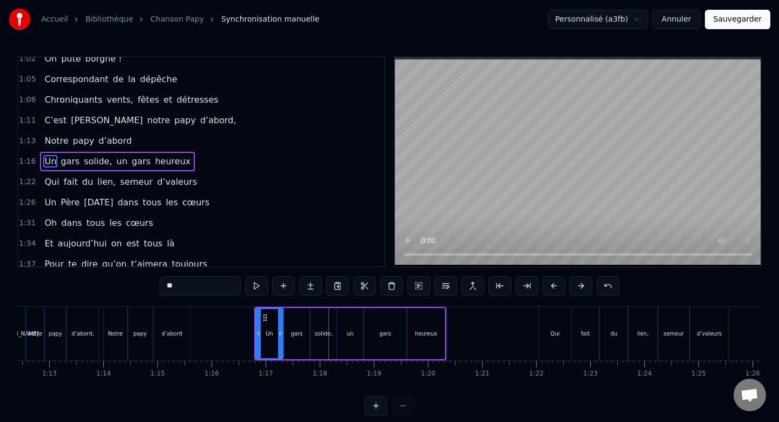
click at [563, 309] on div "Qui" at bounding box center [555, 334] width 32 height 54
type input "***"
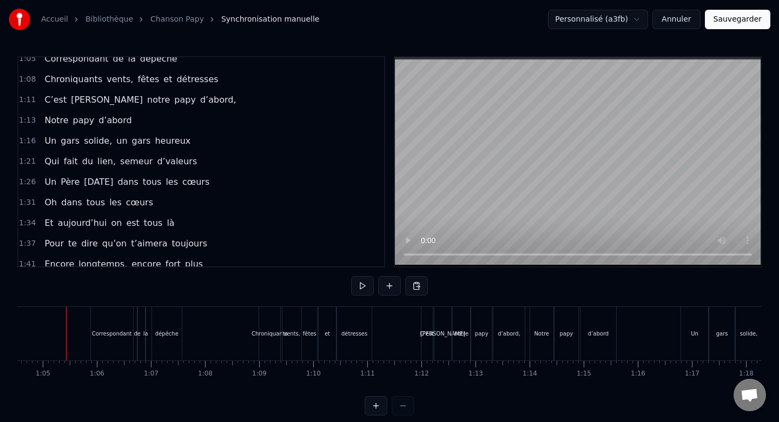
scroll to position [0, 3485]
click at [362, 291] on button at bounding box center [362, 285] width 23 height 19
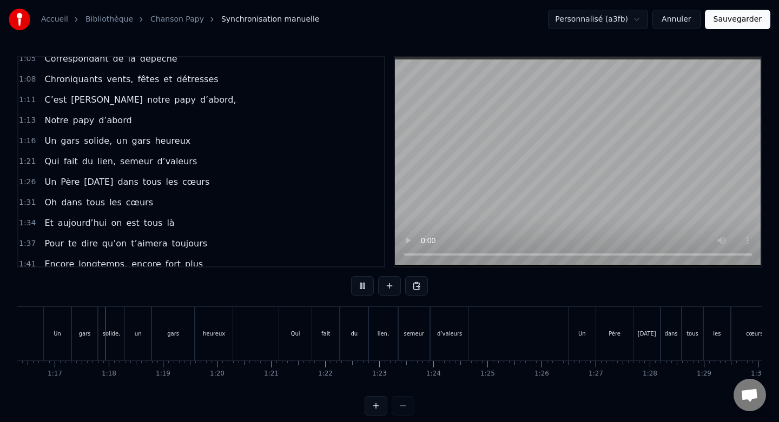
scroll to position [0, 4134]
click at [362, 291] on button at bounding box center [362, 285] width 23 height 19
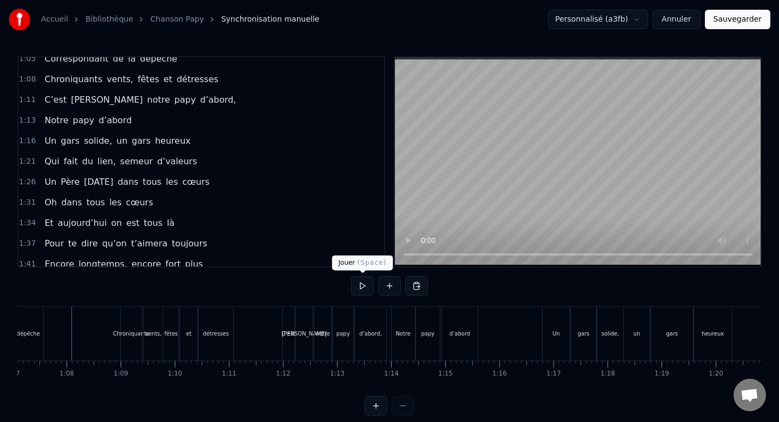
click at [360, 282] on button at bounding box center [362, 285] width 23 height 19
click at [363, 287] on button at bounding box center [362, 285] width 23 height 19
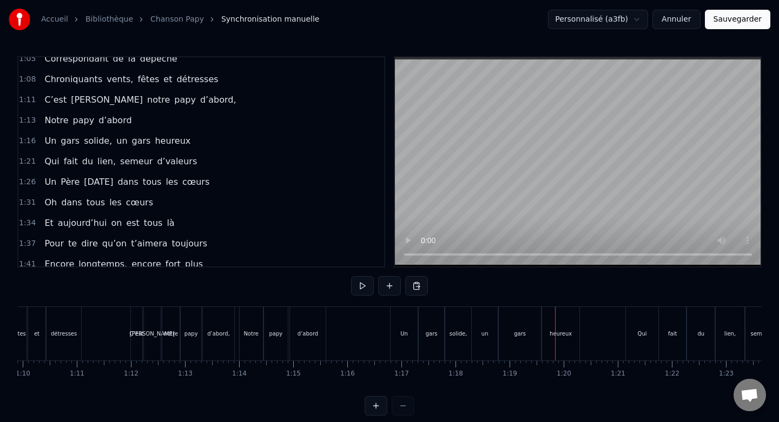
scroll to position [0, 3795]
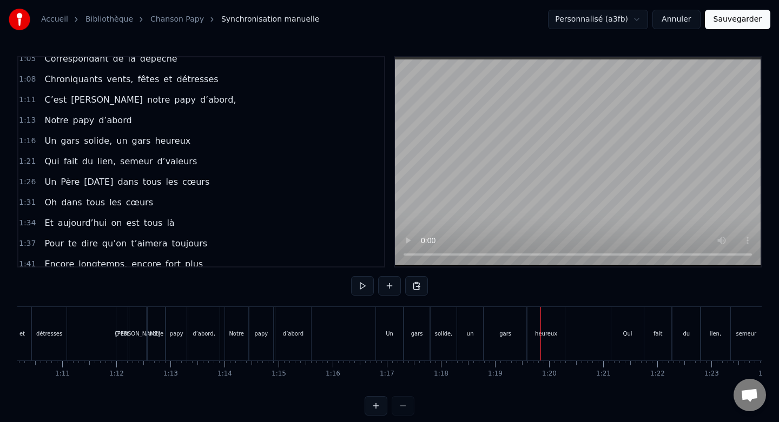
click at [393, 319] on div "Un" at bounding box center [389, 334] width 27 height 54
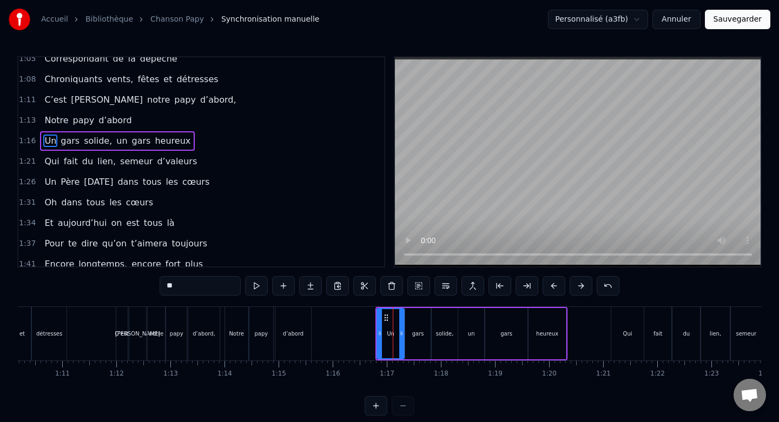
scroll to position [399, 0]
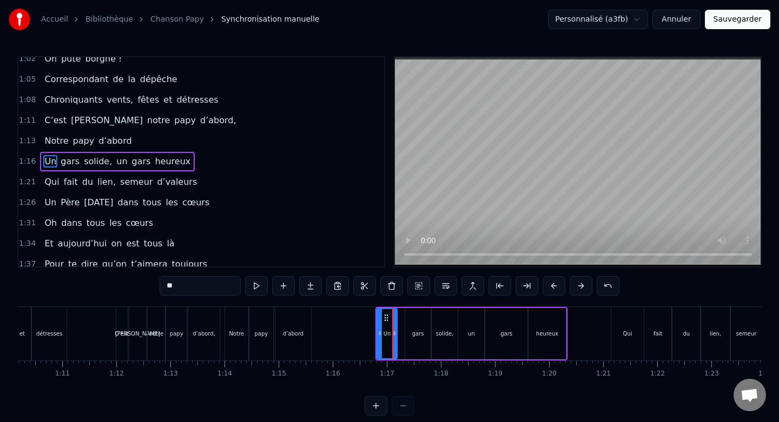
drag, startPoint x: 402, startPoint y: 323, endPoint x: 395, endPoint y: 323, distance: 7.0
click at [395, 323] on div at bounding box center [394, 333] width 4 height 49
click at [418, 323] on div "gars" at bounding box center [418, 333] width 26 height 51
type input "****"
drag, startPoint x: 412, startPoint y: 316, endPoint x: 405, endPoint y: 316, distance: 7.6
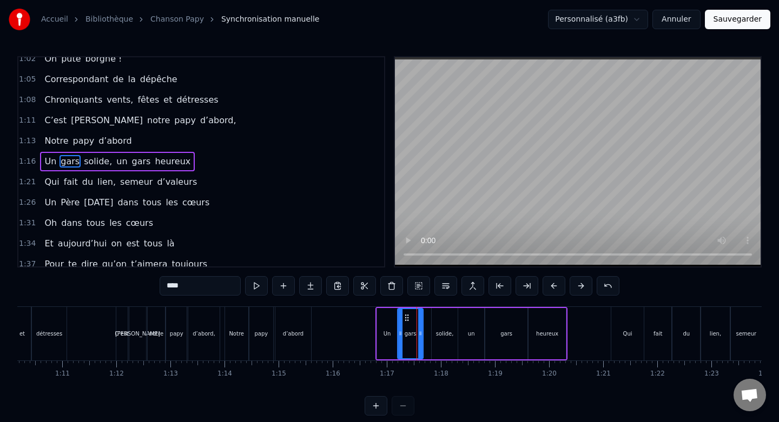
click at [405, 316] on icon at bounding box center [406, 318] width 9 height 9
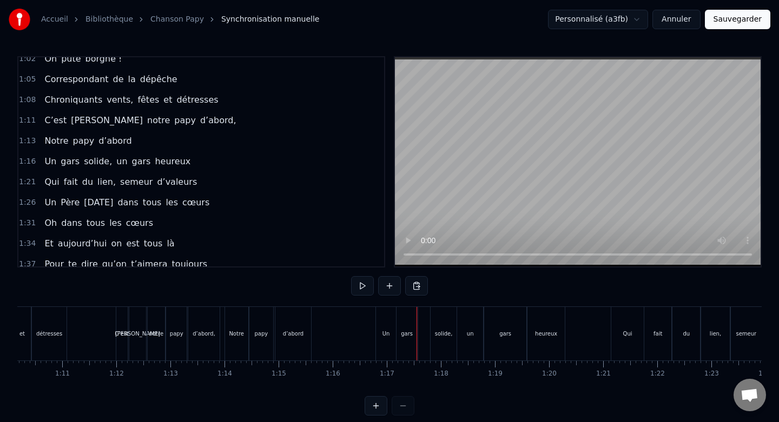
click at [389, 319] on div "Un" at bounding box center [386, 334] width 20 height 54
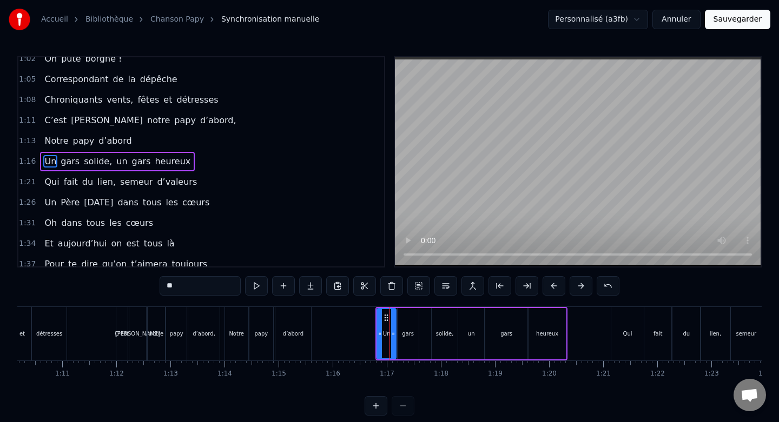
click at [393, 321] on div at bounding box center [393, 333] width 4 height 49
click at [411, 323] on div "gars" at bounding box center [408, 333] width 21 height 51
click at [404, 318] on icon at bounding box center [405, 318] width 9 height 9
click at [440, 319] on div "solide," at bounding box center [445, 333] width 26 height 51
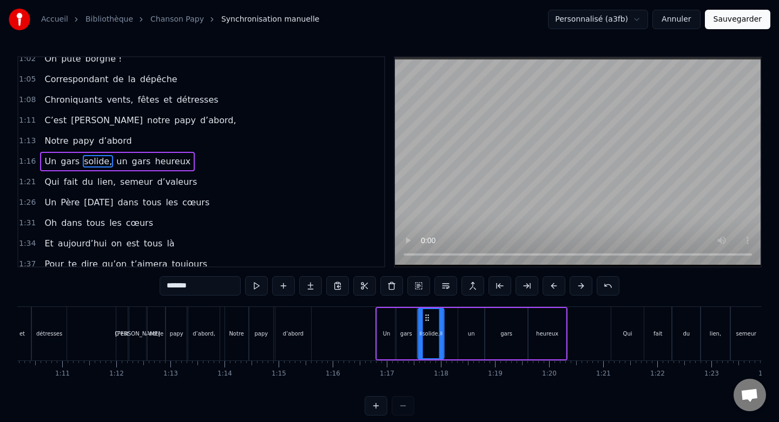
drag, startPoint x: 440, startPoint y: 317, endPoint x: 426, endPoint y: 317, distance: 14.1
click at [426, 317] on icon at bounding box center [427, 318] width 9 height 9
click at [438, 322] on div at bounding box center [440, 333] width 4 height 49
click at [471, 322] on div "un" at bounding box center [471, 333] width 26 height 51
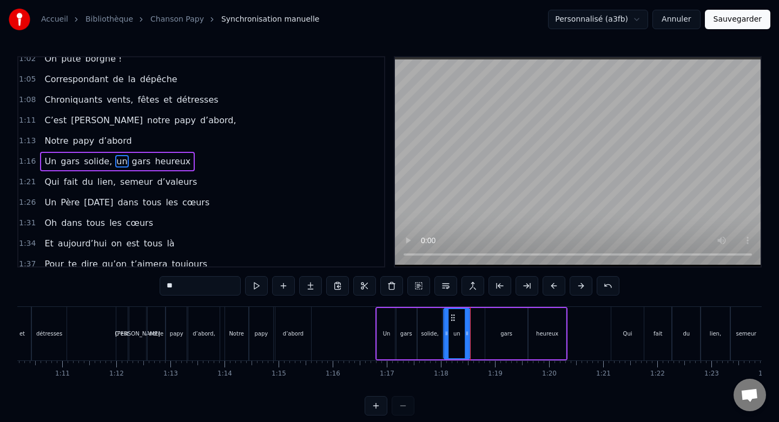
drag, startPoint x: 467, startPoint y: 318, endPoint x: 453, endPoint y: 317, distance: 14.1
click at [453, 317] on icon at bounding box center [453, 318] width 9 height 9
click at [461, 322] on div at bounding box center [463, 333] width 4 height 49
click at [505, 317] on div "gars" at bounding box center [506, 333] width 42 height 51
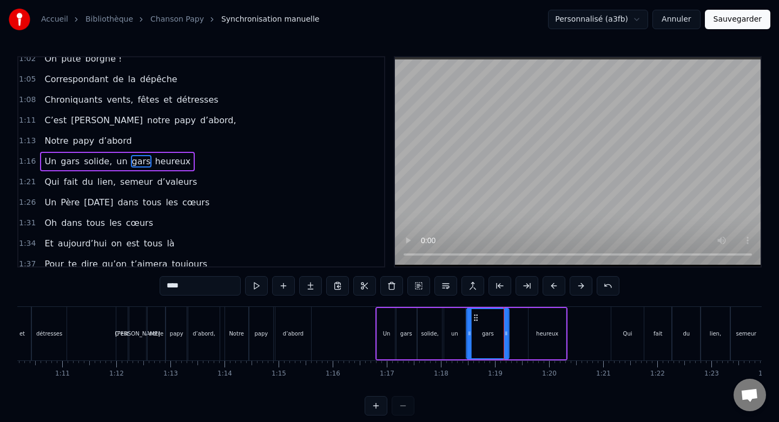
drag, startPoint x: 494, startPoint y: 317, endPoint x: 476, endPoint y: 317, distance: 18.4
click at [476, 317] on icon at bounding box center [476, 318] width 9 height 9
drag, startPoint x: 506, startPoint y: 323, endPoint x: 489, endPoint y: 323, distance: 16.8
click at [489, 323] on div at bounding box center [489, 333] width 4 height 49
click at [539, 324] on div "heureux" at bounding box center [546, 333] width 37 height 51
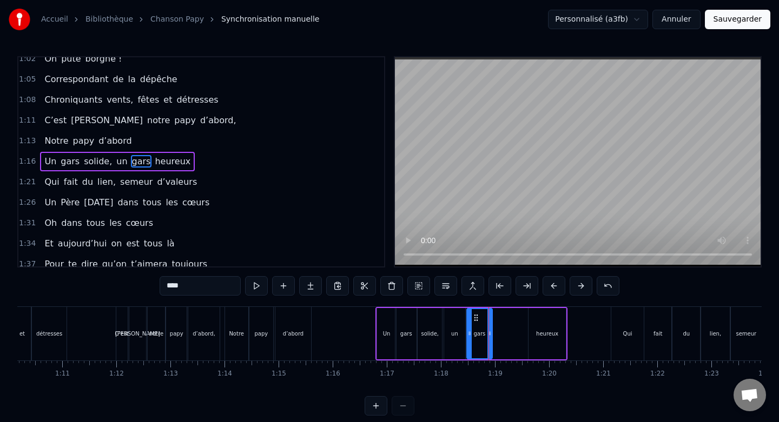
type input "*******"
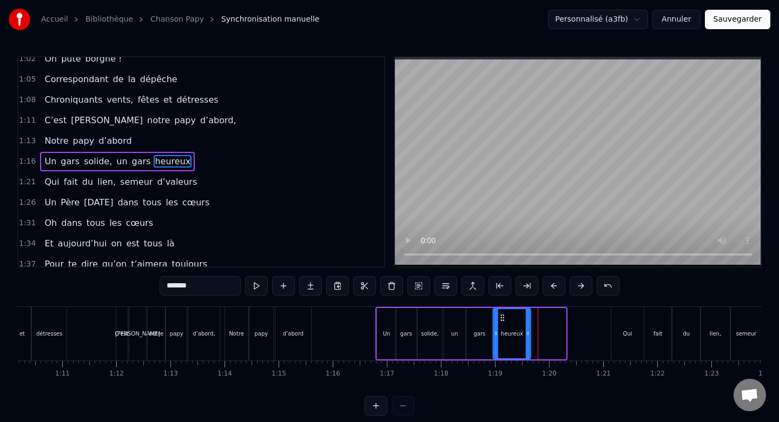
drag, startPoint x: 537, startPoint y: 317, endPoint x: 501, endPoint y: 320, distance: 35.8
click at [501, 320] on icon at bounding box center [502, 318] width 9 height 9
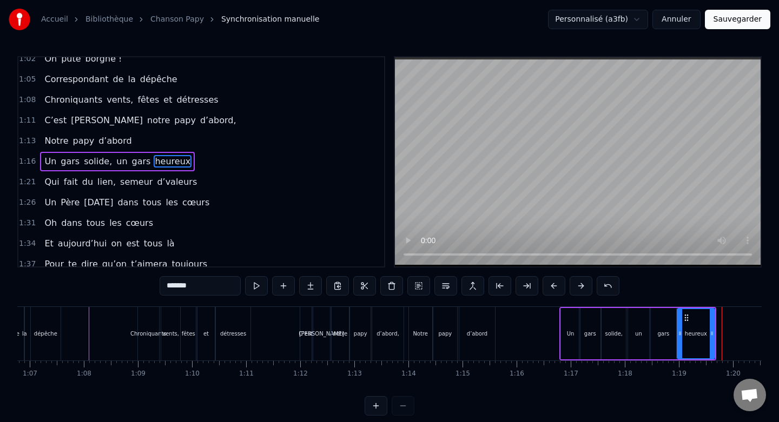
scroll to position [0, 3542]
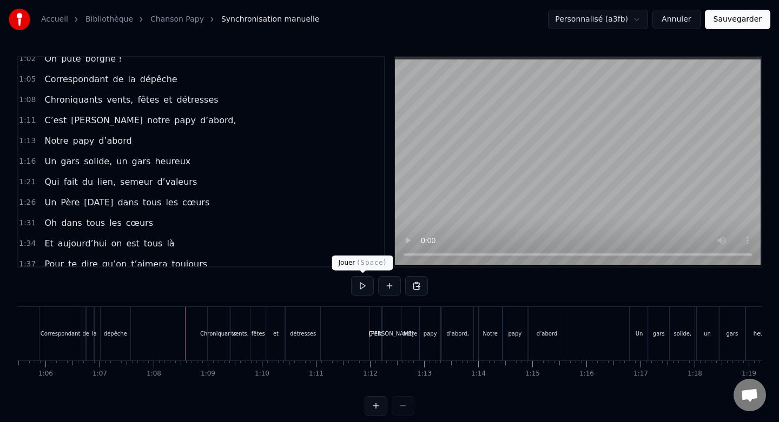
click at [367, 286] on button at bounding box center [362, 285] width 23 height 19
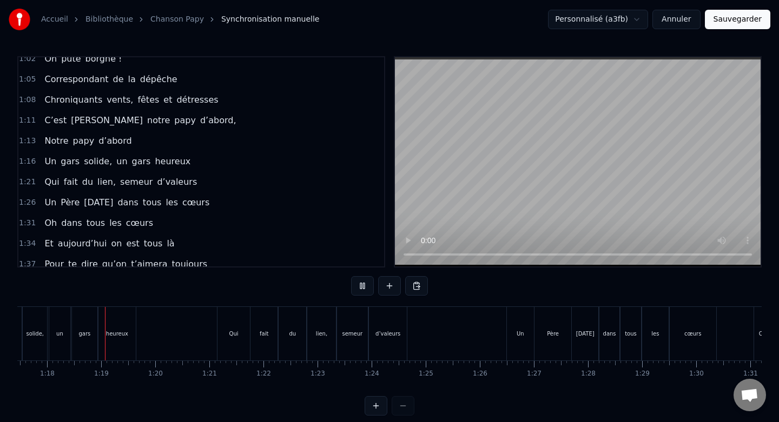
scroll to position [0, 4192]
click at [367, 286] on button at bounding box center [362, 285] width 23 height 19
click at [226, 328] on div "Qui" at bounding box center [230, 334] width 32 height 54
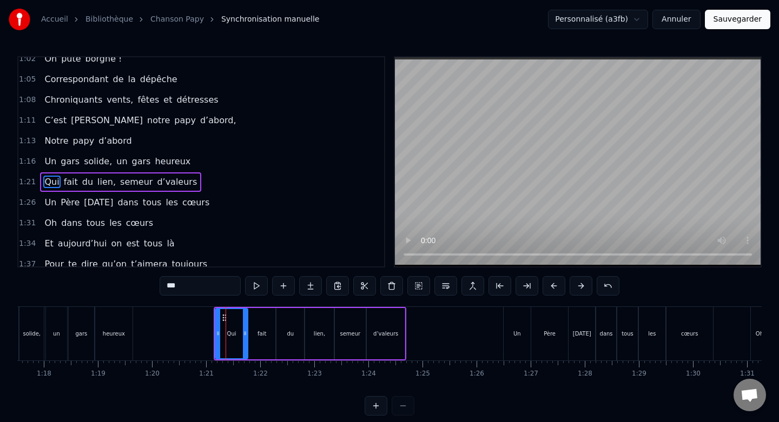
scroll to position [420, 0]
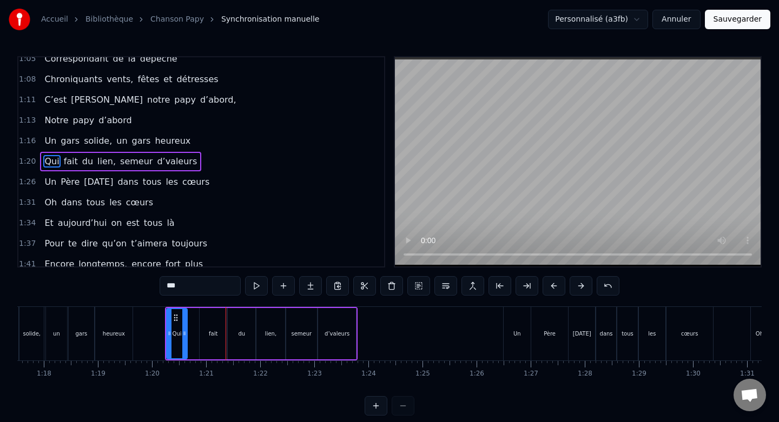
drag, startPoint x: 196, startPoint y: 328, endPoint x: 184, endPoint y: 328, distance: 11.9
click at [184, 328] on div at bounding box center [184, 333] width 4 height 49
click at [213, 328] on div "fait" at bounding box center [213, 333] width 27 height 51
type input "****"
drag, startPoint x: 207, startPoint y: 315, endPoint x: 196, endPoint y: 315, distance: 11.4
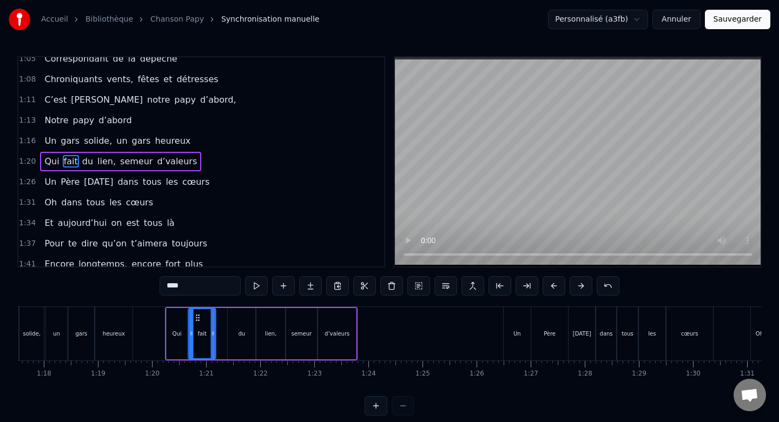
click at [196, 315] on icon at bounding box center [198, 318] width 9 height 9
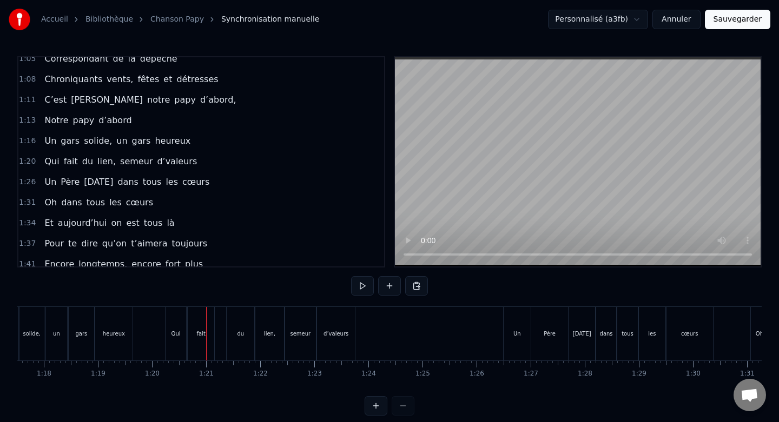
click at [198, 324] on div "fait" at bounding box center [201, 334] width 27 height 54
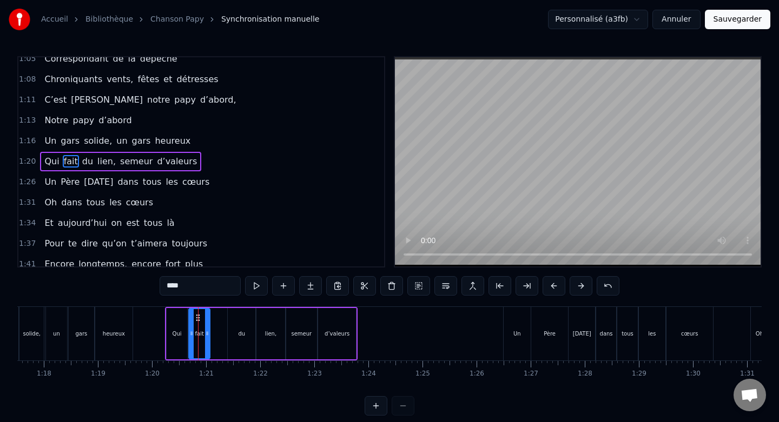
click at [208, 330] on icon at bounding box center [207, 333] width 4 height 9
click at [241, 326] on div "du" at bounding box center [242, 333] width 28 height 51
drag, startPoint x: 237, startPoint y: 319, endPoint x: 220, endPoint y: 319, distance: 17.3
click at [220, 319] on icon at bounding box center [219, 318] width 9 height 9
click at [172, 319] on div "Qui" at bounding box center [177, 333] width 21 height 51
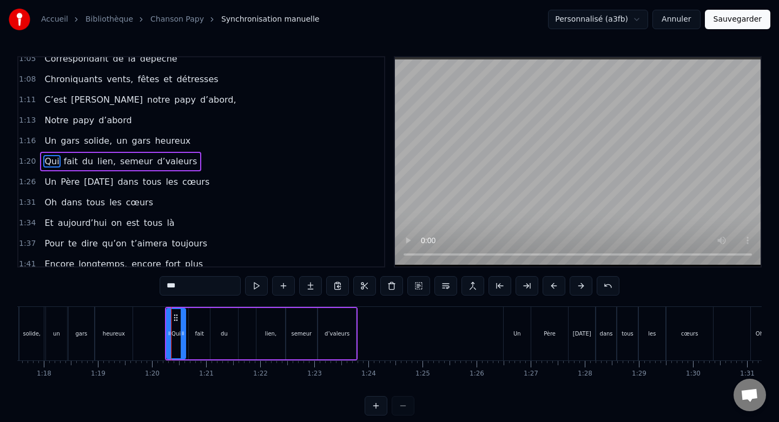
click at [181, 322] on div at bounding box center [183, 333] width 4 height 49
click at [204, 322] on div "fait" at bounding box center [200, 333] width 22 height 51
click at [197, 317] on circle at bounding box center [197, 317] width 1 height 1
click at [215, 322] on div "du" at bounding box center [224, 333] width 28 height 51
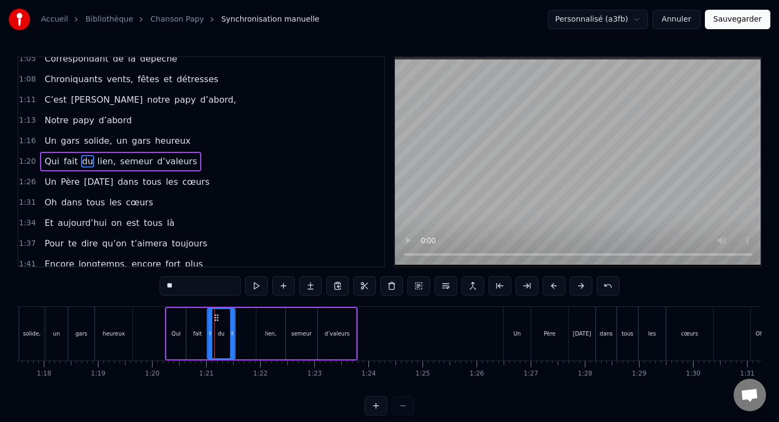
click at [217, 317] on circle at bounding box center [217, 317] width 1 height 1
click at [219, 317] on icon at bounding box center [217, 318] width 9 height 9
click at [228, 321] on div at bounding box center [228, 333] width 4 height 49
click at [267, 323] on div "lien," at bounding box center [270, 333] width 29 height 51
type input "*****"
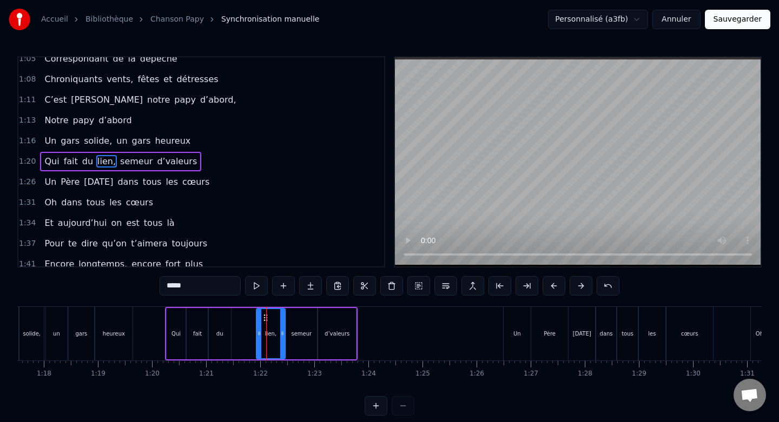
drag, startPoint x: 266, startPoint y: 319, endPoint x: 245, endPoint y: 319, distance: 20.6
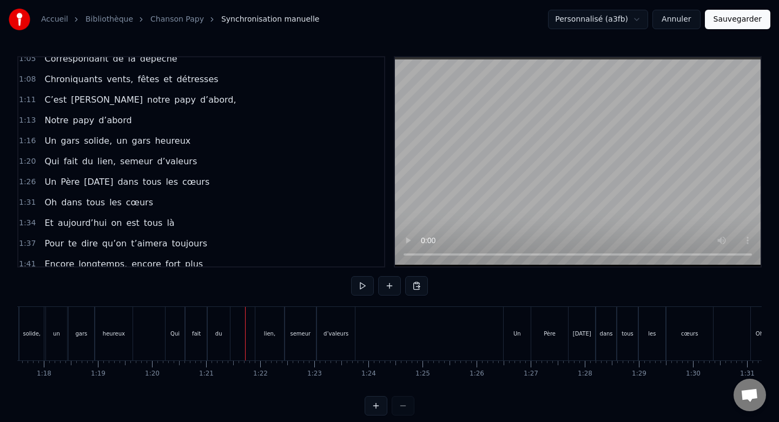
click at [175, 318] on div "Qui" at bounding box center [175, 334] width 19 height 54
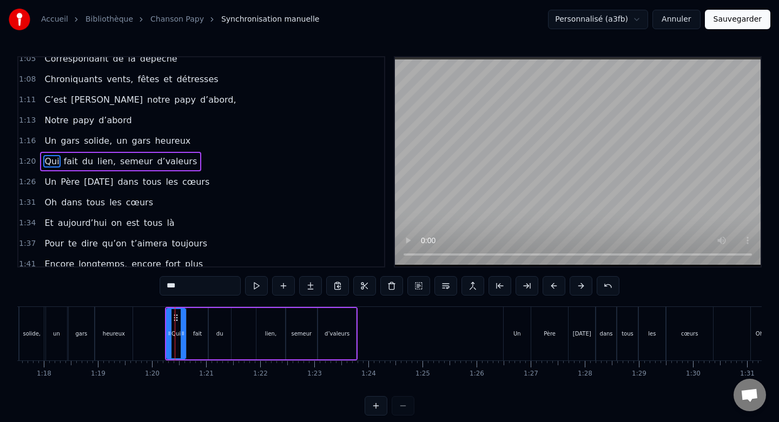
click at [185, 319] on div "Qui" at bounding box center [176, 333] width 20 height 51
click at [180, 319] on div at bounding box center [180, 333] width 4 height 49
click at [195, 320] on div "fait" at bounding box center [198, 333] width 22 height 51
click at [198, 317] on div at bounding box center [199, 333] width 4 height 49
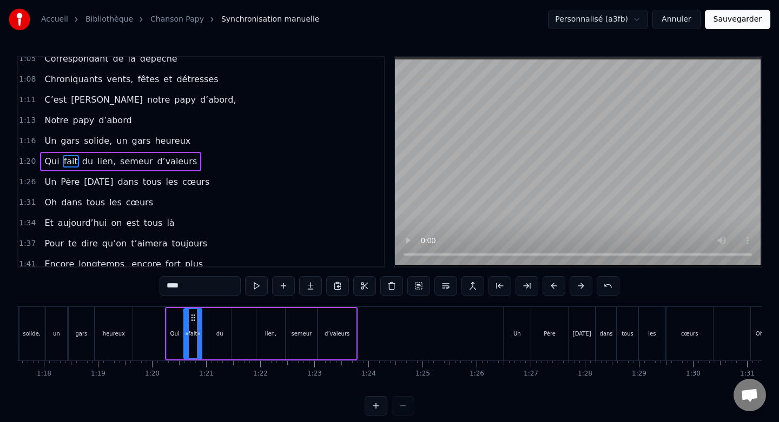
click at [222, 320] on div "du" at bounding box center [219, 333] width 23 height 51
click at [211, 317] on icon at bounding box center [212, 318] width 9 height 9
click at [222, 323] on div at bounding box center [221, 333] width 4 height 49
click at [267, 322] on div "lien," at bounding box center [270, 333] width 29 height 51
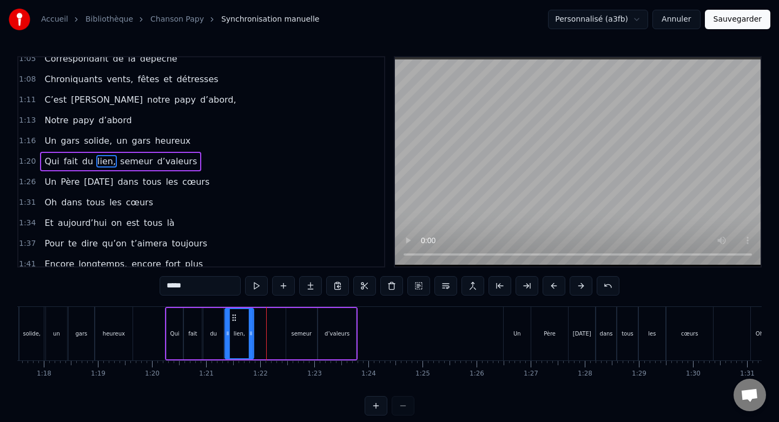
drag, startPoint x: 266, startPoint y: 319, endPoint x: 234, endPoint y: 319, distance: 31.4
click at [234, 319] on icon at bounding box center [234, 318] width 9 height 9
click at [215, 320] on div "du" at bounding box center [213, 333] width 21 height 51
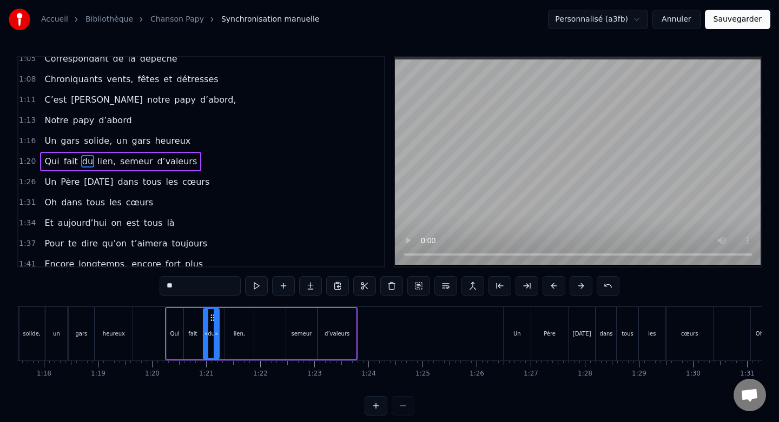
click at [215, 321] on div at bounding box center [216, 333] width 4 height 49
click at [241, 321] on div "lien," at bounding box center [239, 333] width 29 height 51
click at [228, 316] on icon at bounding box center [228, 318] width 9 height 9
drag, startPoint x: 245, startPoint y: 321, endPoint x: 237, endPoint y: 321, distance: 8.1
click at [237, 321] on div at bounding box center [237, 333] width 4 height 49
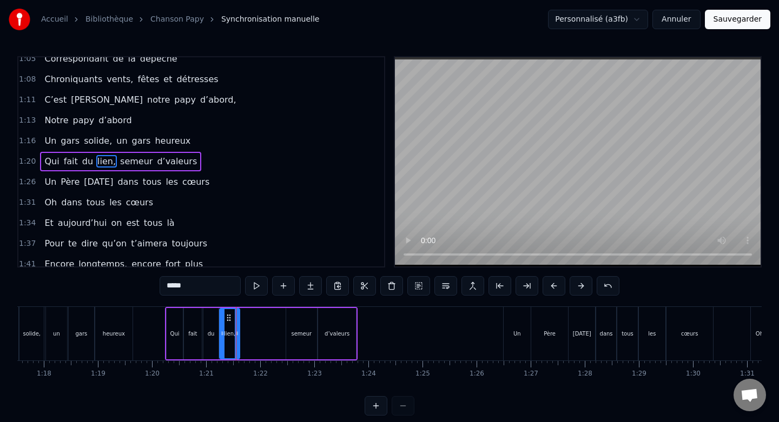
click at [297, 320] on div "semeur" at bounding box center [301, 333] width 31 height 51
type input "******"
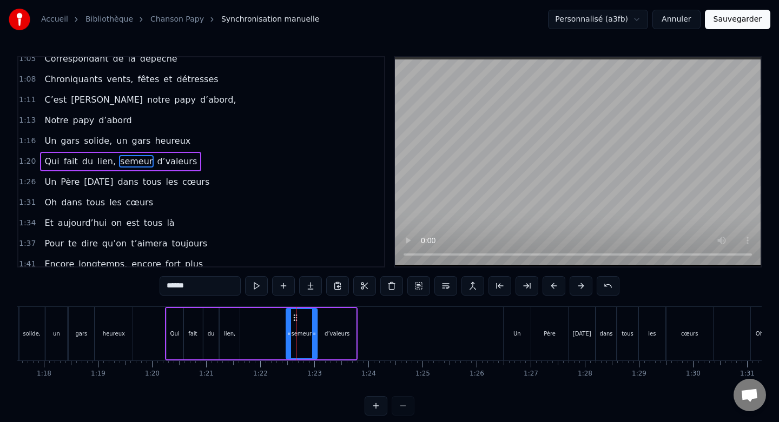
drag, startPoint x: 296, startPoint y: 319, endPoint x: 262, endPoint y: 319, distance: 34.1
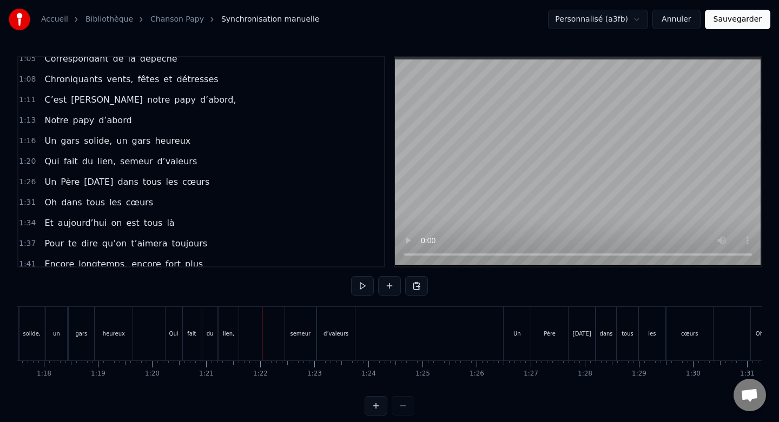
click at [299, 320] on div "semeur" at bounding box center [300, 334] width 31 height 54
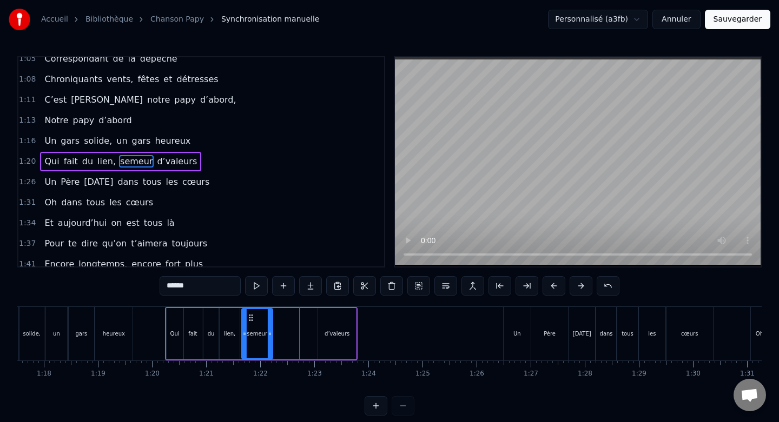
drag, startPoint x: 294, startPoint y: 317, endPoint x: 250, endPoint y: 319, distance: 44.4
click at [250, 319] on icon at bounding box center [251, 318] width 9 height 9
click at [322, 317] on div "d’valeurs" at bounding box center [337, 333] width 38 height 51
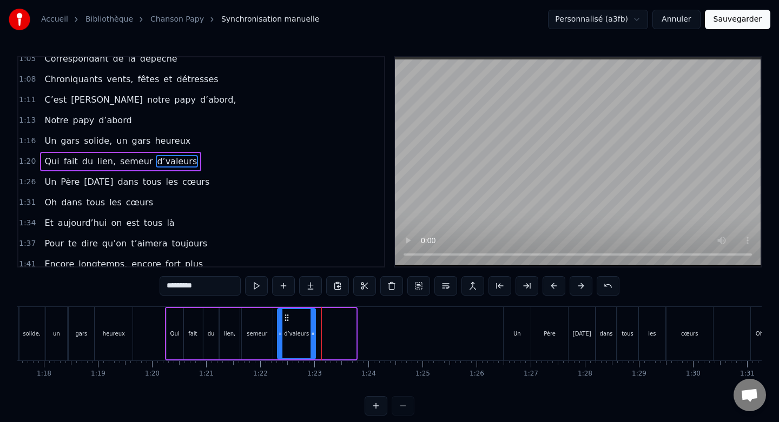
drag, startPoint x: 326, startPoint y: 317, endPoint x: 286, endPoint y: 319, distance: 40.6
click at [286, 319] on icon at bounding box center [286, 318] width 9 height 9
click at [262, 319] on div "semeur" at bounding box center [257, 333] width 31 height 51
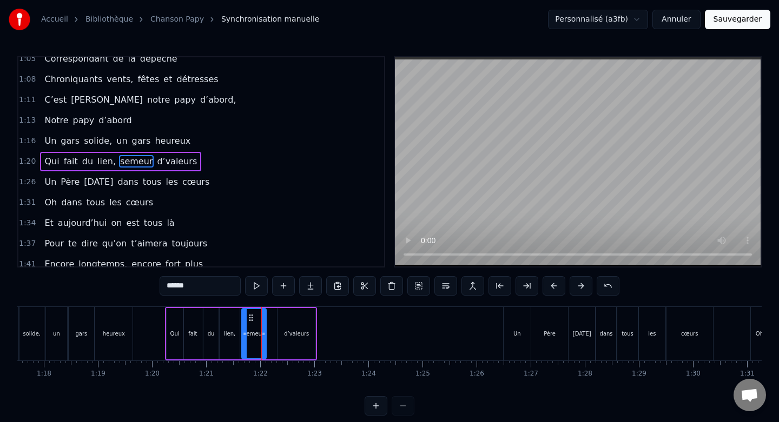
drag, startPoint x: 271, startPoint y: 322, endPoint x: 263, endPoint y: 322, distance: 7.6
click at [263, 322] on div at bounding box center [263, 333] width 4 height 49
click at [293, 323] on div "d’valeurs" at bounding box center [296, 333] width 38 height 51
type input "*********"
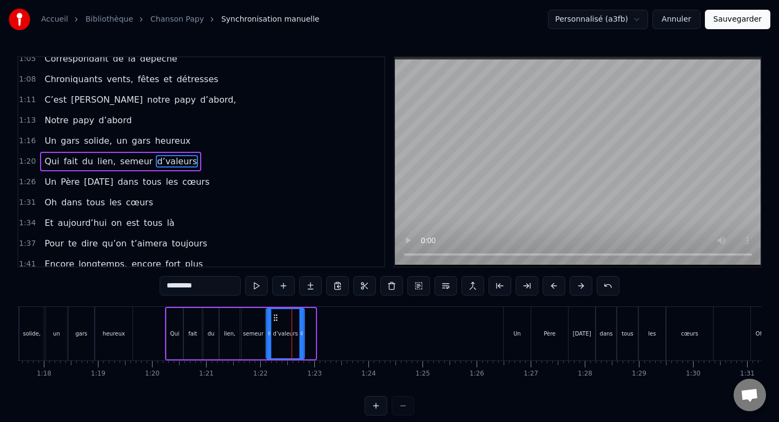
drag, startPoint x: 286, startPoint y: 317, endPoint x: 275, endPoint y: 317, distance: 11.4
click at [275, 317] on icon at bounding box center [276, 318] width 9 height 9
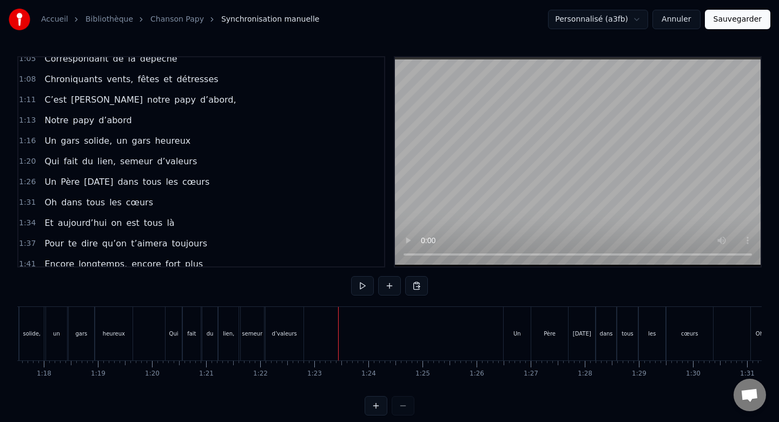
click at [505, 326] on div "Un" at bounding box center [517, 334] width 27 height 54
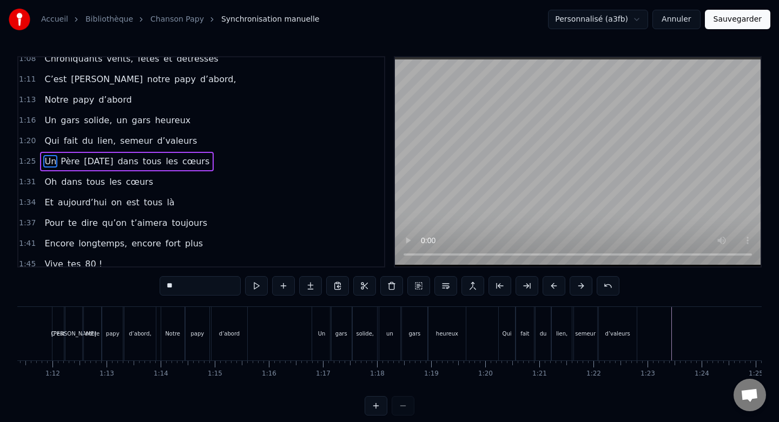
scroll to position [0, 3824]
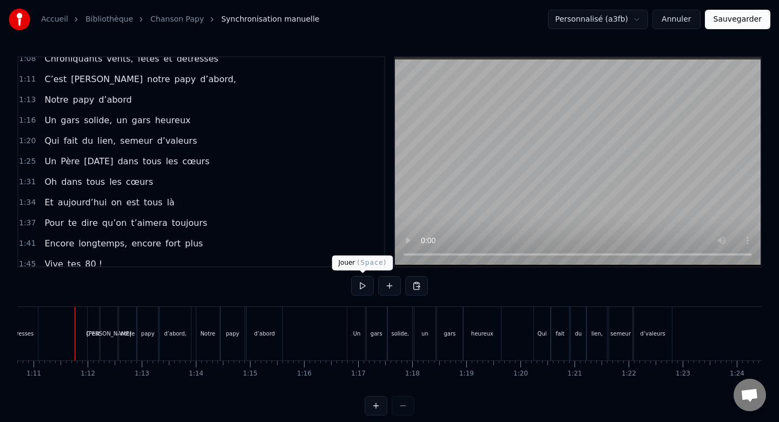
click at [356, 288] on button at bounding box center [362, 285] width 23 height 19
click at [364, 284] on button at bounding box center [362, 285] width 23 height 19
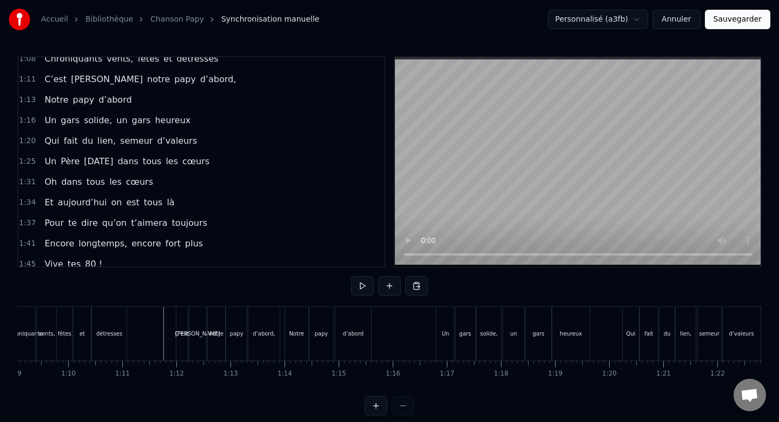
scroll to position [0, 3720]
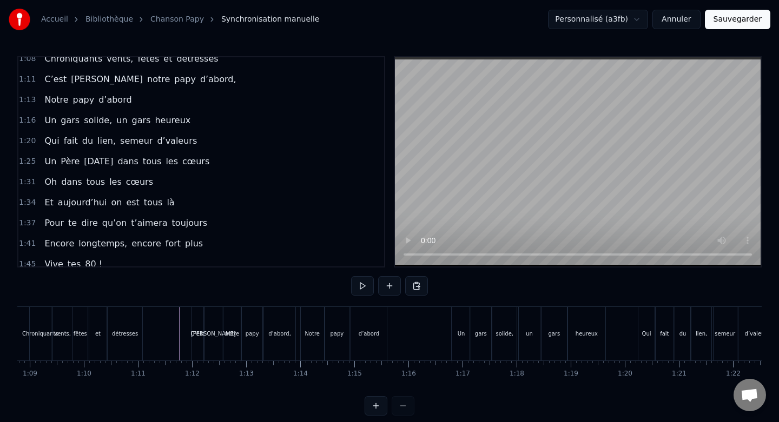
click at [364, 286] on button at bounding box center [362, 285] width 23 height 19
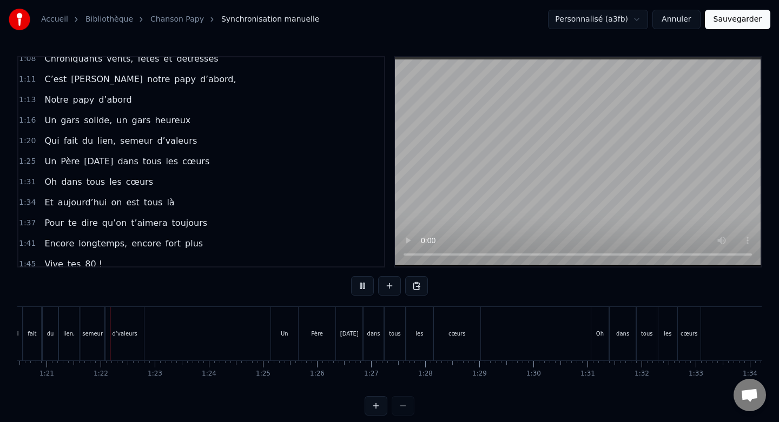
scroll to position [0, 4363]
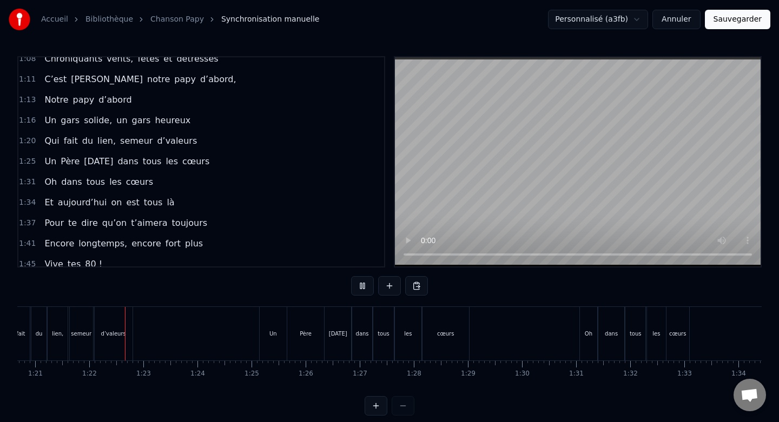
click at [364, 286] on button at bounding box center [362, 285] width 23 height 19
click at [272, 324] on div "Un" at bounding box center [273, 334] width 27 height 54
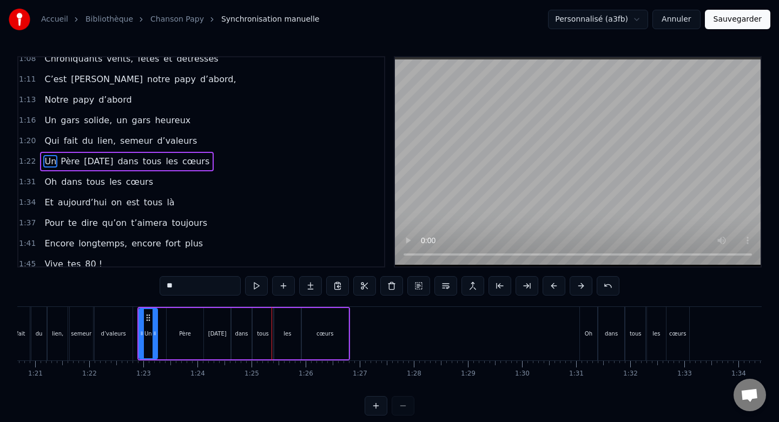
drag, startPoint x: 163, startPoint y: 325, endPoint x: 155, endPoint y: 325, distance: 8.7
click at [155, 325] on div at bounding box center [155, 333] width 4 height 49
click at [181, 322] on div "Père" at bounding box center [185, 333] width 36 height 51
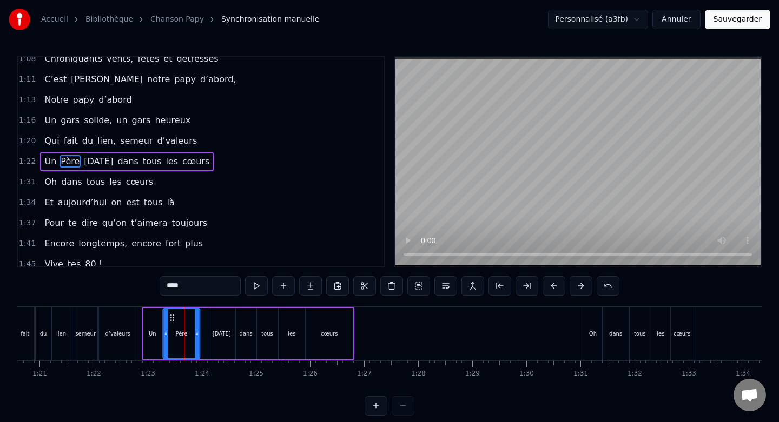
drag, startPoint x: 174, startPoint y: 317, endPoint x: 166, endPoint y: 317, distance: 8.7
click at [168, 317] on icon at bounding box center [172, 318] width 9 height 9
click at [151, 318] on div "Un" at bounding box center [156, 333] width 18 height 51
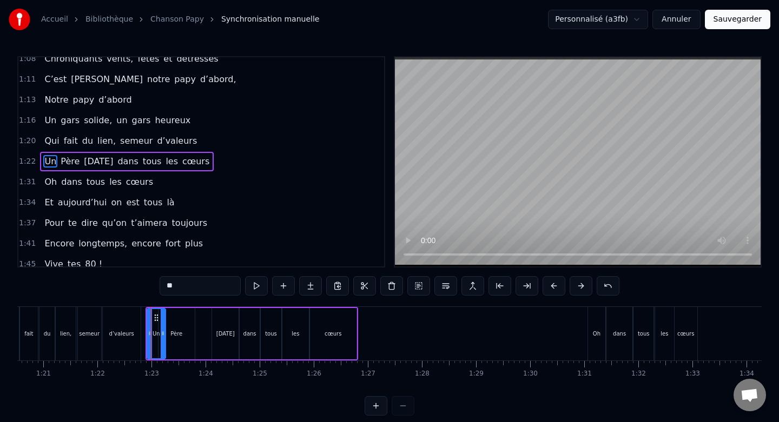
click at [176, 321] on div "Père" at bounding box center [176, 333] width 36 height 51
click at [156, 321] on div "Un" at bounding box center [156, 333] width 18 height 51
click at [157, 325] on div at bounding box center [158, 333] width 4 height 49
click at [222, 322] on div "[DATE]" at bounding box center [225, 333] width 27 height 51
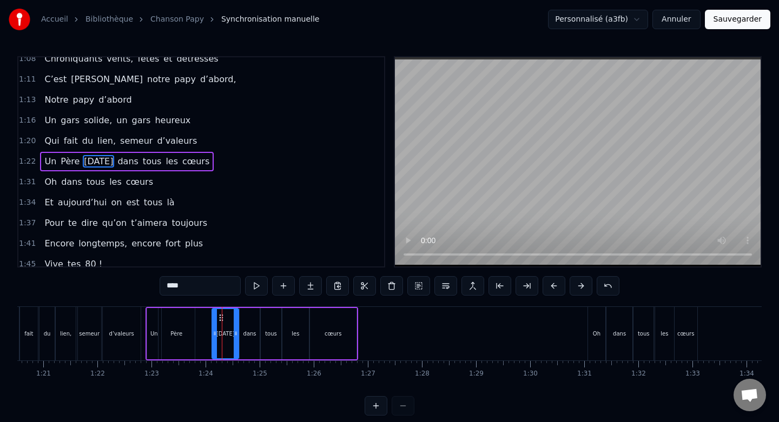
click at [189, 323] on div "Père" at bounding box center [176, 333] width 36 height 51
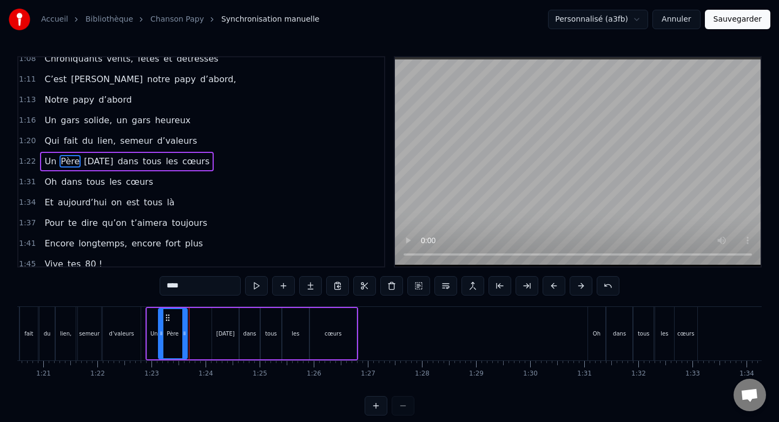
drag, startPoint x: 193, startPoint y: 327, endPoint x: 185, endPoint y: 327, distance: 8.1
click at [185, 327] on div at bounding box center [184, 333] width 4 height 49
click at [217, 325] on div "[DATE]" at bounding box center [225, 333] width 27 height 51
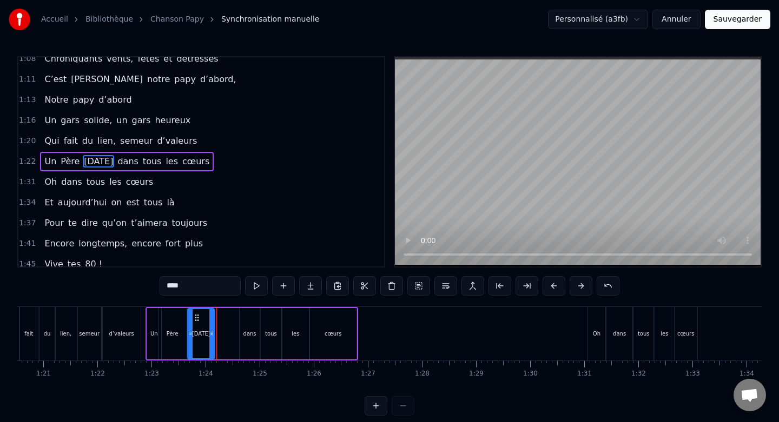
drag, startPoint x: 218, startPoint y: 319, endPoint x: 193, endPoint y: 319, distance: 24.9
click at [193, 319] on icon at bounding box center [197, 318] width 9 height 9
click at [173, 319] on div "Père" at bounding box center [172, 333] width 28 height 51
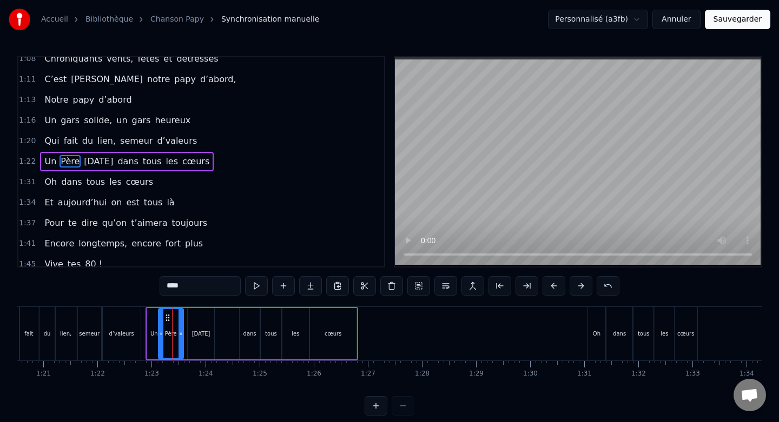
click at [181, 322] on div at bounding box center [180, 333] width 4 height 49
click at [197, 322] on div "[DATE]" at bounding box center [201, 333] width 27 height 51
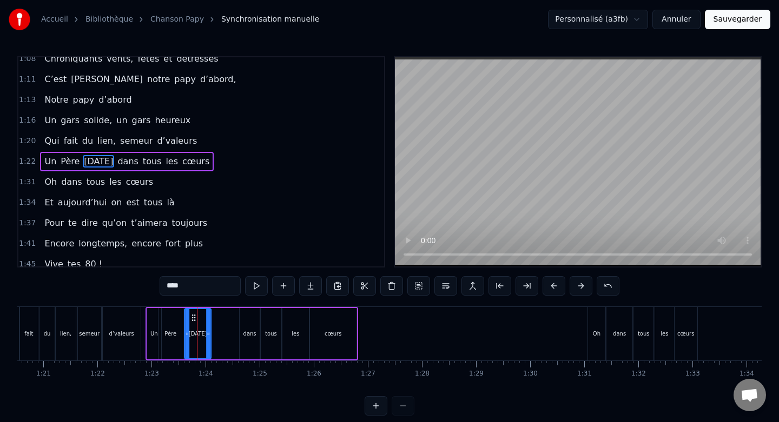
click at [192, 317] on circle at bounding box center [192, 317] width 1 height 1
click at [201, 321] on div at bounding box center [203, 333] width 4 height 49
click at [250, 319] on div "dans" at bounding box center [250, 333] width 20 height 51
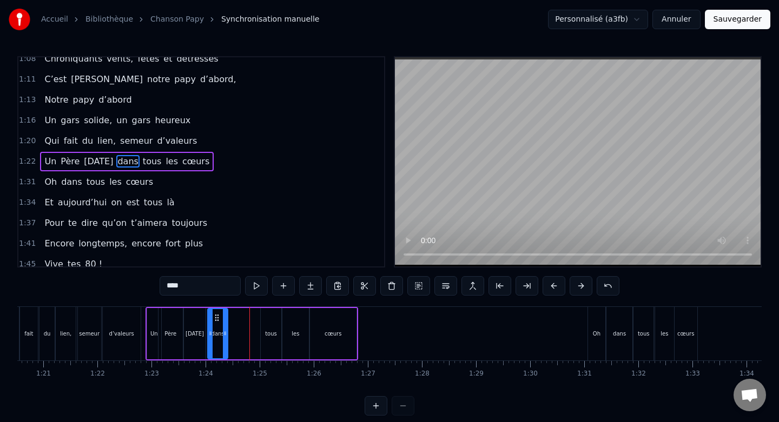
drag, startPoint x: 248, startPoint y: 317, endPoint x: 216, endPoint y: 318, distance: 31.9
click at [216, 318] on icon at bounding box center [217, 318] width 9 height 9
click at [224, 321] on div at bounding box center [223, 333] width 4 height 49
click at [268, 317] on div "tous" at bounding box center [271, 333] width 21 height 51
drag, startPoint x: 271, startPoint y: 316, endPoint x: 239, endPoint y: 318, distance: 32.5
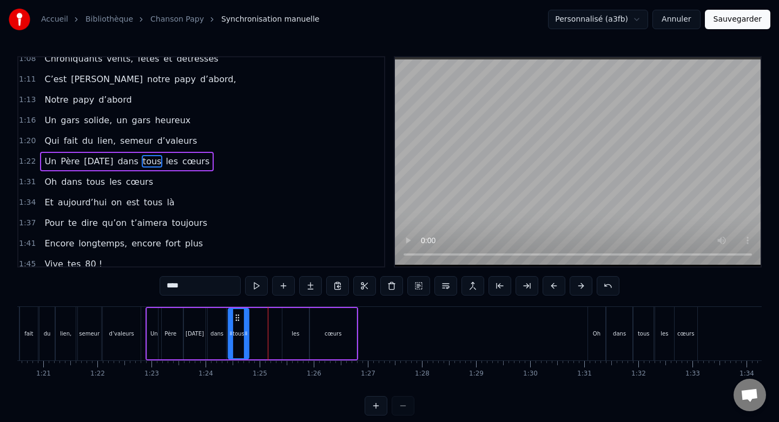
click at [239, 318] on icon at bounding box center [237, 318] width 9 height 9
click at [210, 322] on div "dans" at bounding box center [217, 333] width 18 height 51
click at [220, 323] on div at bounding box center [221, 333] width 4 height 49
click at [239, 322] on div "tous" at bounding box center [238, 333] width 21 height 51
click at [234, 317] on icon at bounding box center [234, 318] width 9 height 9
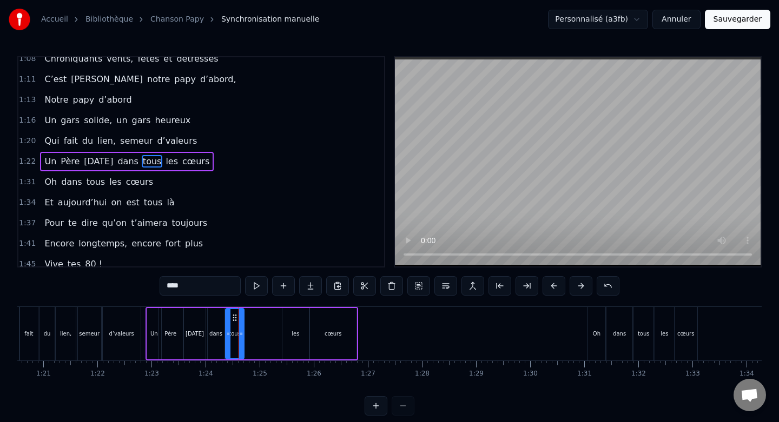
click at [241, 320] on div at bounding box center [241, 333] width 4 height 49
click at [297, 322] on div "les" at bounding box center [295, 333] width 27 height 51
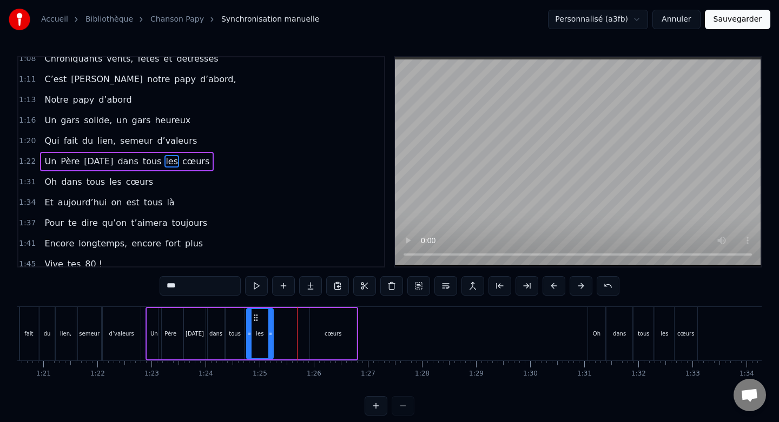
drag, startPoint x: 292, startPoint y: 318, endPoint x: 256, endPoint y: 320, distance: 35.8
click at [256, 320] on icon at bounding box center [256, 318] width 9 height 9
drag, startPoint x: 270, startPoint y: 322, endPoint x: 260, endPoint y: 322, distance: 10.3
click at [260, 322] on div at bounding box center [260, 333] width 4 height 49
click at [315, 319] on div "cœurs" at bounding box center [333, 333] width 47 height 51
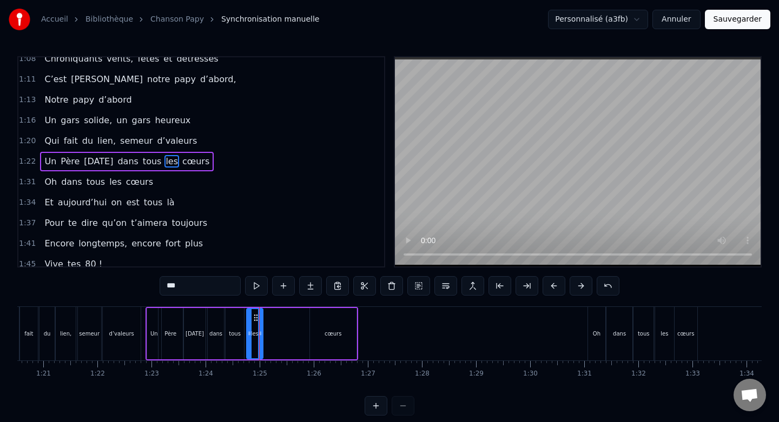
type input "*****"
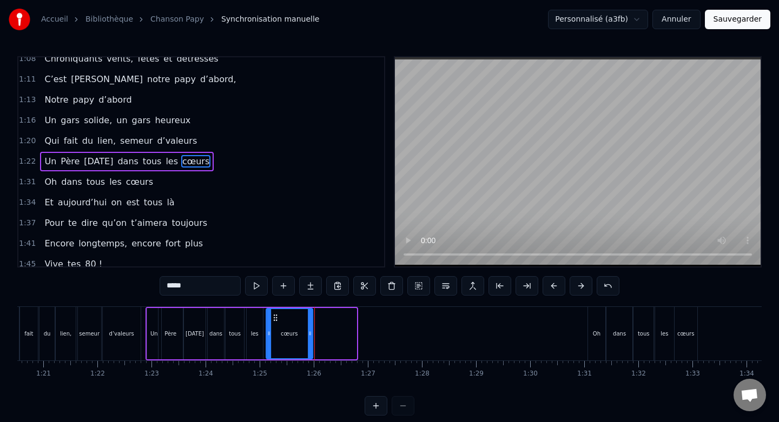
drag, startPoint x: 317, startPoint y: 319, endPoint x: 274, endPoint y: 322, distance: 43.4
click at [274, 322] on div "cœurs" at bounding box center [289, 333] width 45 height 49
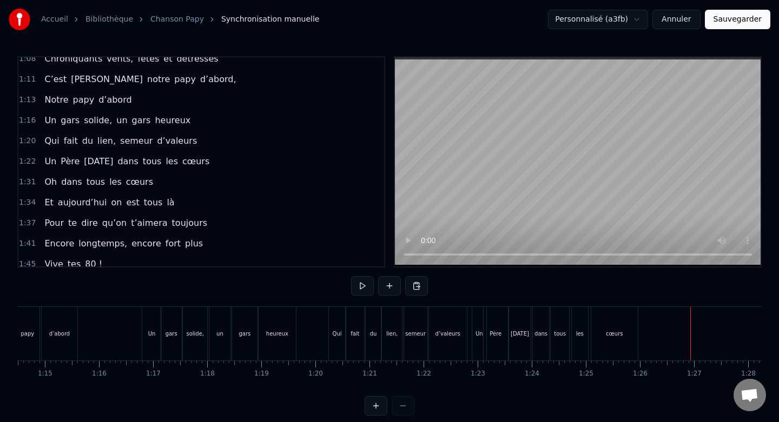
scroll to position [0, 4019]
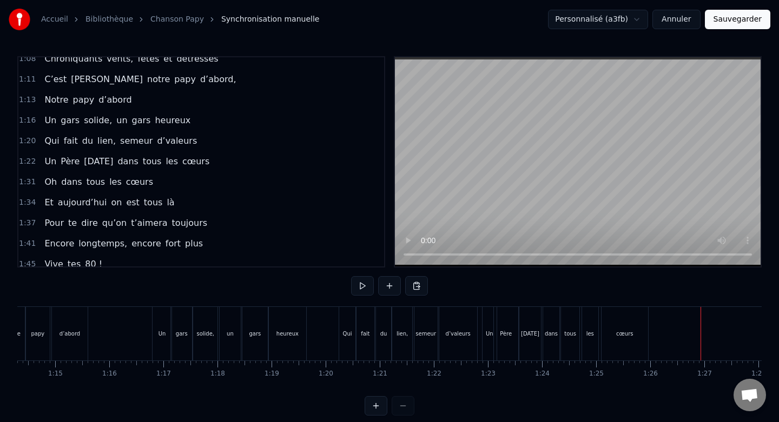
click at [354, 282] on button at bounding box center [362, 285] width 23 height 19
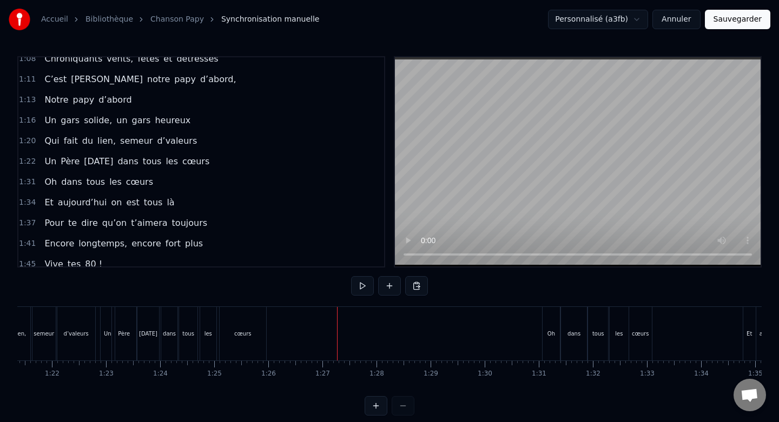
scroll to position [0, 4396]
click at [553, 321] on div "Oh" at bounding box center [555, 334] width 17 height 54
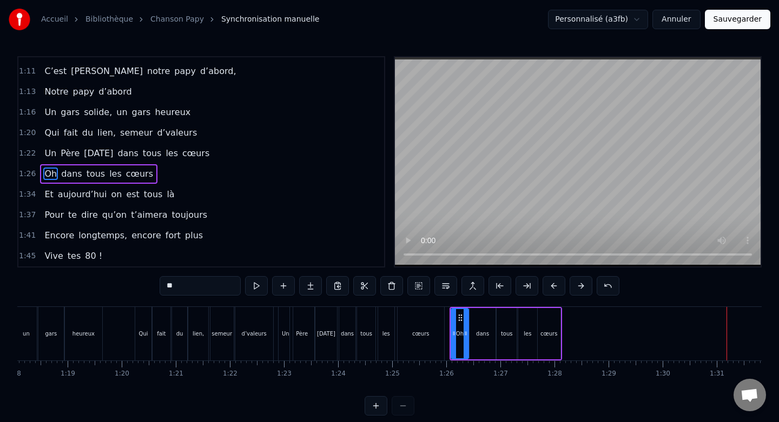
scroll to position [0, 4213]
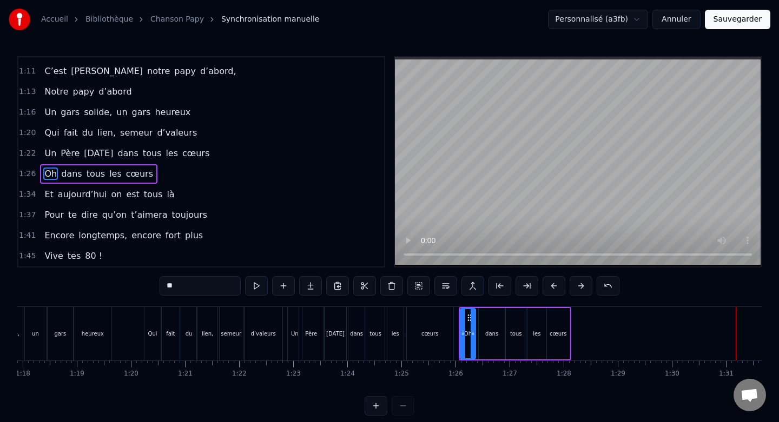
click at [471, 330] on icon at bounding box center [473, 333] width 4 height 9
click at [496, 323] on div "dans" at bounding box center [492, 333] width 26 height 51
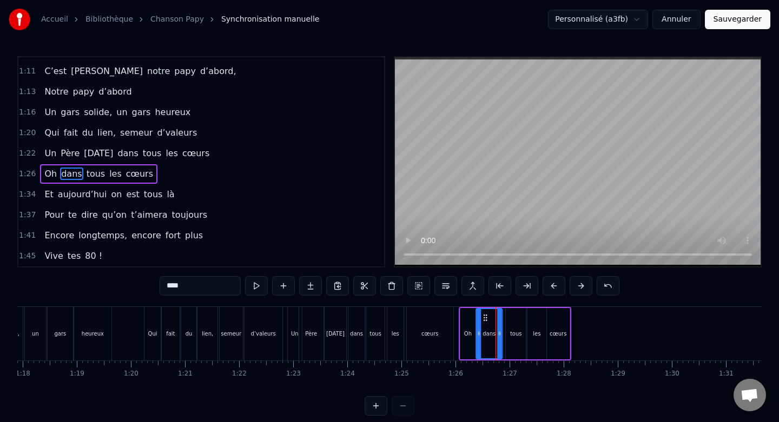
click at [484, 317] on circle at bounding box center [484, 317] width 1 height 1
drag, startPoint x: 499, startPoint y: 325, endPoint x: 490, endPoint y: 325, distance: 9.2
click at [490, 325] on div at bounding box center [490, 333] width 4 height 49
click at [517, 323] on div "tous" at bounding box center [516, 333] width 20 height 51
drag, startPoint x: 513, startPoint y: 317, endPoint x: 504, endPoint y: 318, distance: 9.3
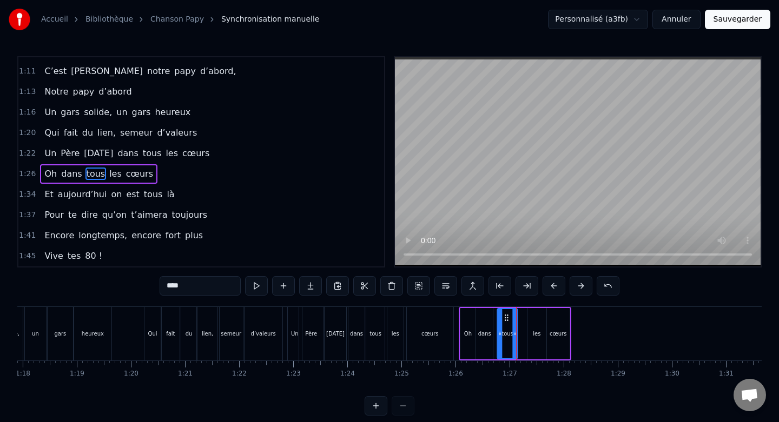
click at [505, 318] on circle at bounding box center [505, 317] width 1 height 1
click at [471, 318] on div "Oh" at bounding box center [467, 333] width 15 height 51
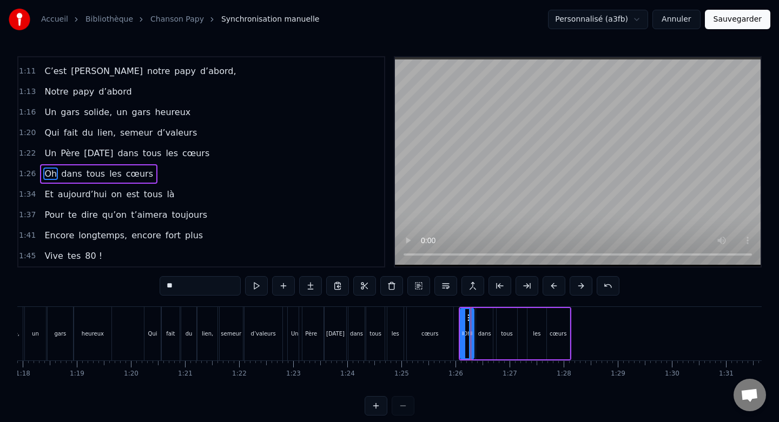
click at [471, 320] on div at bounding box center [471, 333] width 4 height 49
click at [484, 320] on div "dans" at bounding box center [484, 333] width 17 height 51
click at [484, 321] on div at bounding box center [486, 333] width 4 height 49
click at [500, 321] on div "tous" at bounding box center [507, 333] width 20 height 51
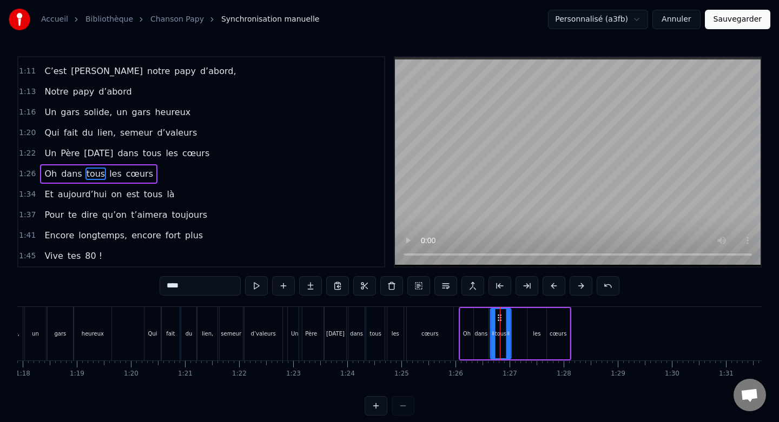
drag, startPoint x: 507, startPoint y: 315, endPoint x: 501, endPoint y: 316, distance: 6.6
click at [501, 316] on icon at bounding box center [499, 318] width 9 height 9
click at [502, 320] on div at bounding box center [504, 333] width 4 height 49
click at [533, 322] on div "les" at bounding box center [536, 333] width 18 height 51
drag, startPoint x: 536, startPoint y: 319, endPoint x: 517, endPoint y: 320, distance: 18.9
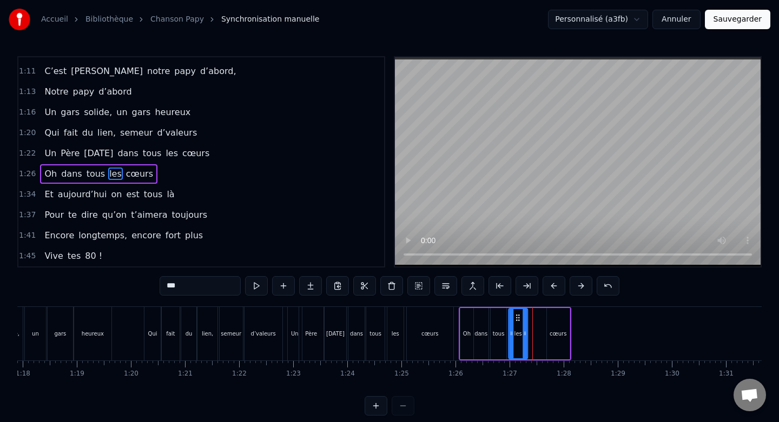
click at [517, 320] on icon at bounding box center [518, 318] width 9 height 9
click at [521, 322] on div at bounding box center [521, 333] width 4 height 49
click at [562, 321] on div "cœurs" at bounding box center [558, 333] width 23 height 51
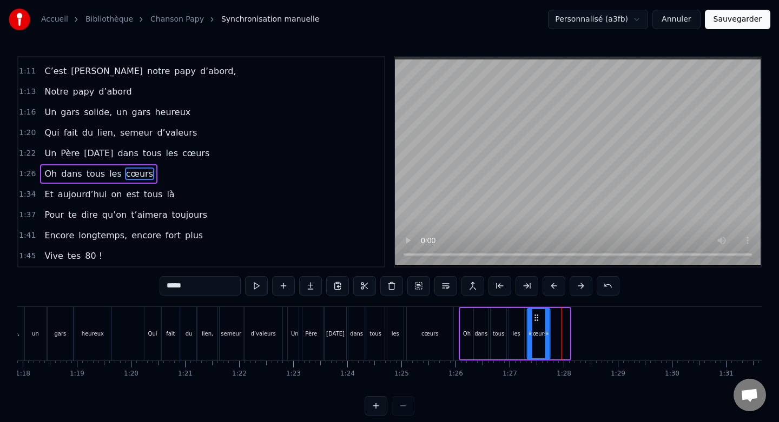
drag, startPoint x: 556, startPoint y: 318, endPoint x: 536, endPoint y: 319, distance: 20.0
click at [536, 319] on icon at bounding box center [536, 318] width 9 height 9
click at [512, 319] on div "les" at bounding box center [516, 333] width 15 height 51
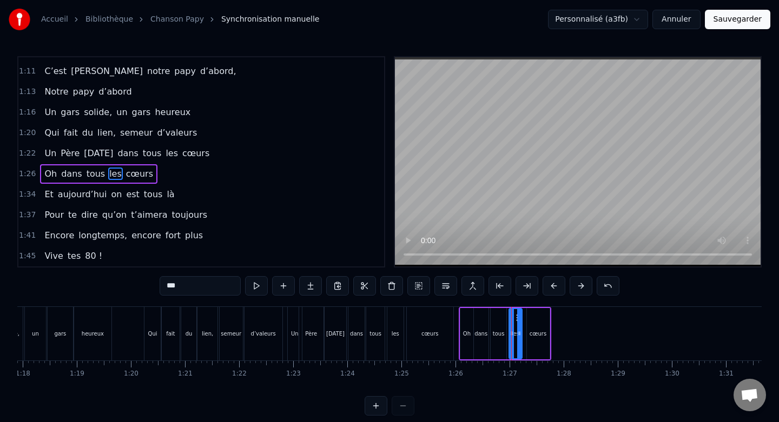
click at [520, 322] on div at bounding box center [519, 333] width 4 height 49
click at [500, 322] on div "tous" at bounding box center [499, 333] width 16 height 51
click at [500, 322] on div at bounding box center [501, 333] width 4 height 49
click at [515, 323] on div "les" at bounding box center [515, 333] width 13 height 51
click at [512, 318] on icon at bounding box center [515, 318] width 9 height 9
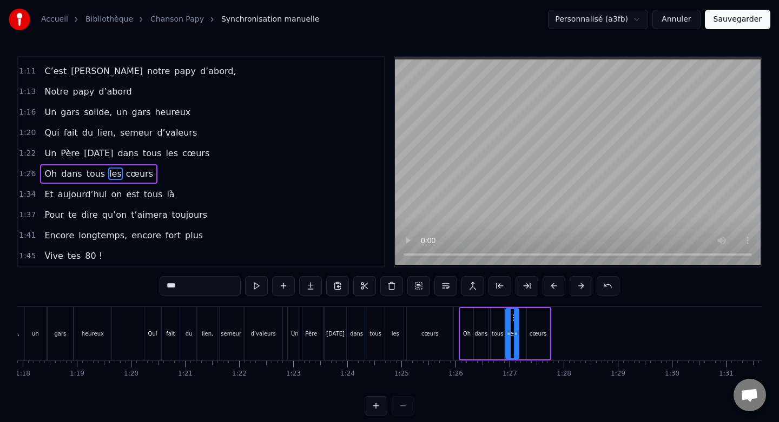
click at [533, 319] on div "cœurs" at bounding box center [538, 333] width 23 height 51
type input "*****"
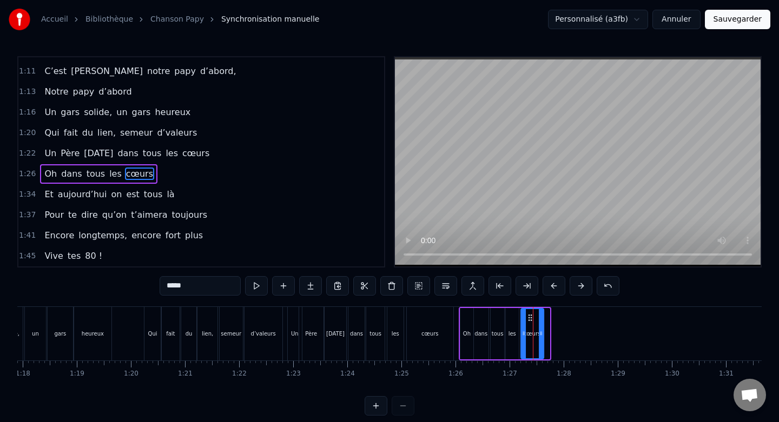
drag, startPoint x: 535, startPoint y: 319, endPoint x: 529, endPoint y: 319, distance: 5.9
click at [529, 319] on icon at bounding box center [530, 318] width 9 height 9
drag, startPoint x: 539, startPoint y: 325, endPoint x: 560, endPoint y: 326, distance: 21.1
click at [560, 326] on div at bounding box center [561, 333] width 4 height 49
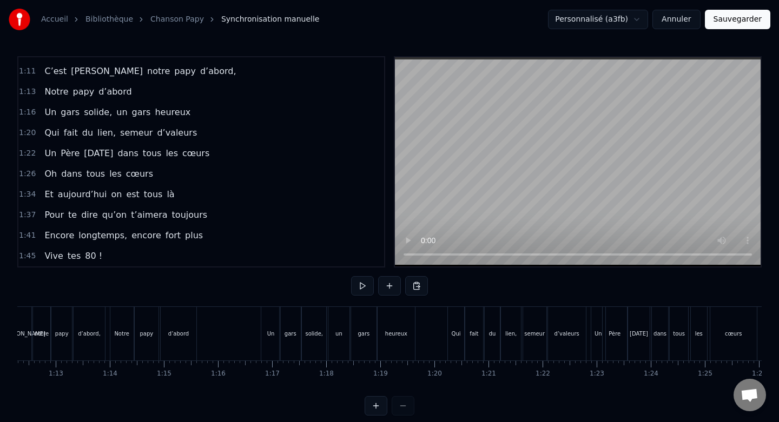
scroll to position [0, 3864]
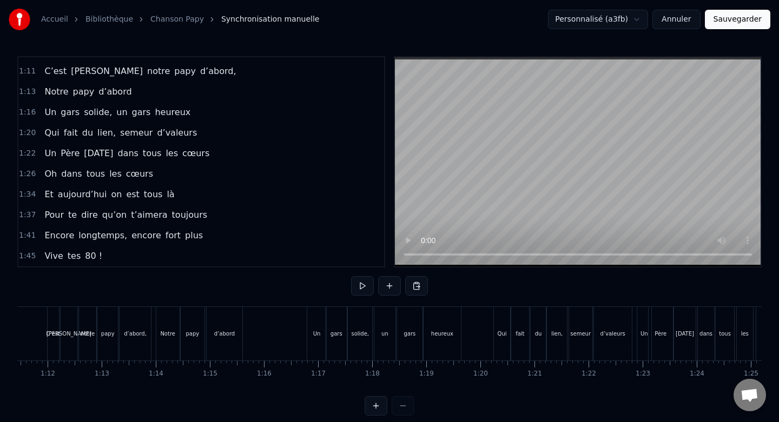
click at [356, 284] on button at bounding box center [362, 285] width 23 height 19
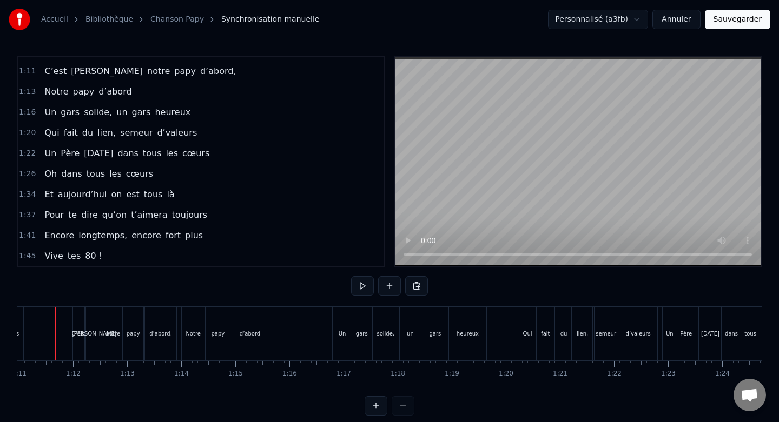
scroll to position [0, 3822]
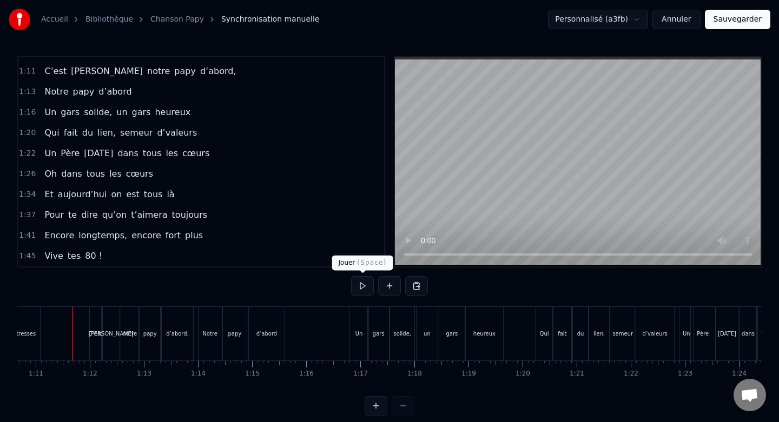
click at [366, 283] on button at bounding box center [362, 285] width 23 height 19
click at [34, 336] on div "détresses" at bounding box center [23, 334] width 26 height 8
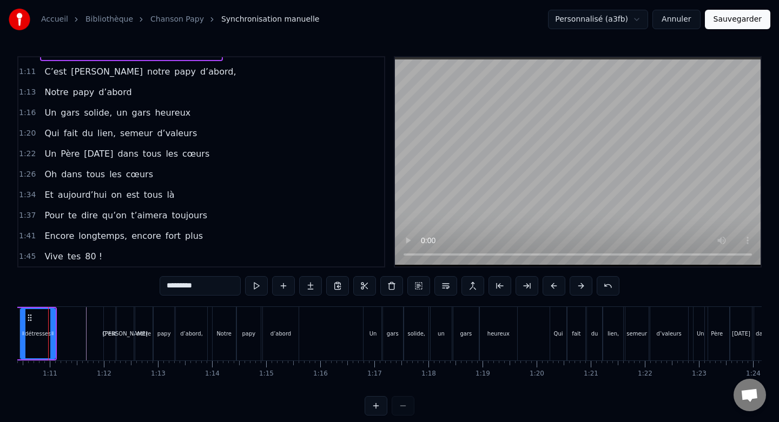
scroll to position [0, 3784]
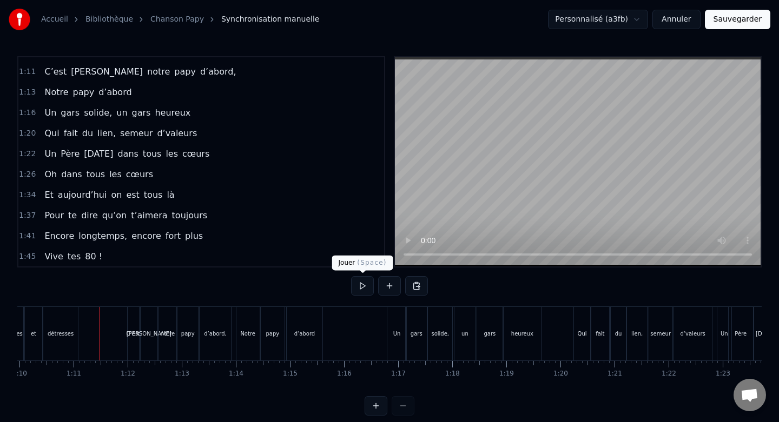
click at [361, 286] on button at bounding box center [362, 285] width 23 height 19
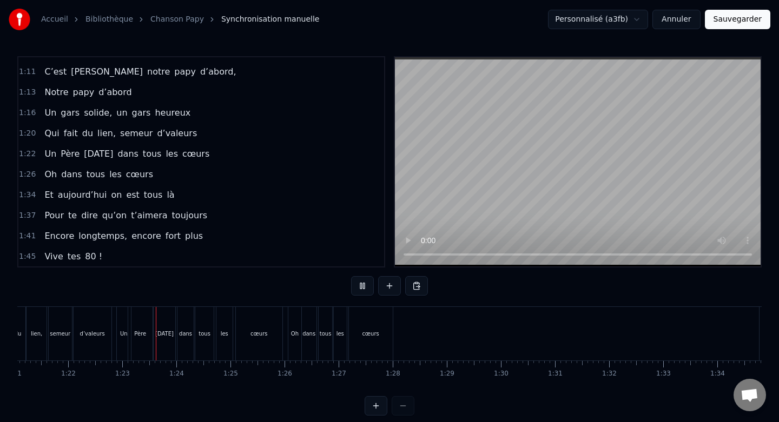
scroll to position [0, 4432]
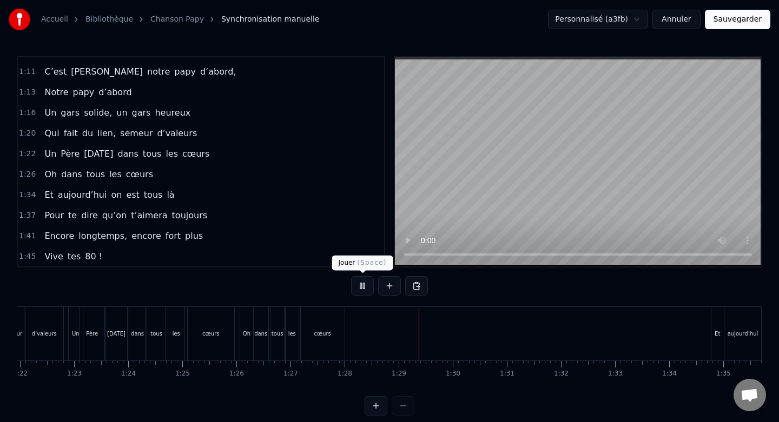
click at [366, 289] on button at bounding box center [362, 285] width 23 height 19
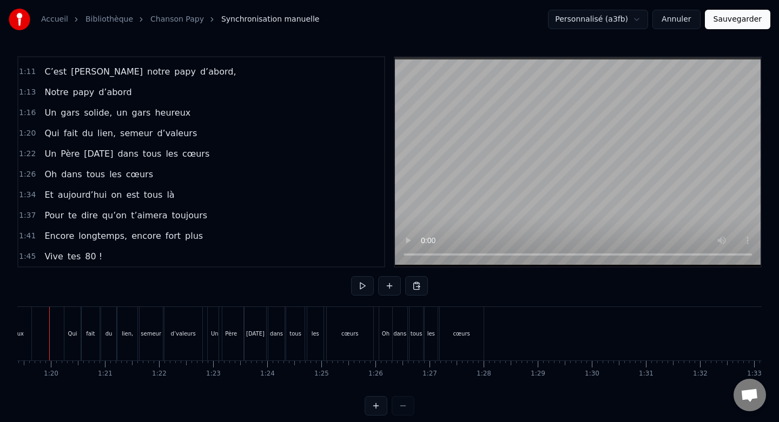
scroll to position [0, 4271]
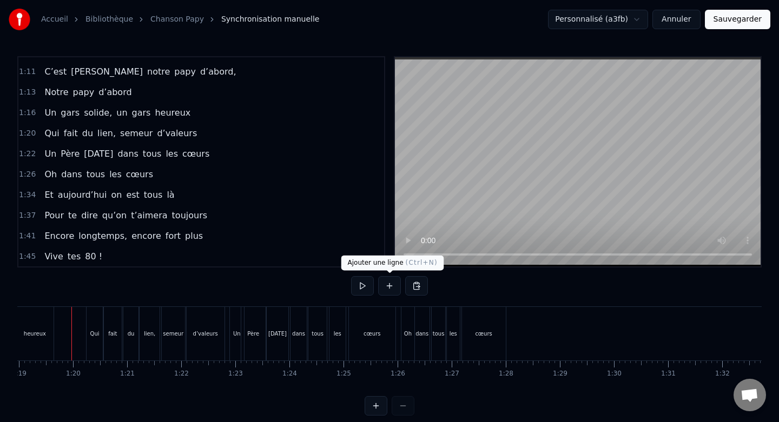
click at [372, 287] on button at bounding box center [362, 285] width 23 height 19
click at [365, 286] on button at bounding box center [362, 285] width 23 height 19
click at [406, 315] on div "Oh" at bounding box center [407, 334] width 13 height 54
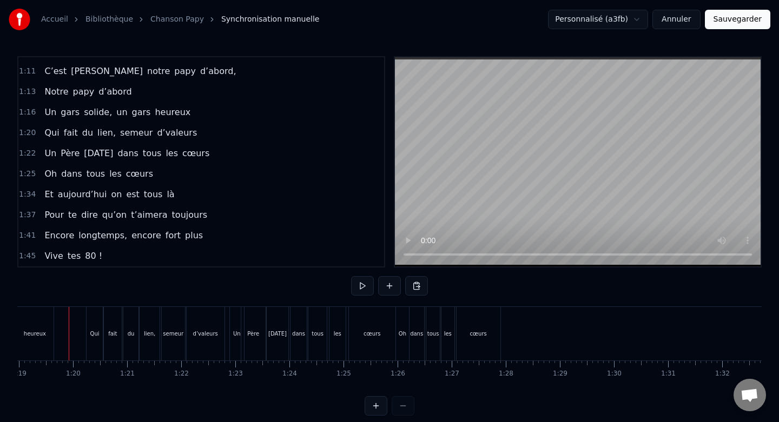
scroll to position [0, 4269]
click at [363, 287] on button at bounding box center [362, 285] width 23 height 19
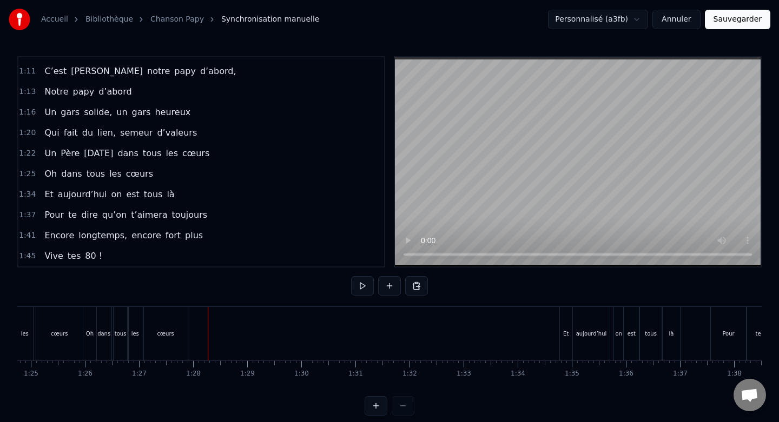
scroll to position [0, 4587]
click at [360, 289] on button at bounding box center [362, 285] width 23 height 19
click at [561, 326] on div "Et" at bounding box center [563, 334] width 12 height 54
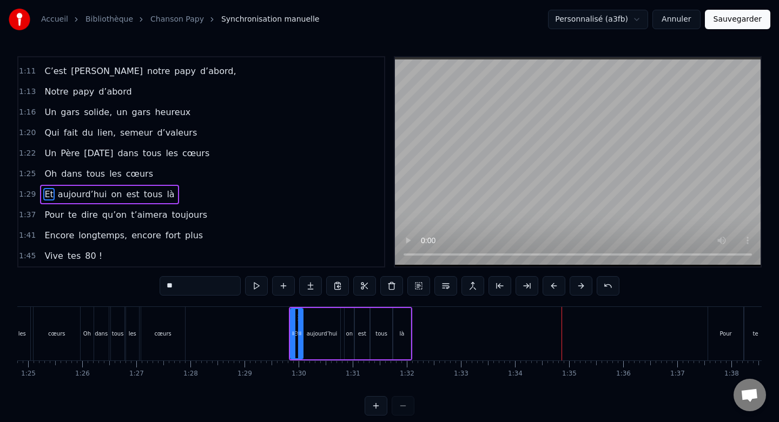
click at [726, 314] on div "Pour" at bounding box center [726, 334] width 36 height 54
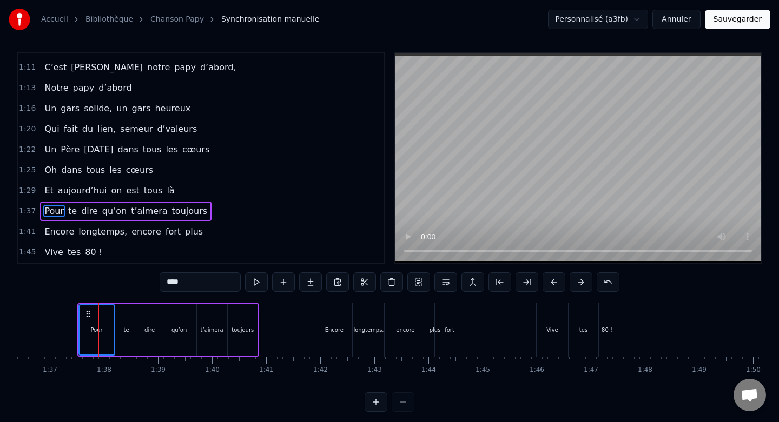
scroll to position [0, 5241]
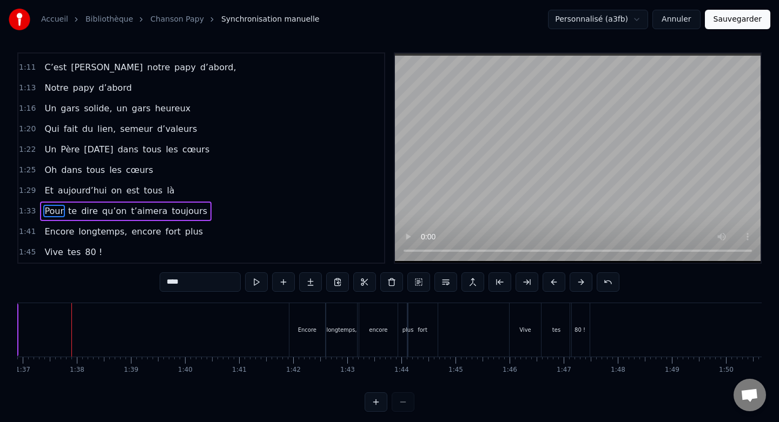
click at [316, 316] on div "Encore" at bounding box center [306, 330] width 35 height 54
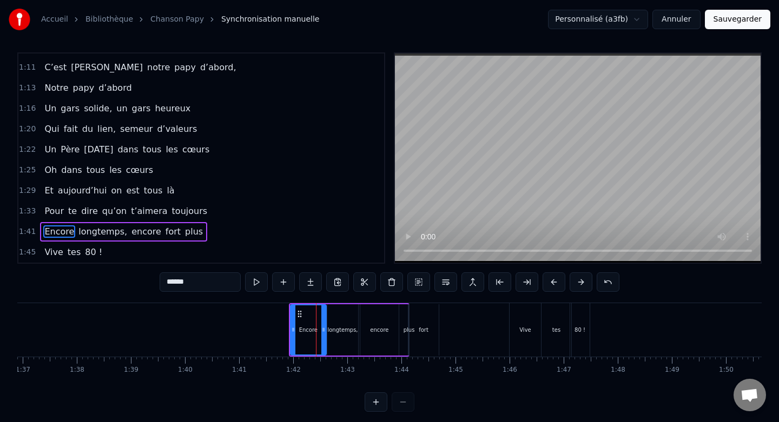
scroll to position [10, 0]
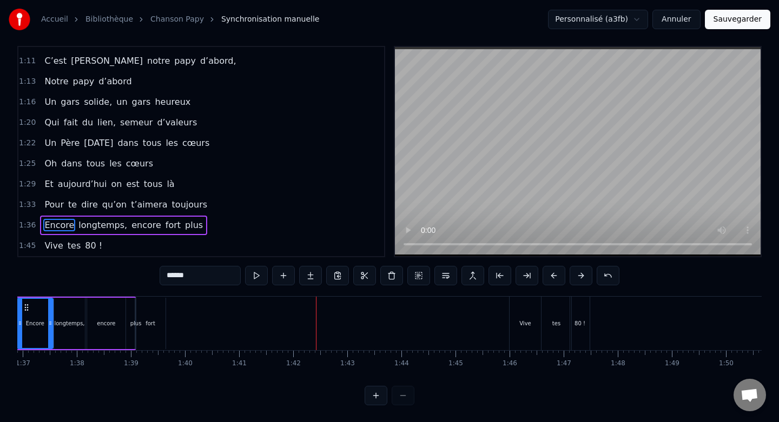
click at [515, 304] on div "Vive" at bounding box center [525, 324] width 31 height 54
type input "****"
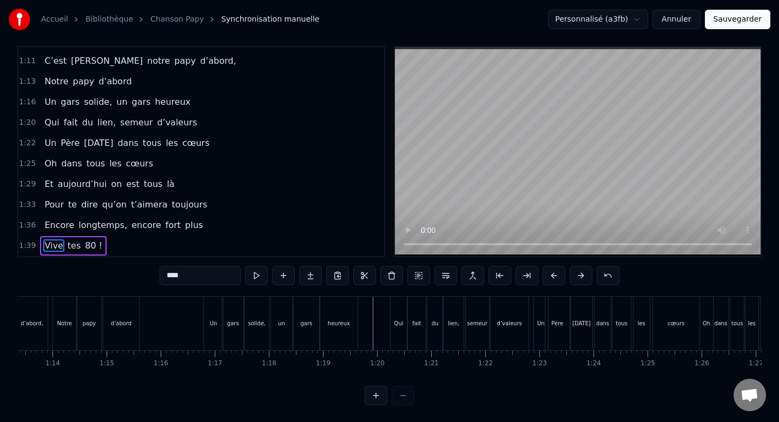
scroll to position [0, 3941]
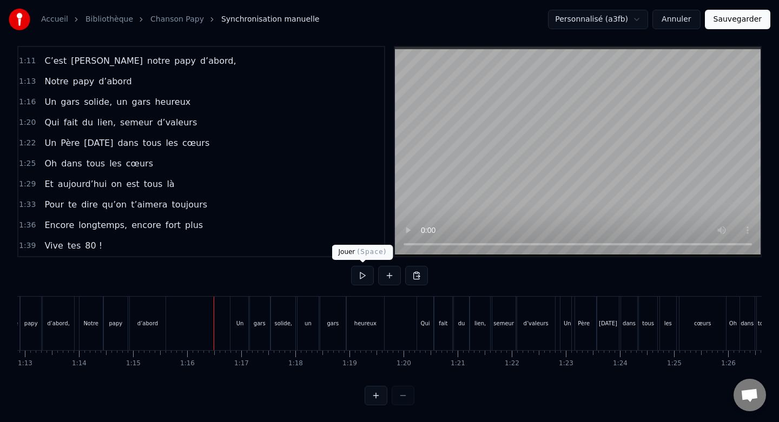
click at [365, 278] on button at bounding box center [362, 275] width 23 height 19
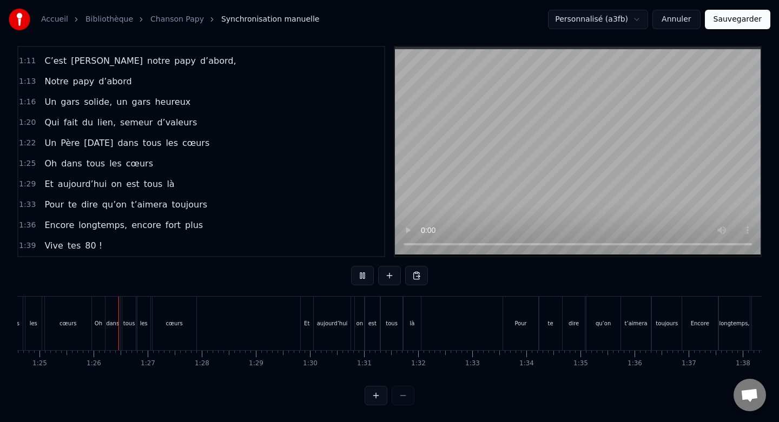
scroll to position [0, 4582]
click at [368, 279] on button at bounding box center [362, 275] width 23 height 19
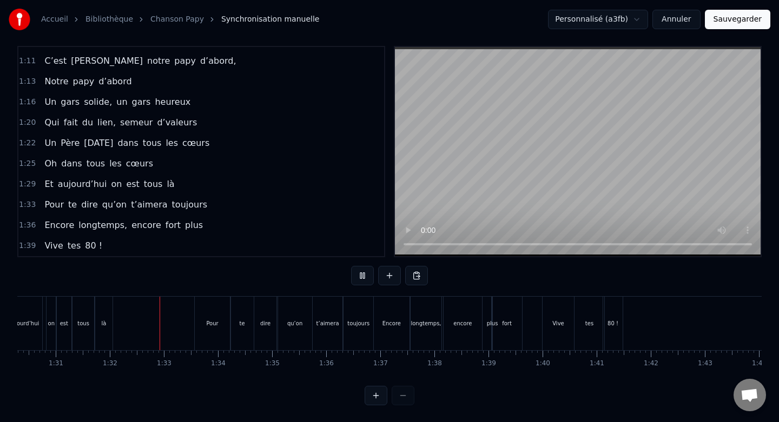
scroll to position [0, 4935]
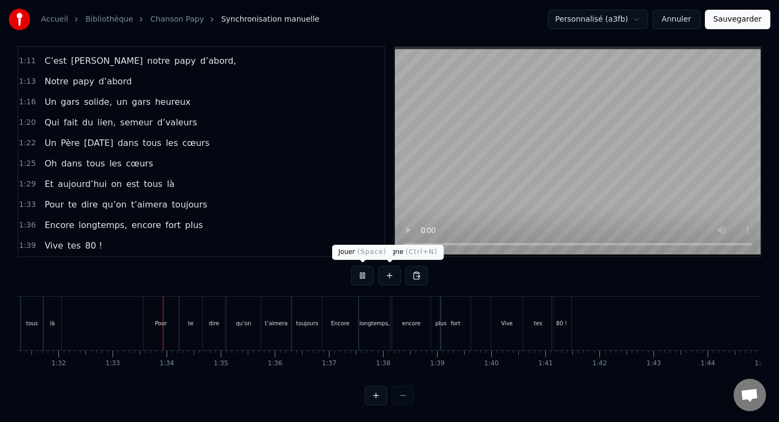
click at [366, 275] on button at bounding box center [362, 275] width 23 height 19
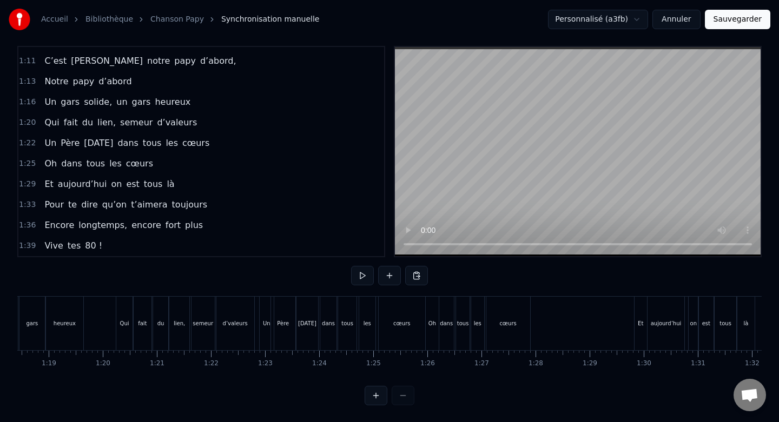
scroll to position [0, 4229]
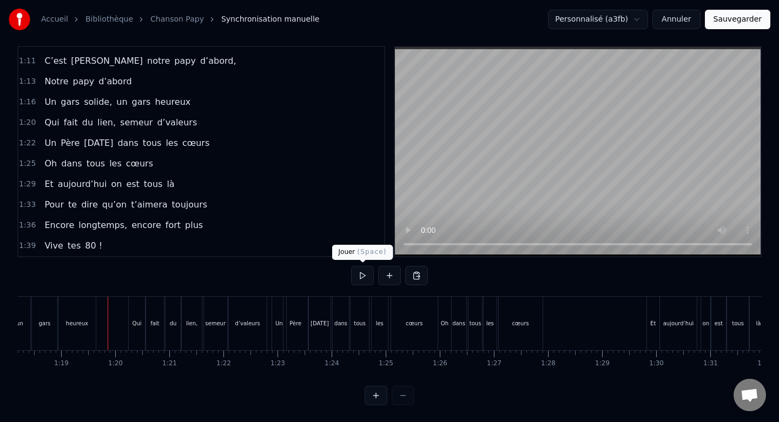
click at [365, 282] on button at bounding box center [362, 275] width 23 height 19
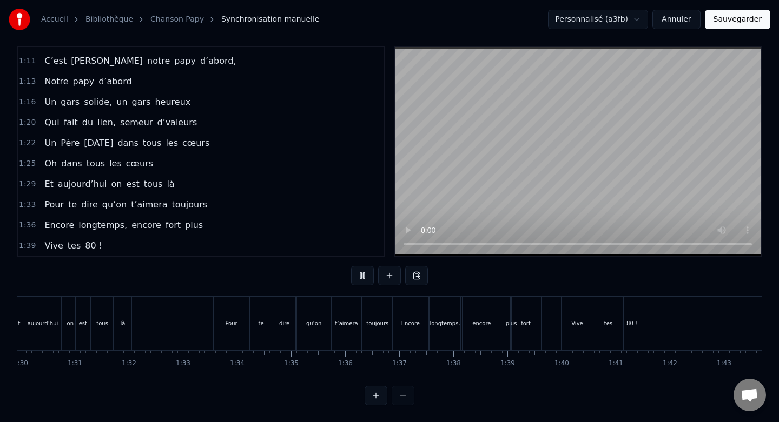
click at [363, 274] on button at bounding box center [362, 275] width 23 height 19
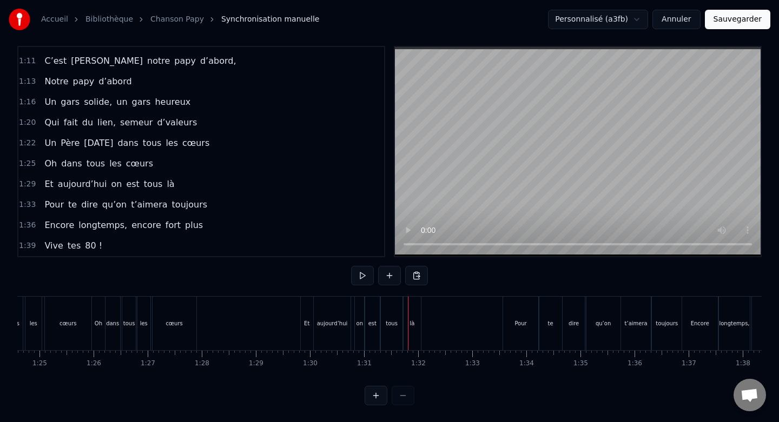
scroll to position [0, 4566]
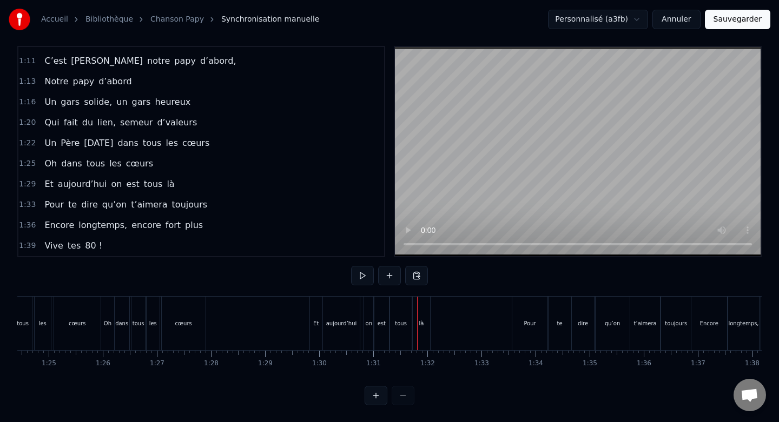
click at [343, 307] on div "aujourd’hui" at bounding box center [341, 324] width 37 height 54
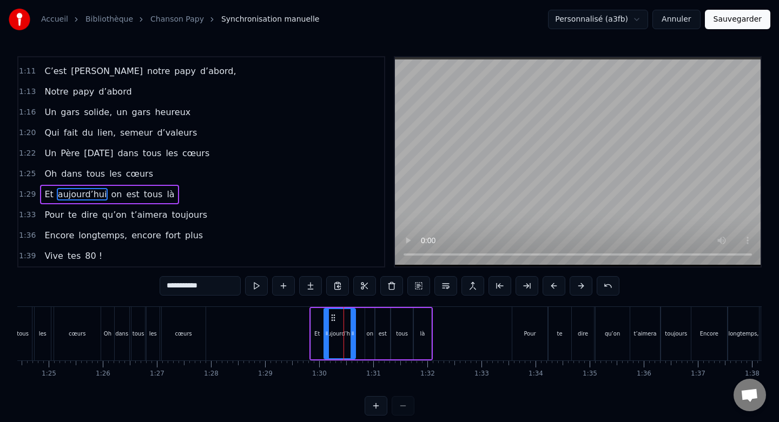
click at [353, 320] on div at bounding box center [352, 333] width 4 height 49
click at [368, 321] on div "on" at bounding box center [369, 333] width 9 height 51
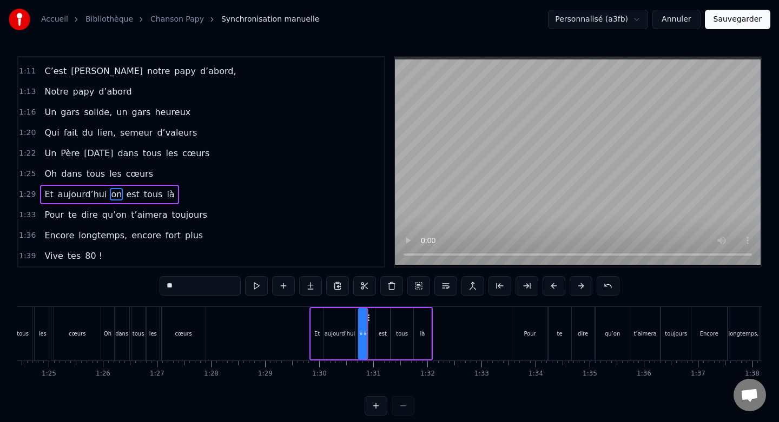
drag, startPoint x: 375, startPoint y: 317, endPoint x: 368, endPoint y: 317, distance: 6.5
click at [368, 317] on circle at bounding box center [368, 317] width 1 height 1
click at [383, 317] on div "est" at bounding box center [382, 333] width 15 height 51
click at [378, 317] on circle at bounding box center [378, 317] width 1 height 1
click at [362, 318] on div "on" at bounding box center [363, 333] width 9 height 51
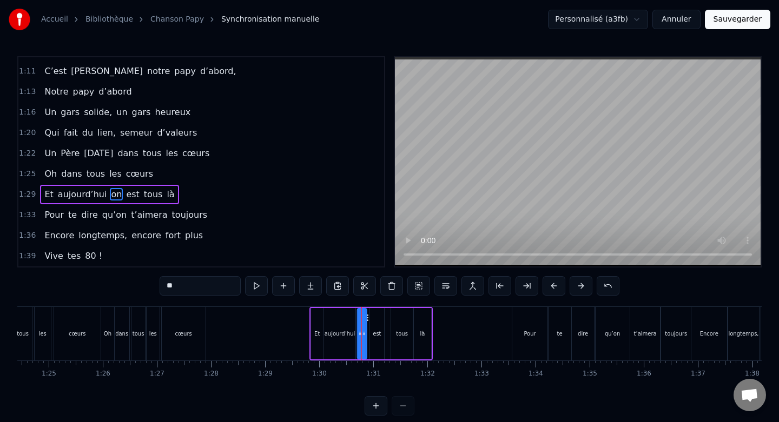
click at [366, 316] on icon at bounding box center [366, 318] width 9 height 9
click at [375, 317] on div "est" at bounding box center [376, 333] width 15 height 51
click at [374, 317] on icon at bounding box center [376, 318] width 9 height 9
click at [399, 318] on div "tous" at bounding box center [402, 333] width 22 height 51
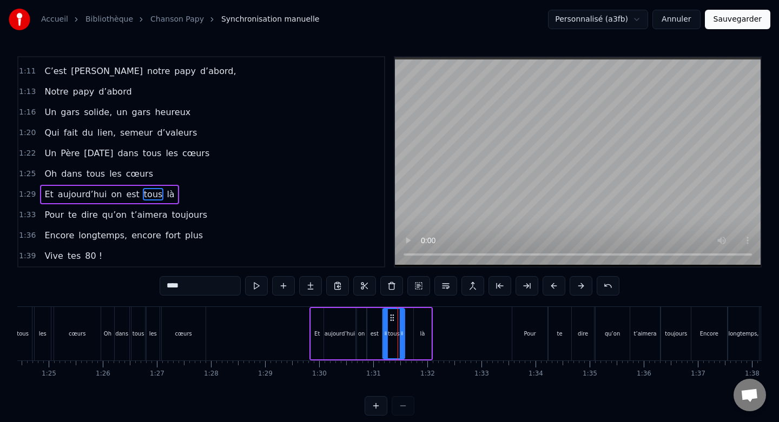
drag, startPoint x: 400, startPoint y: 317, endPoint x: 392, endPoint y: 317, distance: 8.1
click at [392, 317] on icon at bounding box center [392, 318] width 9 height 9
click at [396, 320] on div at bounding box center [398, 333] width 4 height 49
click at [426, 320] on div "là" at bounding box center [422, 333] width 17 height 51
drag, startPoint x: 422, startPoint y: 318, endPoint x: 412, endPoint y: 318, distance: 10.3
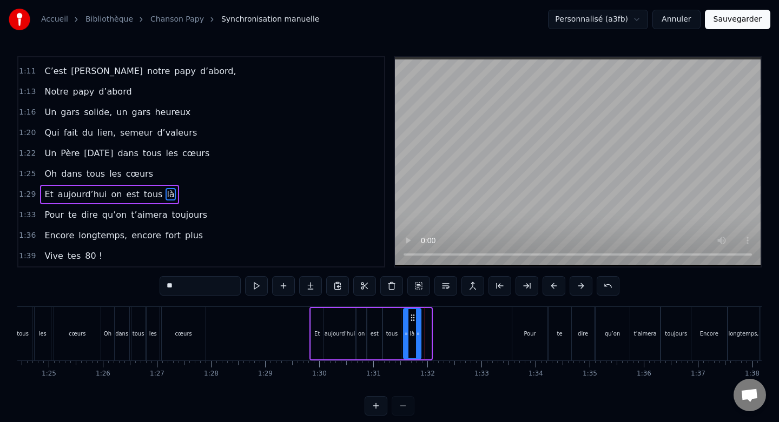
click at [412, 318] on icon at bounding box center [412, 318] width 9 height 9
click at [525, 316] on div "Pour" at bounding box center [530, 334] width 36 height 54
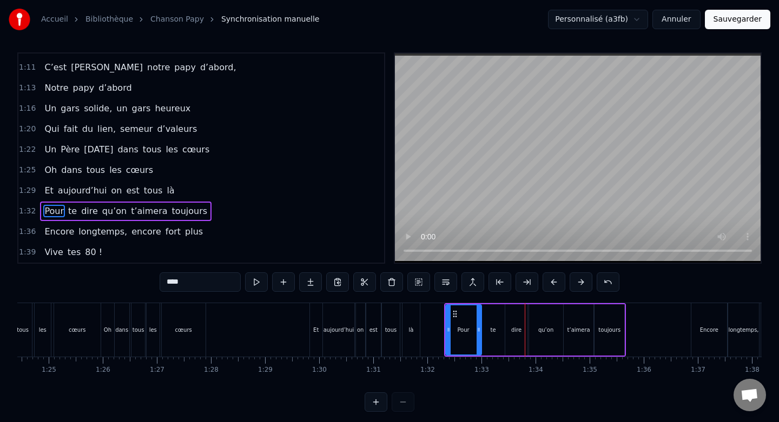
click at [717, 313] on div "Encore" at bounding box center [708, 330] width 35 height 54
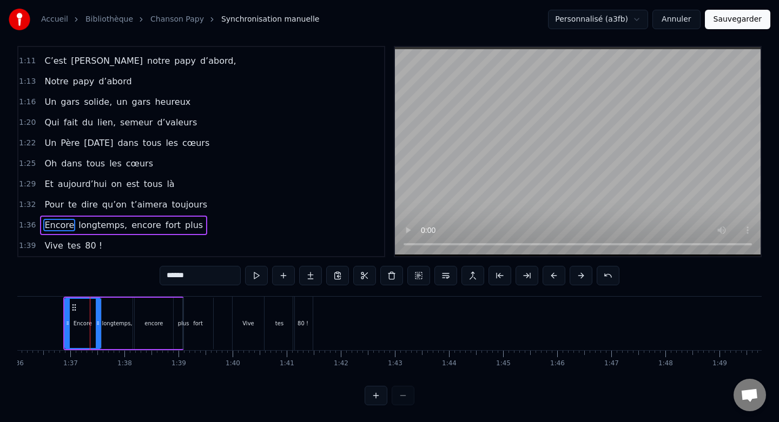
scroll to position [0, 5212]
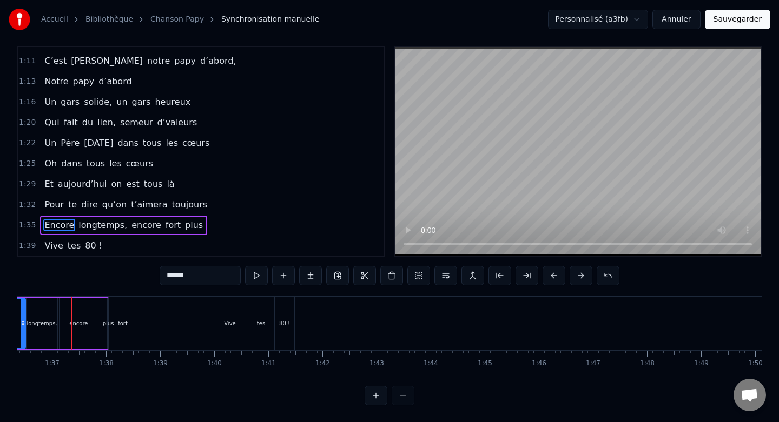
click at [226, 303] on div "Vive" at bounding box center [229, 324] width 31 height 54
type input "****"
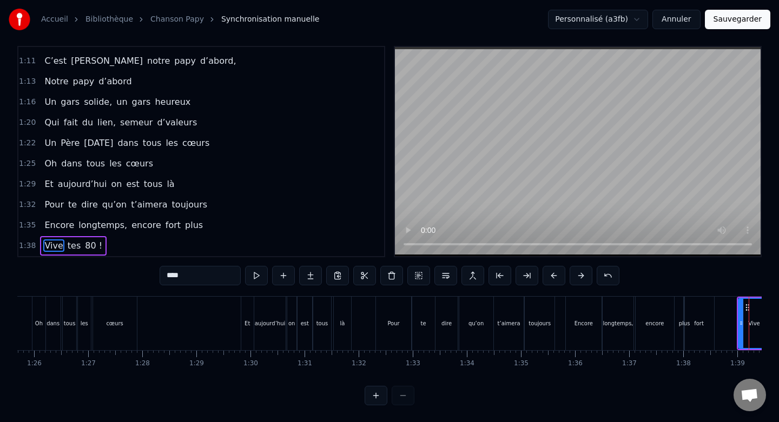
scroll to position [0, 4626]
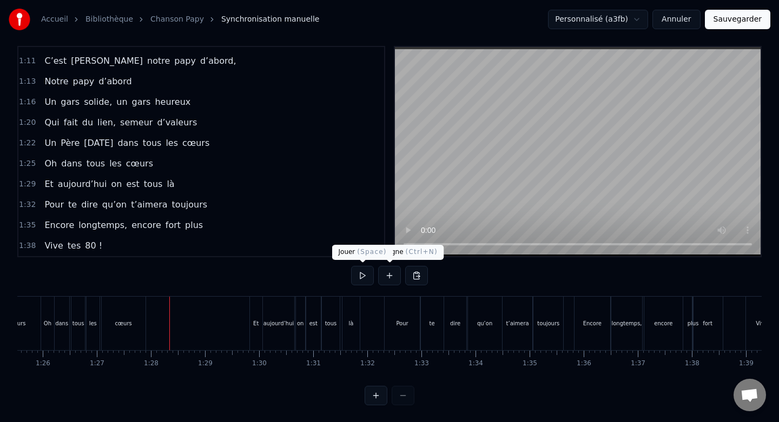
click at [363, 273] on button at bounding box center [362, 275] width 23 height 19
click at [391, 313] on div "Pour" at bounding box center [403, 324] width 36 height 54
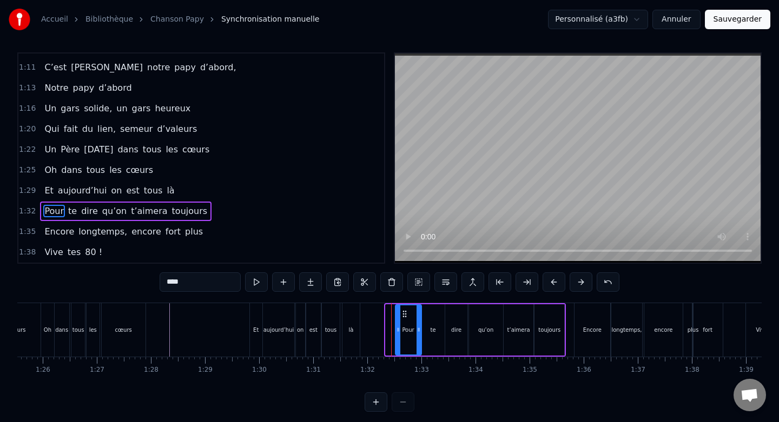
drag, startPoint x: 388, startPoint y: 325, endPoint x: 398, endPoint y: 325, distance: 9.8
click at [398, 325] on div at bounding box center [398, 330] width 4 height 49
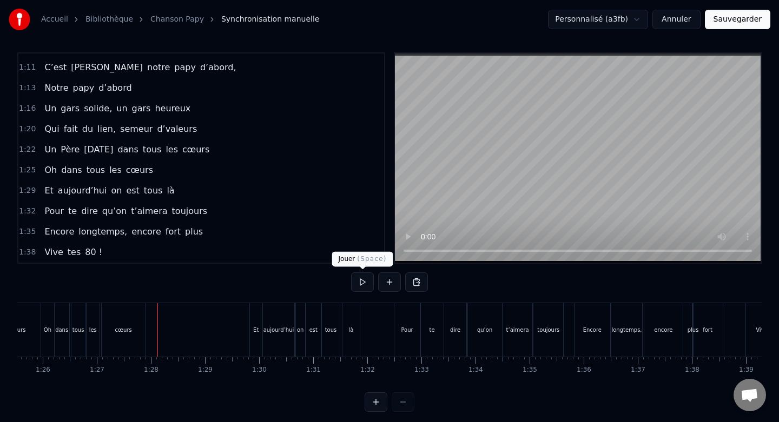
click at [355, 282] on button at bounding box center [362, 282] width 23 height 19
click at [360, 282] on button at bounding box center [362, 282] width 23 height 19
click at [362, 282] on button at bounding box center [362, 282] width 23 height 19
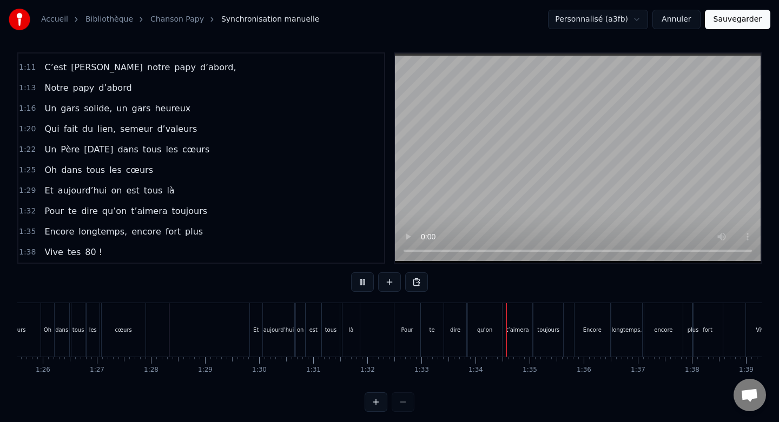
click at [362, 282] on button at bounding box center [362, 282] width 23 height 19
click at [408, 317] on div "Pour" at bounding box center [407, 330] width 26 height 54
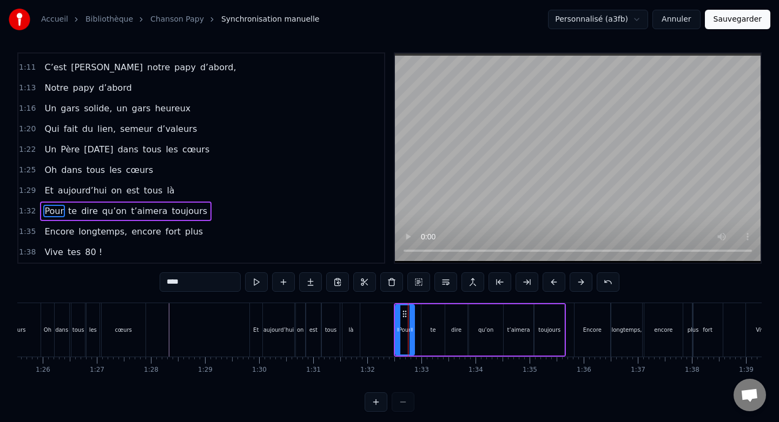
drag, startPoint x: 418, startPoint y: 321, endPoint x: 411, endPoint y: 321, distance: 7.0
click at [411, 321] on div at bounding box center [411, 330] width 4 height 49
click at [442, 320] on div "te" at bounding box center [432, 330] width 23 height 51
drag, startPoint x: 430, startPoint y: 314, endPoint x: 424, endPoint y: 314, distance: 6.5
click at [424, 314] on icon at bounding box center [424, 314] width 9 height 9
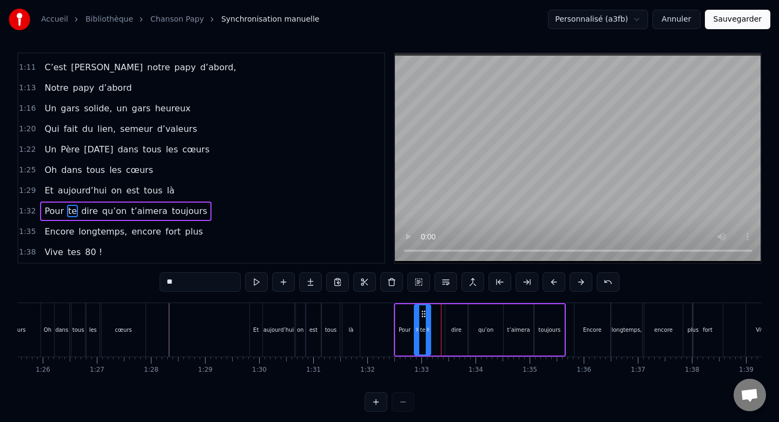
drag, startPoint x: 434, startPoint y: 316, endPoint x: 427, endPoint y: 316, distance: 7.0
click at [427, 316] on div at bounding box center [428, 330] width 4 height 49
click at [455, 317] on div "dire" at bounding box center [456, 330] width 22 height 51
drag, startPoint x: 455, startPoint y: 313, endPoint x: 441, endPoint y: 315, distance: 14.2
click at [441, 315] on icon at bounding box center [441, 314] width 9 height 9
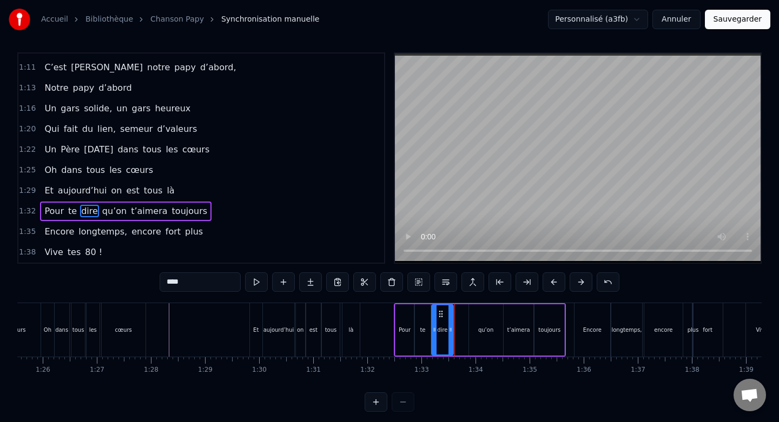
click at [407, 316] on div "Pour" at bounding box center [404, 330] width 19 height 51
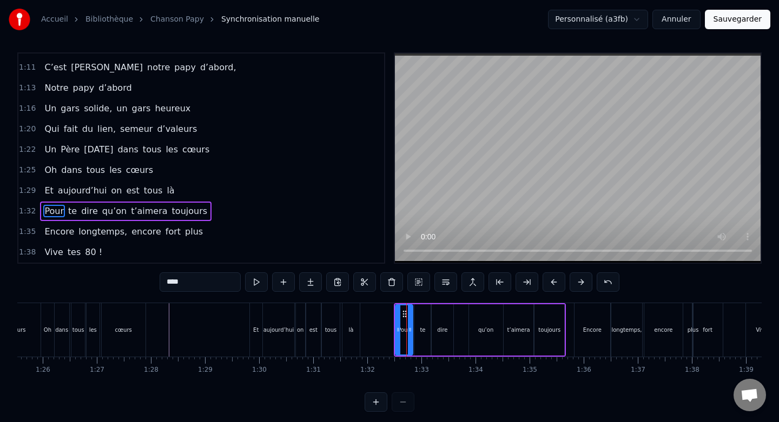
click at [408, 317] on div at bounding box center [410, 330] width 4 height 49
click at [422, 317] on div "te" at bounding box center [422, 330] width 16 height 51
type input "**"
click at [419, 314] on circle at bounding box center [419, 314] width 1 height 1
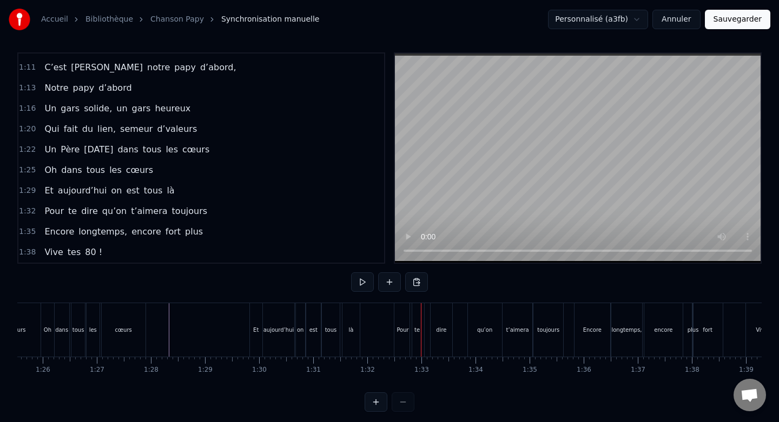
click at [447, 317] on div "dire" at bounding box center [442, 330] width 22 height 54
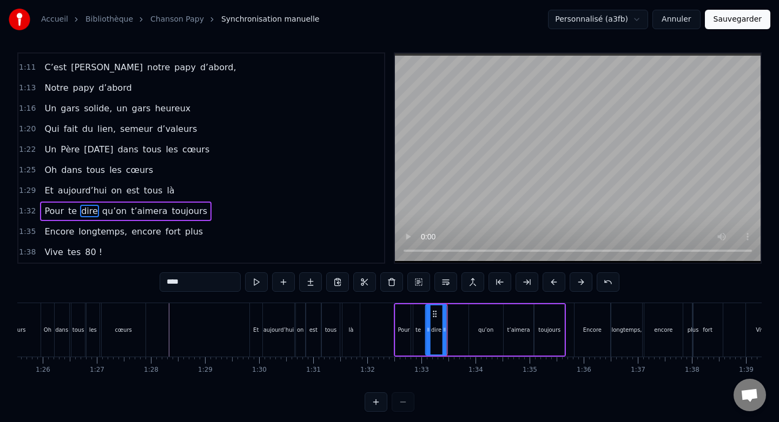
drag, startPoint x: 439, startPoint y: 312, endPoint x: 433, endPoint y: 313, distance: 6.0
click at [433, 313] on icon at bounding box center [434, 314] width 9 height 9
click at [439, 316] on div at bounding box center [439, 330] width 4 height 49
click at [485, 315] on div "qu’on" at bounding box center [486, 330] width 34 height 51
drag, startPoint x: 477, startPoint y: 314, endPoint x: 452, endPoint y: 314, distance: 25.4
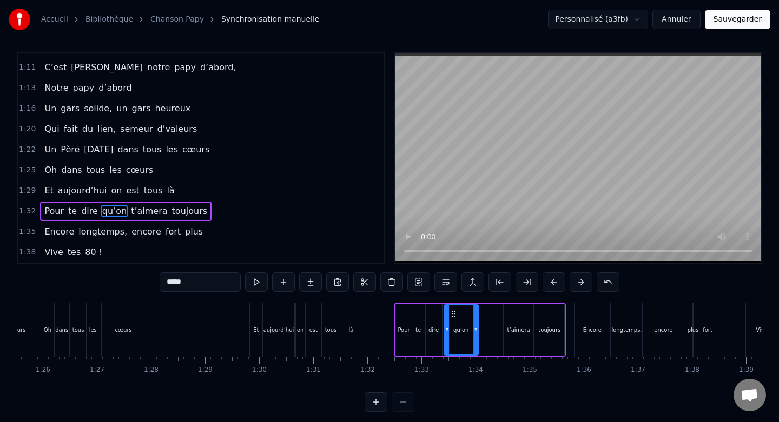
click at [452, 314] on circle at bounding box center [452, 314] width 1 height 1
drag, startPoint x: 477, startPoint y: 316, endPoint x: 464, endPoint y: 316, distance: 13.0
click at [464, 316] on div at bounding box center [462, 330] width 4 height 49
click at [462, 316] on div at bounding box center [461, 330] width 4 height 49
click at [510, 317] on div "t’aimera" at bounding box center [519, 330] width 30 height 51
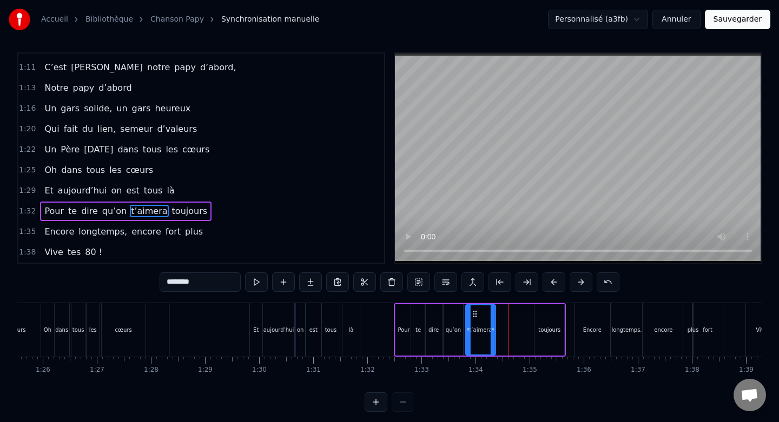
drag, startPoint x: 511, startPoint y: 314, endPoint x: 473, endPoint y: 316, distance: 38.4
click at [473, 316] on icon at bounding box center [475, 314] width 9 height 9
drag, startPoint x: 491, startPoint y: 320, endPoint x: 484, endPoint y: 320, distance: 7.0
click at [484, 320] on div at bounding box center [485, 330] width 4 height 49
click at [543, 319] on div "toujours" at bounding box center [549, 330] width 30 height 51
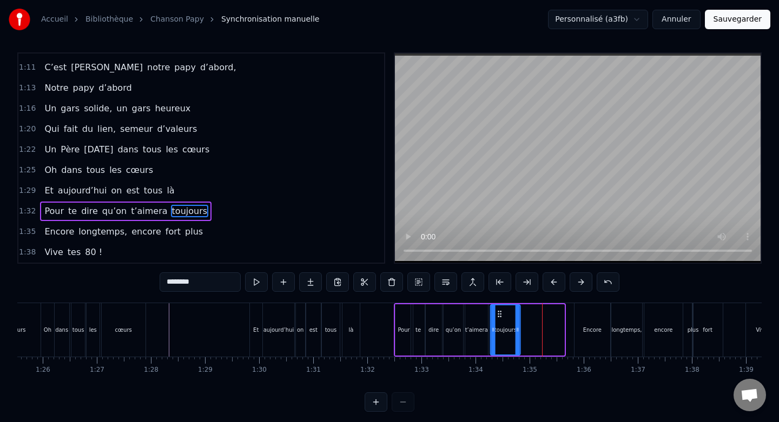
drag, startPoint x: 543, startPoint y: 316, endPoint x: 499, endPoint y: 317, distance: 44.4
click at [499, 317] on icon at bounding box center [499, 314] width 9 height 9
click at [513, 322] on div at bounding box center [513, 330] width 4 height 49
click at [583, 314] on div "Encore" at bounding box center [591, 330] width 35 height 54
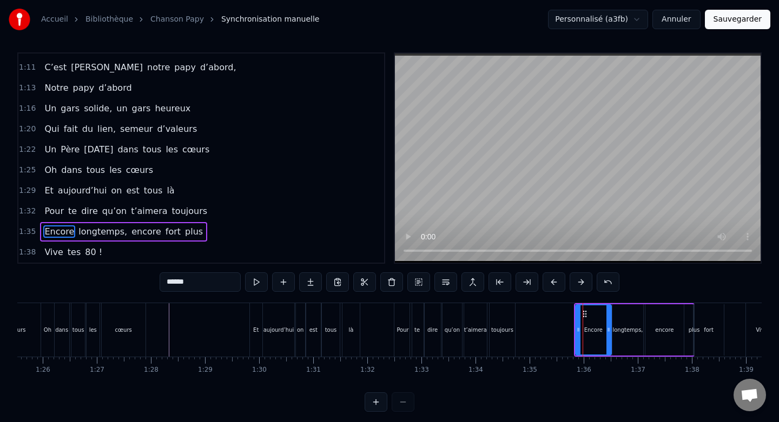
scroll to position [10, 0]
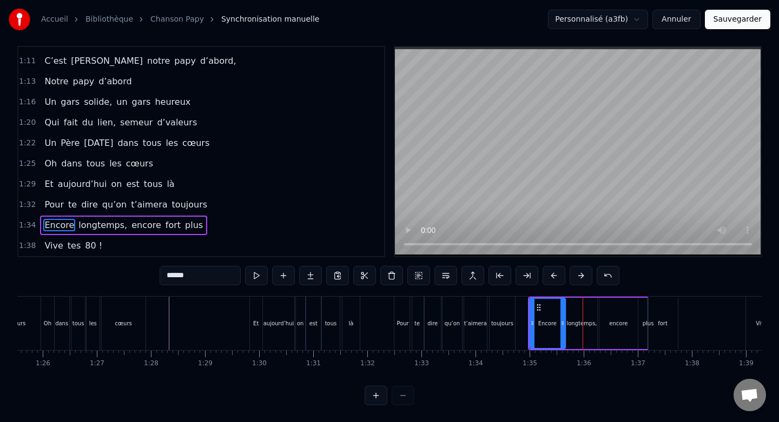
click at [760, 304] on div "Vive" at bounding box center [761, 324] width 31 height 54
type input "****"
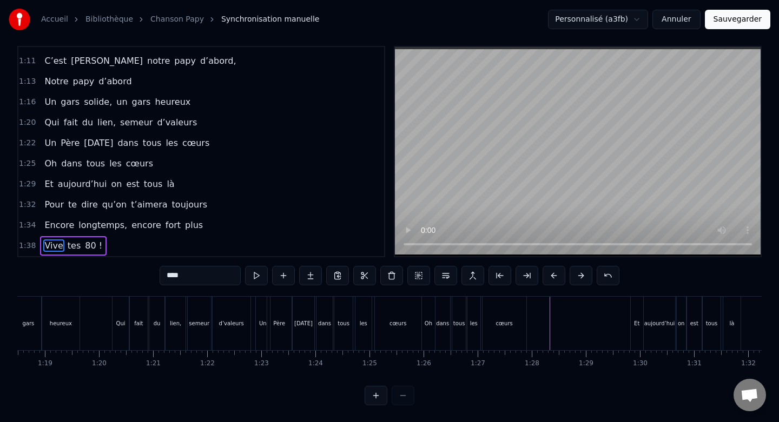
scroll to position [0, 4215]
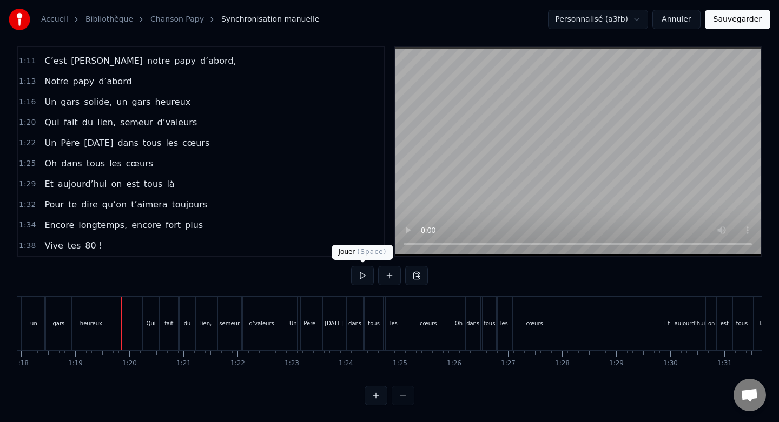
click at [362, 277] on button at bounding box center [362, 275] width 23 height 19
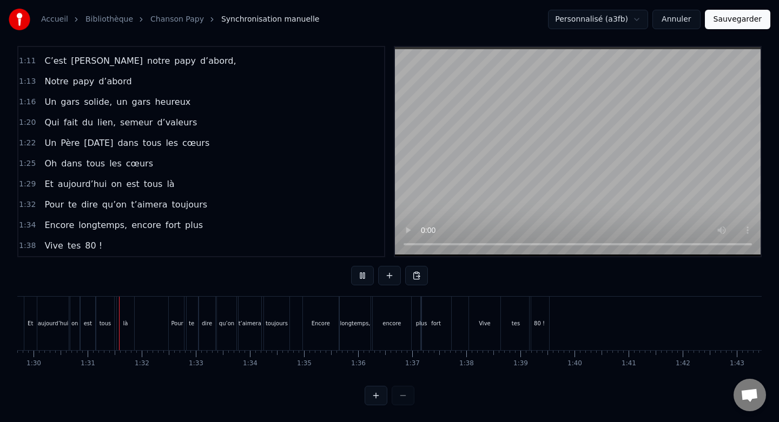
scroll to position [0, 4858]
click at [362, 277] on button at bounding box center [362, 275] width 23 height 19
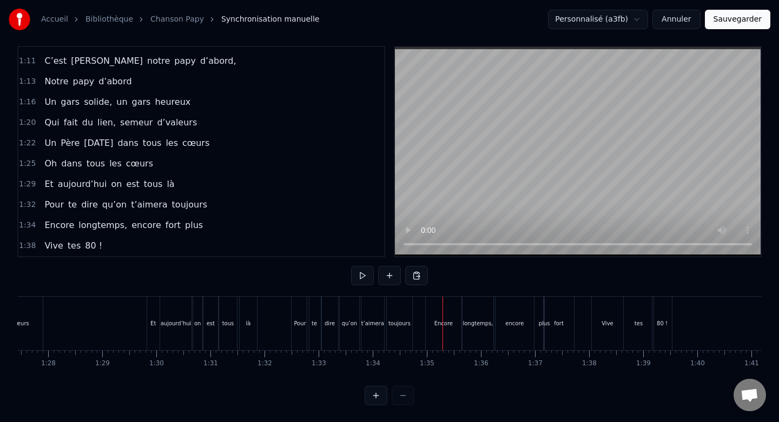
scroll to position [0, 4593]
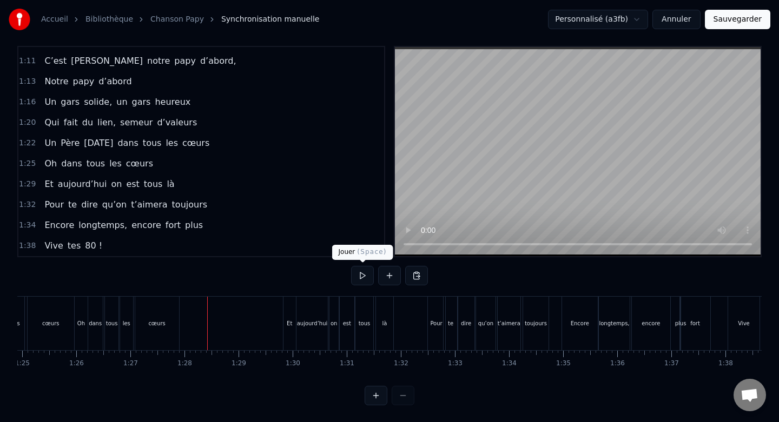
click at [363, 275] on button at bounding box center [362, 275] width 23 height 19
click at [365, 281] on button at bounding box center [362, 275] width 23 height 19
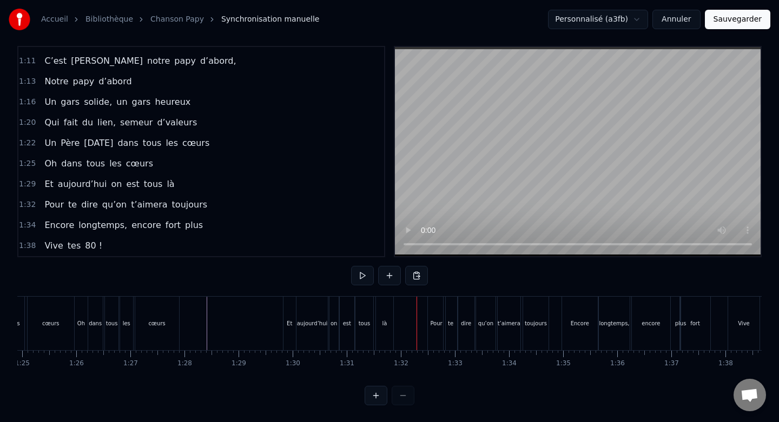
click at [180, 310] on div "Oh dans tous les cœurs" at bounding box center [127, 324] width 107 height 54
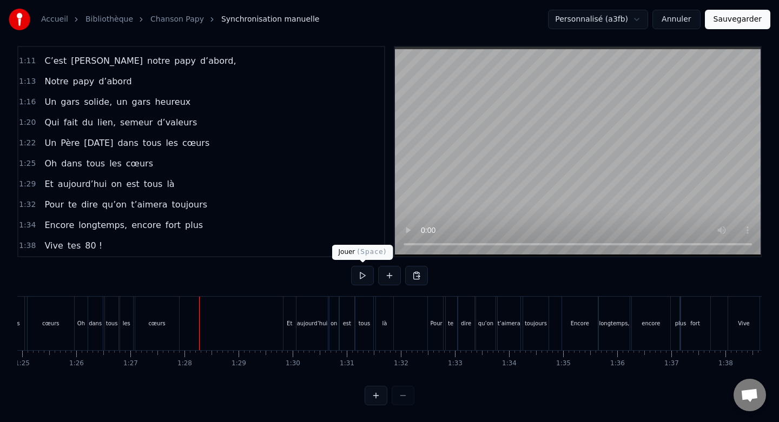
click at [368, 269] on button at bounding box center [362, 275] width 23 height 19
click at [179, 307] on div "cœurs" at bounding box center [157, 324] width 45 height 54
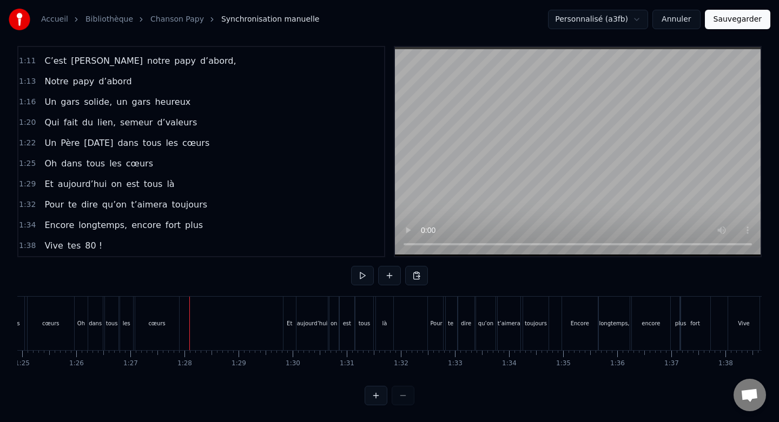
click at [360, 277] on button at bounding box center [362, 275] width 23 height 19
click at [367, 270] on button at bounding box center [362, 275] width 23 height 19
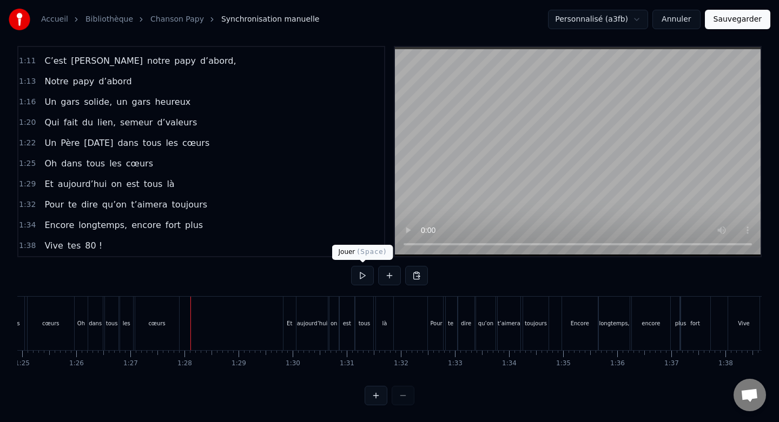
click at [358, 280] on button at bounding box center [362, 275] width 23 height 19
click at [360, 274] on button at bounding box center [362, 275] width 23 height 19
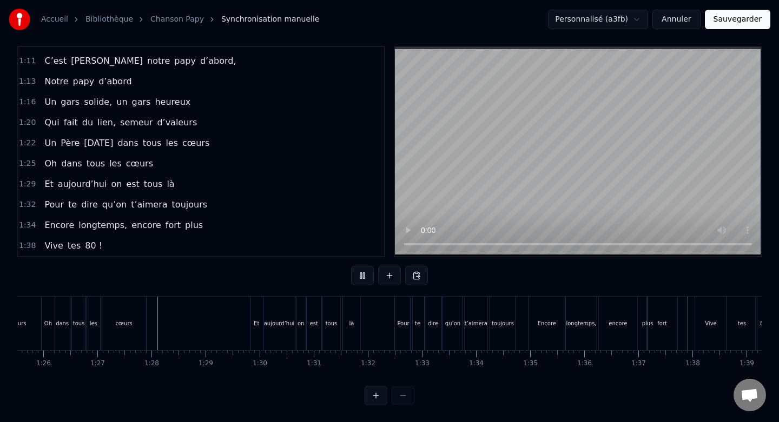
click at [360, 274] on button at bounding box center [362, 275] width 23 height 19
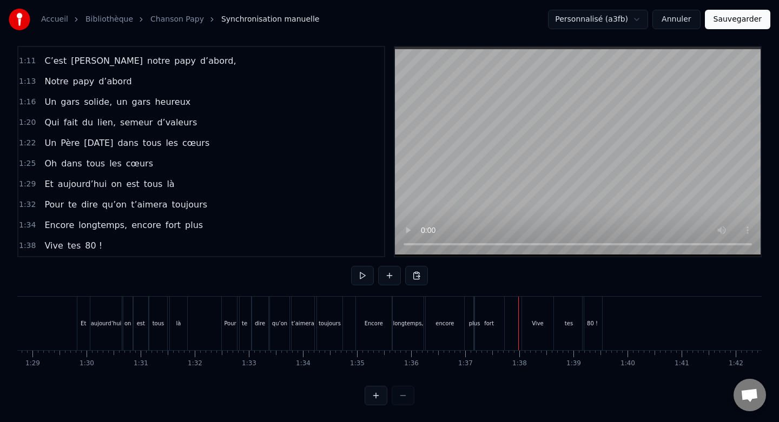
scroll to position [0, 4795]
click at [380, 310] on div "Encore" at bounding box center [376, 324] width 35 height 54
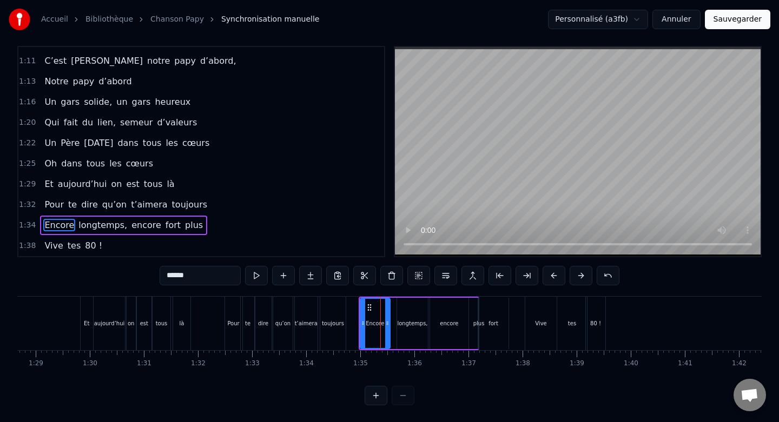
drag, startPoint x: 394, startPoint y: 315, endPoint x: 386, endPoint y: 315, distance: 8.7
click at [386, 315] on div at bounding box center [387, 323] width 4 height 49
click at [415, 314] on div "longtemps," at bounding box center [412, 323] width 31 height 51
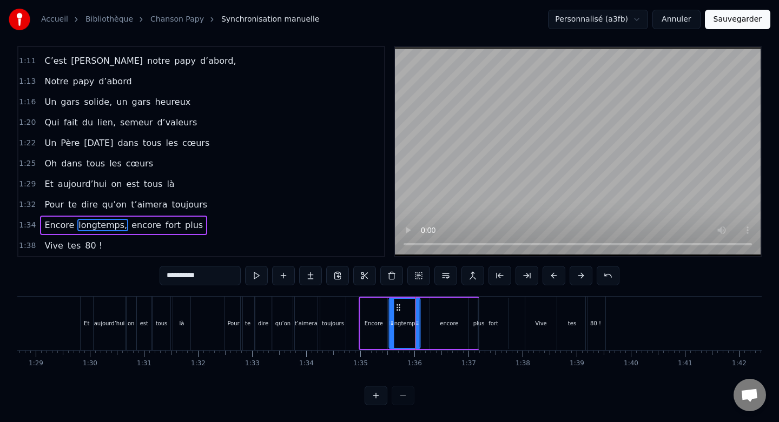
drag, startPoint x: 407, startPoint y: 308, endPoint x: 399, endPoint y: 308, distance: 8.7
click at [399, 308] on icon at bounding box center [398, 307] width 9 height 9
click at [449, 306] on div "encore" at bounding box center [449, 323] width 38 height 51
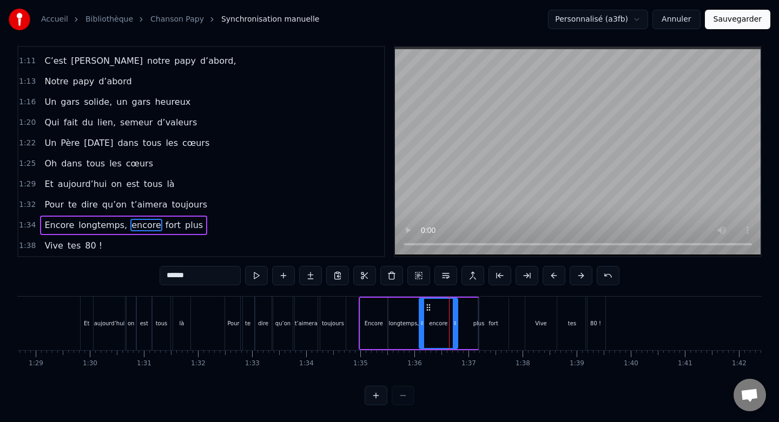
drag, startPoint x: 439, startPoint y: 306, endPoint x: 428, endPoint y: 306, distance: 10.8
click at [428, 306] on icon at bounding box center [428, 307] width 9 height 9
drag, startPoint x: 455, startPoint y: 313, endPoint x: 439, endPoint y: 313, distance: 15.7
click at [439, 313] on div at bounding box center [439, 323] width 4 height 49
click at [480, 314] on div "fort" at bounding box center [493, 323] width 30 height 51
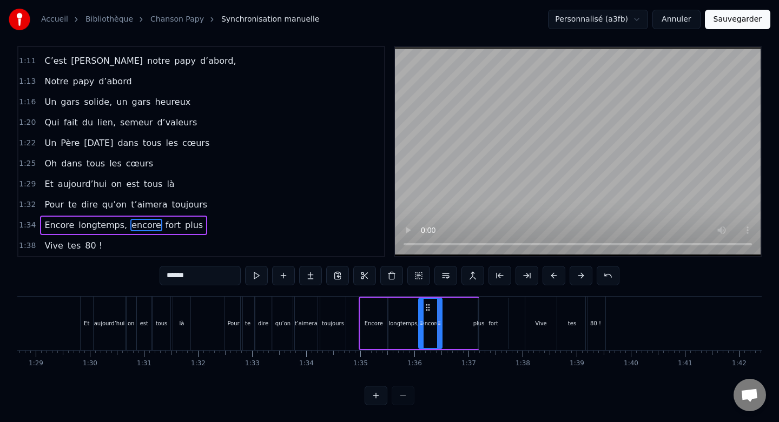
type input "****"
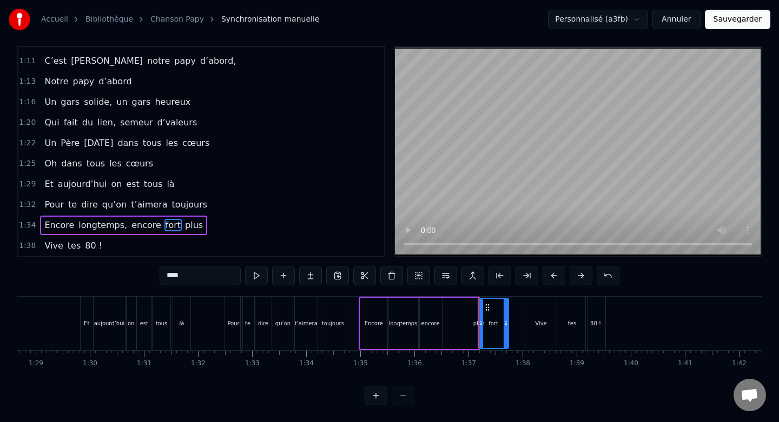
drag, startPoint x: 477, startPoint y: 312, endPoint x: 461, endPoint y: 312, distance: 15.7
click at [461, 312] on div "Encore longtemps, encore fort plus" at bounding box center [419, 324] width 121 height 54
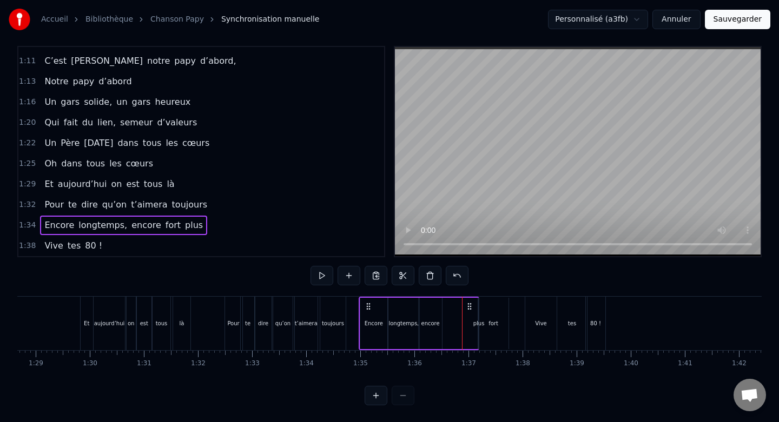
click at [480, 310] on div "fort" at bounding box center [493, 323] width 30 height 51
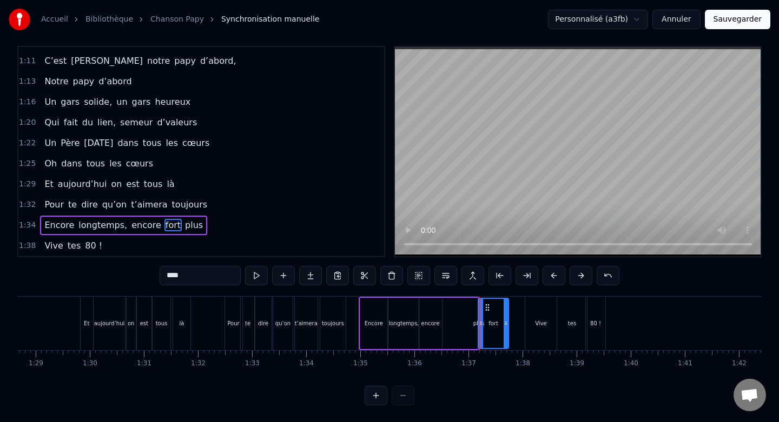
click at [475, 310] on div "Encore longtemps, encore fort plus" at bounding box center [419, 324] width 121 height 54
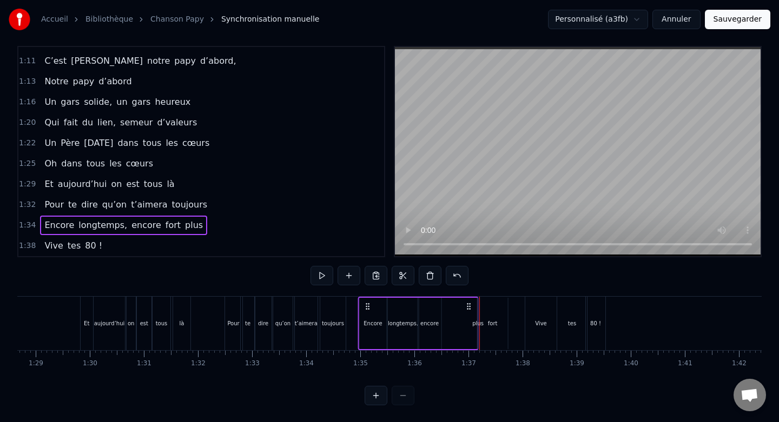
click at [468, 306] on icon at bounding box center [469, 306] width 9 height 9
click at [453, 276] on button at bounding box center [457, 275] width 23 height 19
click at [483, 306] on div "fort" at bounding box center [493, 323] width 30 height 51
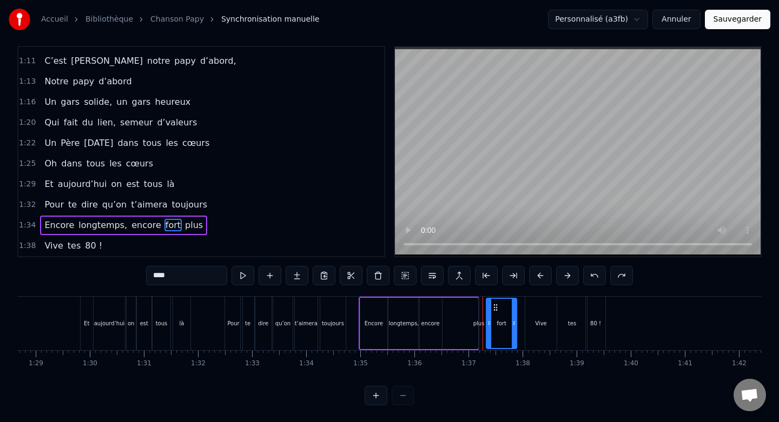
drag, startPoint x: 486, startPoint y: 305, endPoint x: 495, endPoint y: 305, distance: 8.7
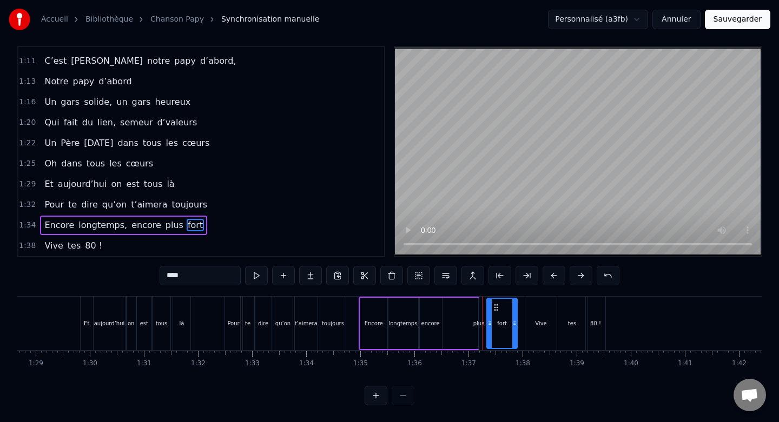
click at [480, 320] on div "plus" at bounding box center [478, 324] width 11 height 8
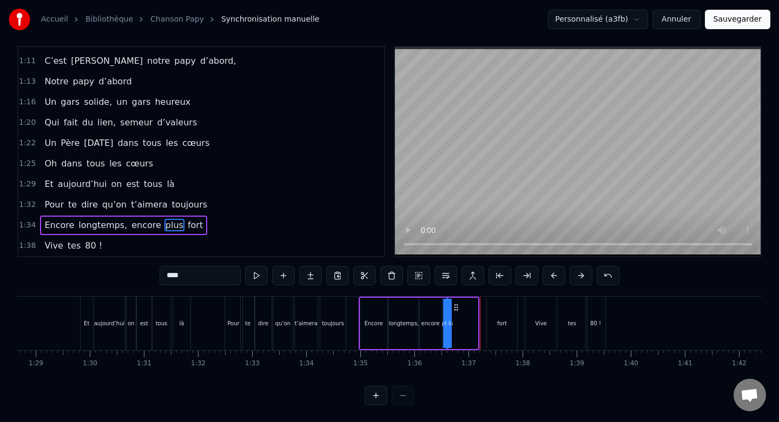
drag, startPoint x: 486, startPoint y: 306, endPoint x: 454, endPoint y: 306, distance: 31.9
click at [454, 306] on icon at bounding box center [456, 307] width 9 height 9
click at [502, 310] on div "fort" at bounding box center [502, 323] width 30 height 51
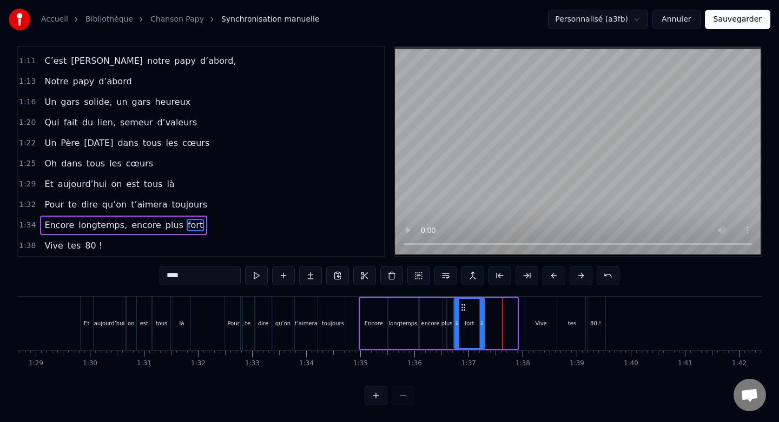
drag, startPoint x: 495, startPoint y: 307, endPoint x: 462, endPoint y: 309, distance: 33.1
click at [462, 309] on icon at bounding box center [463, 307] width 9 height 9
click at [541, 312] on div "Vive" at bounding box center [540, 324] width 31 height 54
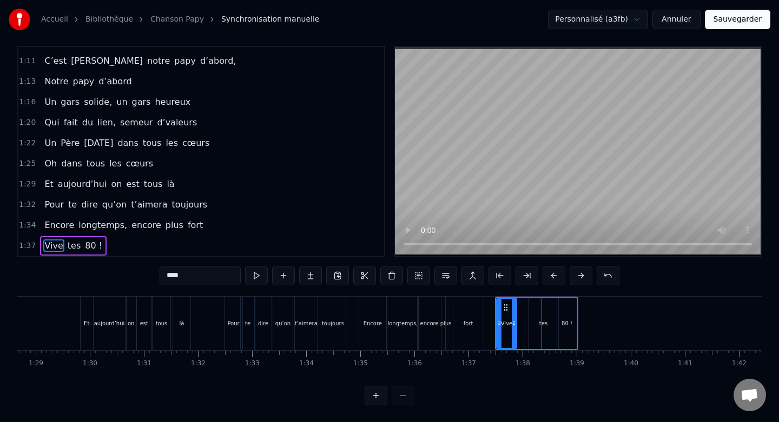
drag, startPoint x: 525, startPoint y: 320, endPoint x: 513, endPoint y: 320, distance: 11.4
click at [513, 320] on icon at bounding box center [514, 323] width 4 height 9
click at [539, 314] on div "tes" at bounding box center [543, 323] width 30 height 51
type input "***"
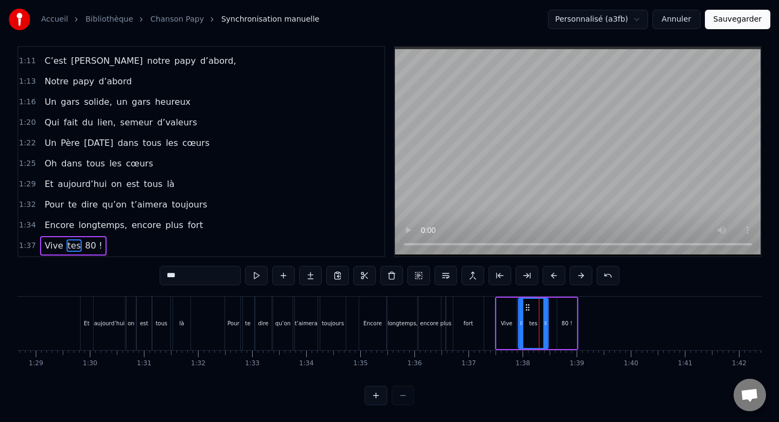
drag, startPoint x: 537, startPoint y: 308, endPoint x: 526, endPoint y: 308, distance: 10.3
click at [526, 308] on icon at bounding box center [527, 307] width 9 height 9
drag, startPoint x: 545, startPoint y: 316, endPoint x: 532, endPoint y: 316, distance: 12.4
click at [532, 316] on div at bounding box center [533, 323] width 4 height 49
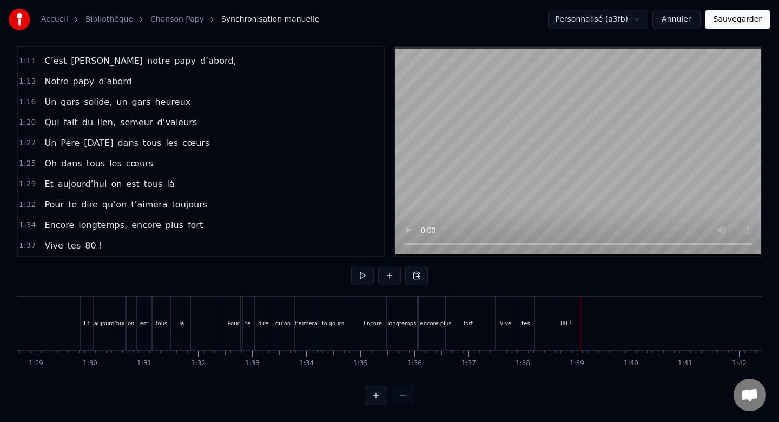
click at [563, 312] on div "80 !" at bounding box center [565, 324] width 19 height 54
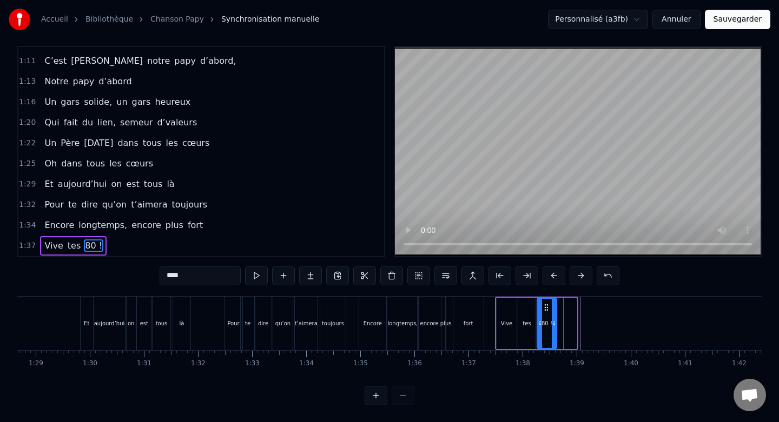
drag, startPoint x: 566, startPoint y: 307, endPoint x: 546, endPoint y: 308, distance: 20.0
click at [546, 308] on icon at bounding box center [546, 307] width 9 height 9
click at [557, 314] on div at bounding box center [559, 323] width 4 height 49
click at [511, 311] on div "Vive" at bounding box center [507, 323] width 20 height 51
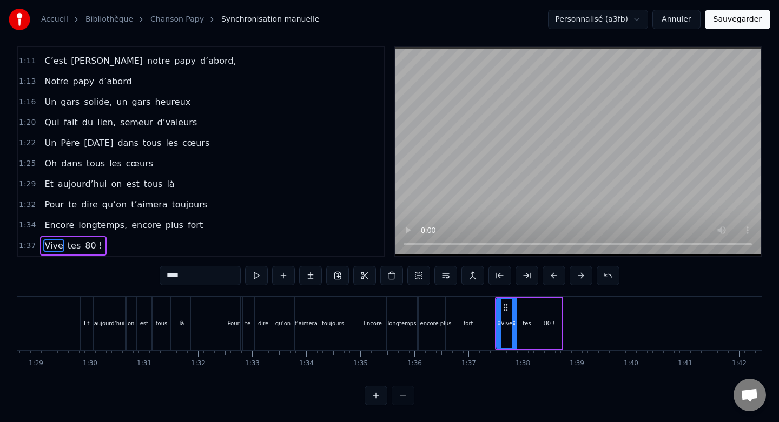
type input "****"
click at [511, 313] on div at bounding box center [511, 323] width 4 height 49
click at [535, 312] on div "Vive tes 80 !" at bounding box center [529, 324] width 68 height 54
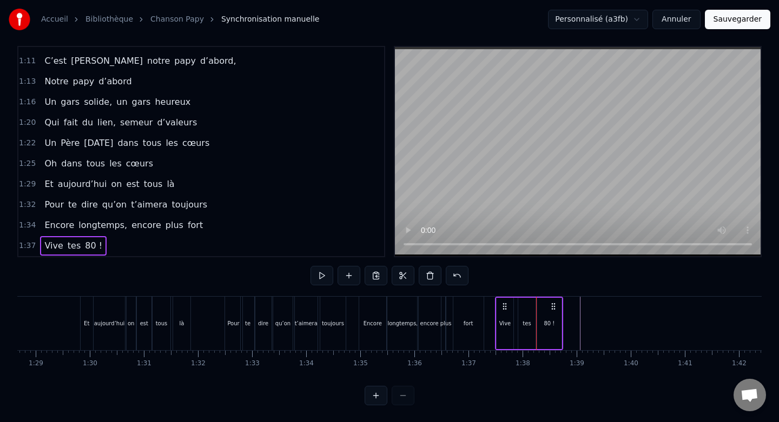
click at [525, 311] on div "tes" at bounding box center [526, 323] width 17 height 51
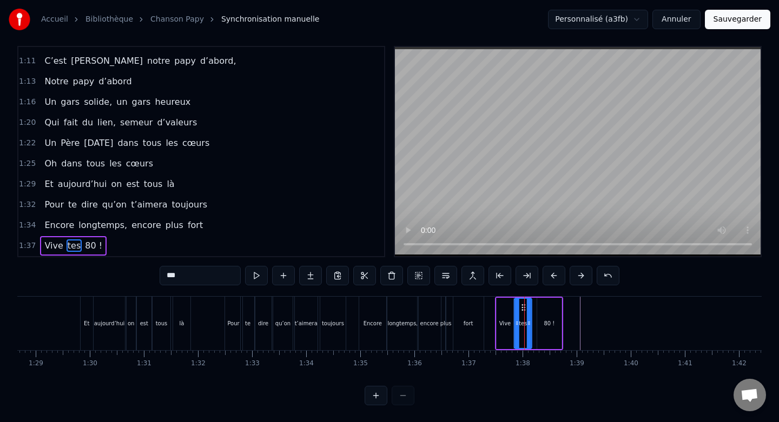
click at [521, 307] on icon at bounding box center [523, 307] width 9 height 9
click at [550, 303] on div "80 !" at bounding box center [549, 323] width 24 height 51
type input "****"
click at [542, 306] on icon at bounding box center [542, 307] width 9 height 9
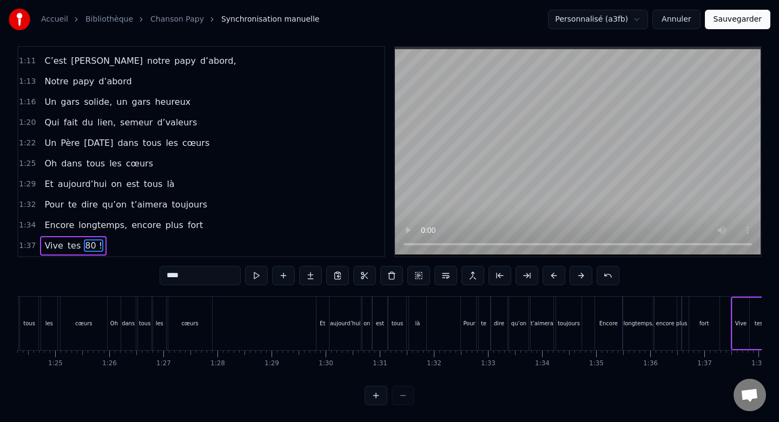
scroll to position [0, 4548]
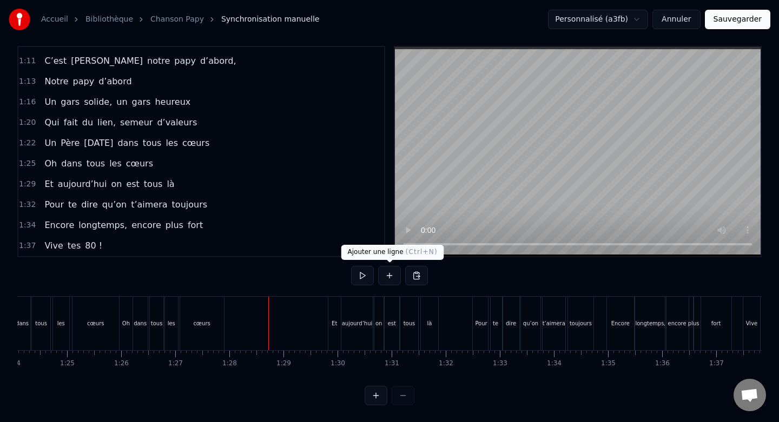
click at [367, 281] on button at bounding box center [362, 275] width 23 height 19
click at [354, 281] on button at bounding box center [362, 275] width 23 height 19
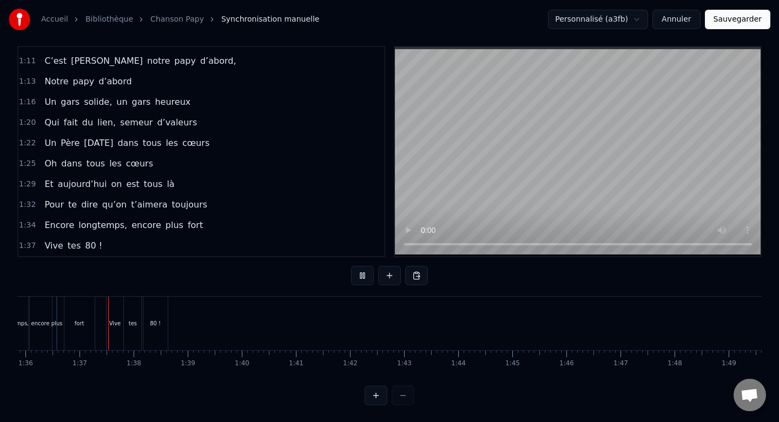
scroll to position [0, 5185]
click at [354, 281] on button at bounding box center [362, 275] width 23 height 19
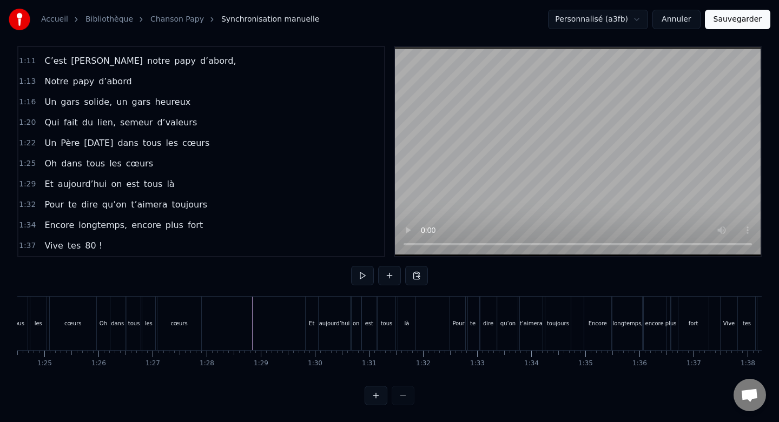
scroll to position [0, 4507]
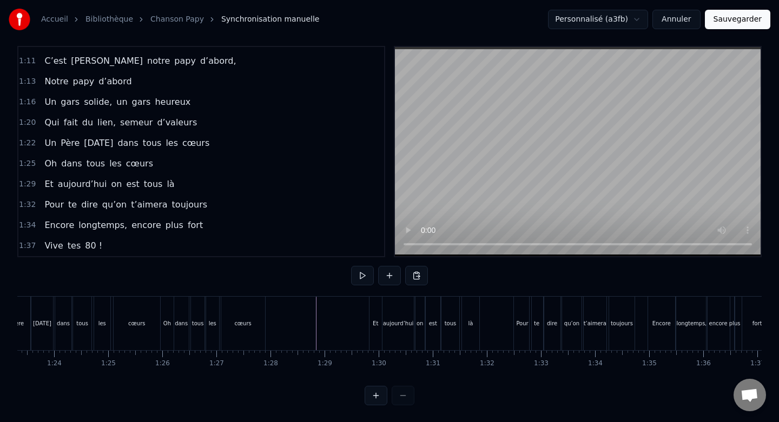
click at [356, 281] on button at bounding box center [362, 275] width 23 height 19
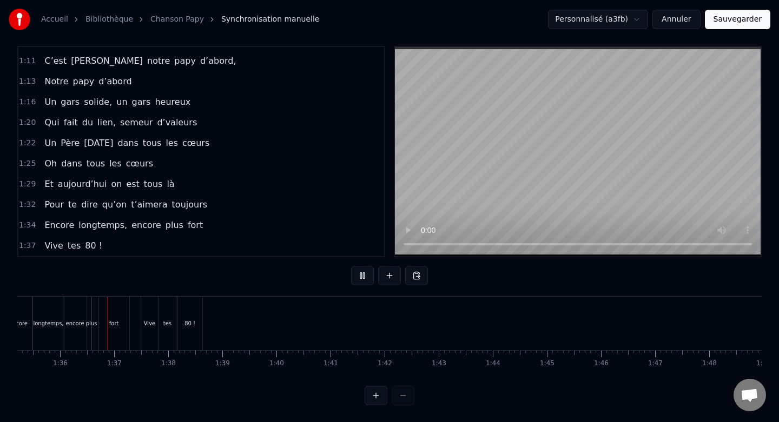
scroll to position [0, 5150]
click at [362, 275] on button at bounding box center [362, 275] width 23 height 19
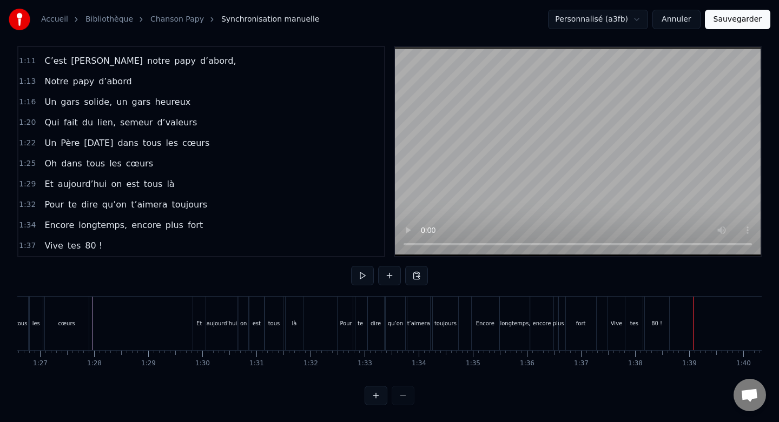
scroll to position [0, 4675]
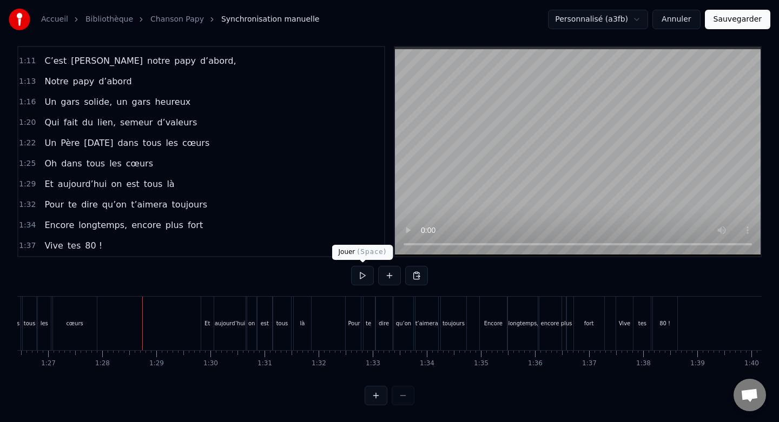
click at [361, 273] on button at bounding box center [362, 275] width 23 height 19
click at [361, 272] on button at bounding box center [362, 275] width 23 height 19
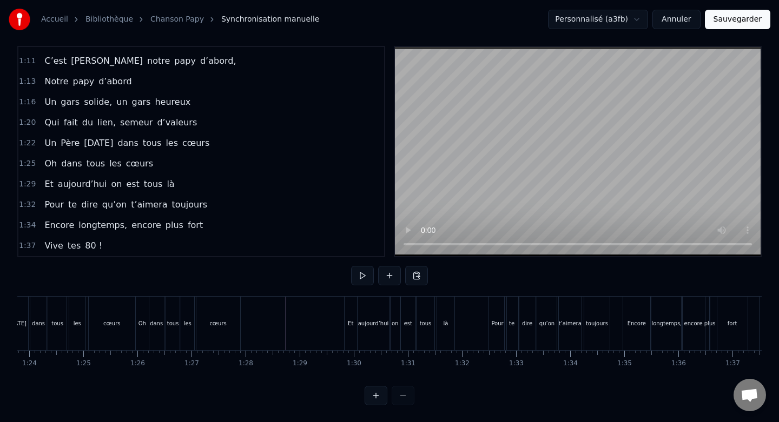
scroll to position [0, 4529]
click at [370, 273] on button at bounding box center [362, 275] width 23 height 19
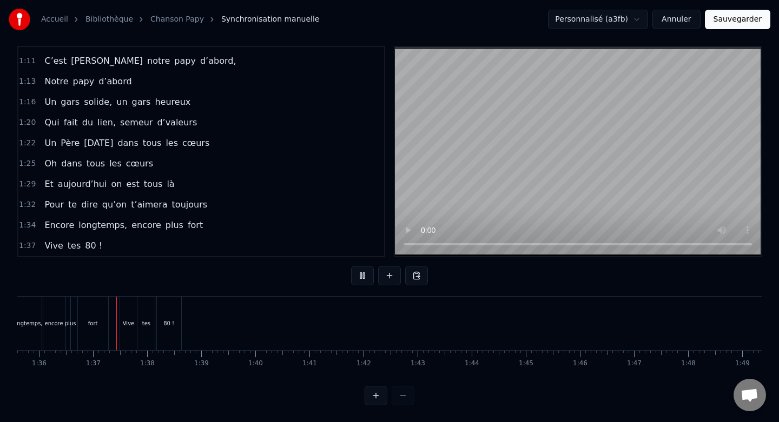
scroll to position [0, 5173]
click at [364, 274] on button at bounding box center [362, 275] width 23 height 19
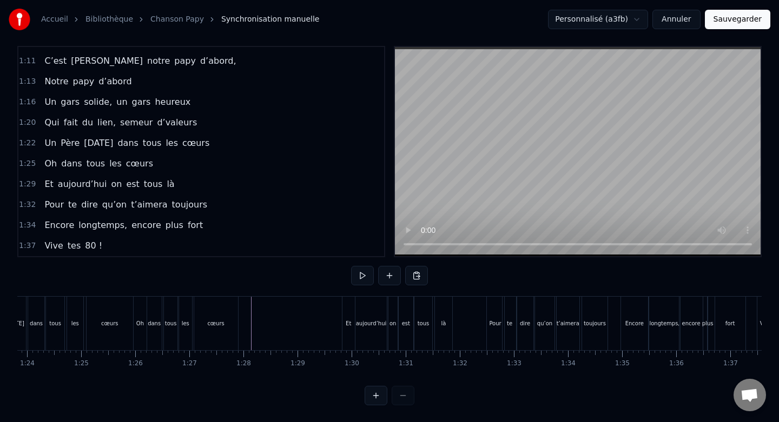
scroll to position [0, 4503]
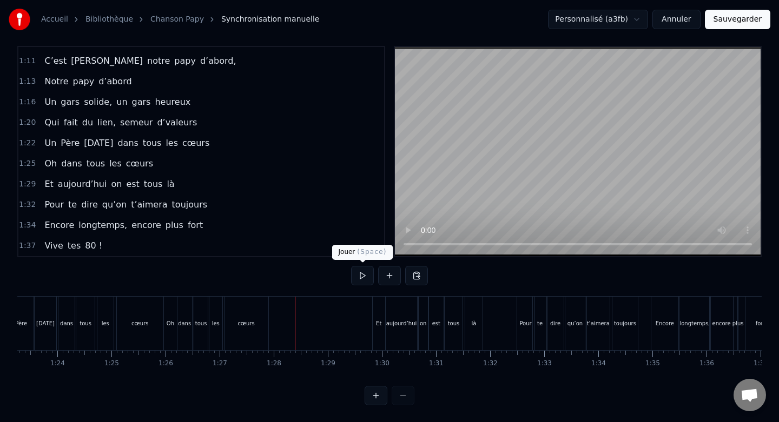
click at [357, 272] on button at bounding box center [362, 275] width 23 height 19
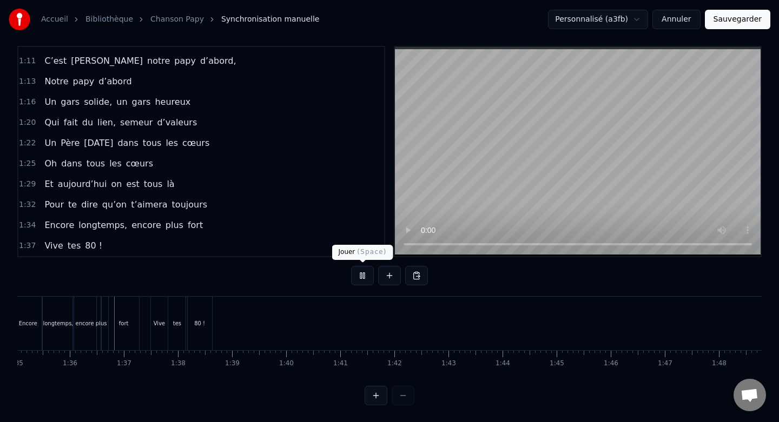
scroll to position [0, 5146]
click at [363, 275] on button at bounding box center [362, 275] width 23 height 19
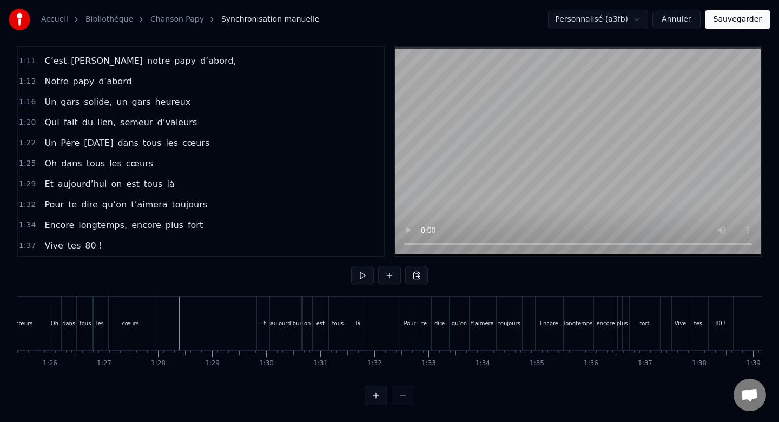
scroll to position [0, 4616]
click at [358, 279] on button at bounding box center [362, 275] width 23 height 19
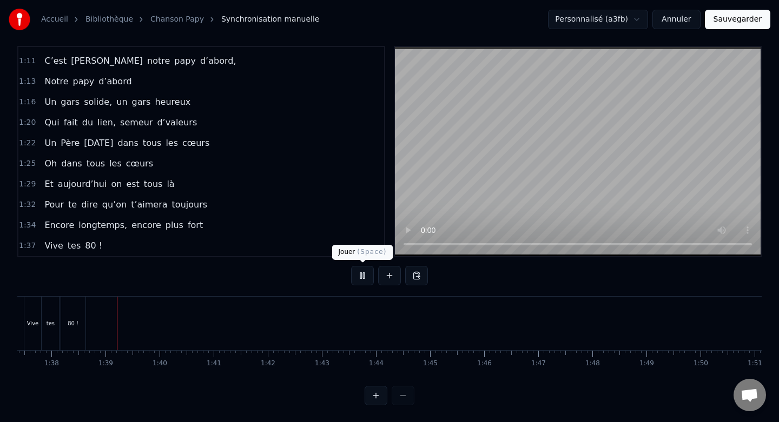
click at [358, 279] on button at bounding box center [362, 275] width 23 height 19
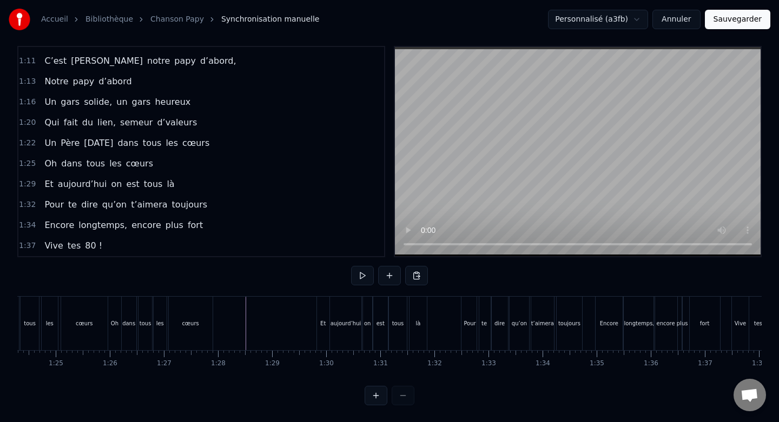
scroll to position [0, 4536]
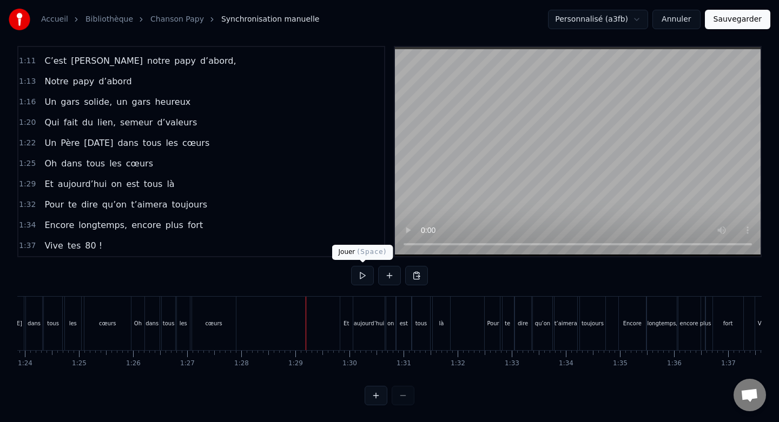
click at [360, 280] on button at bounding box center [362, 275] width 23 height 19
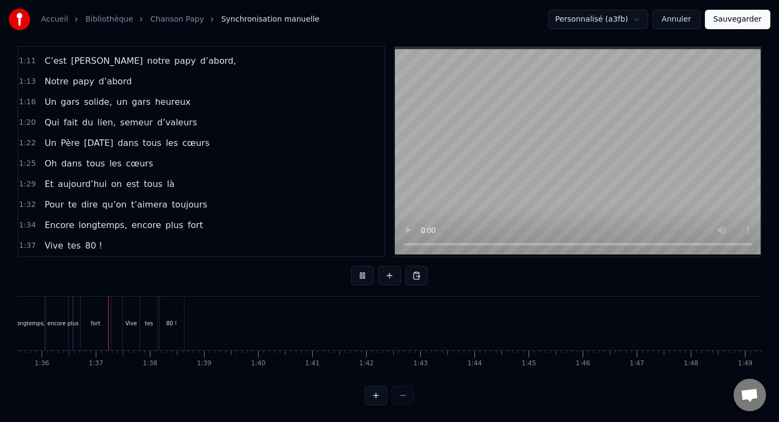
scroll to position [0, 5174]
click at [362, 278] on button at bounding box center [362, 275] width 23 height 19
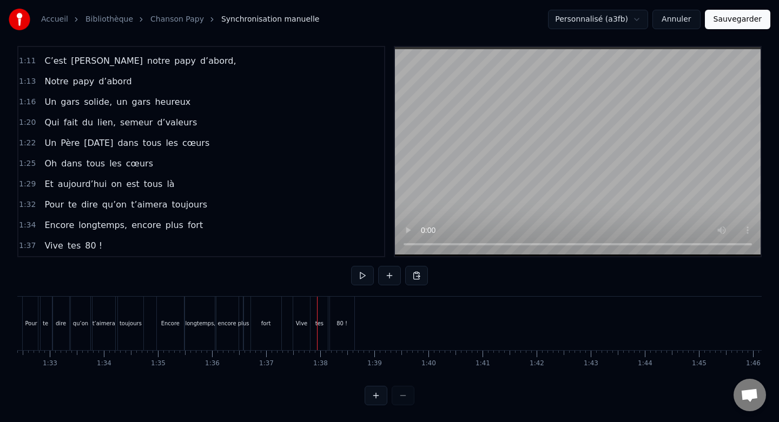
click at [300, 317] on div "Vive" at bounding box center [301, 324] width 17 height 54
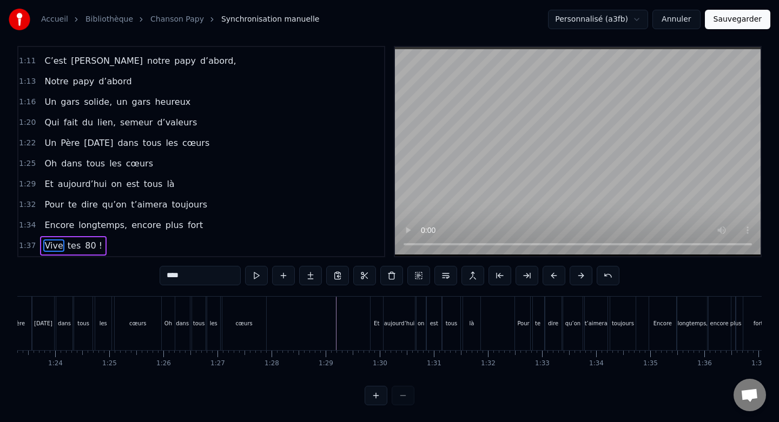
scroll to position [0, 4424]
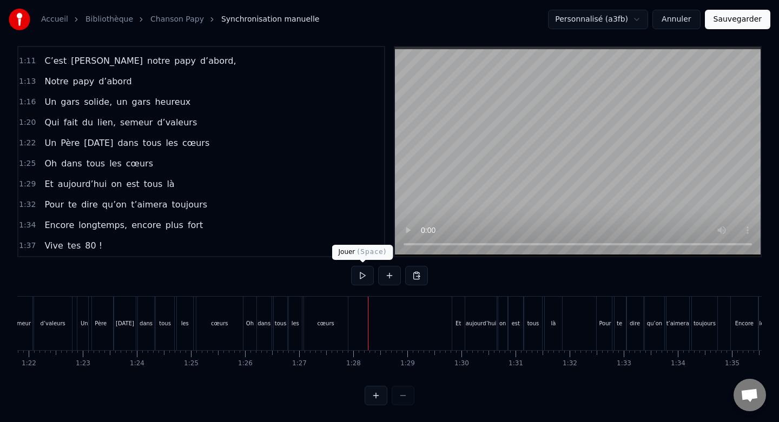
click at [362, 277] on button at bounding box center [362, 275] width 23 height 19
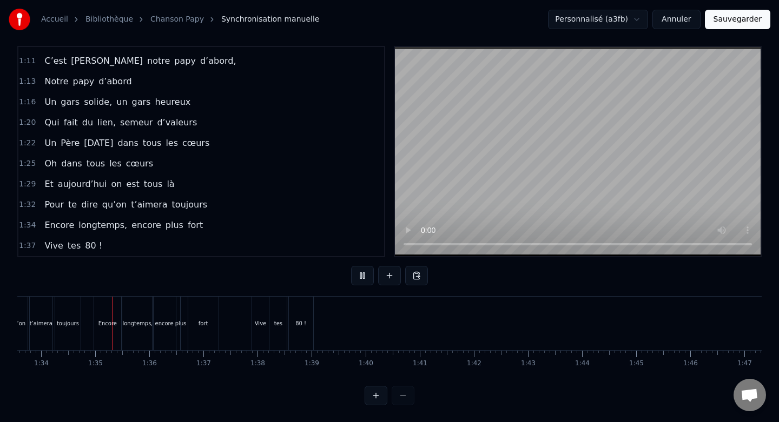
scroll to position [0, 5067]
click at [362, 277] on button at bounding box center [362, 275] width 23 height 19
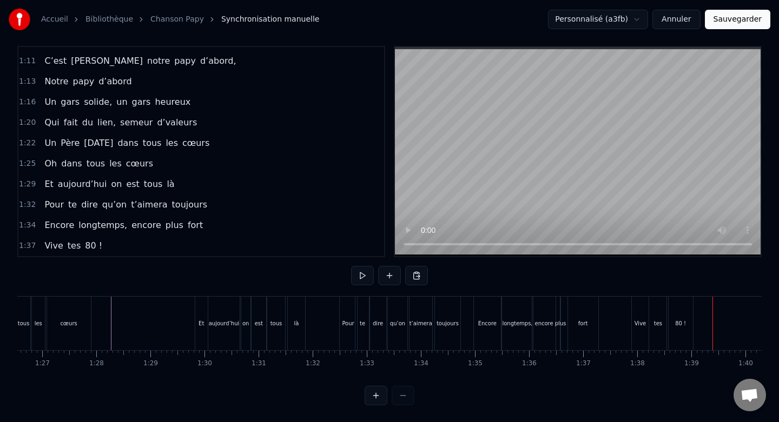
scroll to position [0, 4588]
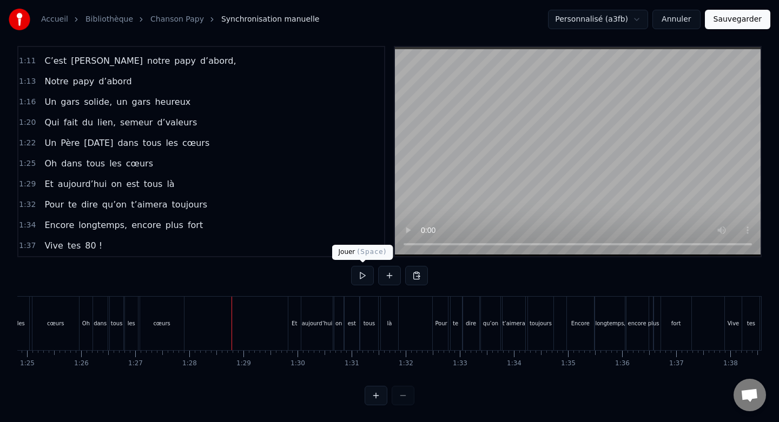
click at [360, 279] on button at bounding box center [362, 275] width 23 height 19
click at [363, 280] on button at bounding box center [362, 275] width 23 height 19
click at [363, 274] on button at bounding box center [362, 275] width 23 height 19
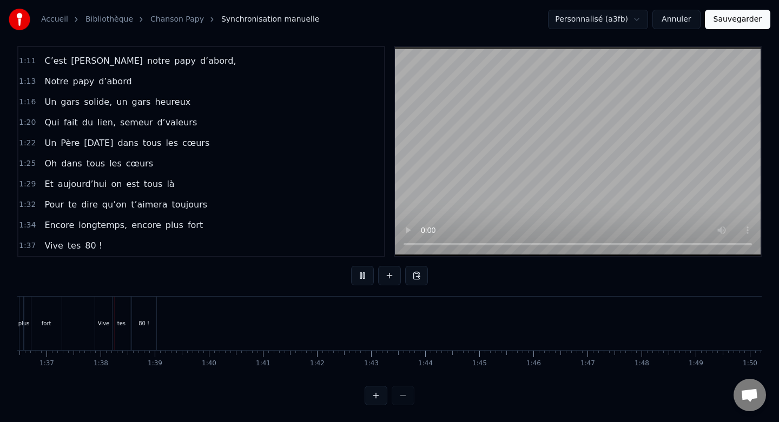
scroll to position [0, 5229]
click at [363, 274] on button at bounding box center [362, 275] width 23 height 19
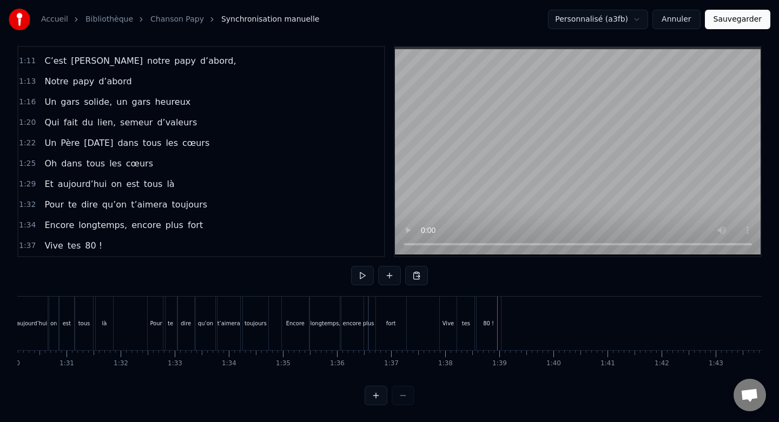
scroll to position [0, 4853]
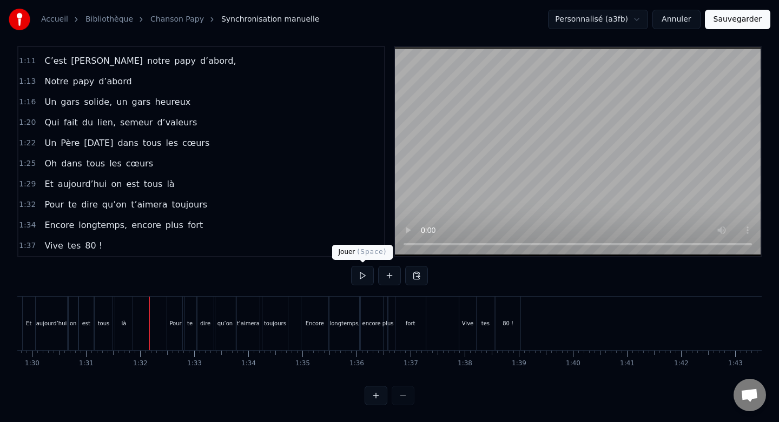
click at [359, 277] on button at bounding box center [362, 275] width 23 height 19
click at [466, 310] on div "Vive" at bounding box center [467, 324] width 17 height 54
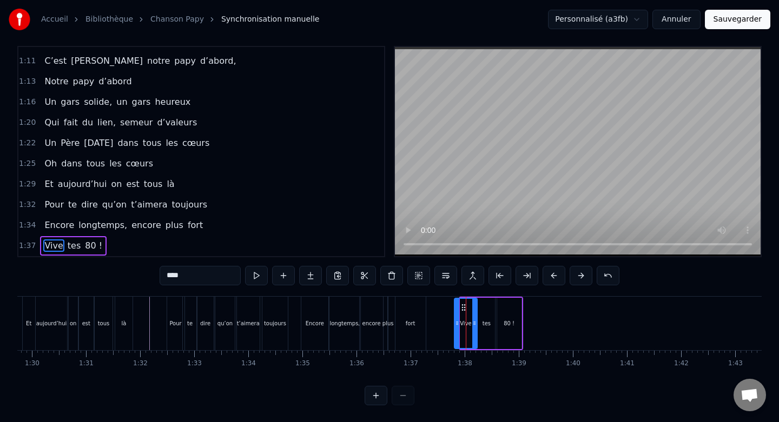
drag, startPoint x: 463, startPoint y: 309, endPoint x: 457, endPoint y: 309, distance: 5.9
click at [457, 309] on div at bounding box center [457, 323] width 4 height 49
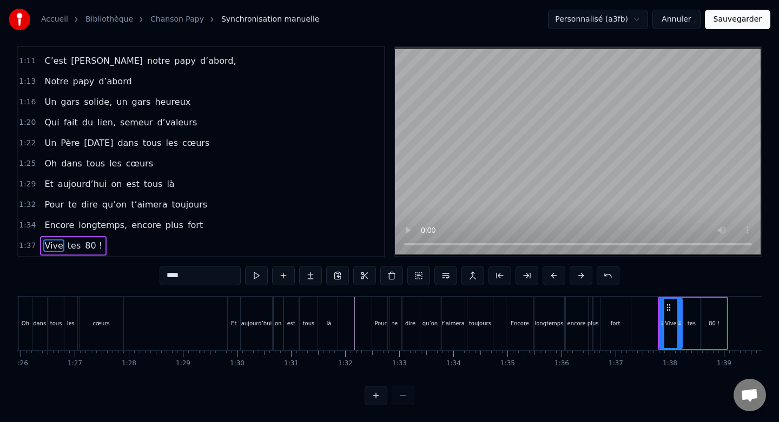
scroll to position [0, 4613]
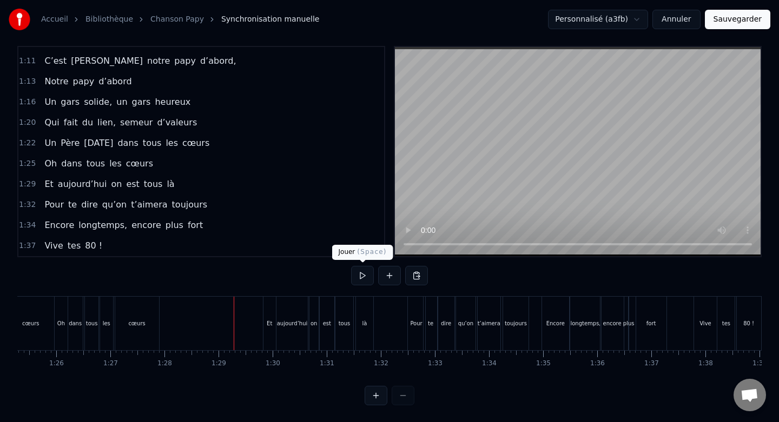
click at [365, 279] on button at bounding box center [362, 275] width 23 height 19
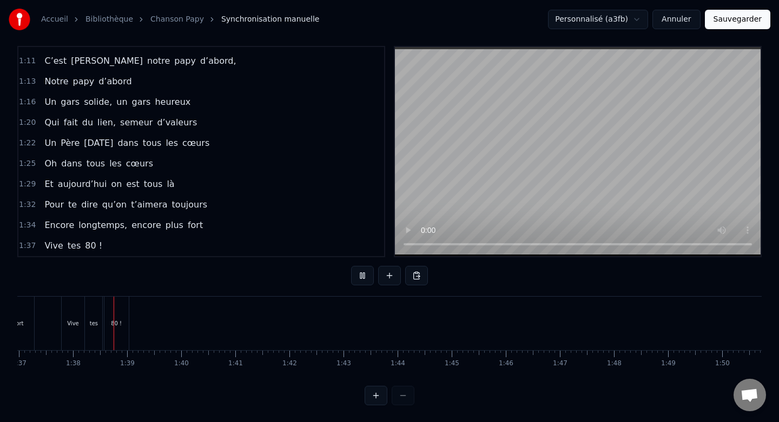
scroll to position [0, 5251]
click at [365, 279] on button at bounding box center [362, 275] width 23 height 19
click at [750, 15] on button "Sauvegarder" at bounding box center [737, 19] width 65 height 19
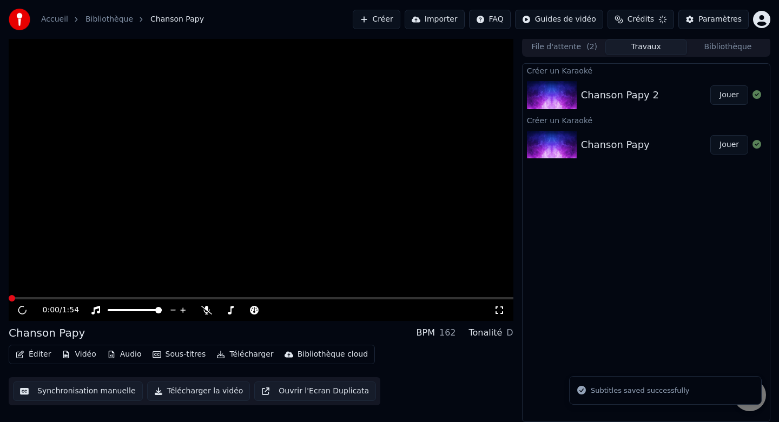
scroll to position [2, 0]
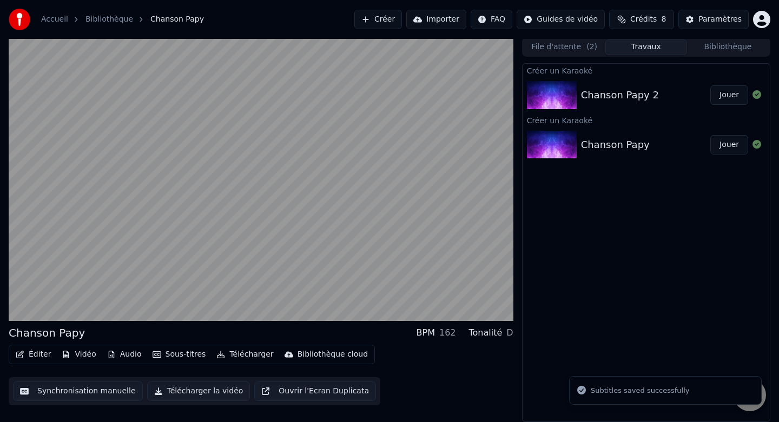
click at [731, 95] on button "Jouer" at bounding box center [729, 94] width 38 height 19
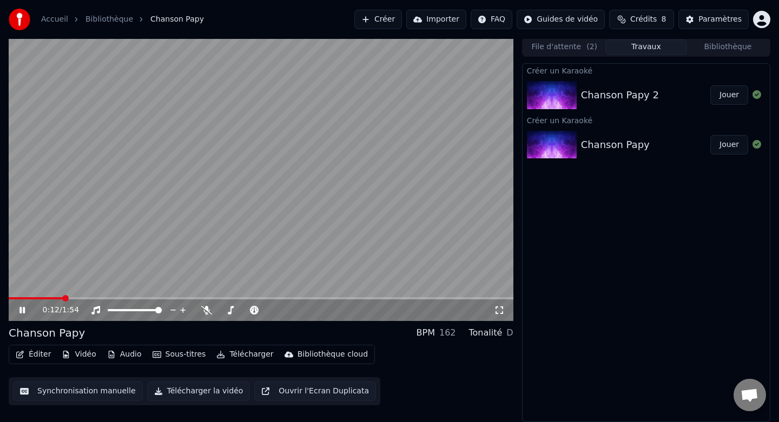
click at [21, 296] on video at bounding box center [261, 179] width 505 height 284
click at [22, 297] on span at bounding box center [15, 298] width 13 height 2
click at [23, 308] on icon at bounding box center [22, 311] width 6 height 8
click at [34, 296] on video at bounding box center [261, 179] width 505 height 284
click at [28, 300] on div "0:14 / 1:54" at bounding box center [261, 311] width 505 height 22
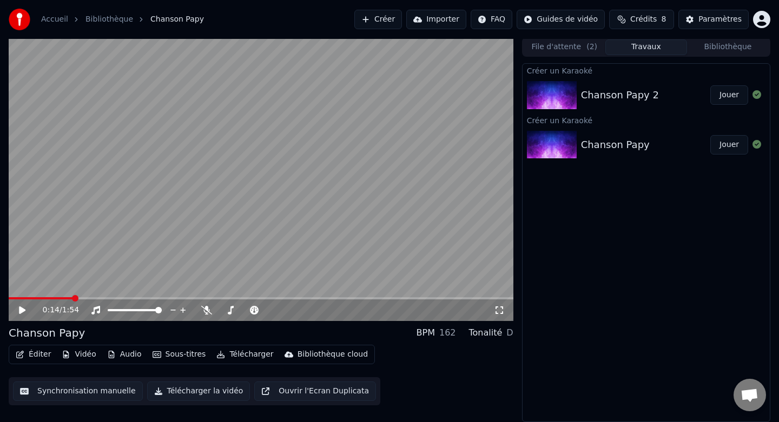
click at [21, 300] on div "0:14 / 1:54" at bounding box center [261, 311] width 505 height 22
click at [21, 297] on span at bounding box center [15, 298] width 13 height 2
click at [22, 306] on div "0:03 / 1:54" at bounding box center [261, 310] width 496 height 11
click at [22, 307] on icon at bounding box center [29, 310] width 25 height 9
click at [21, 309] on icon at bounding box center [21, 310] width 5 height 6
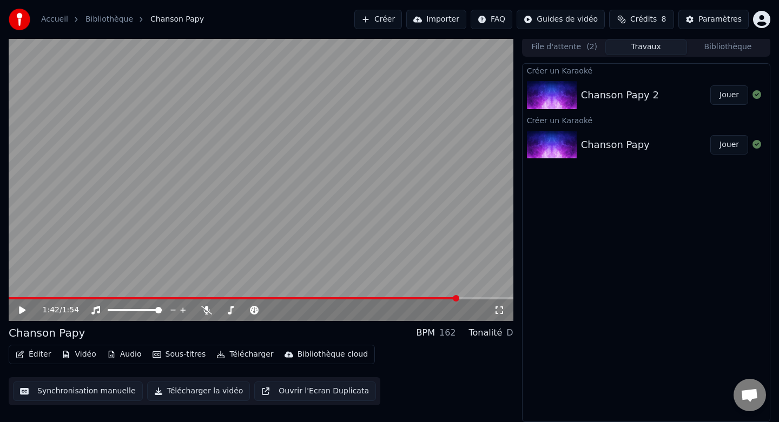
click at [724, 96] on button "Jouer" at bounding box center [729, 94] width 38 height 19
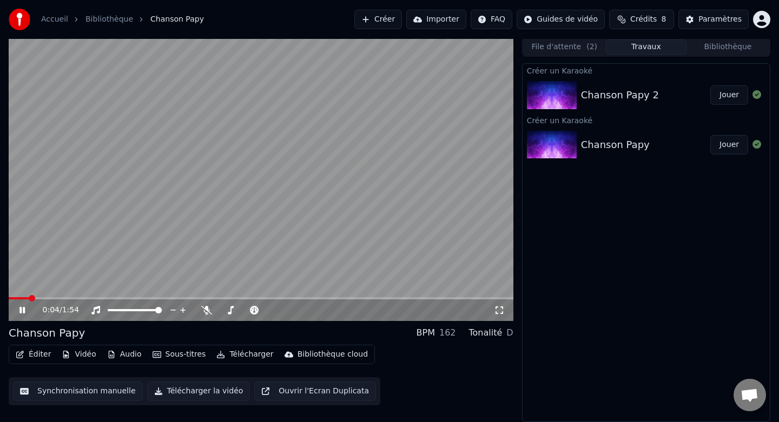
click at [32, 350] on button "Éditer" at bounding box center [33, 354] width 44 height 15
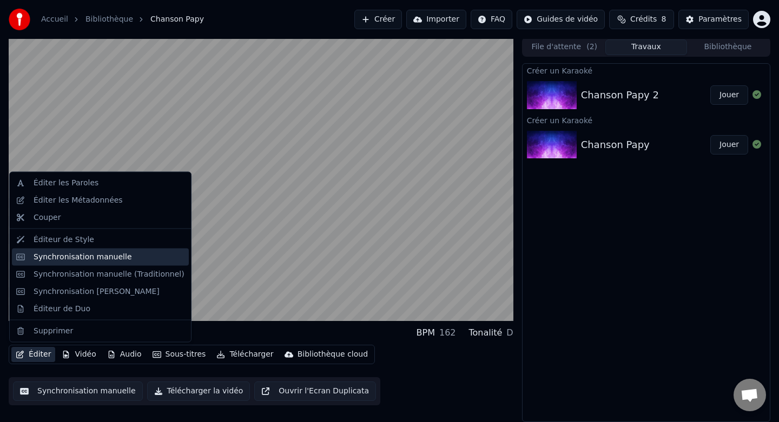
click at [82, 256] on div "Synchronisation manuelle" at bounding box center [83, 257] width 98 height 11
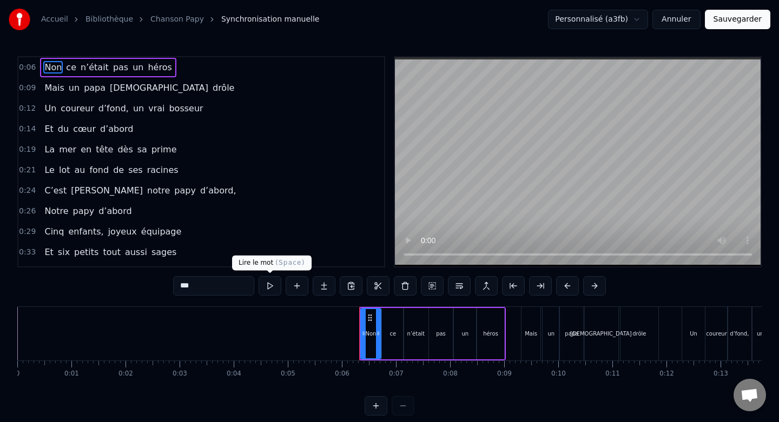
click at [271, 283] on button at bounding box center [270, 285] width 23 height 19
click at [274, 291] on button at bounding box center [270, 285] width 23 height 19
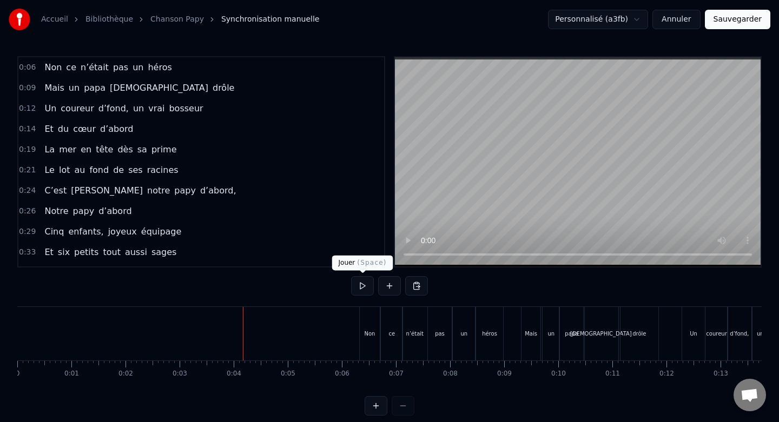
click at [358, 288] on button at bounding box center [362, 285] width 23 height 19
click at [363, 284] on button at bounding box center [362, 285] width 23 height 19
click at [531, 320] on div "Mais" at bounding box center [530, 334] width 19 height 54
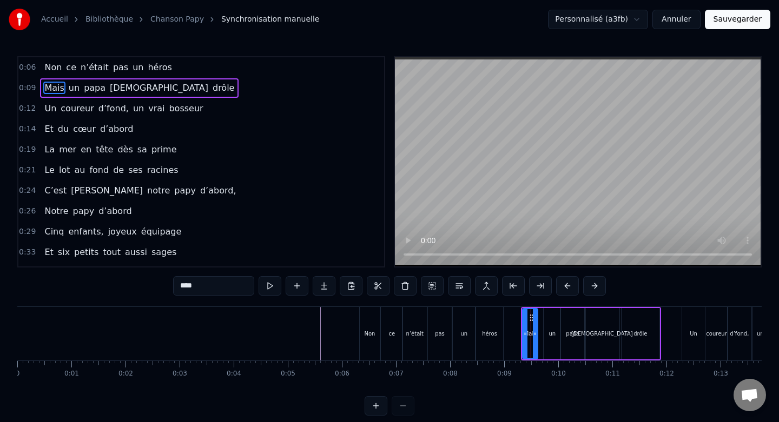
click at [533, 319] on div at bounding box center [535, 333] width 4 height 49
click at [551, 320] on div "un" at bounding box center [552, 333] width 17 height 51
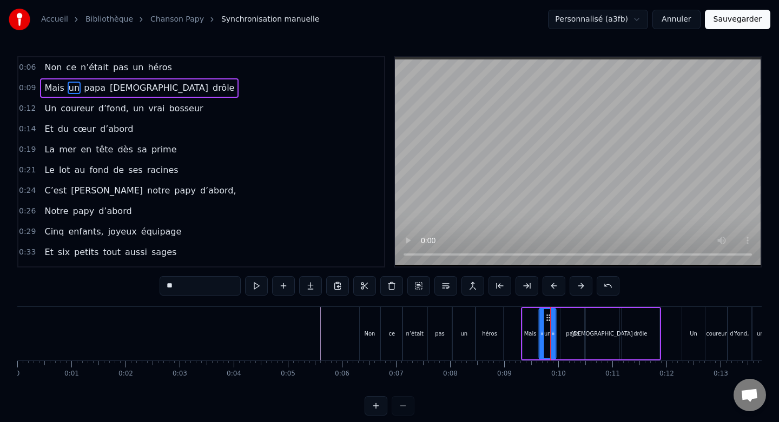
click at [547, 316] on icon at bounding box center [548, 318] width 9 height 9
click at [548, 318] on div at bounding box center [550, 333] width 4 height 49
click at [567, 319] on div "papa" at bounding box center [572, 333] width 25 height 51
drag, startPoint x: 567, startPoint y: 317, endPoint x: 561, endPoint y: 317, distance: 6.5
click at [561, 317] on icon at bounding box center [563, 318] width 9 height 9
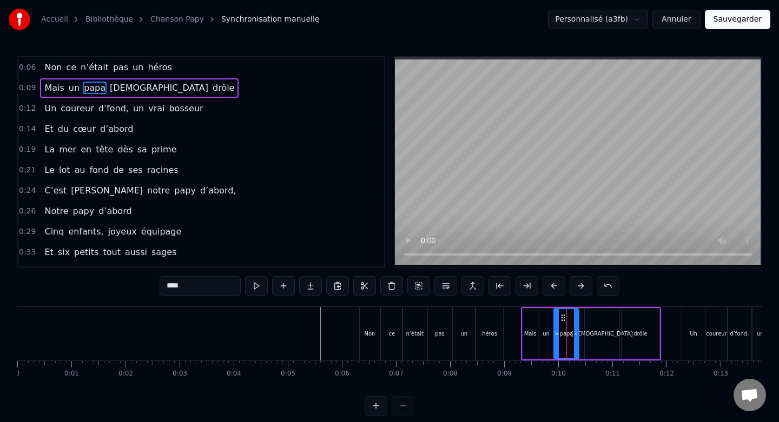
click at [588, 317] on div "[DEMOGRAPHIC_DATA]" at bounding box center [602, 333] width 35 height 51
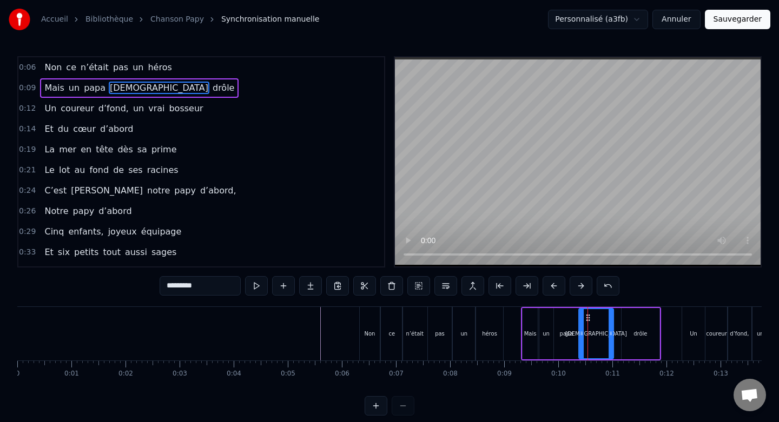
drag, startPoint x: 594, startPoint y: 316, endPoint x: 588, endPoint y: 316, distance: 5.9
click at [588, 316] on icon at bounding box center [588, 318] width 9 height 9
click at [625, 315] on div "drôle" at bounding box center [640, 333] width 38 height 51
type input "*****"
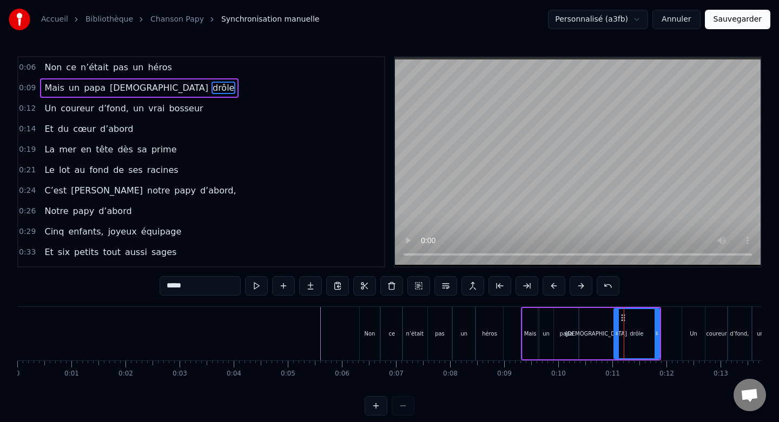
drag, startPoint x: 624, startPoint y: 319, endPoint x: 617, endPoint y: 319, distance: 7.6
click at [617, 319] on div at bounding box center [616, 333] width 4 height 49
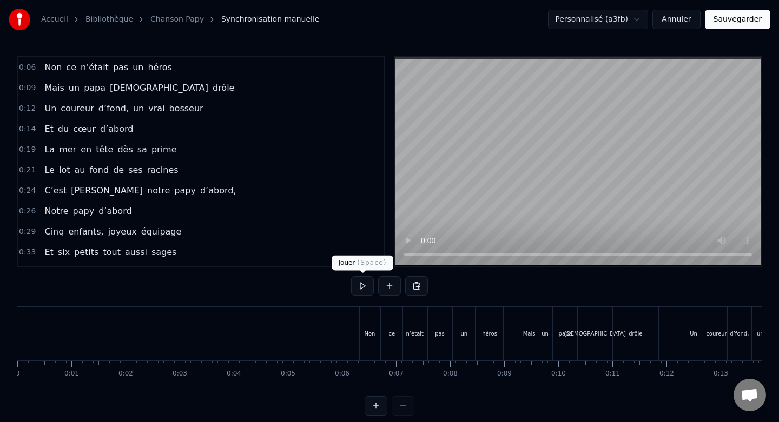
click at [358, 287] on button at bounding box center [362, 285] width 23 height 19
click at [362, 288] on button at bounding box center [362, 285] width 23 height 19
click at [532, 319] on div "Mais" at bounding box center [528, 334] width 15 height 54
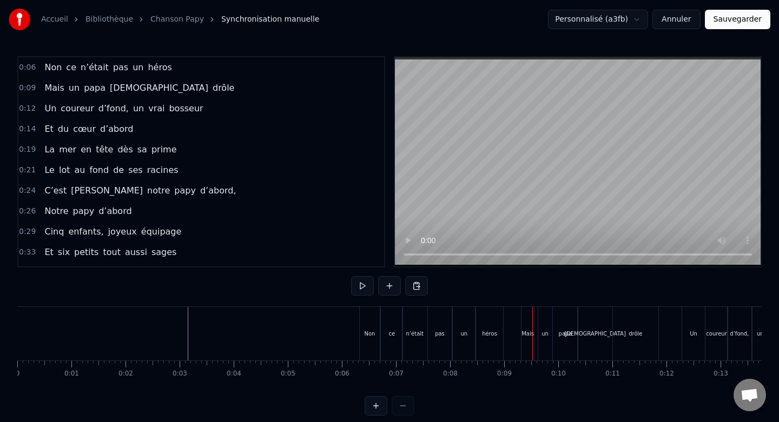
click at [546, 319] on div "un" at bounding box center [545, 334] width 14 height 54
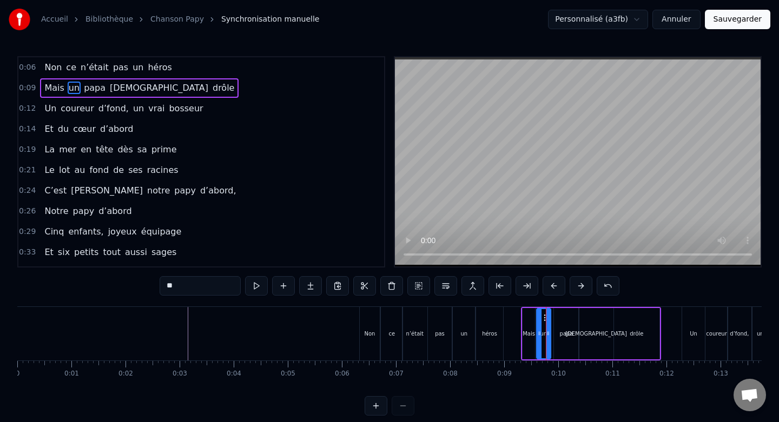
click at [541, 315] on icon at bounding box center [545, 318] width 9 height 9
click at [567, 315] on div "papa" at bounding box center [566, 333] width 25 height 51
click at [560, 315] on icon at bounding box center [559, 318] width 9 height 9
click at [592, 317] on div "[DEMOGRAPHIC_DATA]" at bounding box center [596, 333] width 35 height 51
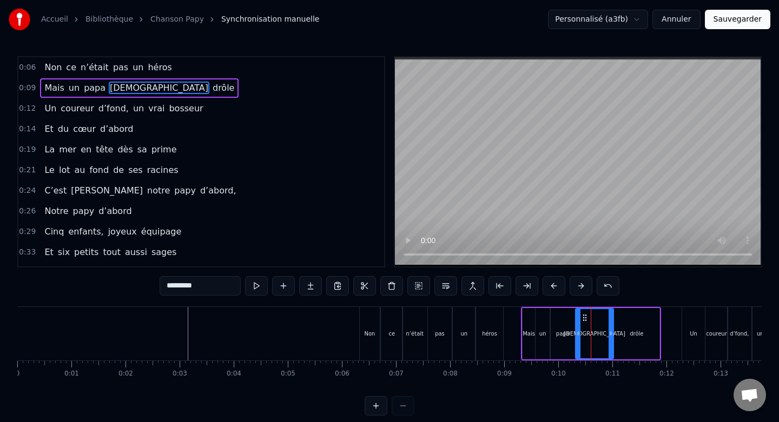
click at [579, 321] on div at bounding box center [578, 333] width 4 height 49
click at [568, 321] on div "papa" at bounding box center [563, 333] width 25 height 51
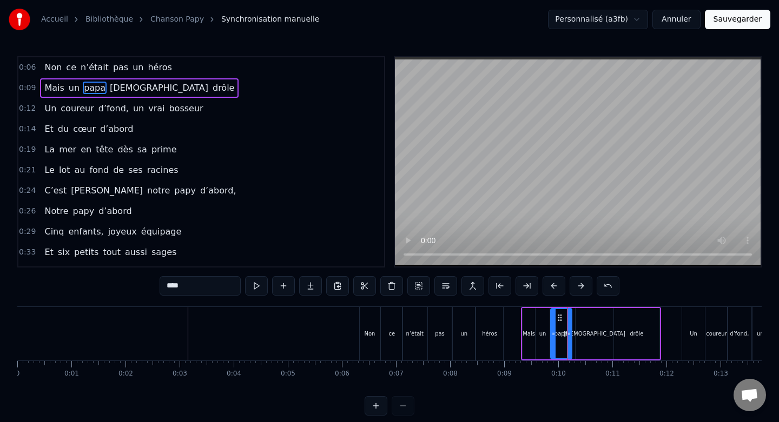
click at [570, 322] on div at bounding box center [569, 333] width 4 height 49
click at [586, 320] on div "[DEMOGRAPHIC_DATA]" at bounding box center [594, 333] width 38 height 51
type input "*********"
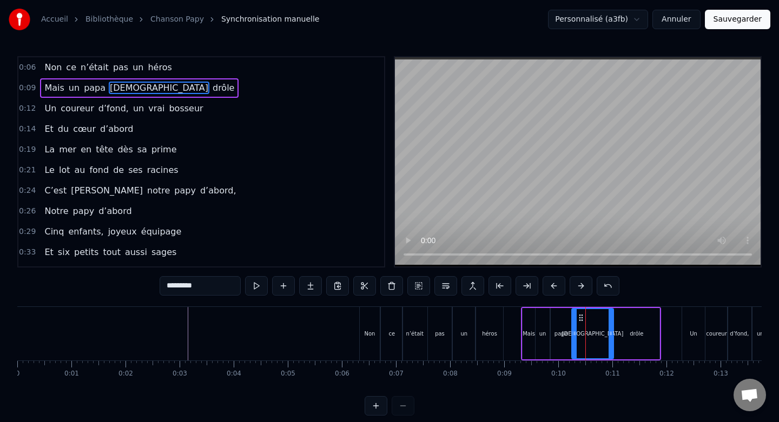
click at [574, 321] on div at bounding box center [574, 333] width 4 height 49
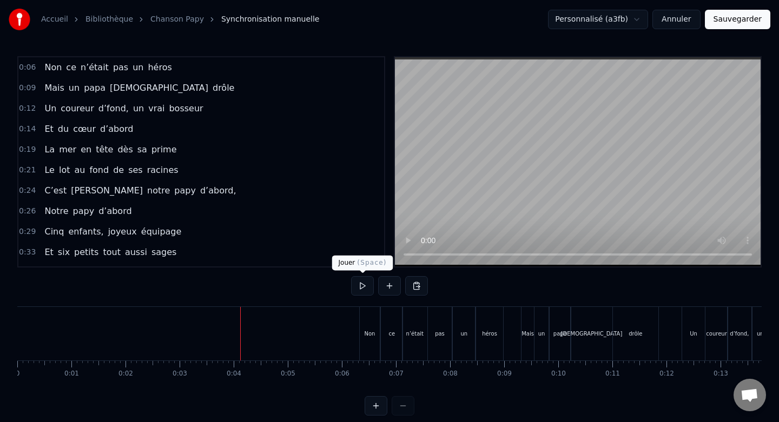
click at [360, 284] on button at bounding box center [362, 285] width 23 height 19
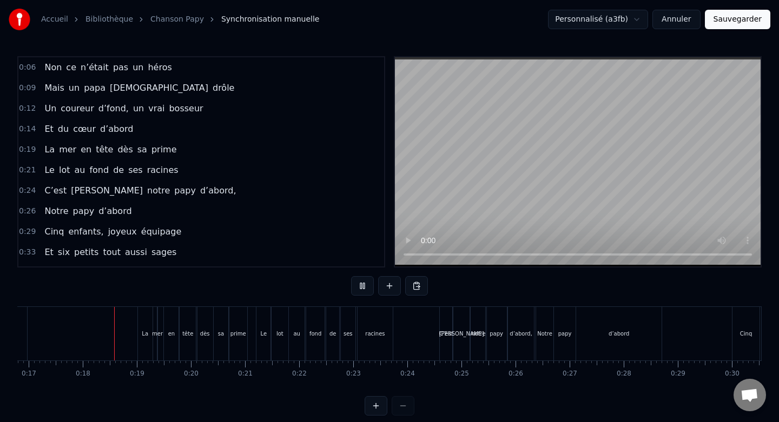
scroll to position [0, 912]
click at [362, 284] on button at bounding box center [362, 285] width 23 height 19
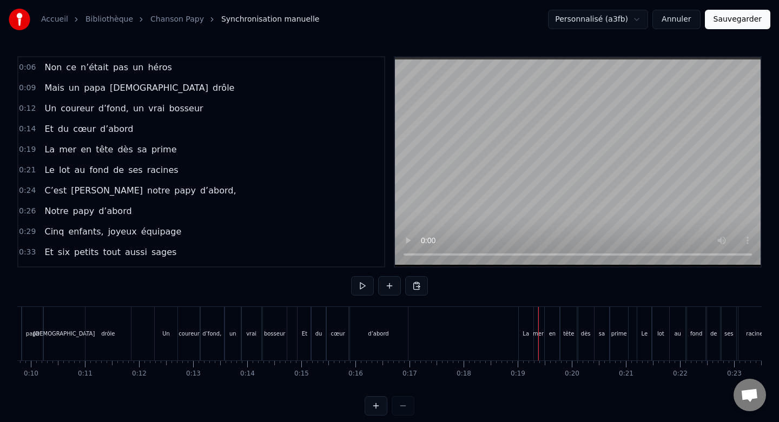
scroll to position [0, 0]
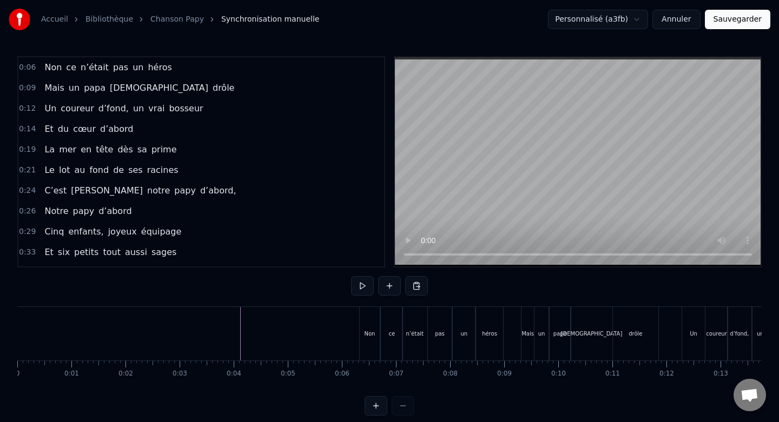
click at [363, 290] on button at bounding box center [362, 285] width 23 height 19
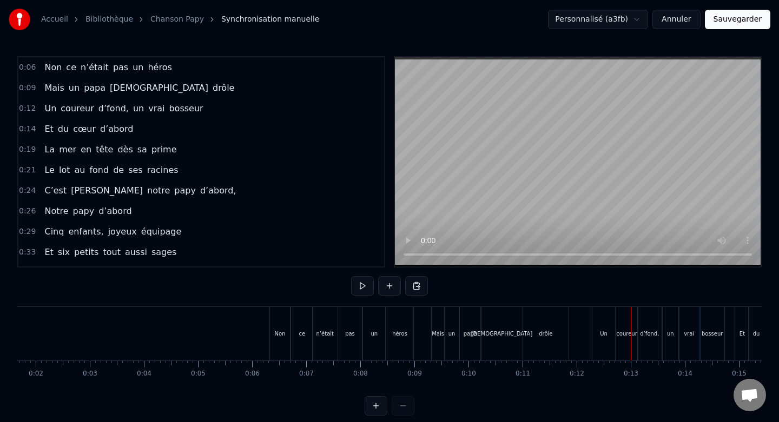
click at [446, 322] on div "un" at bounding box center [452, 334] width 14 height 54
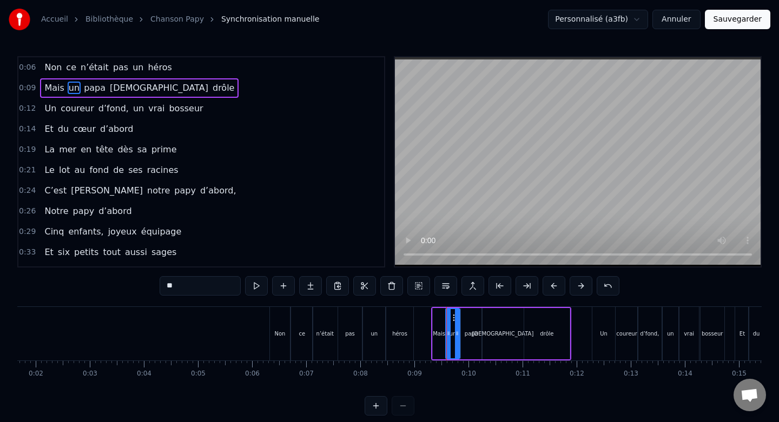
click at [439, 320] on div "Mais" at bounding box center [439, 333] width 12 height 51
click at [441, 320] on div at bounding box center [440, 333] width 4 height 49
click at [456, 320] on div "un" at bounding box center [453, 333] width 14 height 51
click at [451, 316] on icon at bounding box center [452, 318] width 9 height 9
click at [453, 317] on div at bounding box center [453, 333] width 4 height 49
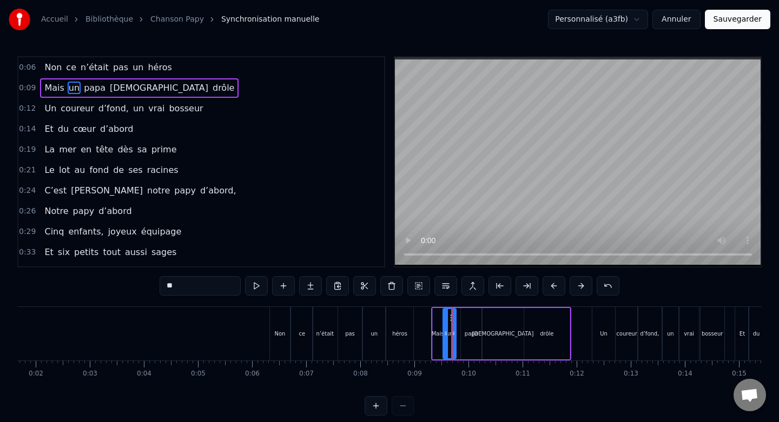
click at [472, 318] on div "papa" at bounding box center [472, 333] width 22 height 51
click at [465, 317] on circle at bounding box center [465, 317] width 1 height 1
click at [492, 319] on div "[DEMOGRAPHIC_DATA]" at bounding box center [503, 333] width 42 height 51
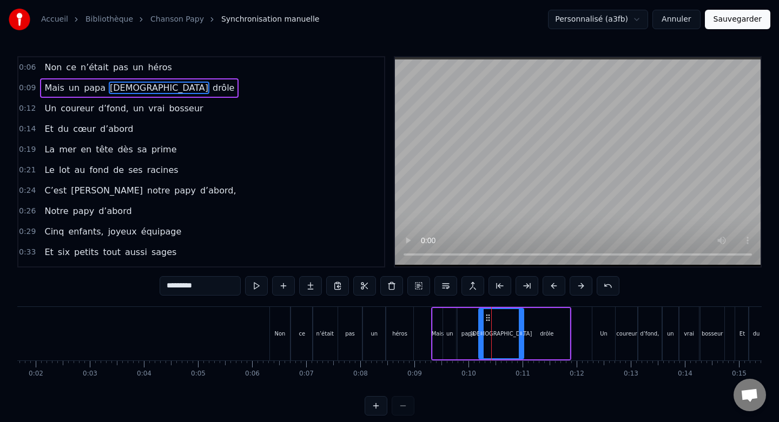
click at [480, 319] on div at bounding box center [481, 333] width 4 height 49
click at [530, 325] on div "drôle" at bounding box center [546, 333] width 45 height 51
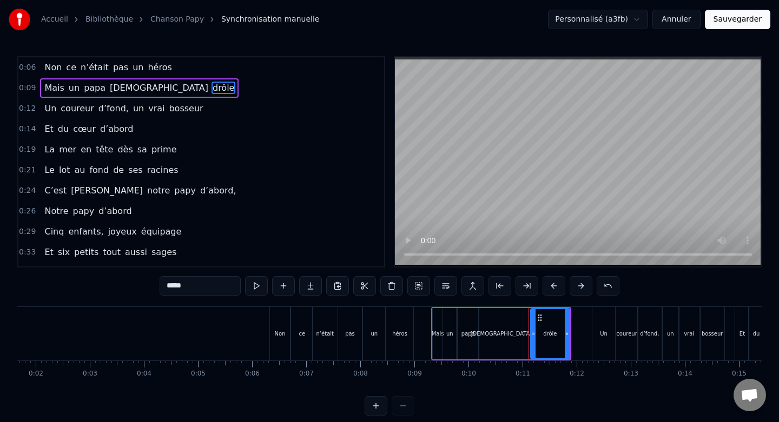
drag, startPoint x: 525, startPoint y: 325, endPoint x: 532, endPoint y: 326, distance: 6.6
click at [532, 326] on div at bounding box center [533, 333] width 4 height 49
click at [508, 323] on div "[DEMOGRAPHIC_DATA]" at bounding box center [501, 333] width 45 height 51
type input "*********"
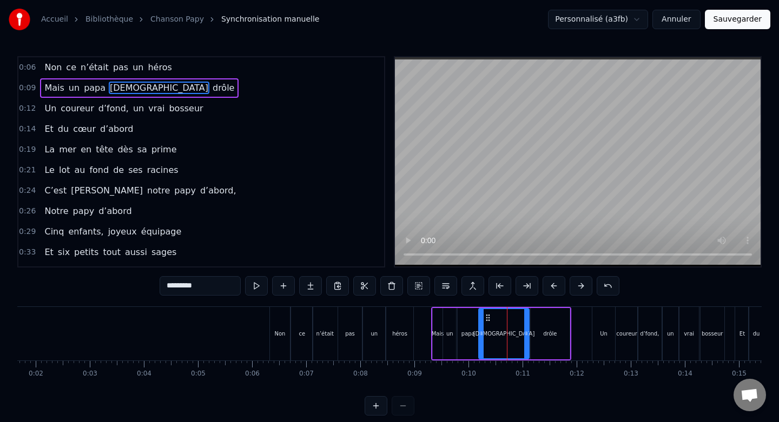
click at [526, 325] on div at bounding box center [526, 333] width 4 height 49
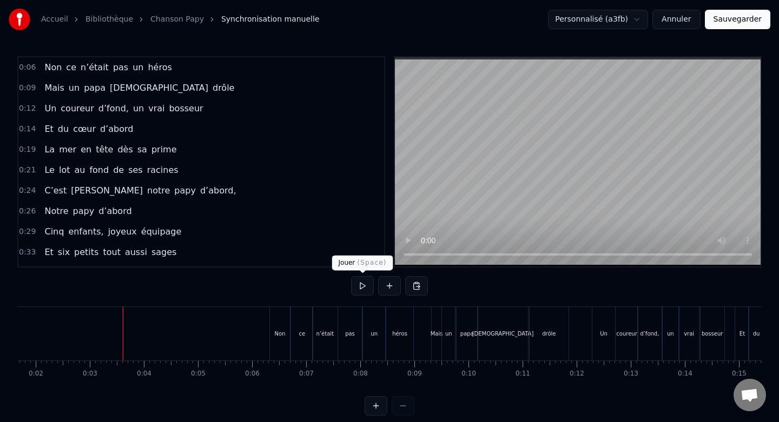
click at [367, 287] on button at bounding box center [362, 285] width 23 height 19
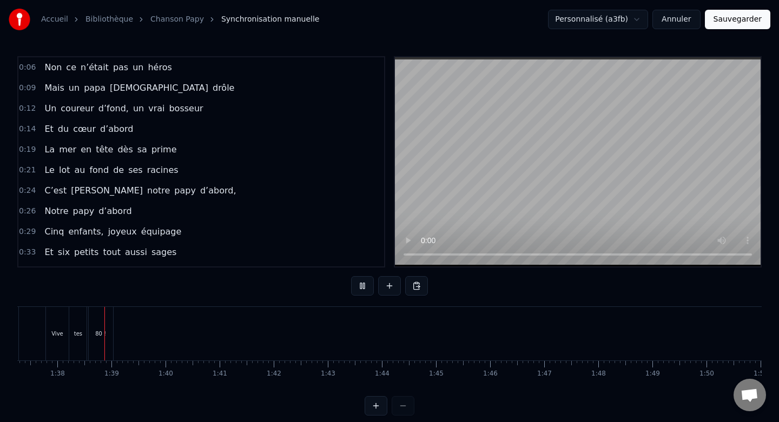
scroll to position [0, 5261]
click at [751, 19] on button "Sauvegarder" at bounding box center [737, 19] width 65 height 19
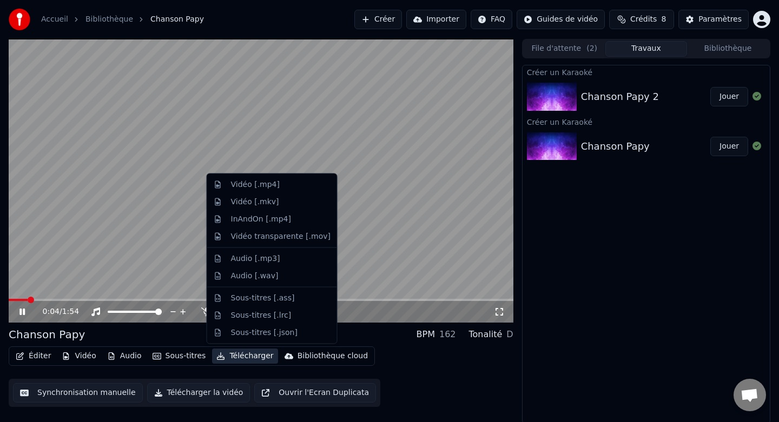
click at [241, 358] on button "Télécharger" at bounding box center [244, 356] width 65 height 15
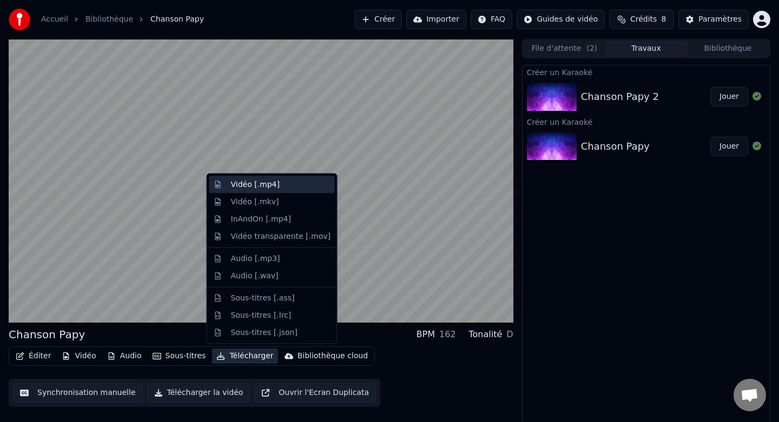
click at [275, 187] on div "Vidéo [.mp4]" at bounding box center [255, 185] width 49 height 11
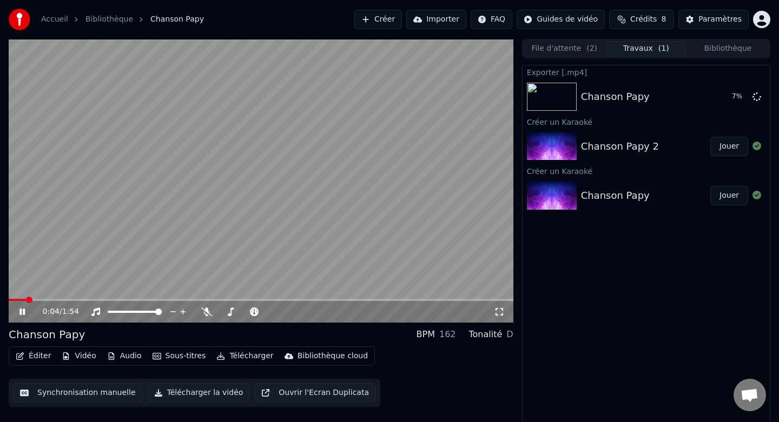
click at [25, 300] on span at bounding box center [17, 300] width 17 height 2
click at [32, 303] on div "0:16 / 1:54" at bounding box center [261, 312] width 505 height 22
click at [32, 299] on span at bounding box center [47, 300] width 76 height 2
click at [25, 314] on icon at bounding box center [21, 312] width 5 height 6
click at [25, 314] on icon at bounding box center [29, 312] width 25 height 9
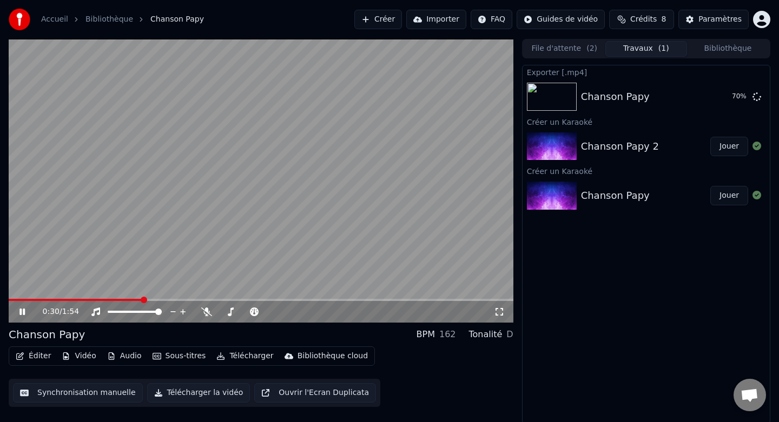
click at [25, 314] on icon at bounding box center [21, 312] width 5 height 6
click at [725, 98] on button "Afficher" at bounding box center [724, 96] width 48 height 19
